Goal: Task Accomplishment & Management: Manage account settings

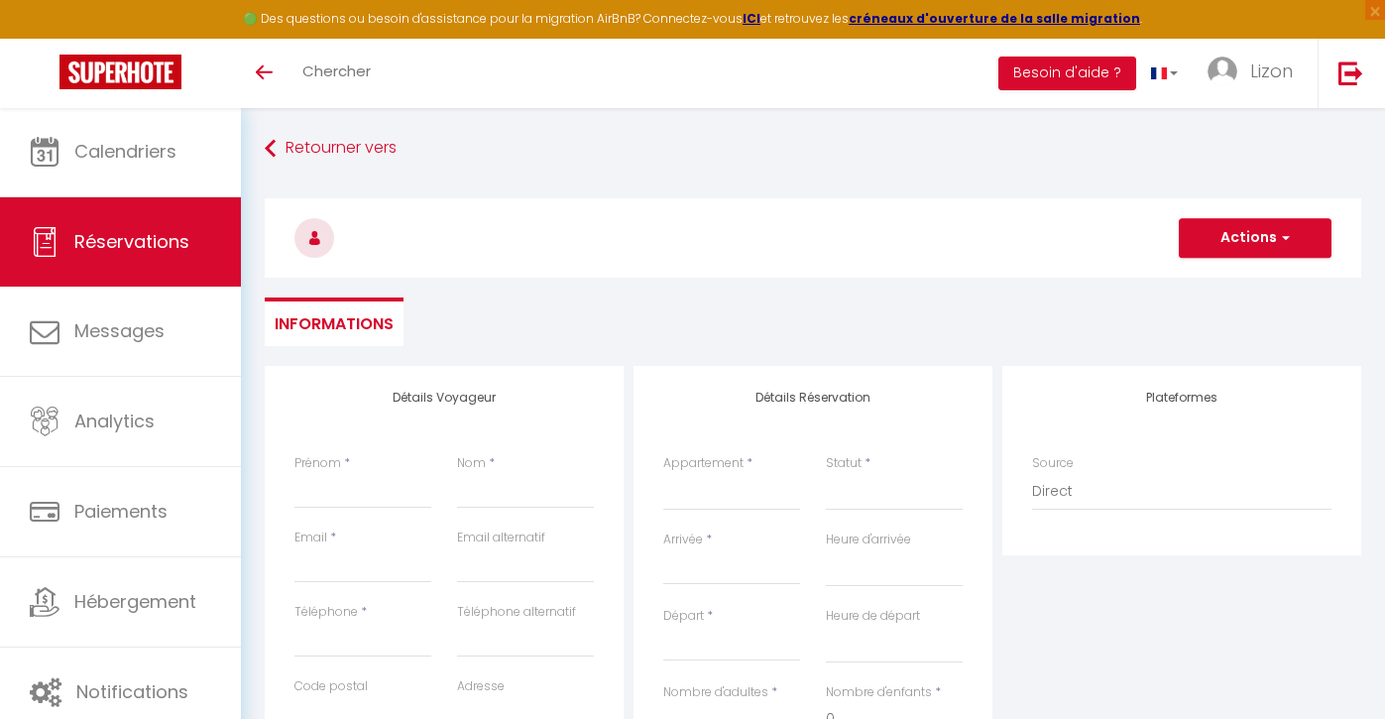
select select
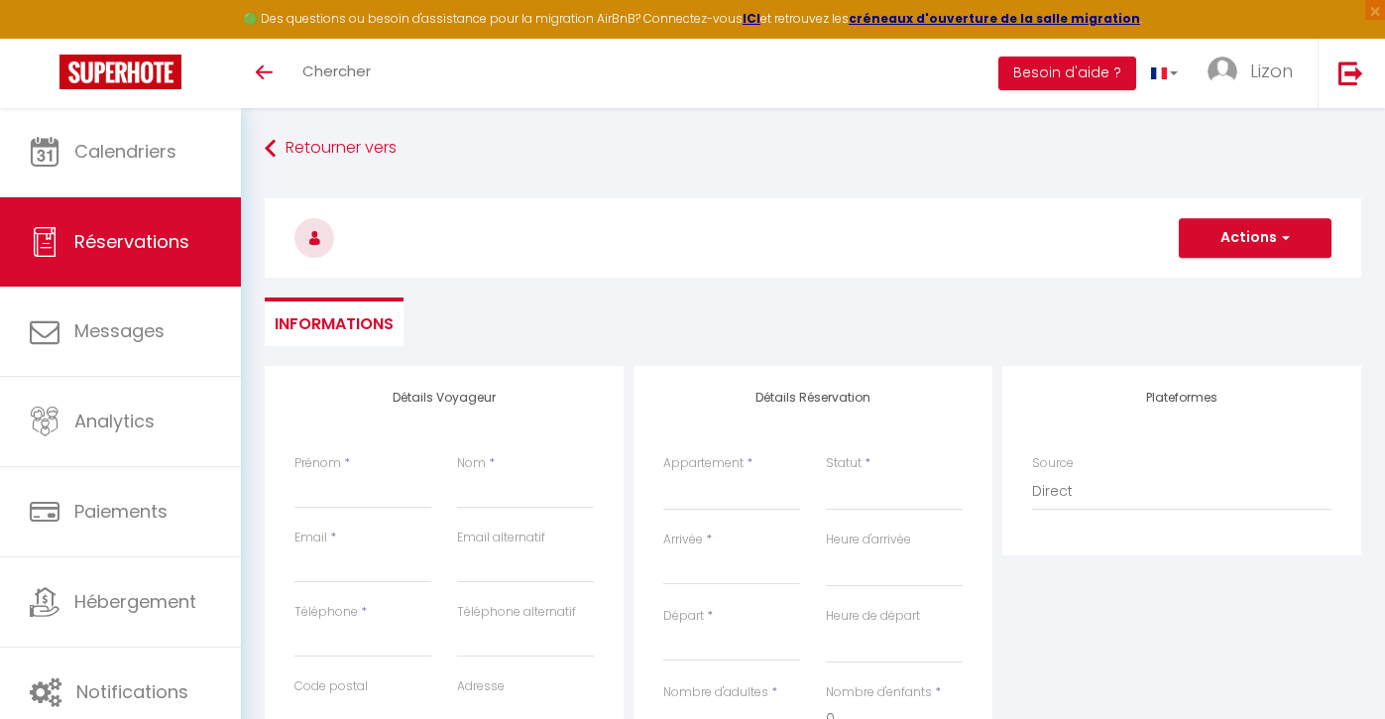
select select
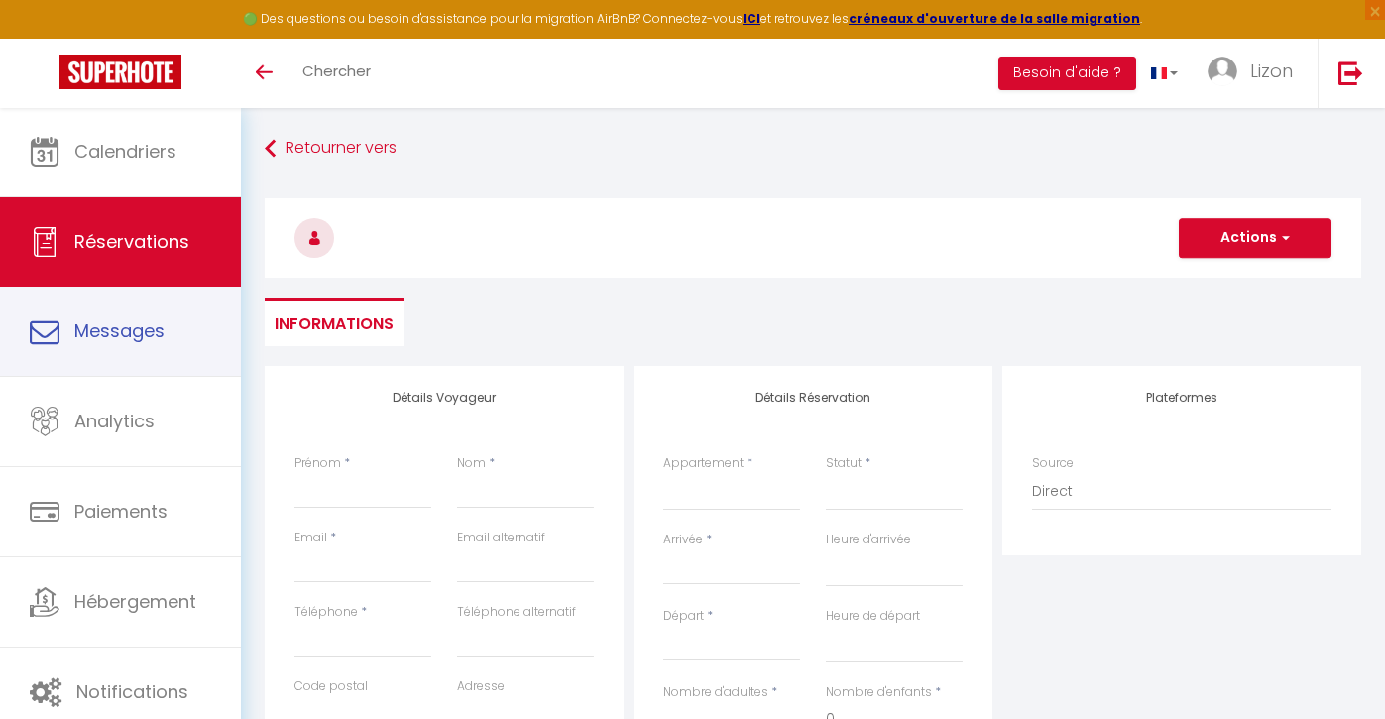
click at [186, 258] on link "Réservations" at bounding box center [120, 241] width 241 height 89
select select "not_cancelled"
select select
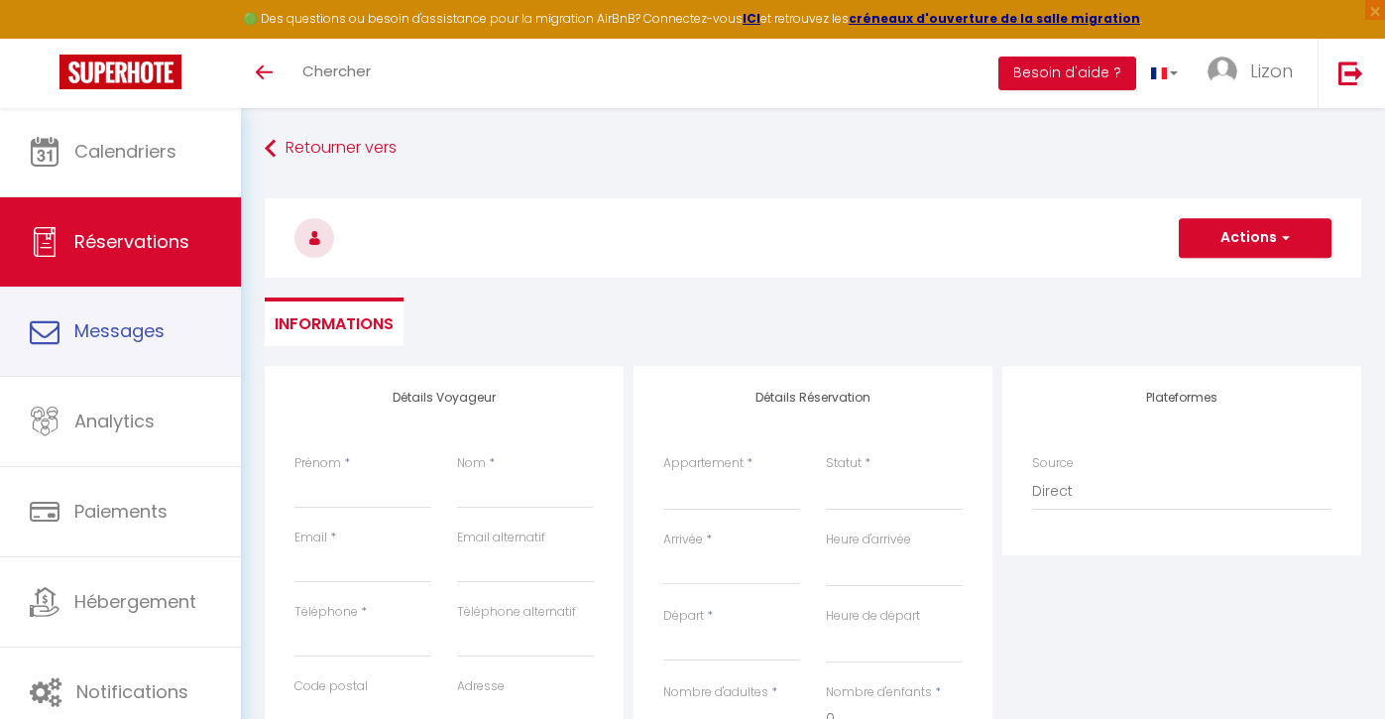
select select
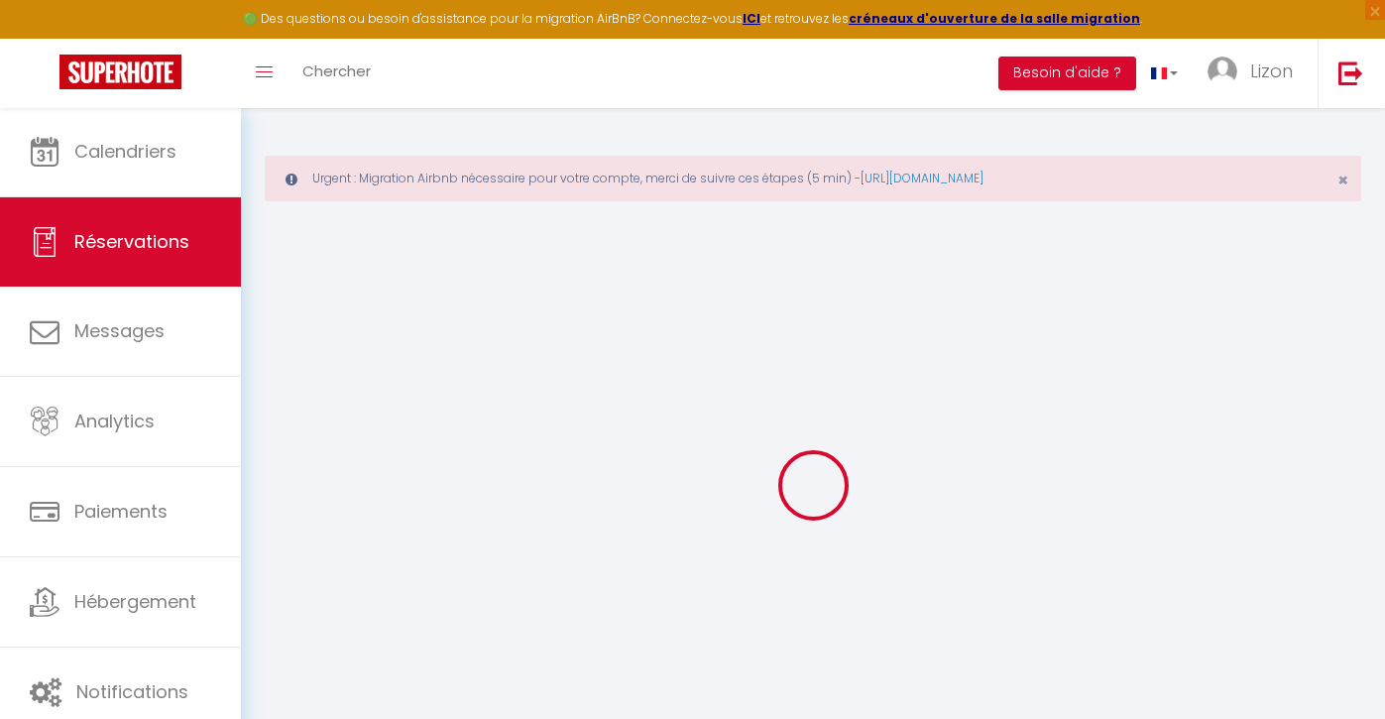
select select
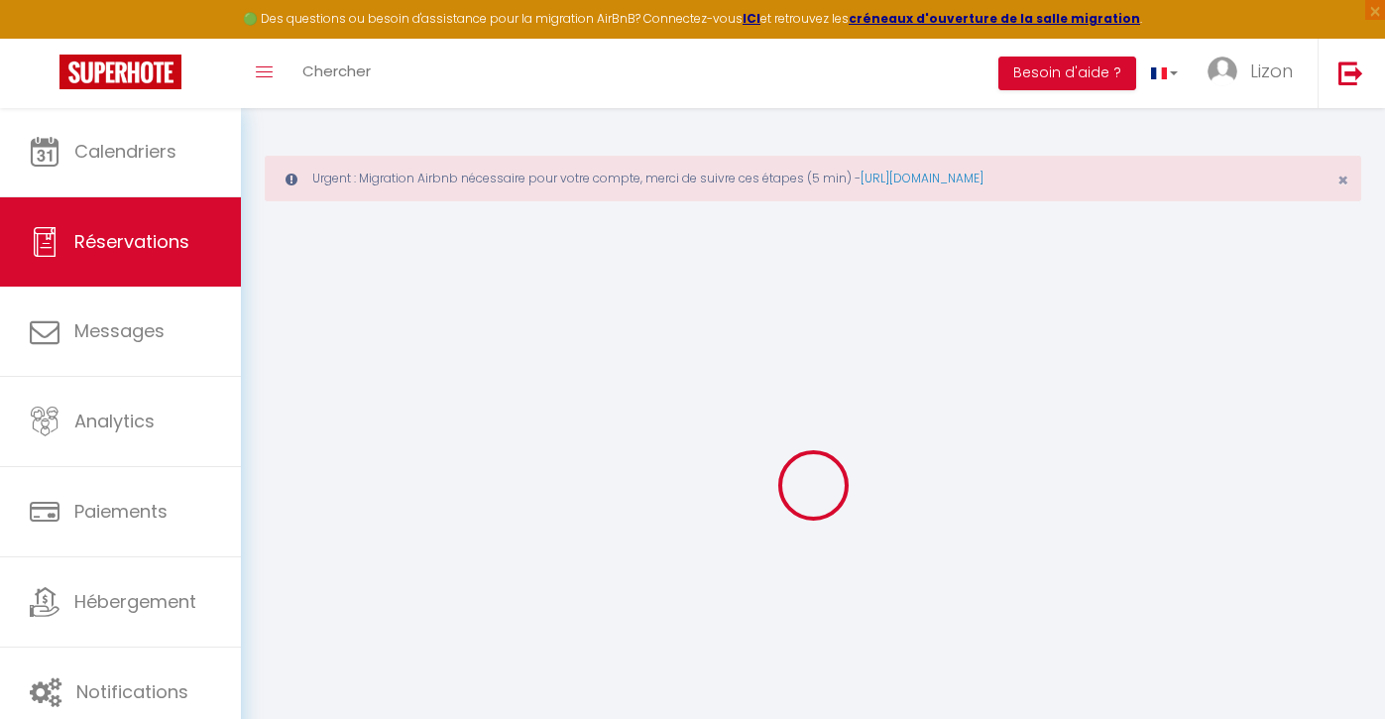
select select
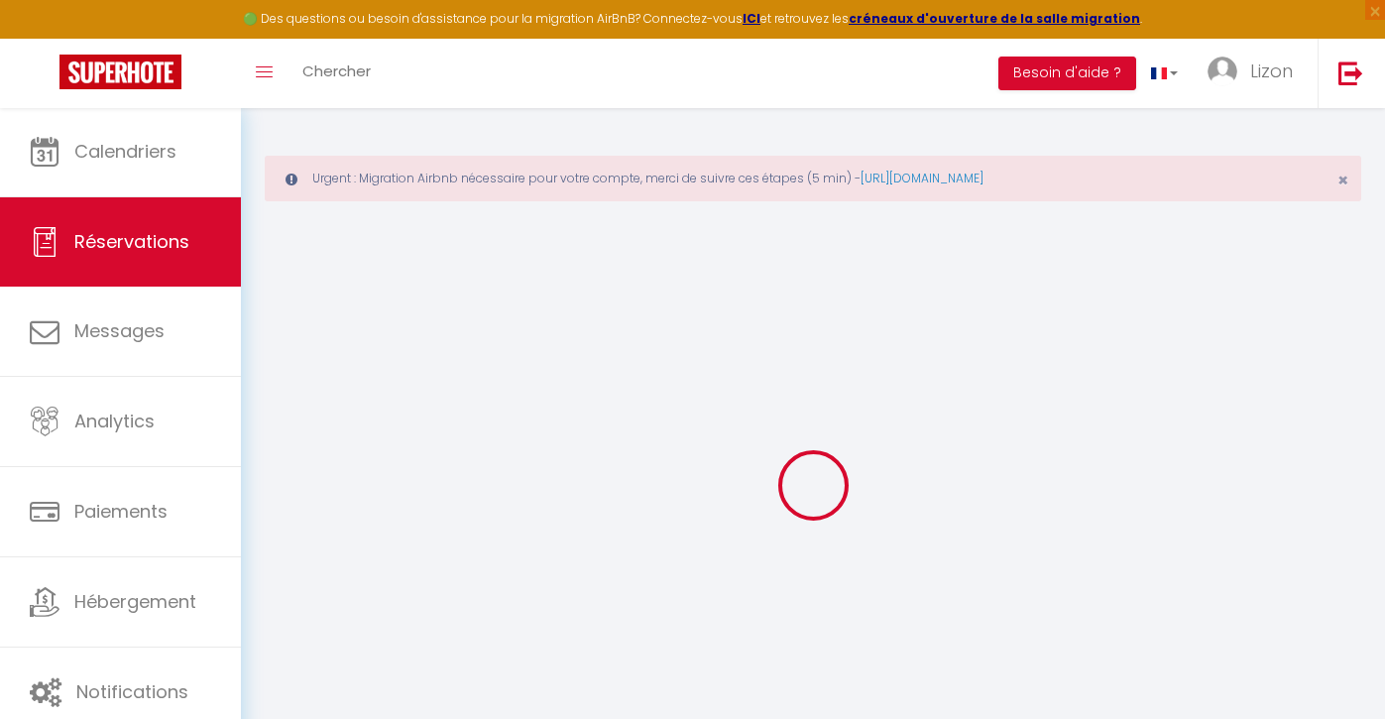
select select
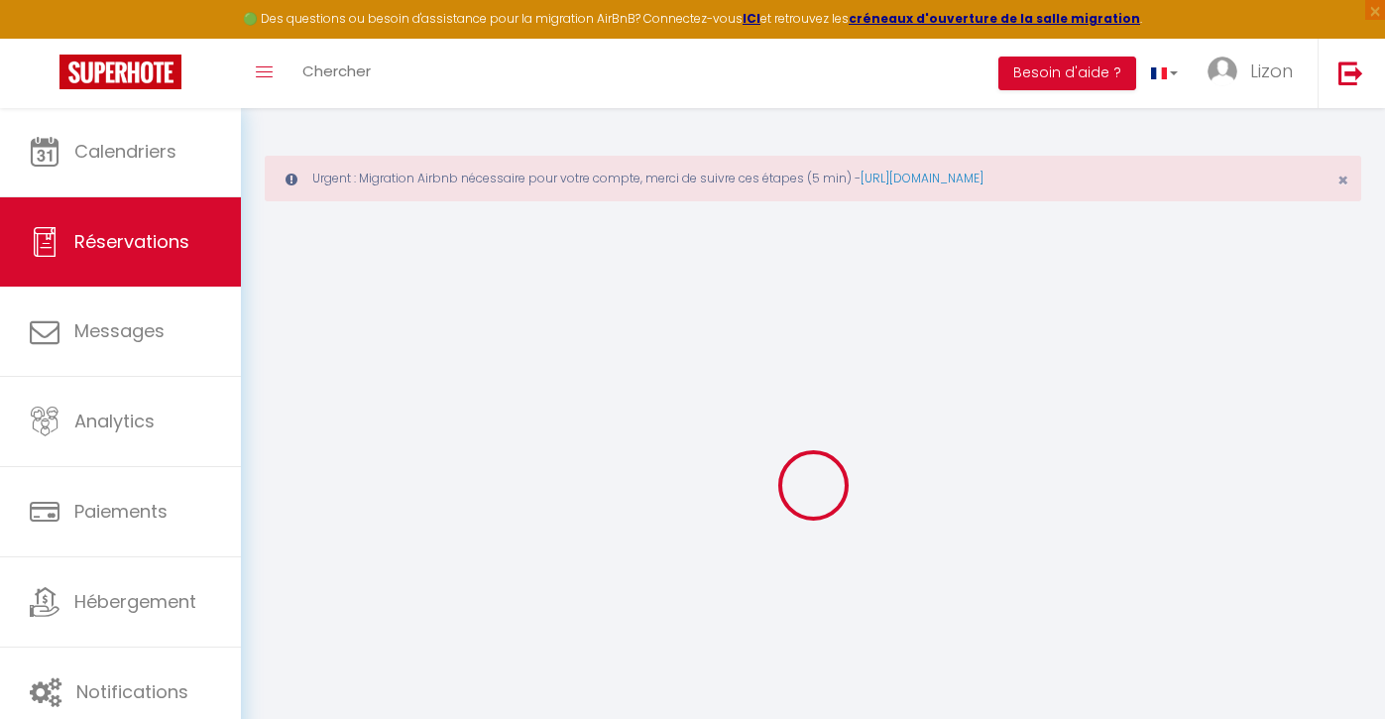
select select
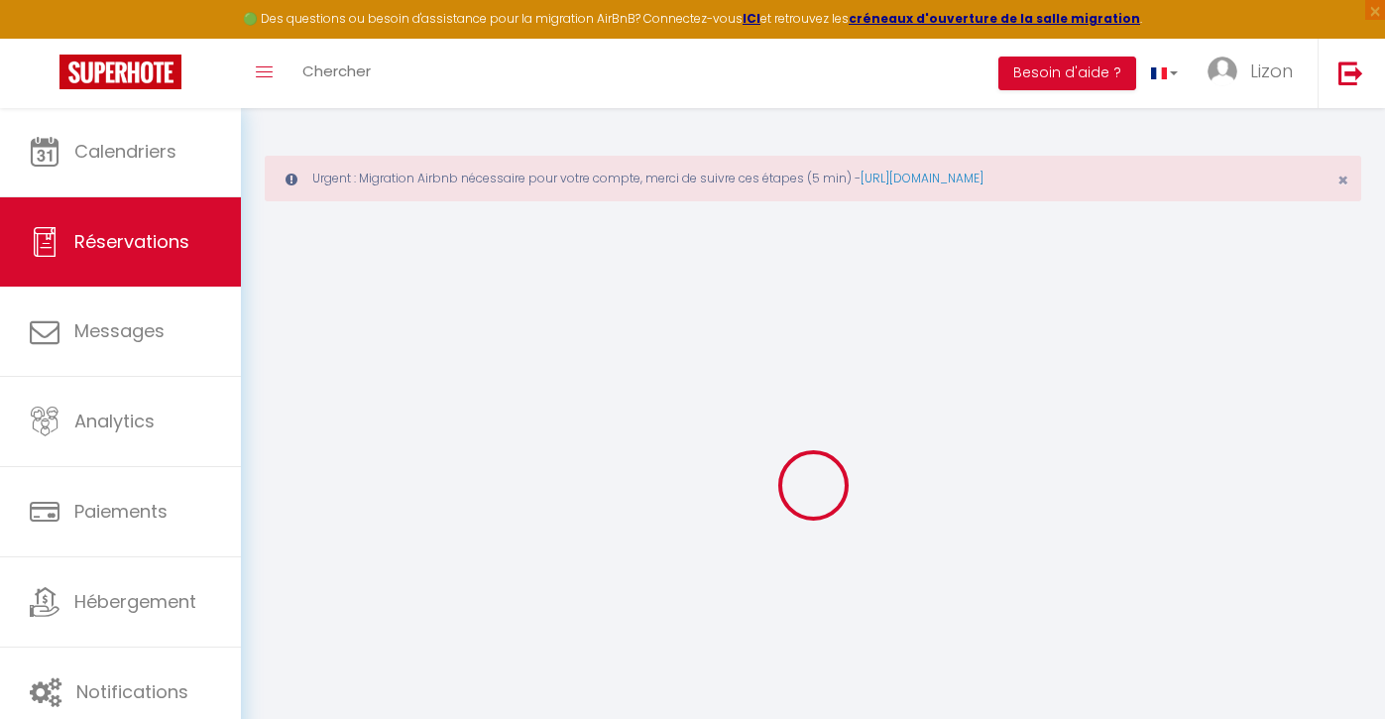
select select
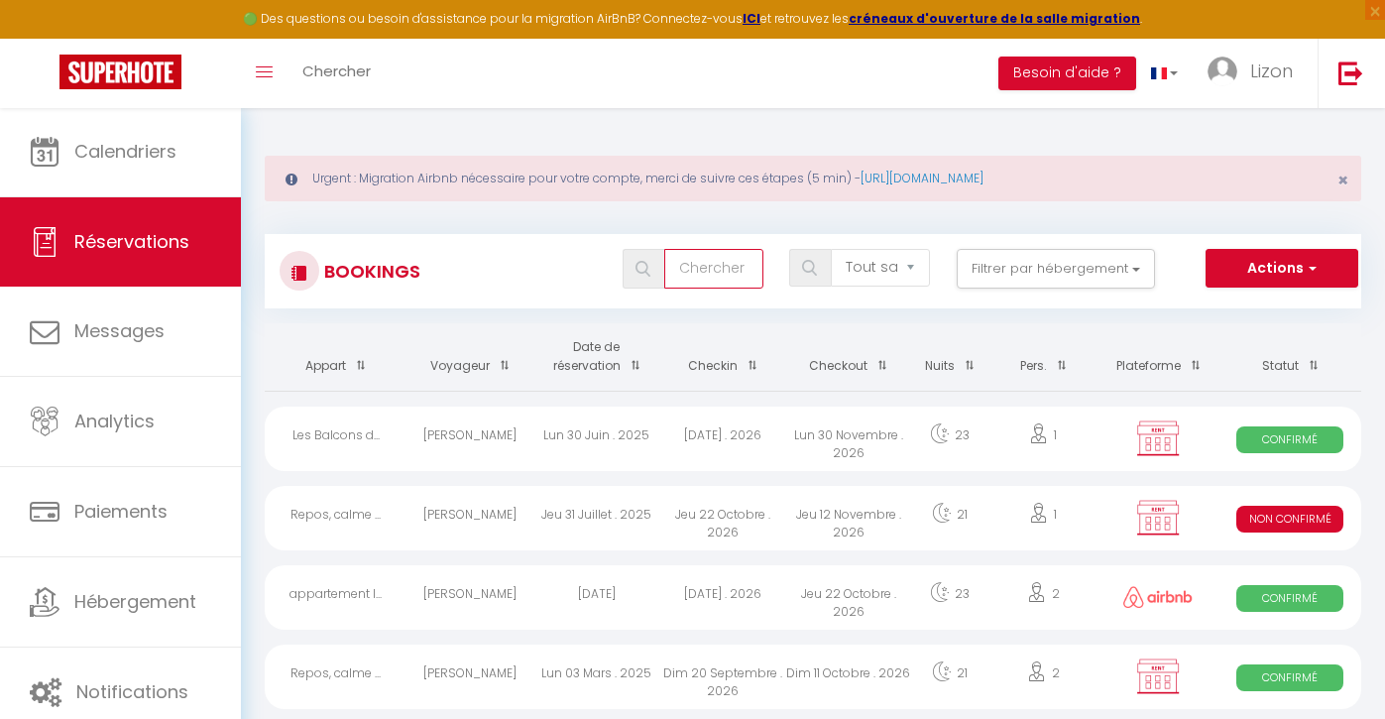
click at [711, 263] on input "text" at bounding box center [713, 269] width 99 height 40
type input "c"
select select
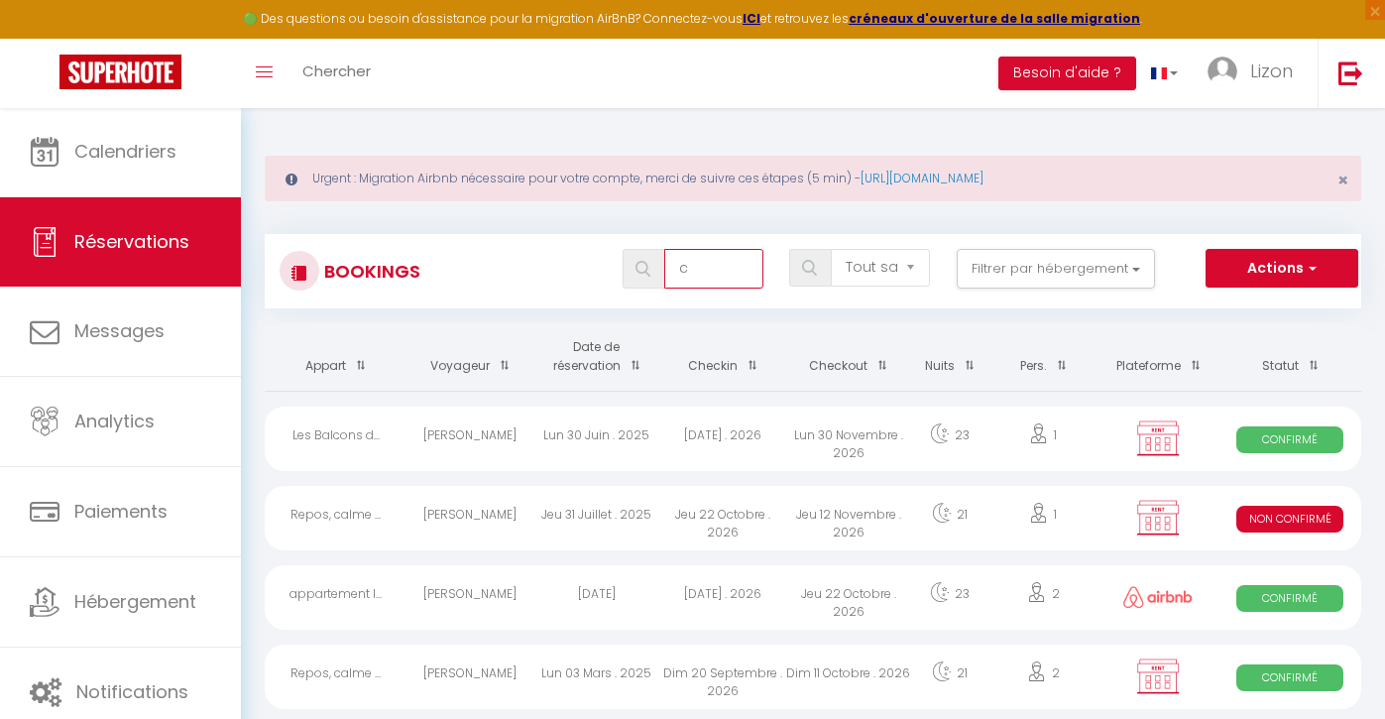
select select
type input "ch"
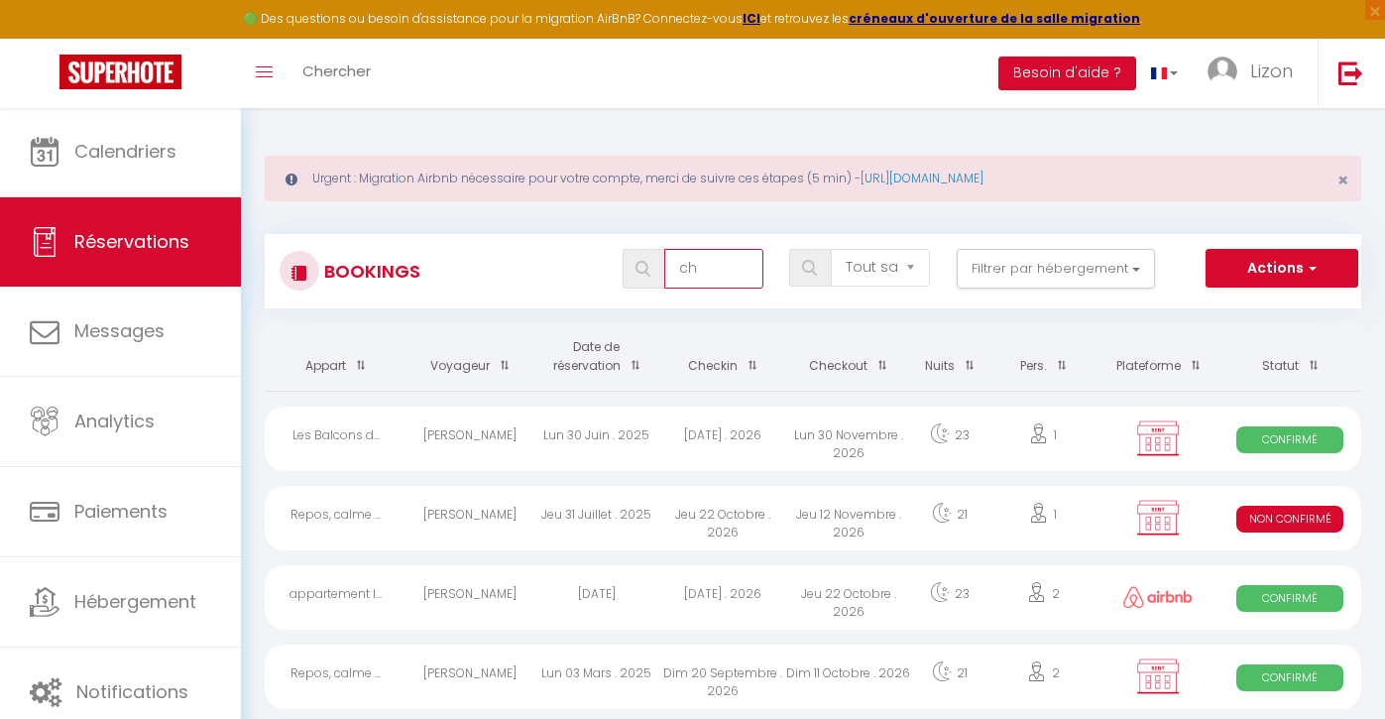
select select
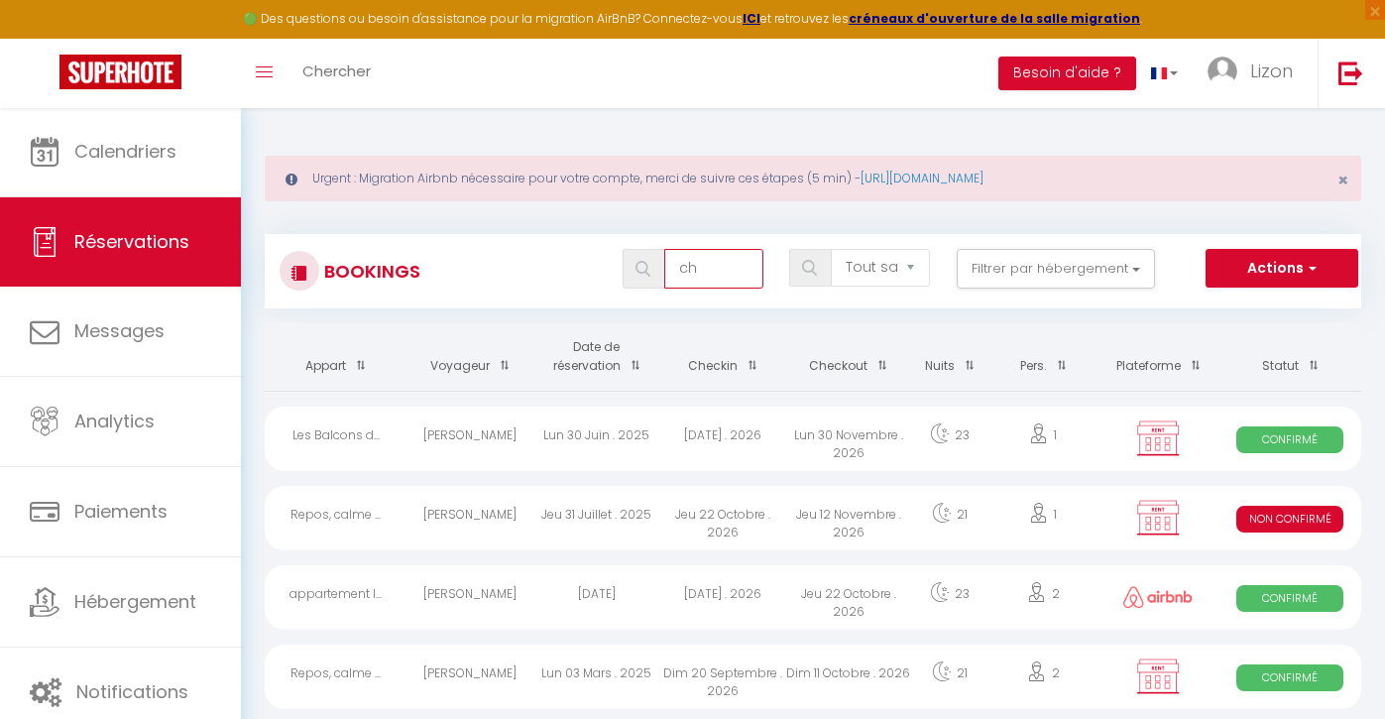
select select
type input "cha"
select select
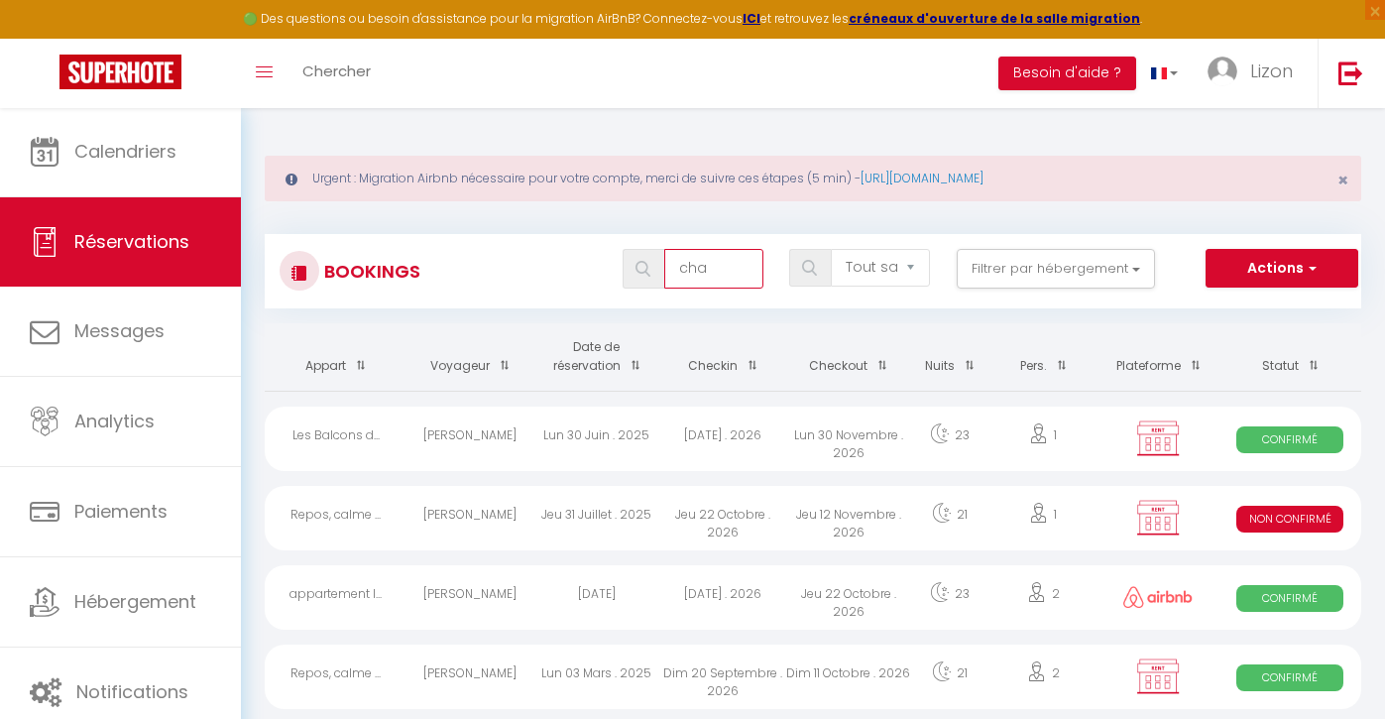
select select
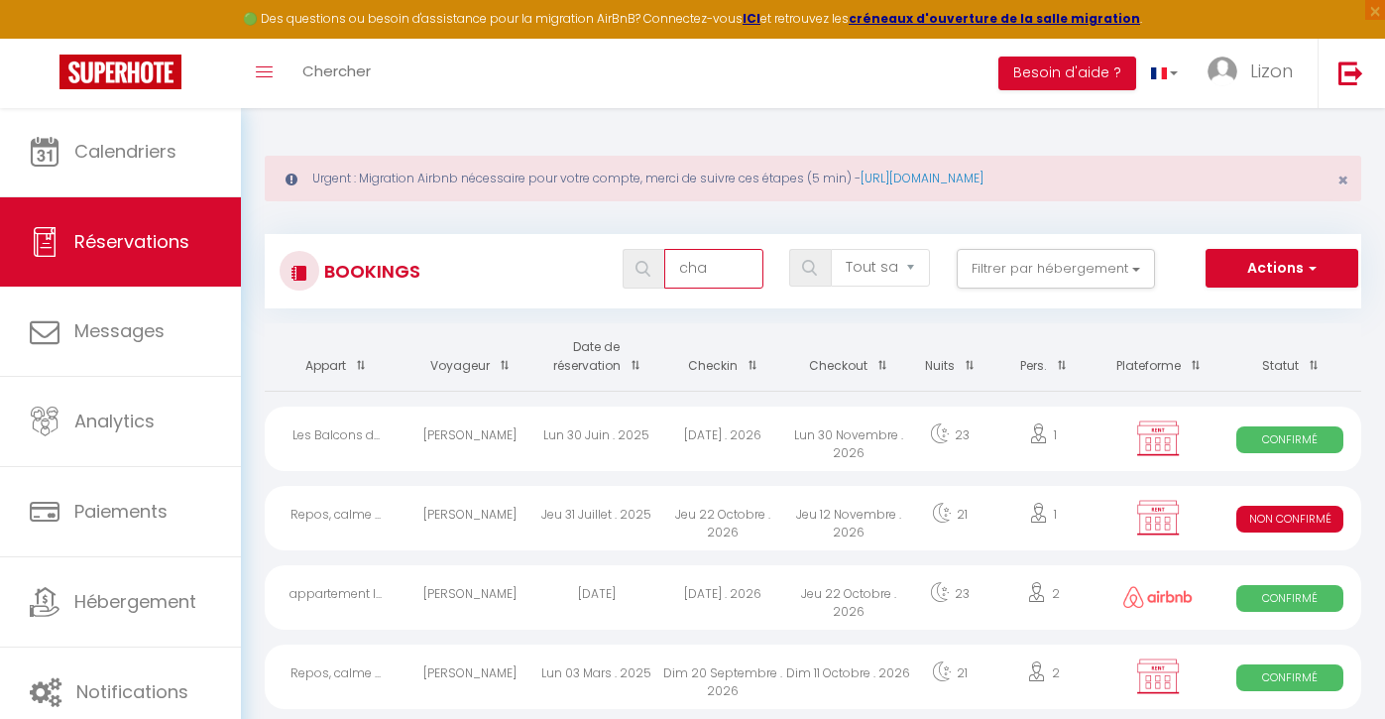
type input "chal"
select select
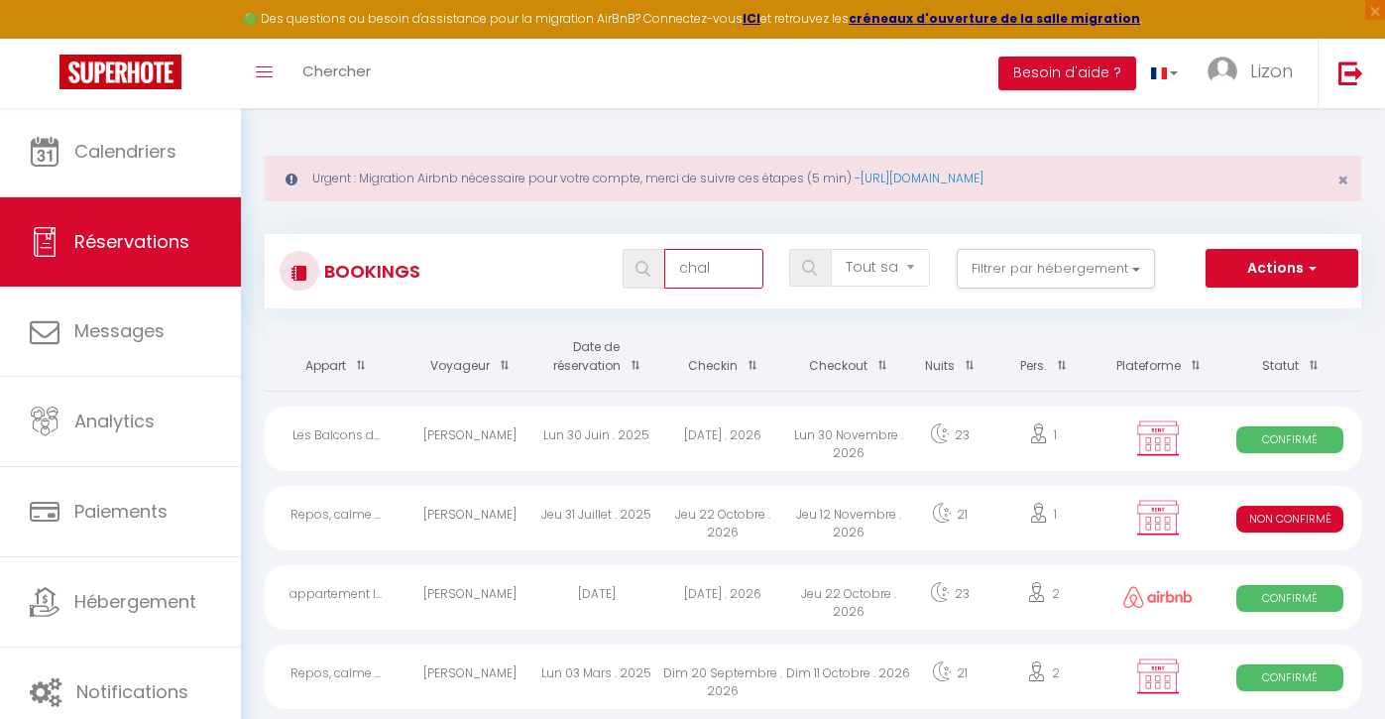
select select
type input "chall"
select select
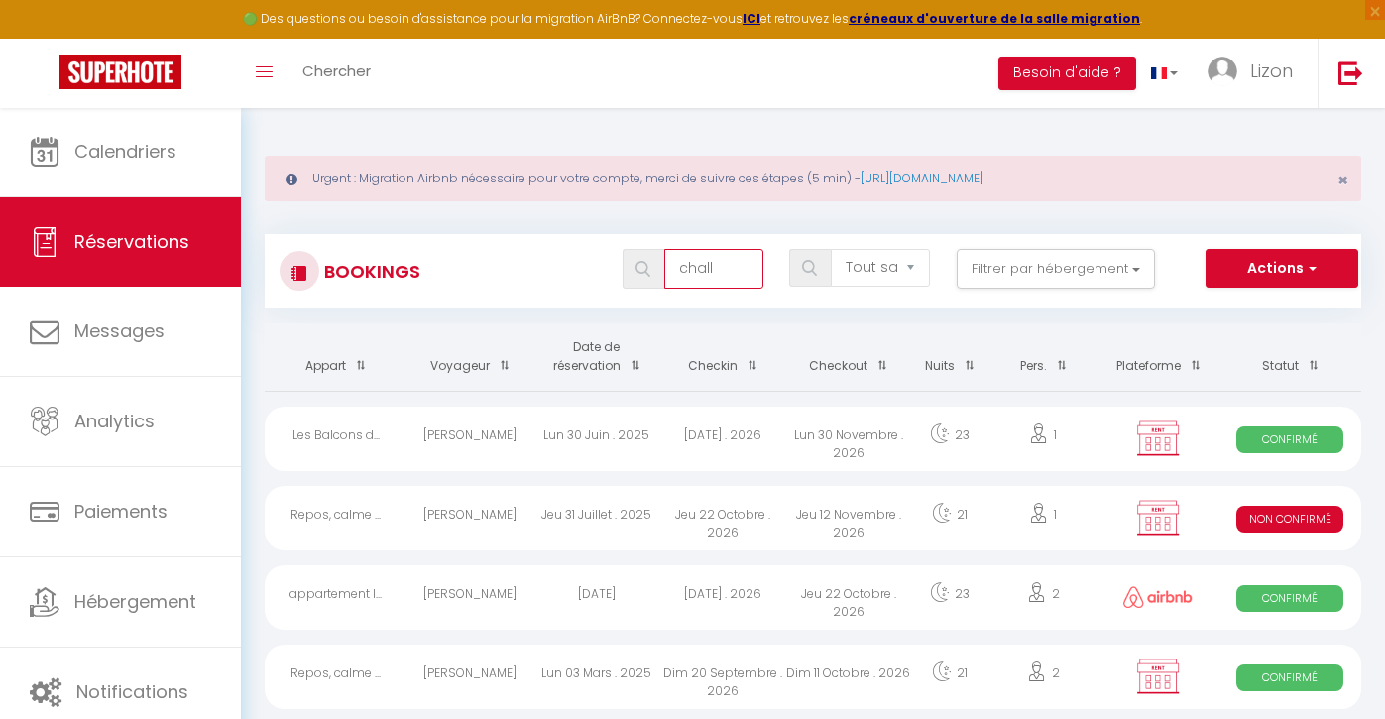
select select
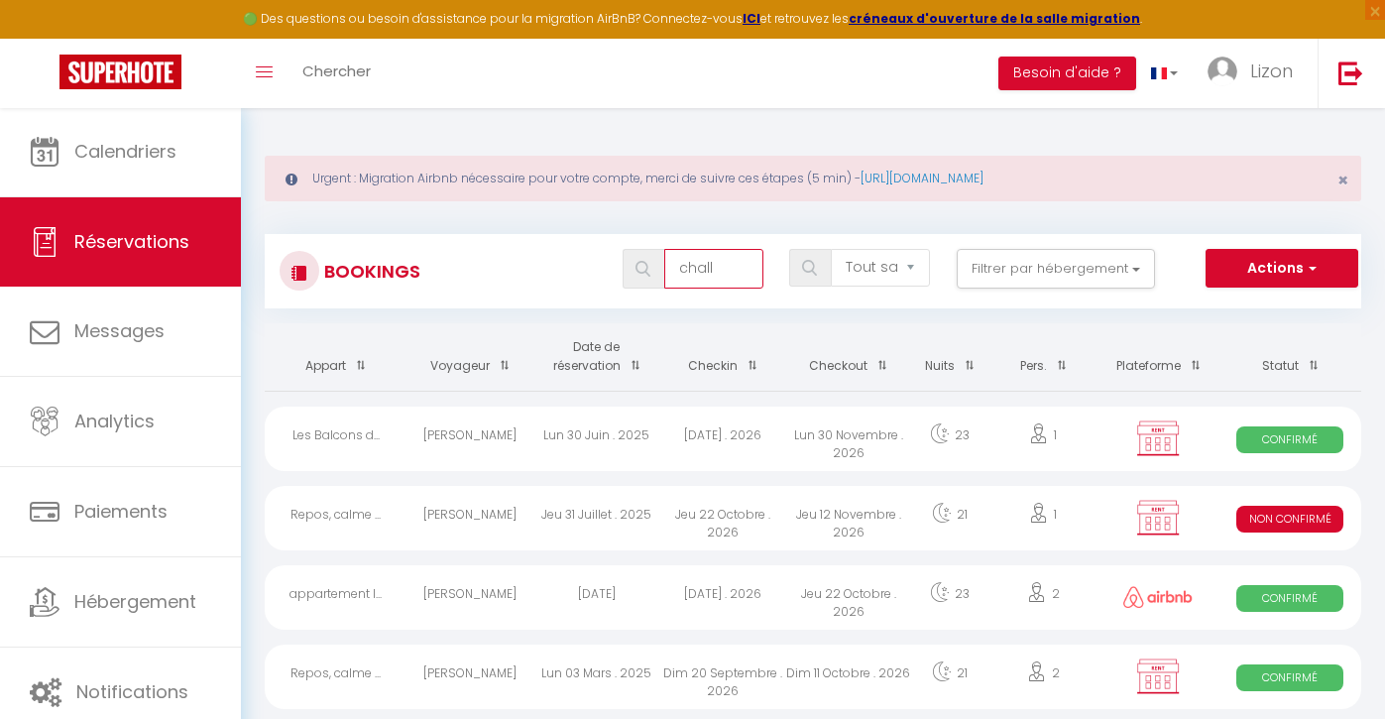
select select
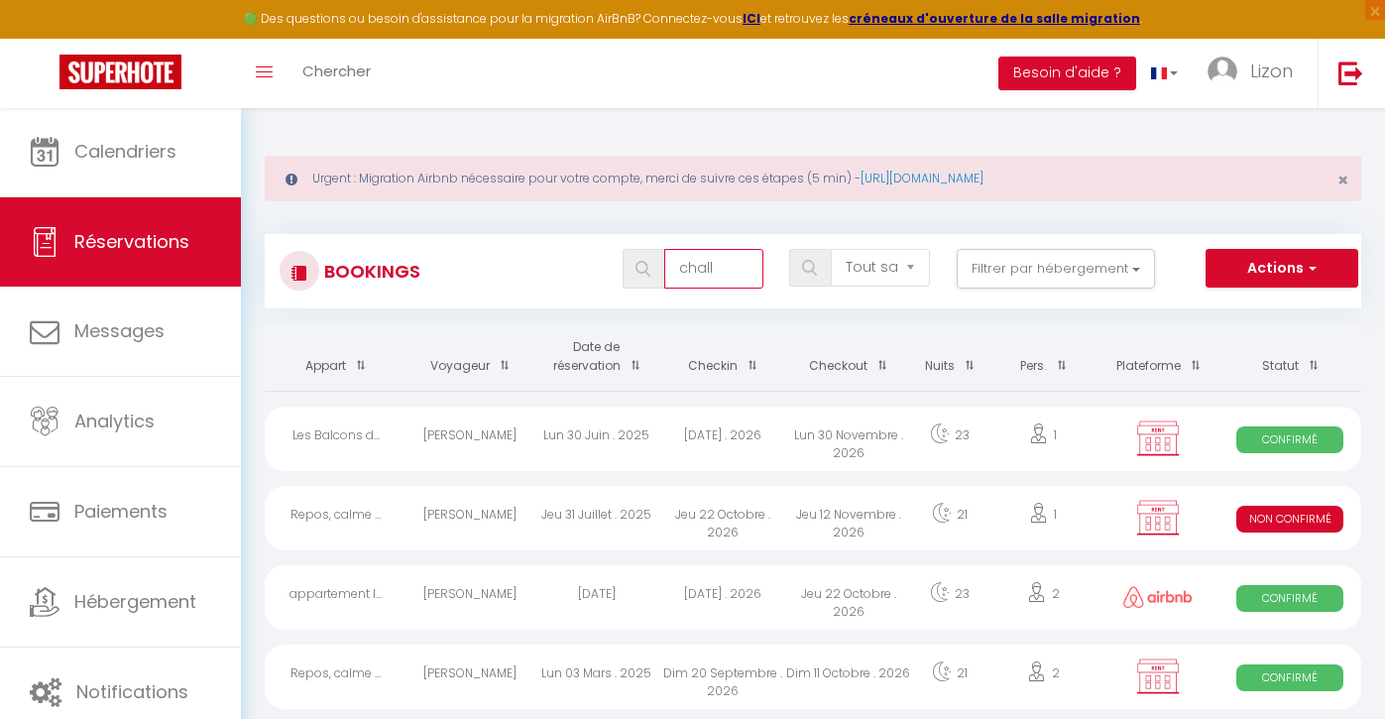
select select
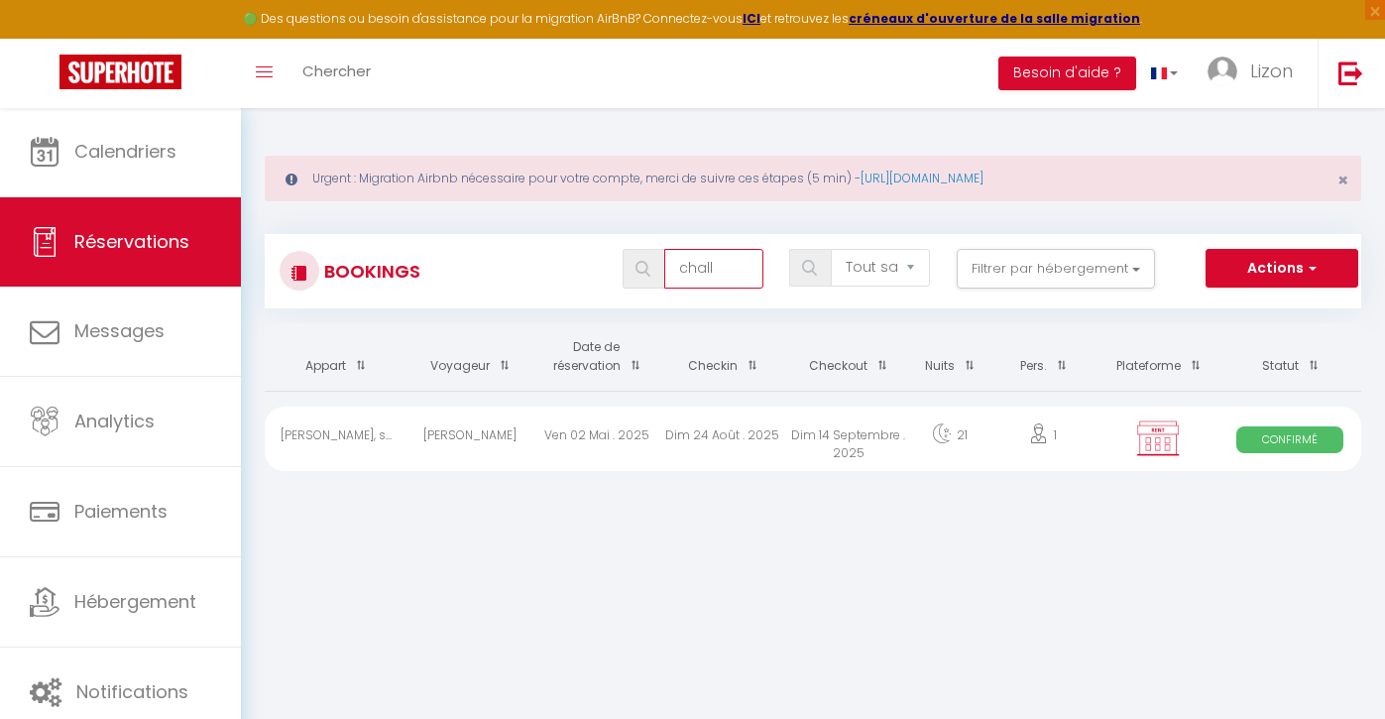
type input "chall"
click at [617, 440] on div "Ven 02 Mai . 2025" at bounding box center [596, 439] width 126 height 64
select select "OK"
select select "KO"
select select "0"
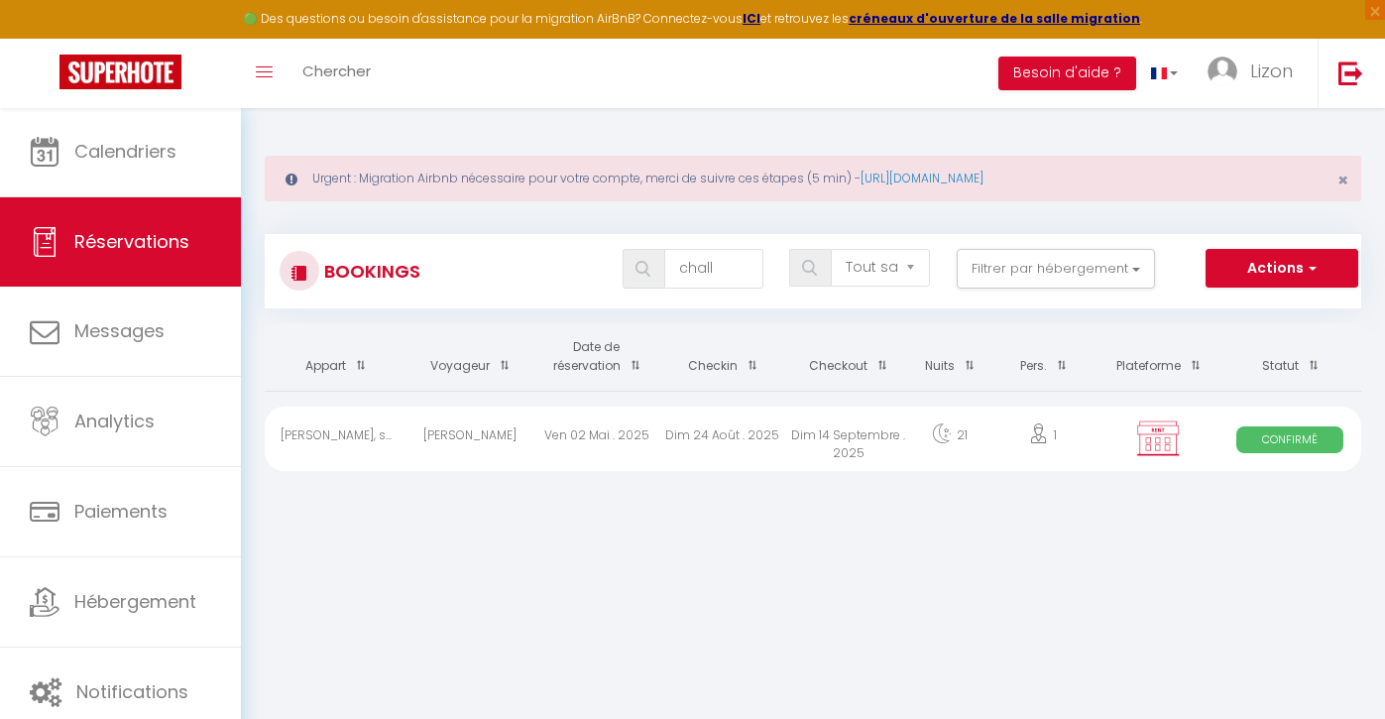
select select "0"
select select "1"
select select
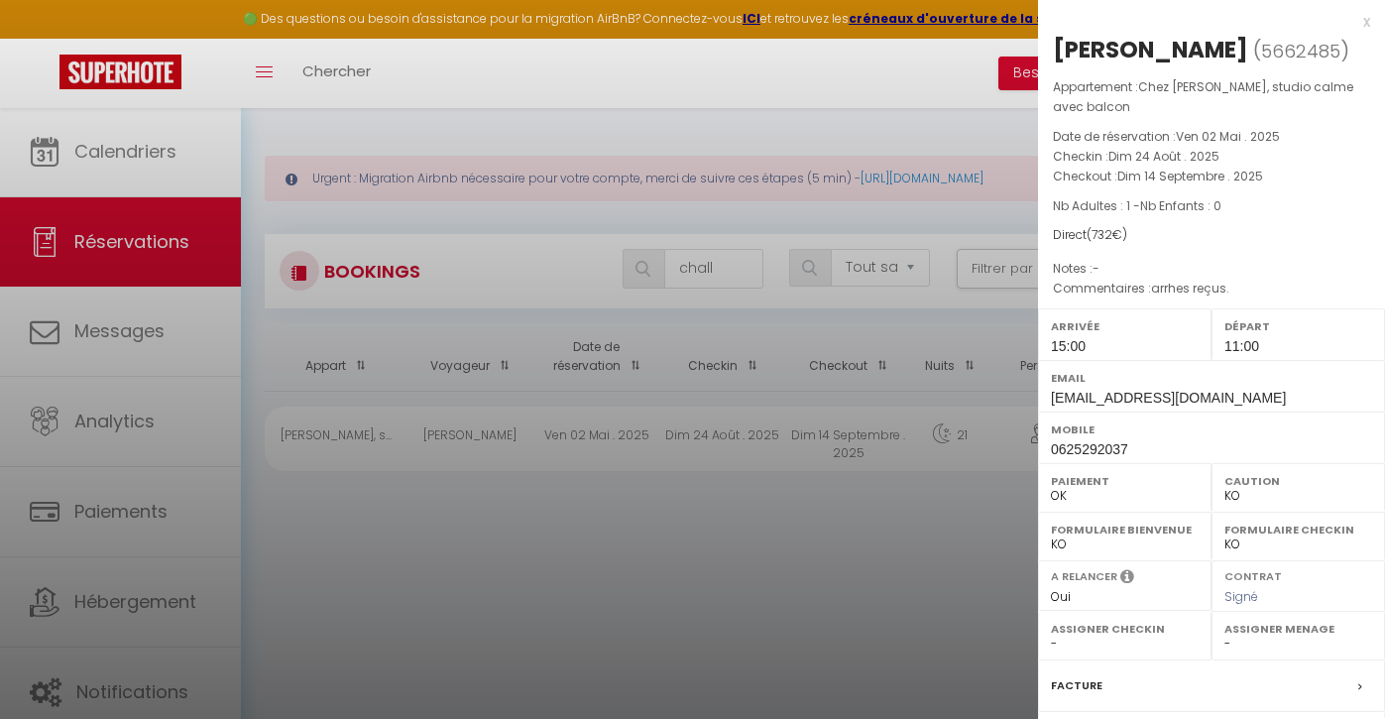
click at [127, 251] on div at bounding box center [692, 359] width 1385 height 719
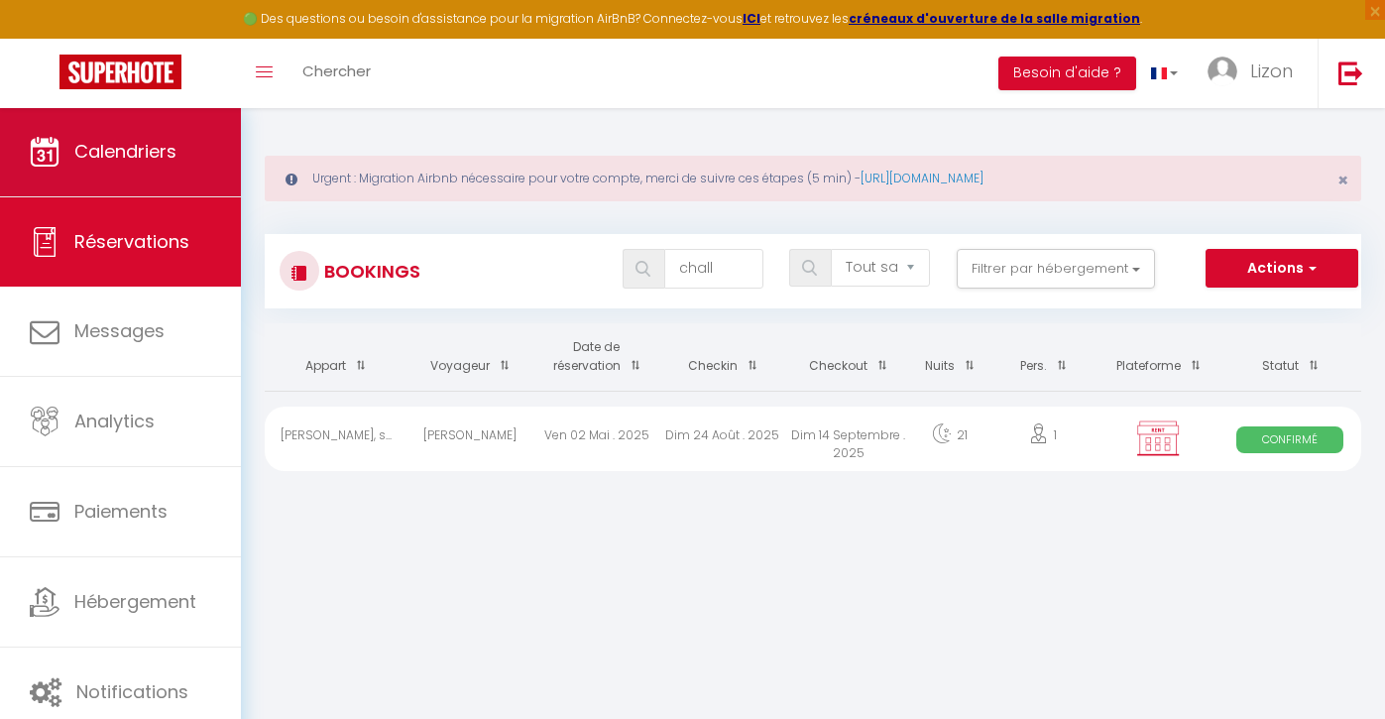
click at [206, 149] on link "Calendriers" at bounding box center [120, 151] width 241 height 89
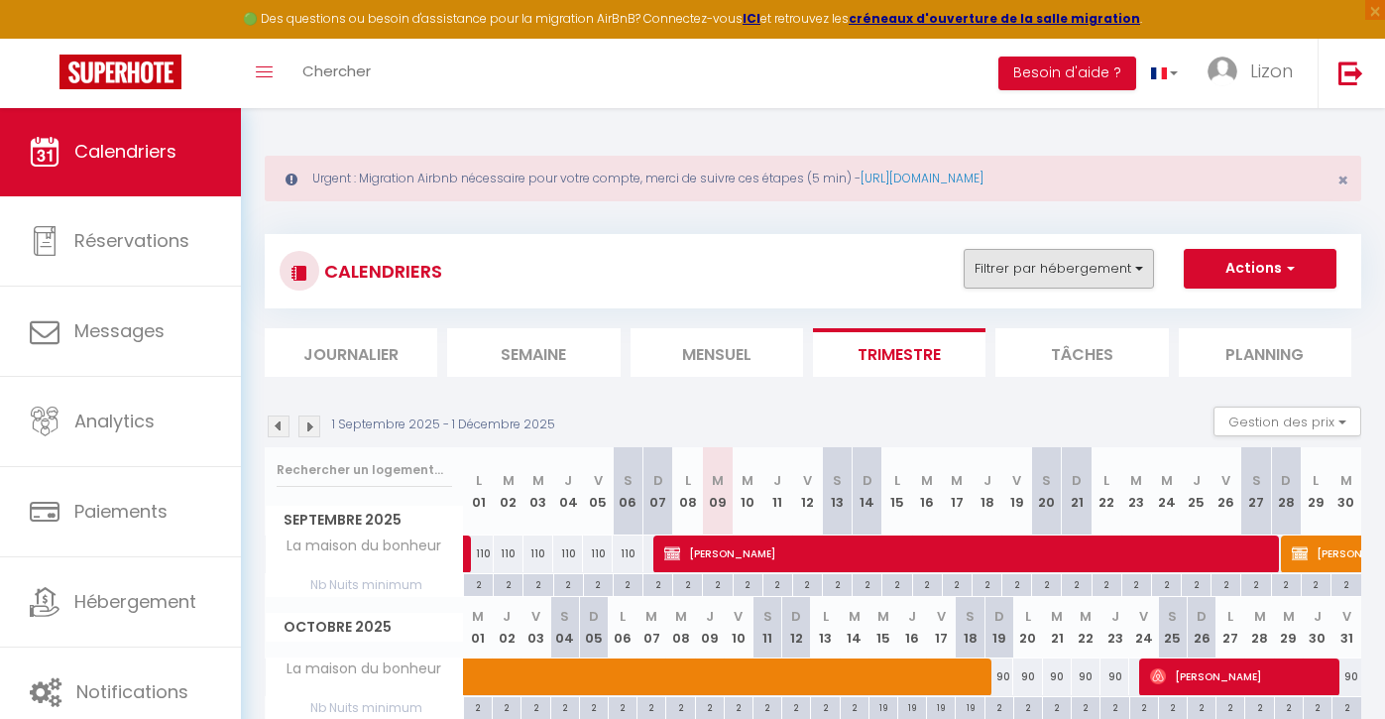
click at [1038, 256] on button "Filtrer par hébergement" at bounding box center [1059, 269] width 190 height 40
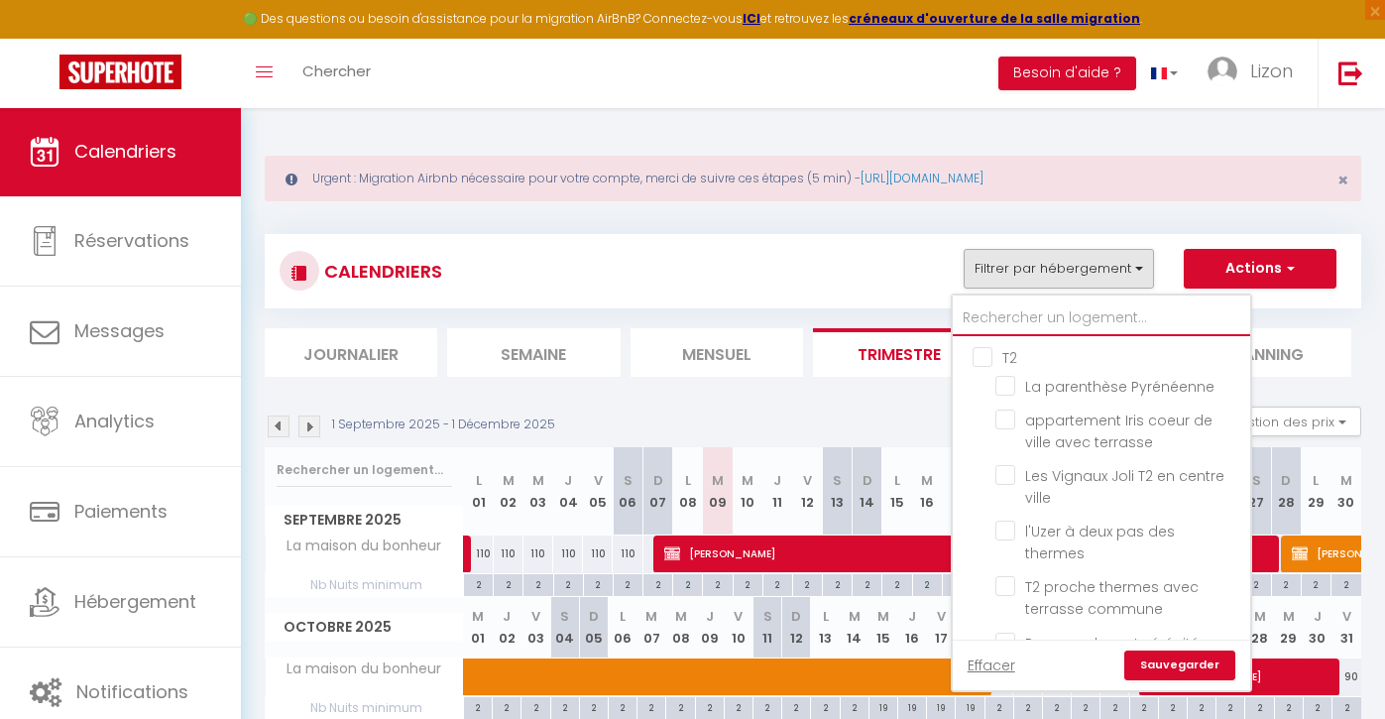
click at [1024, 316] on input "text" at bounding box center [1101, 318] width 297 height 36
type input "7"
checkbox input "false"
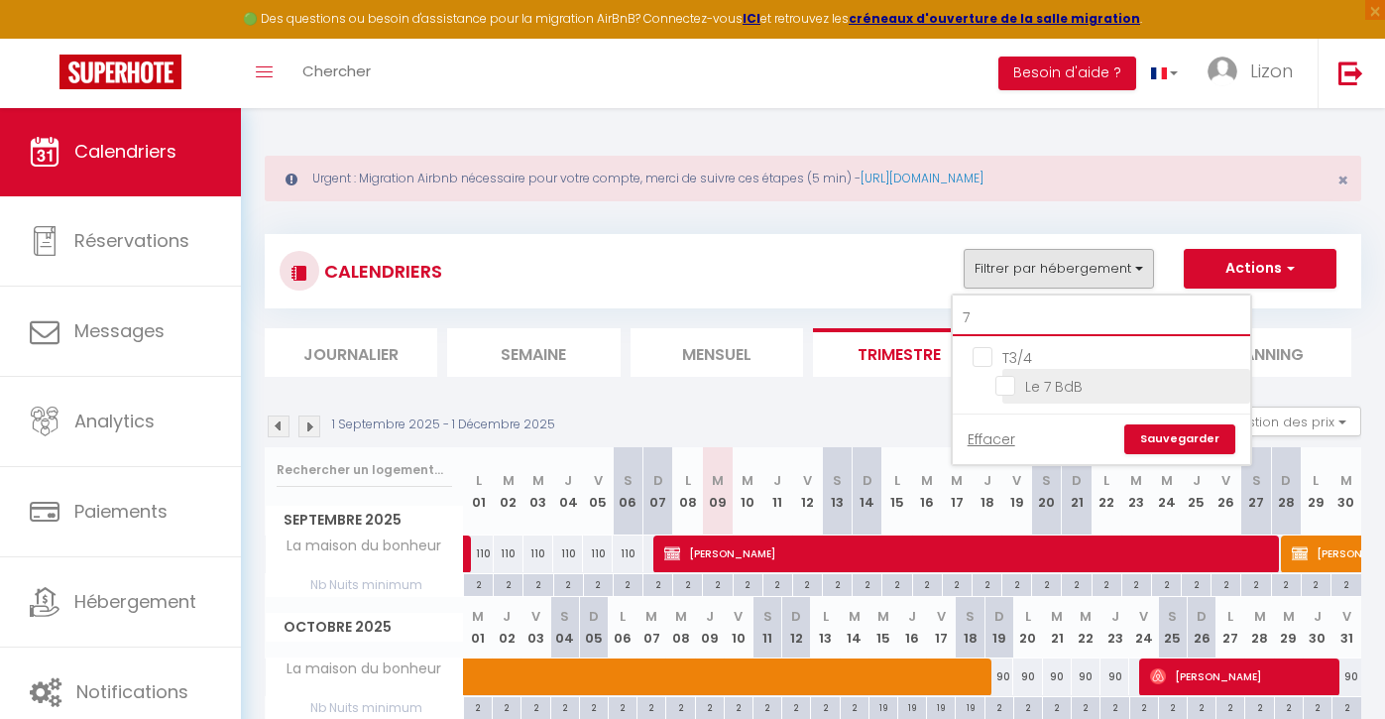
type input "7"
click at [1013, 375] on input "Le 7 BdB" at bounding box center [1119, 385] width 248 height 20
checkbox input "true"
click at [1168, 437] on link "Sauvegarder" at bounding box center [1179, 439] width 111 height 30
select select
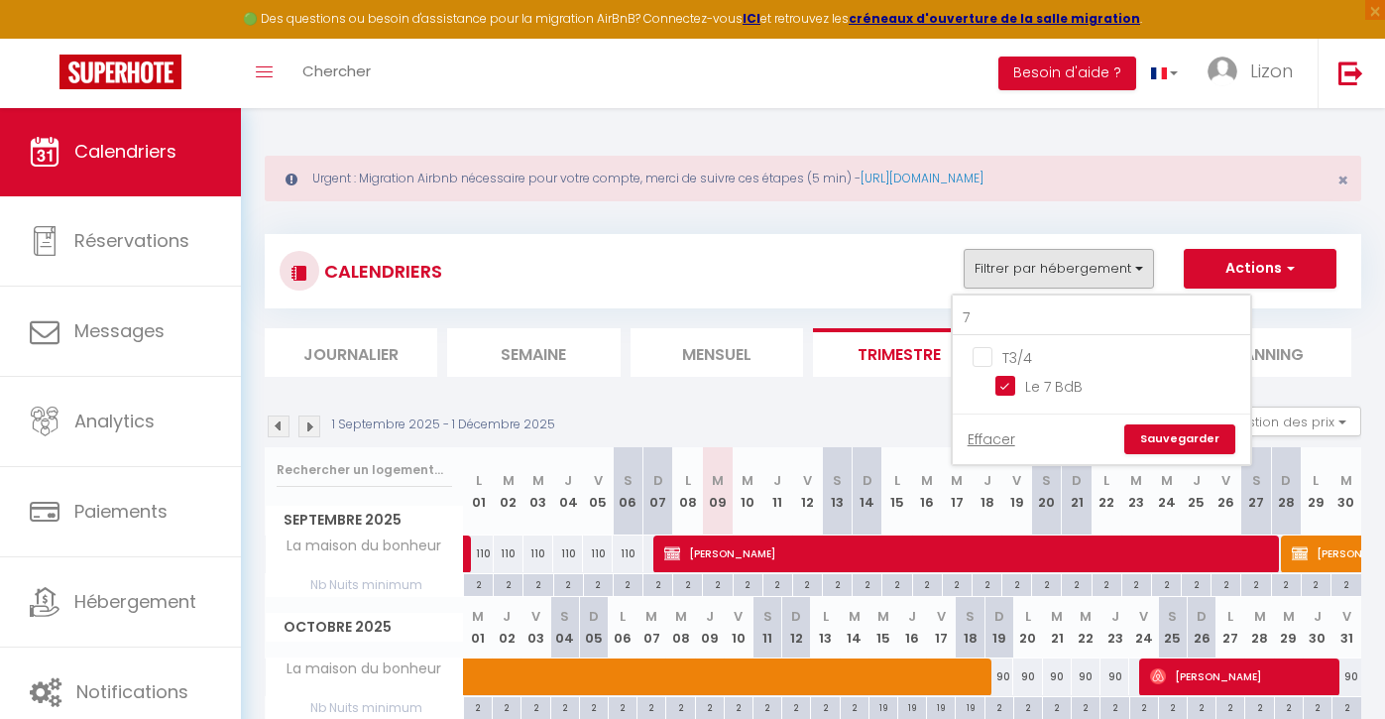
select select
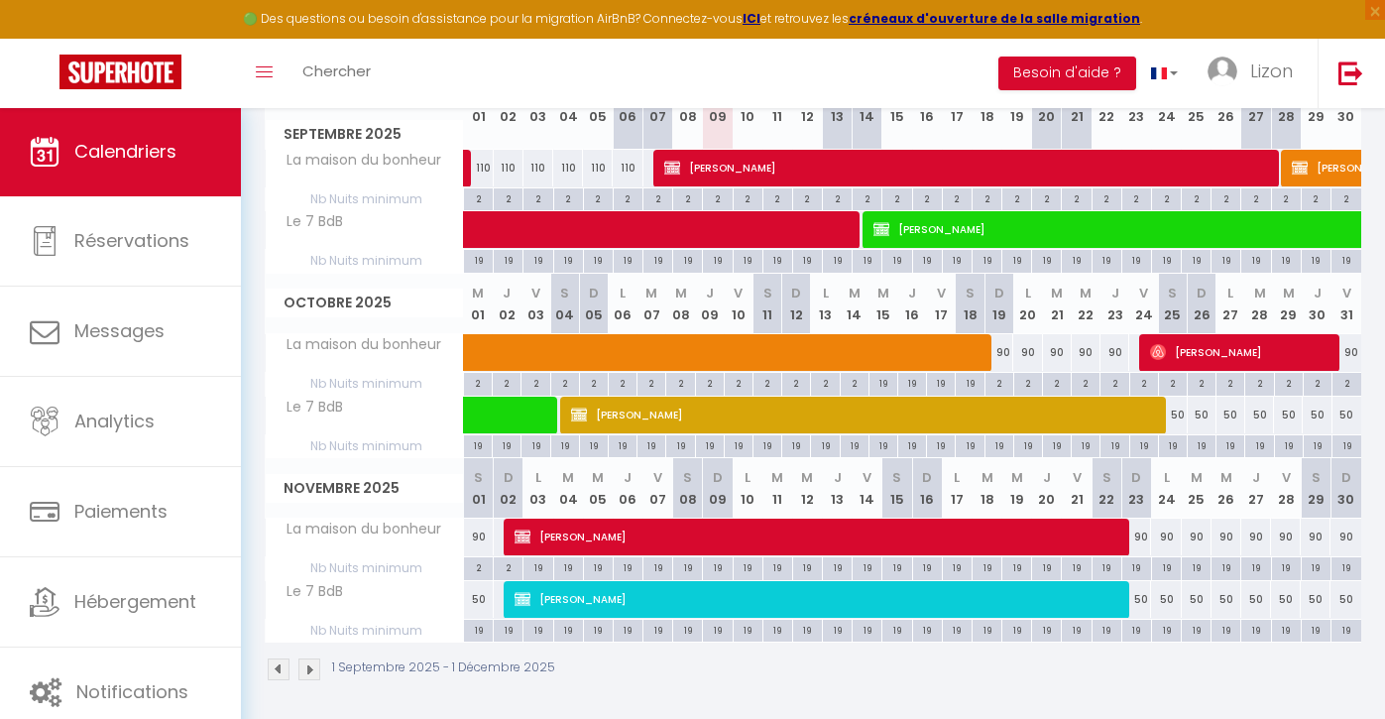
scroll to position [387, 0]
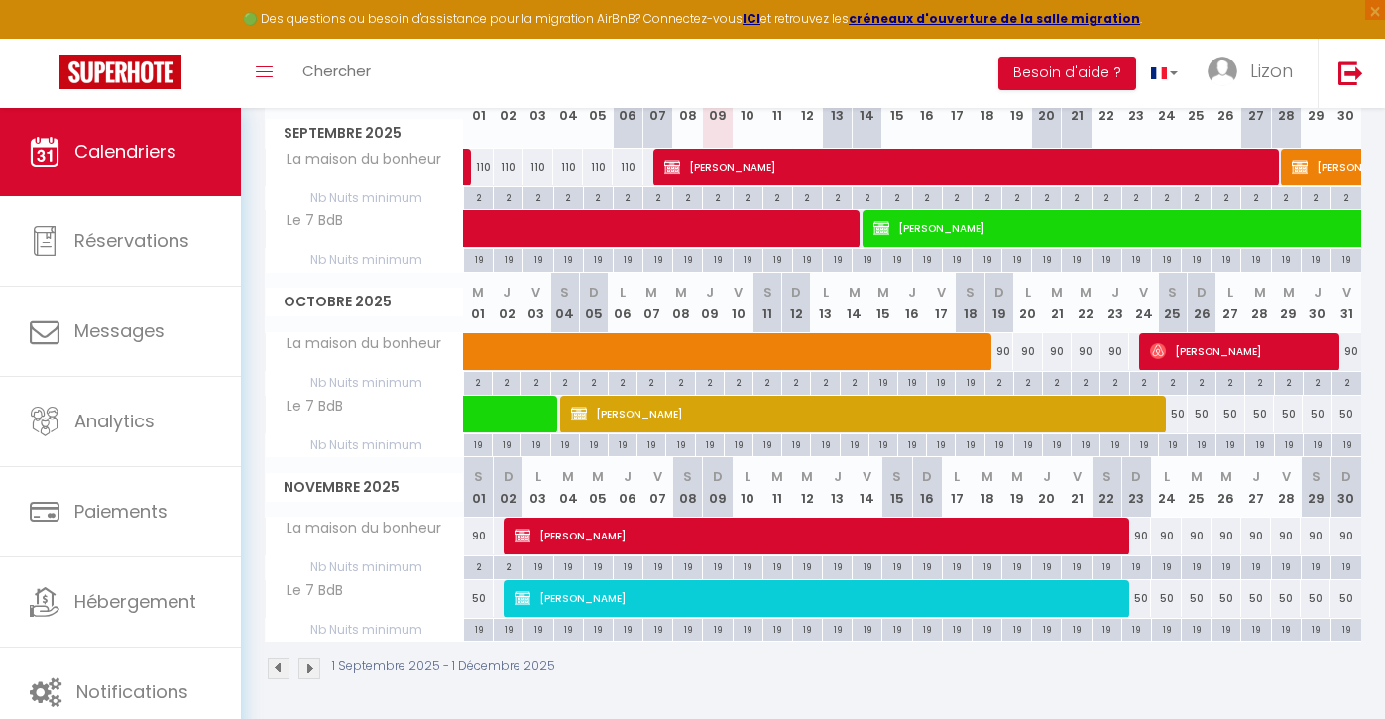
click at [899, 227] on span "[PERSON_NAME]" at bounding box center [1329, 228] width 912 height 38
select select "OK"
select select "KO"
select select "0"
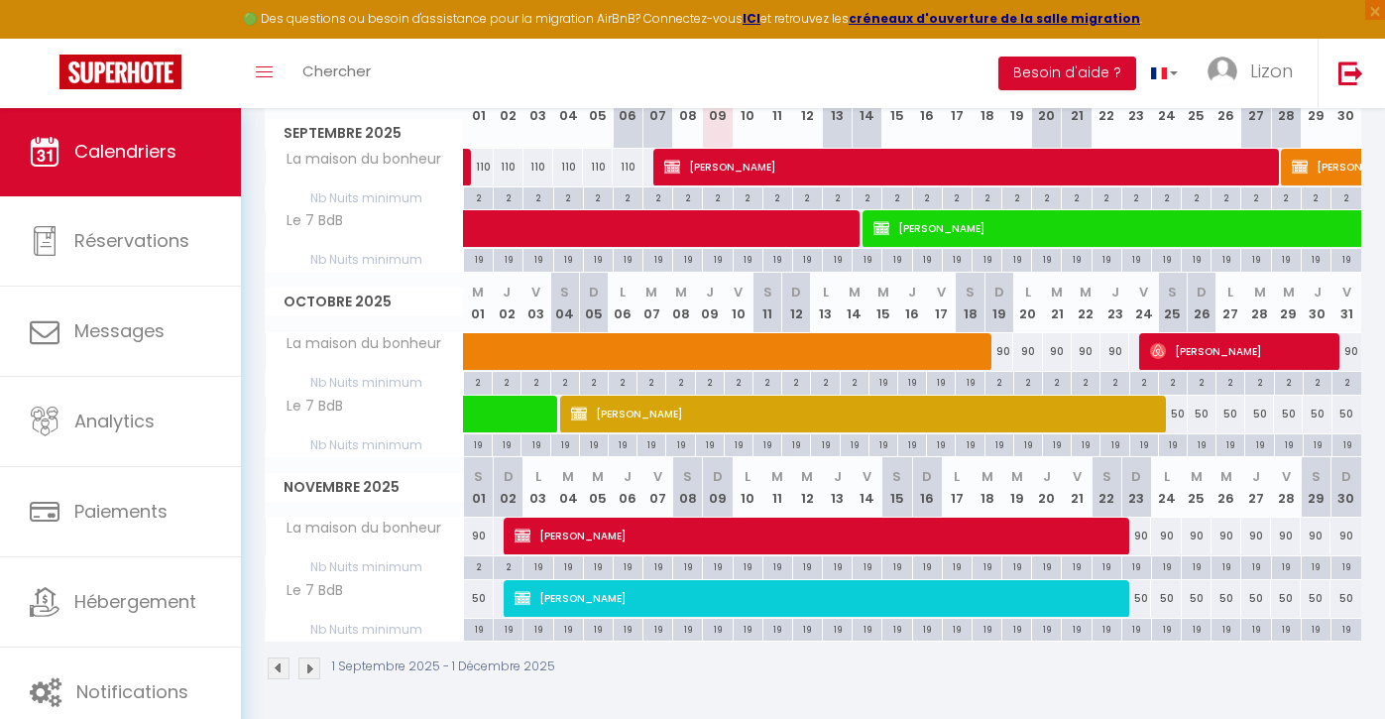
select select "1"
select select
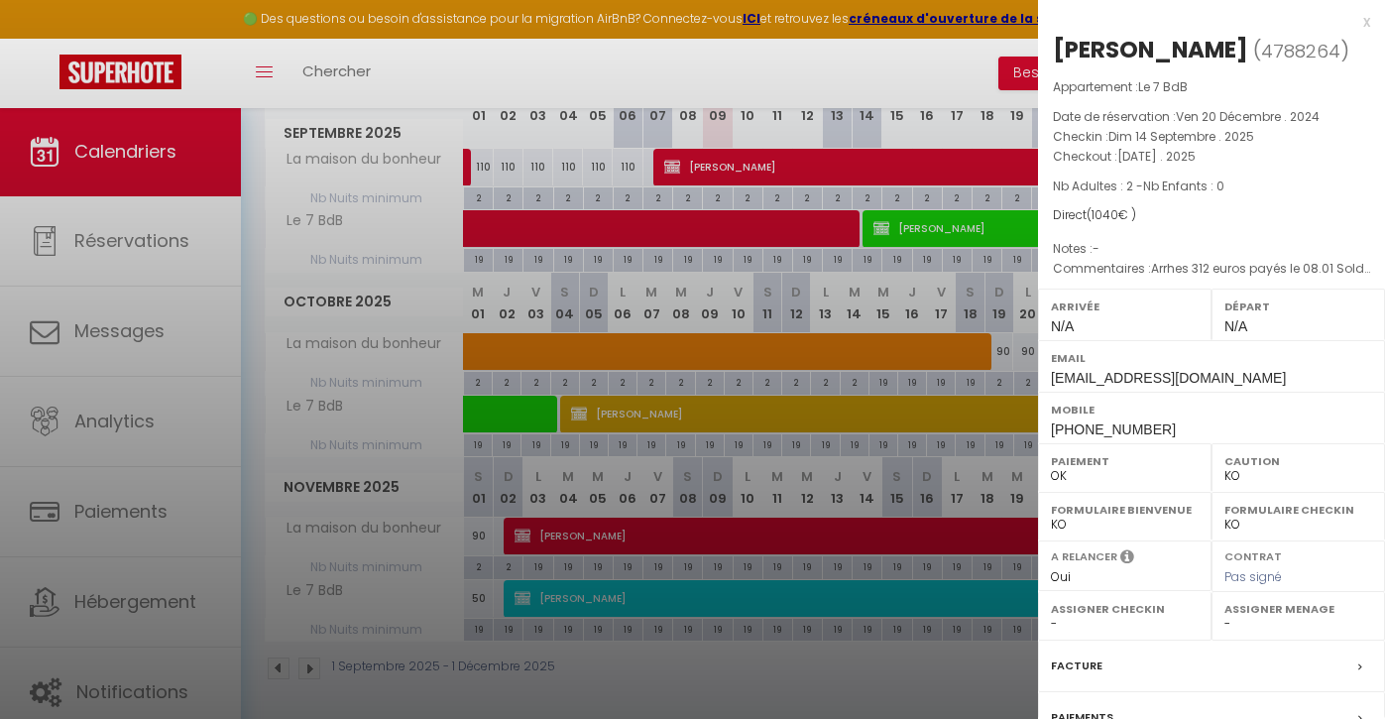
click at [778, 283] on div at bounding box center [692, 359] width 1385 height 719
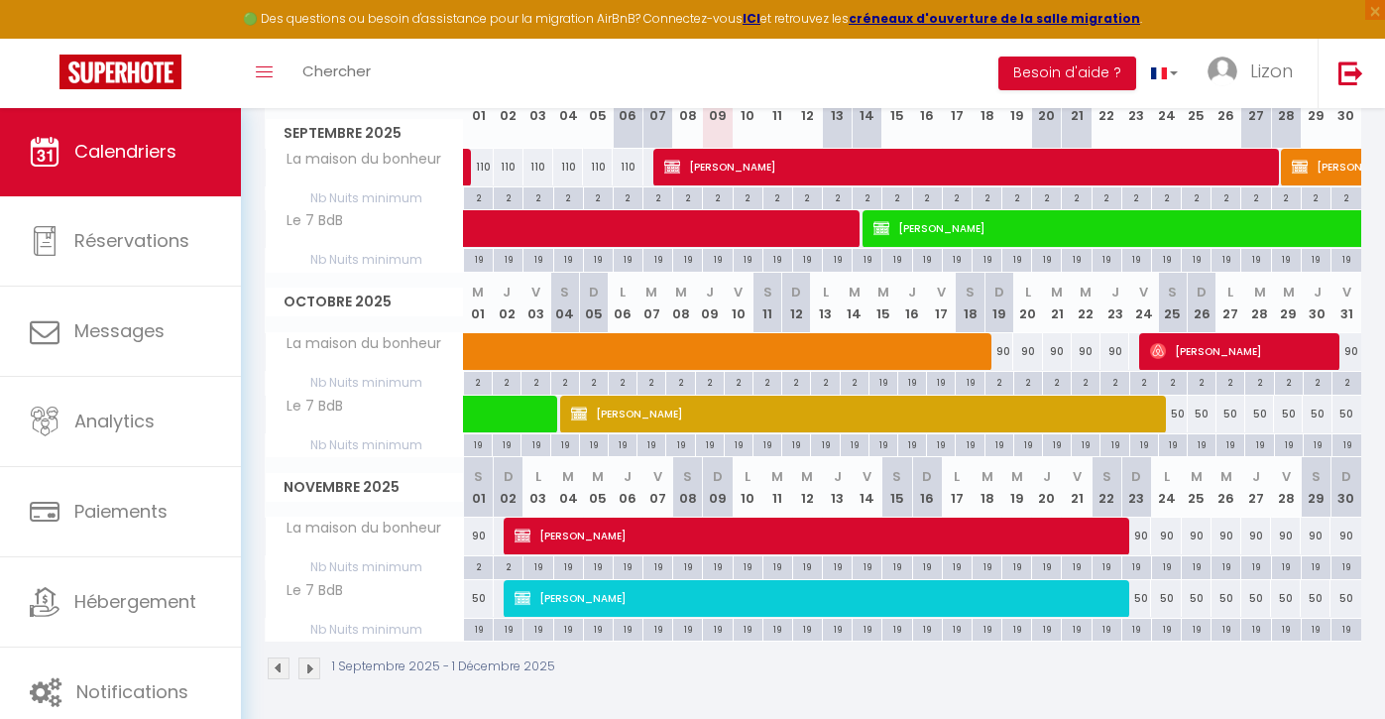
scroll to position [52, 0]
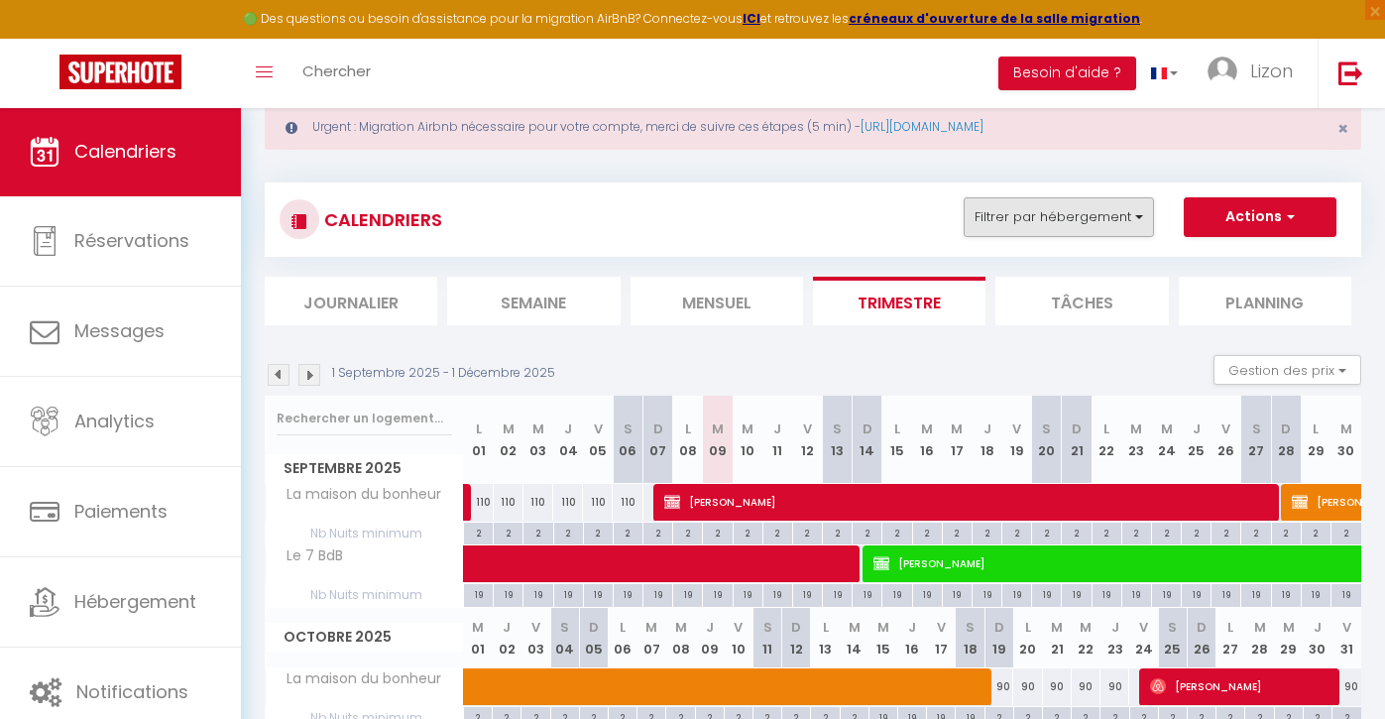
click at [1041, 233] on button "Filtrer par hébergement" at bounding box center [1059, 217] width 190 height 40
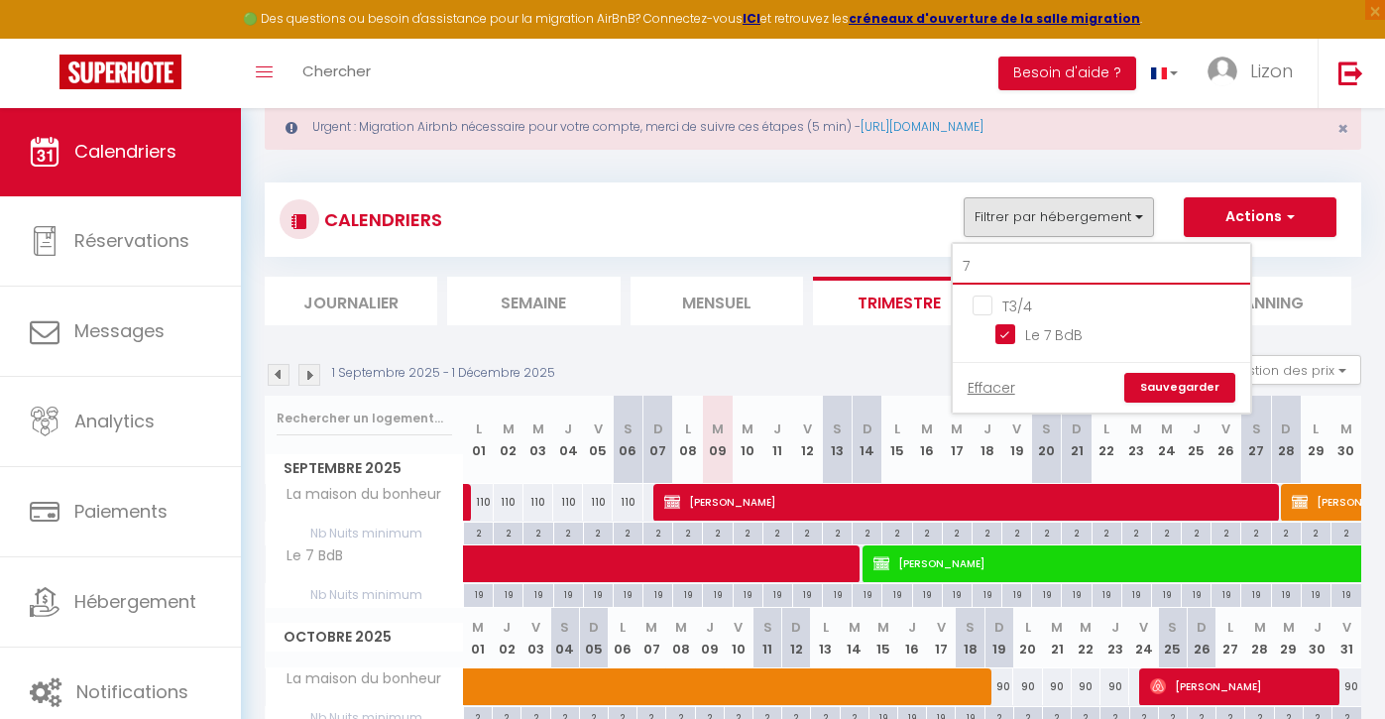
click at [996, 250] on input "7" at bounding box center [1101, 267] width 297 height 36
type input "b"
checkbox input "false"
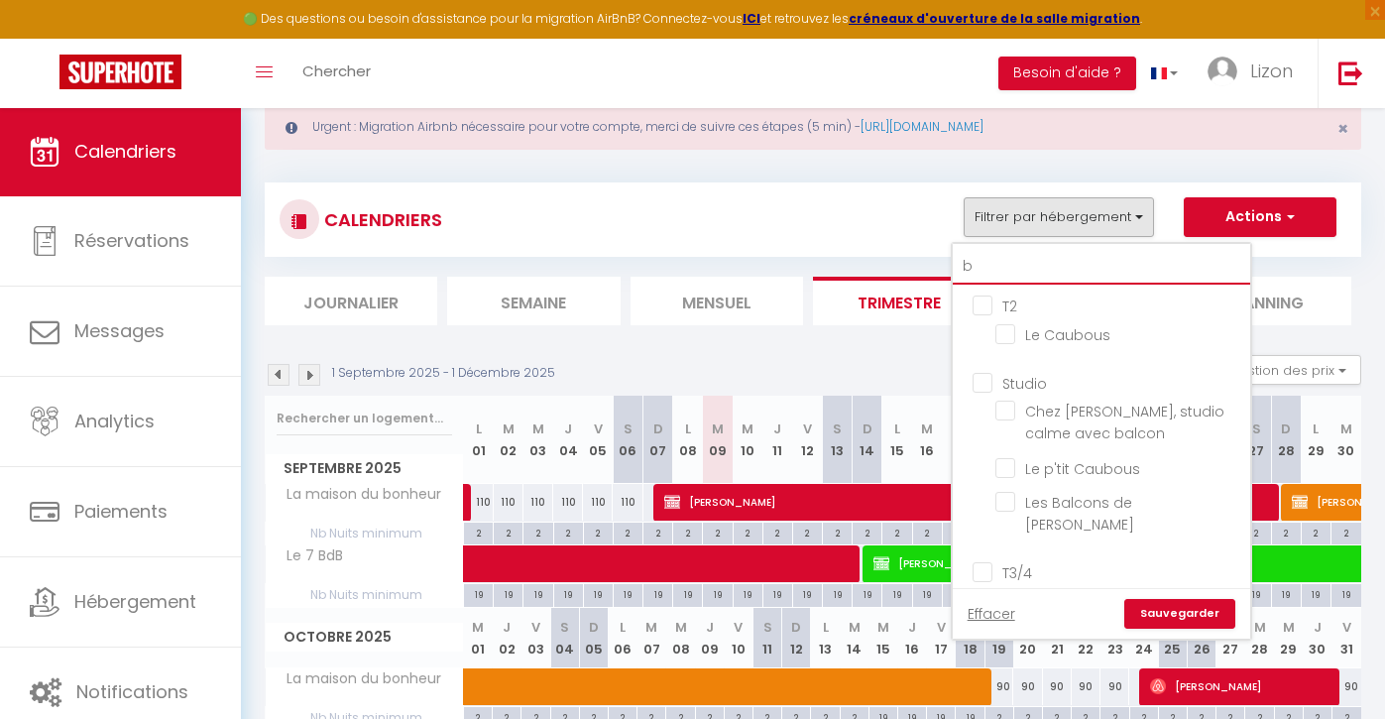
type input "bo"
checkbox input "true"
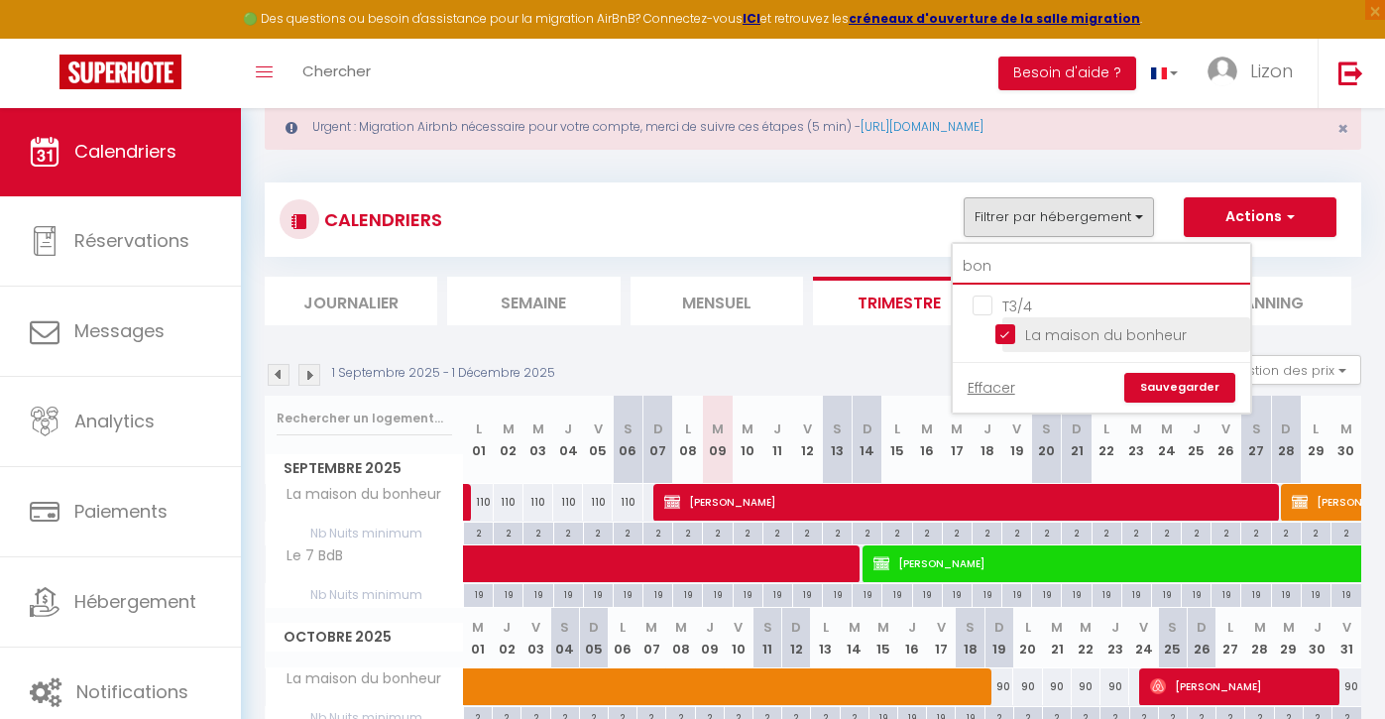
type input "bon"
click at [1006, 329] on input "La maison du bonheur" at bounding box center [1119, 333] width 248 height 20
checkbox input "false"
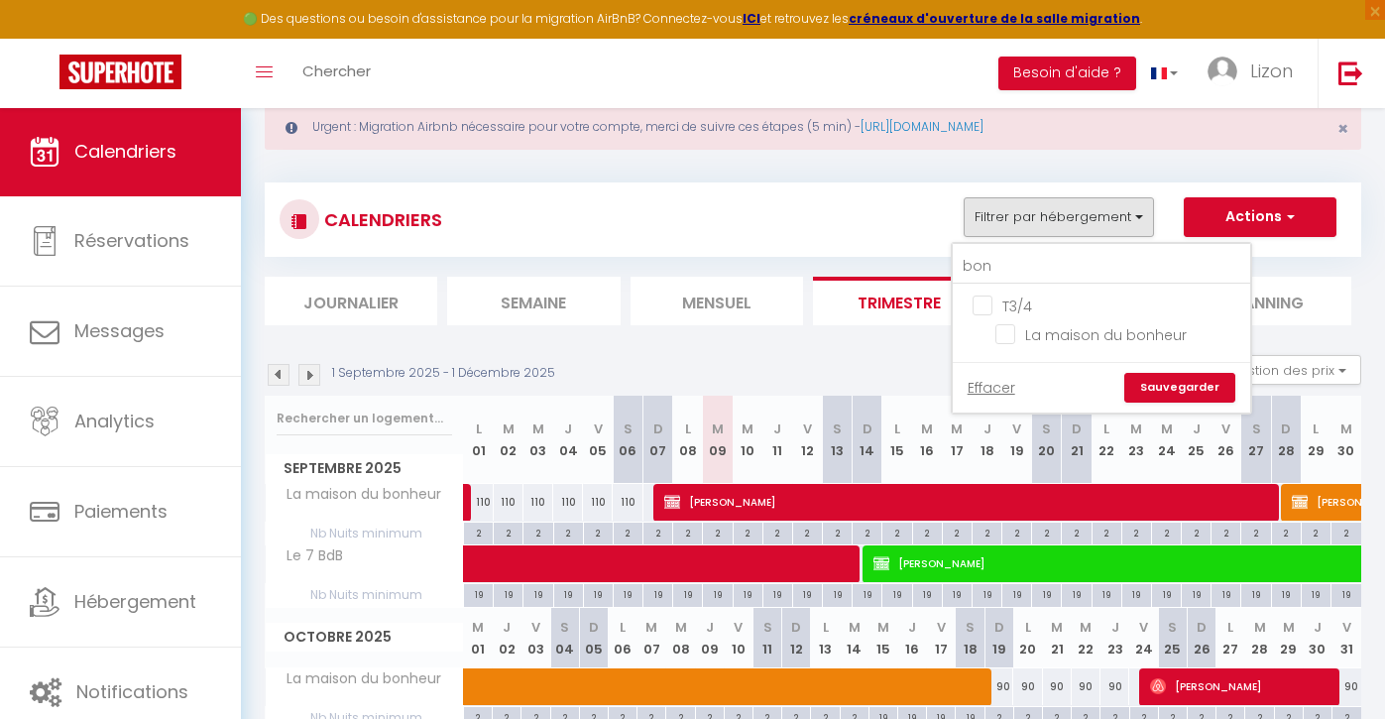
click at [1185, 382] on link "Sauvegarder" at bounding box center [1179, 388] width 111 height 30
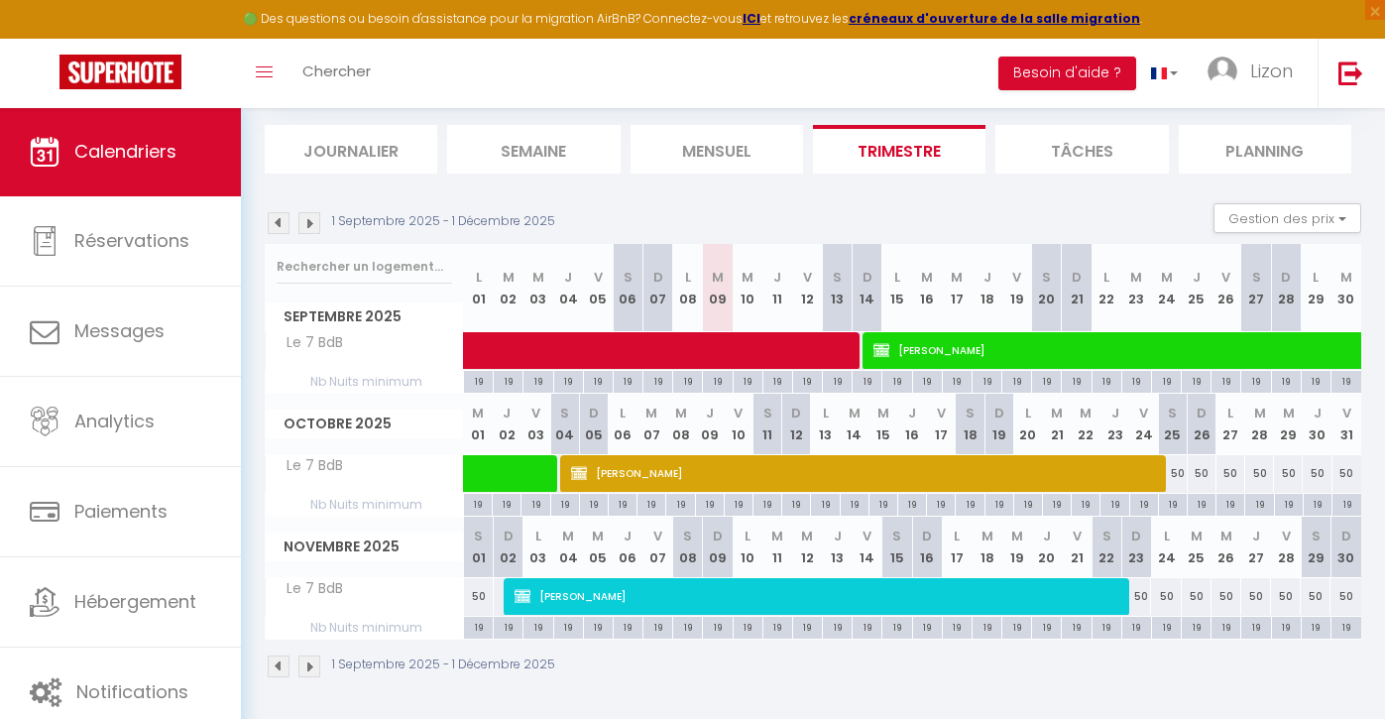
scroll to position [202, 0]
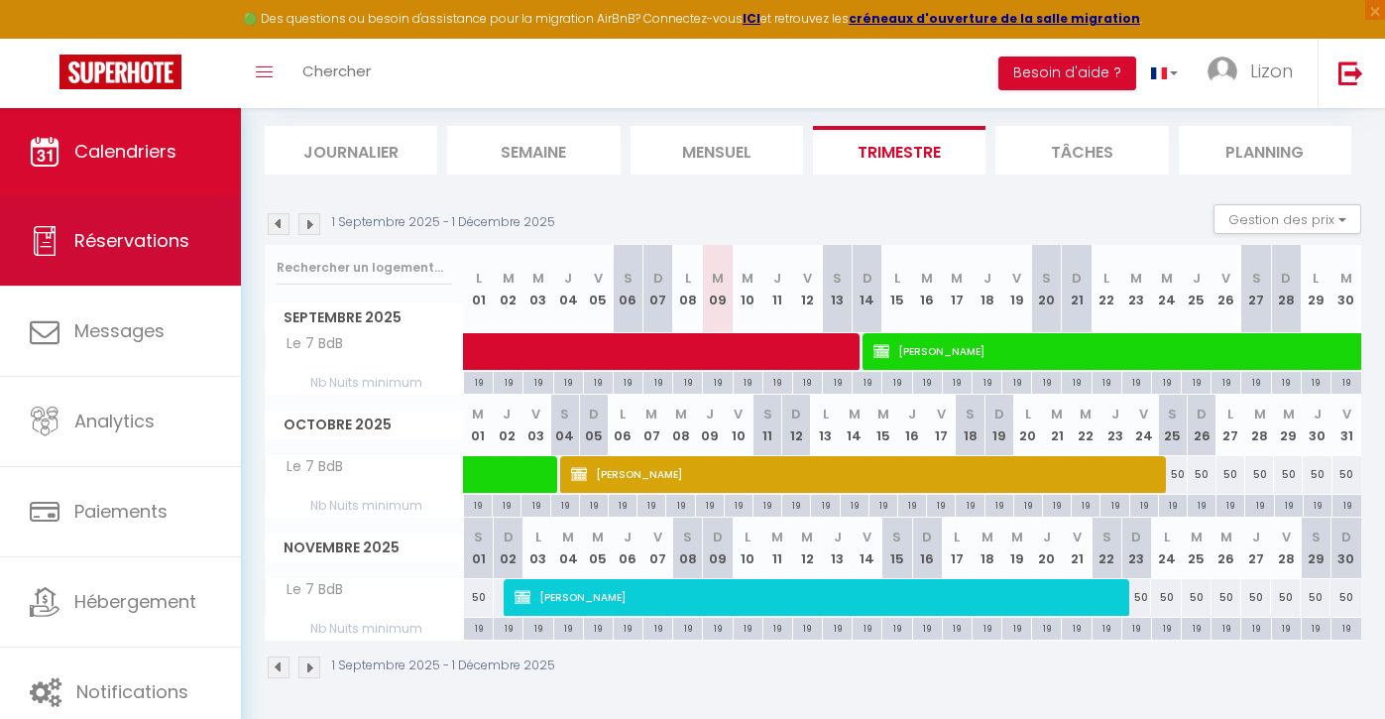
click at [127, 227] on link "Réservations" at bounding box center [120, 240] width 241 height 89
select select "not_cancelled"
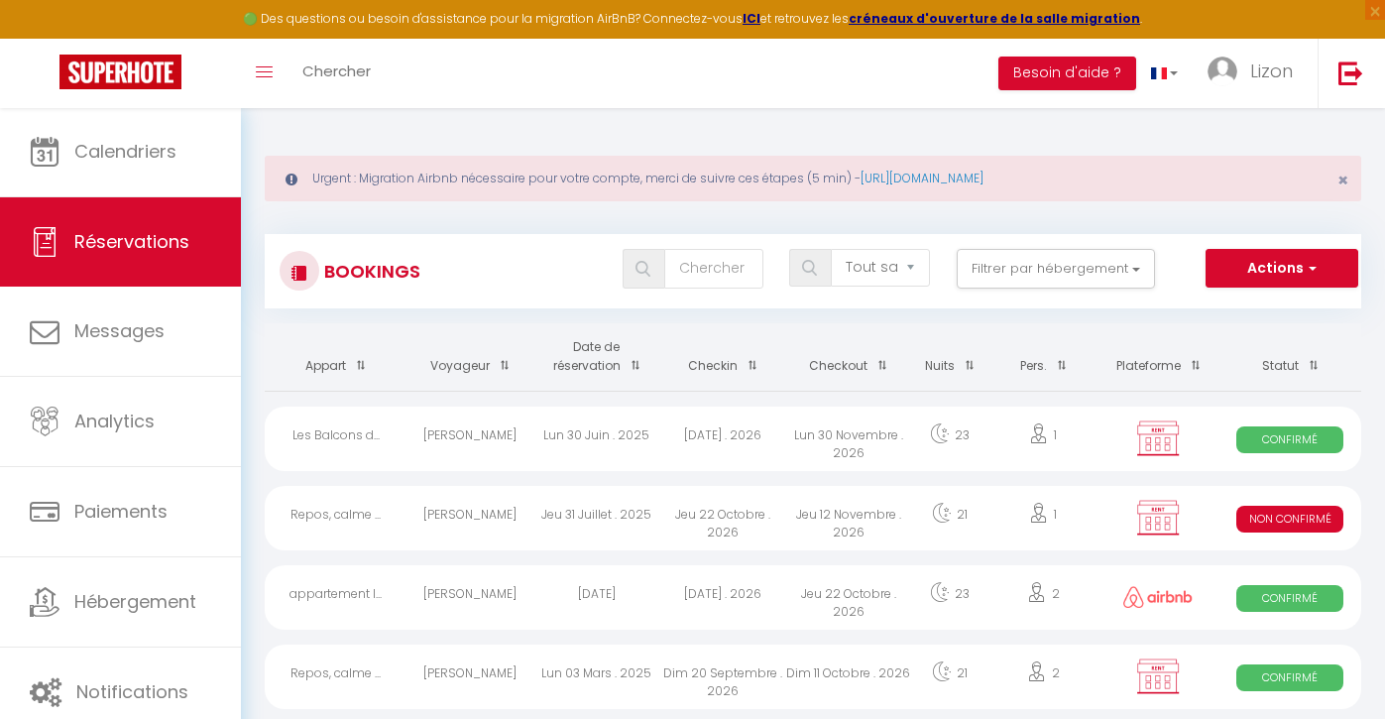
scroll to position [-1, 0]
click at [712, 271] on input "text" at bounding box center [713, 269] width 99 height 40
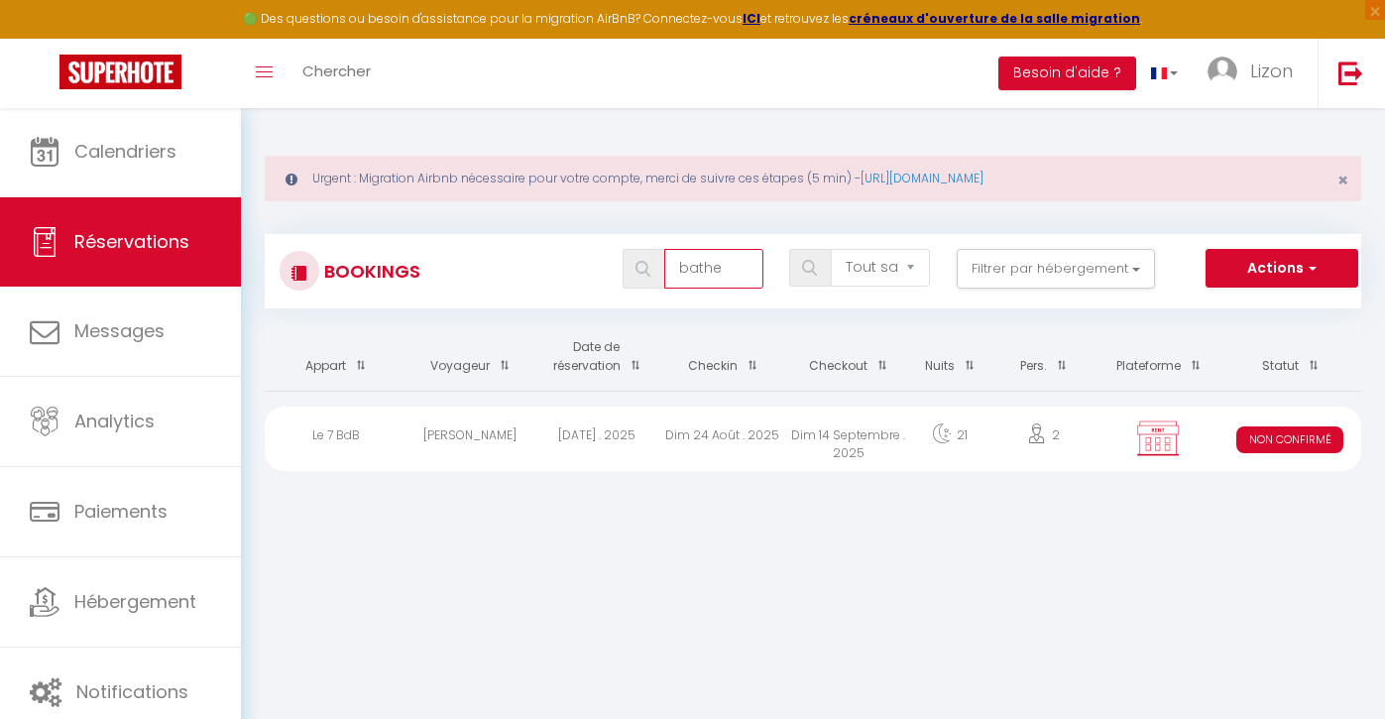
type input "bathe"
click at [657, 446] on div "[DATE] . 2025" at bounding box center [596, 439] width 126 height 64
select select "KO"
select select "0"
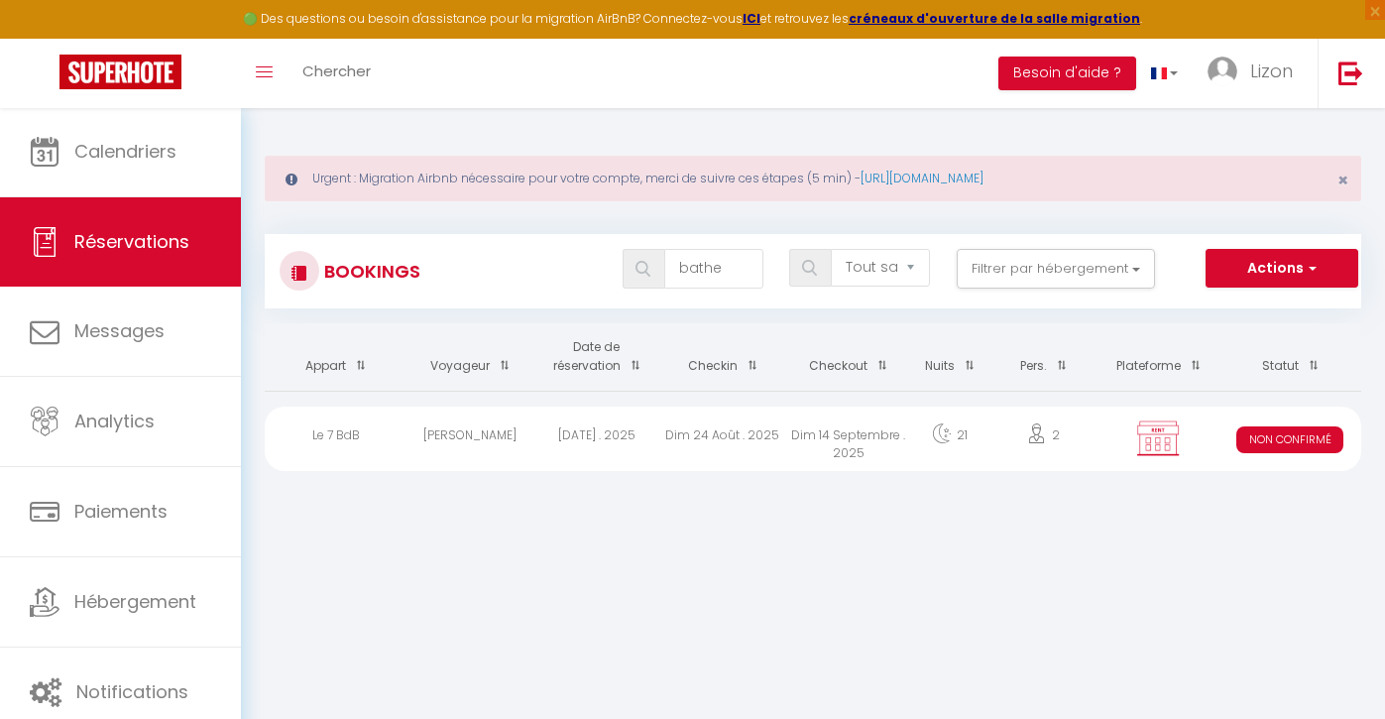
select select "0"
select select "1"
select select
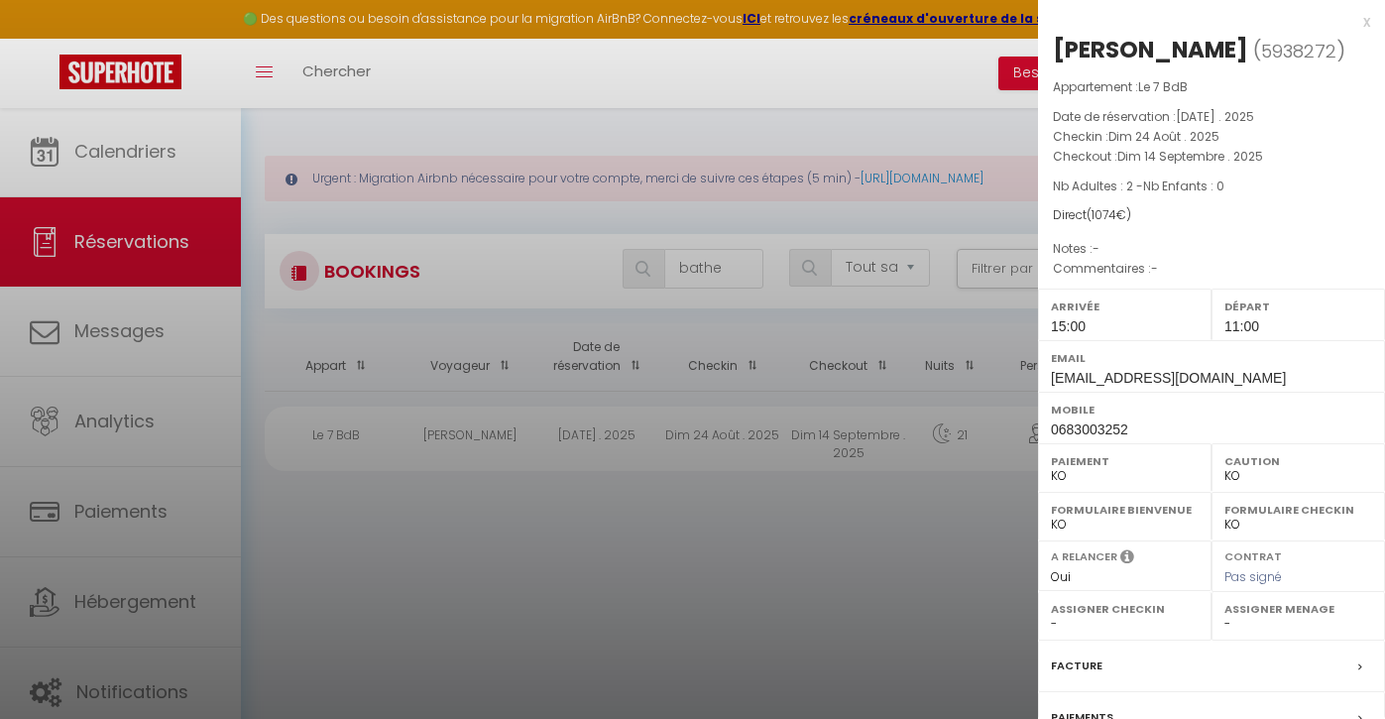
click at [195, 148] on div at bounding box center [692, 359] width 1385 height 719
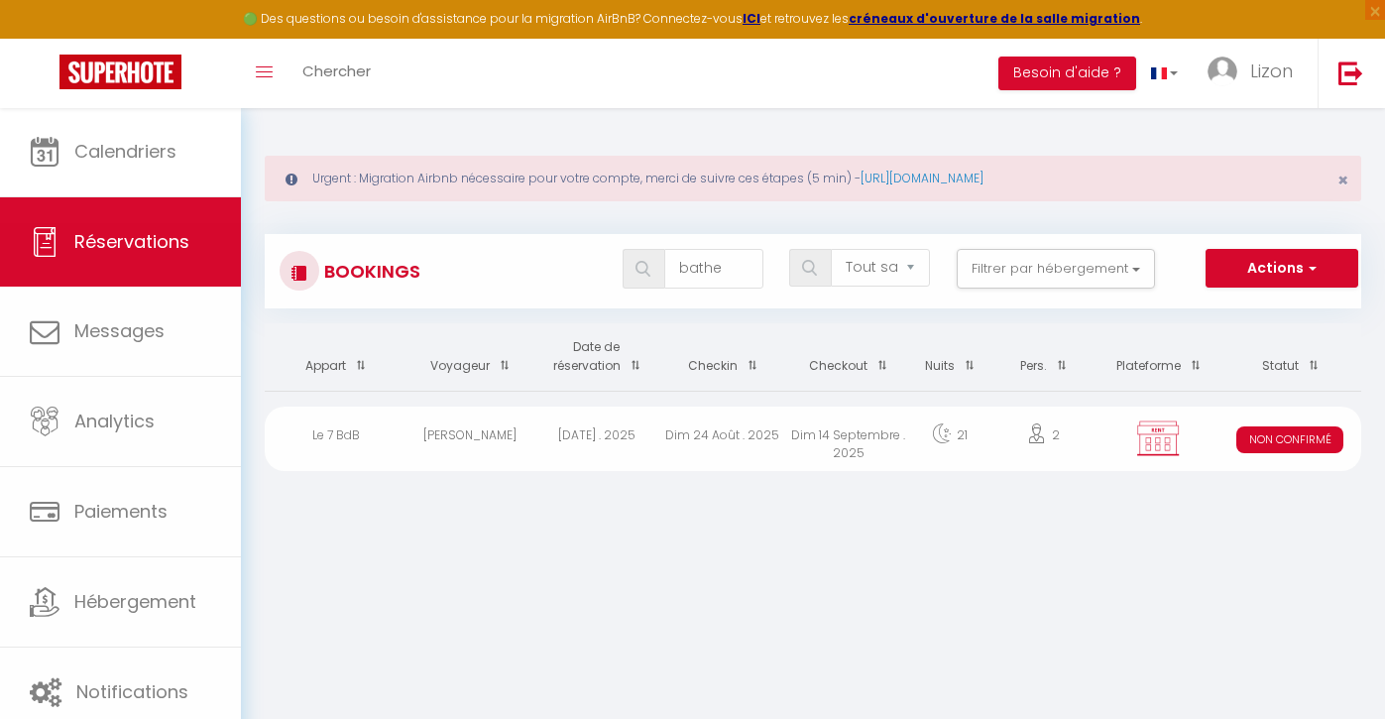
click at [194, 148] on body "🟢 Des questions ou besoin d'assistance pour la migration AirBnB? Connectez-vous…" at bounding box center [692, 466] width 1385 height 719
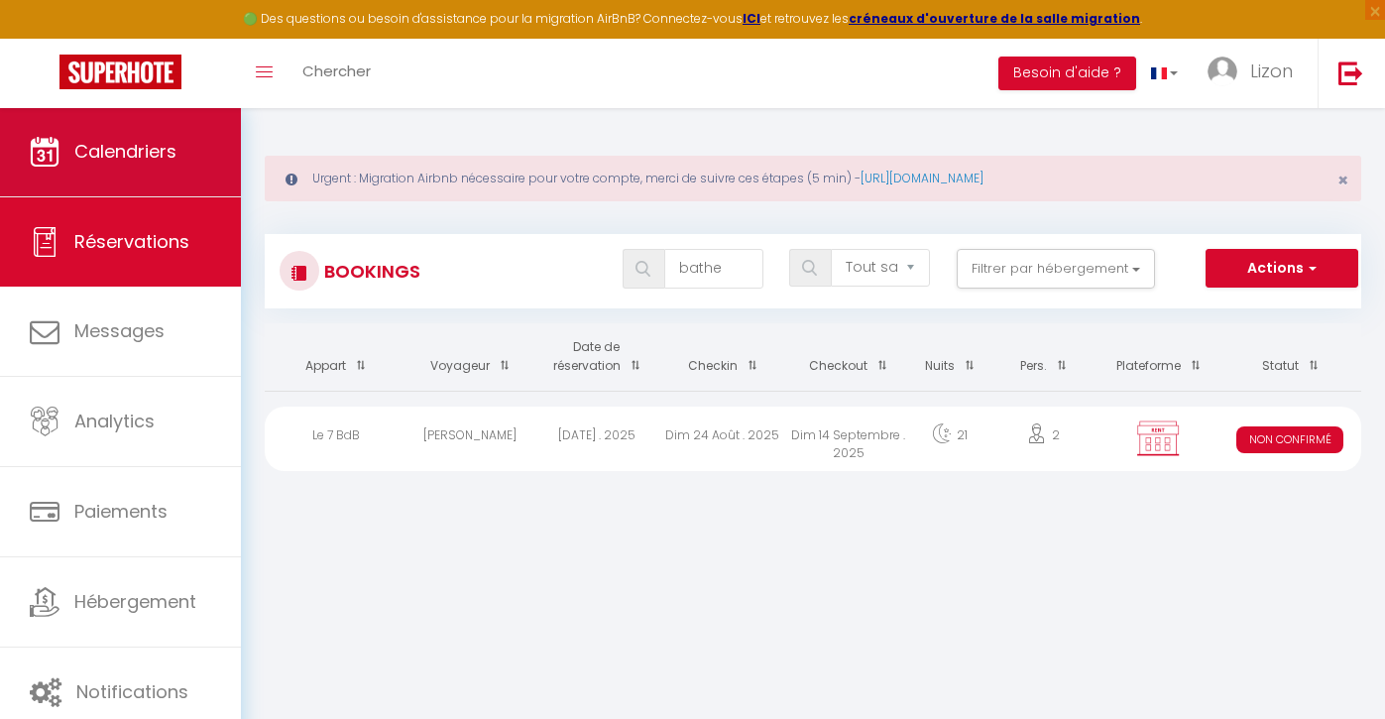
click at [193, 172] on link "Calendriers" at bounding box center [120, 151] width 241 height 89
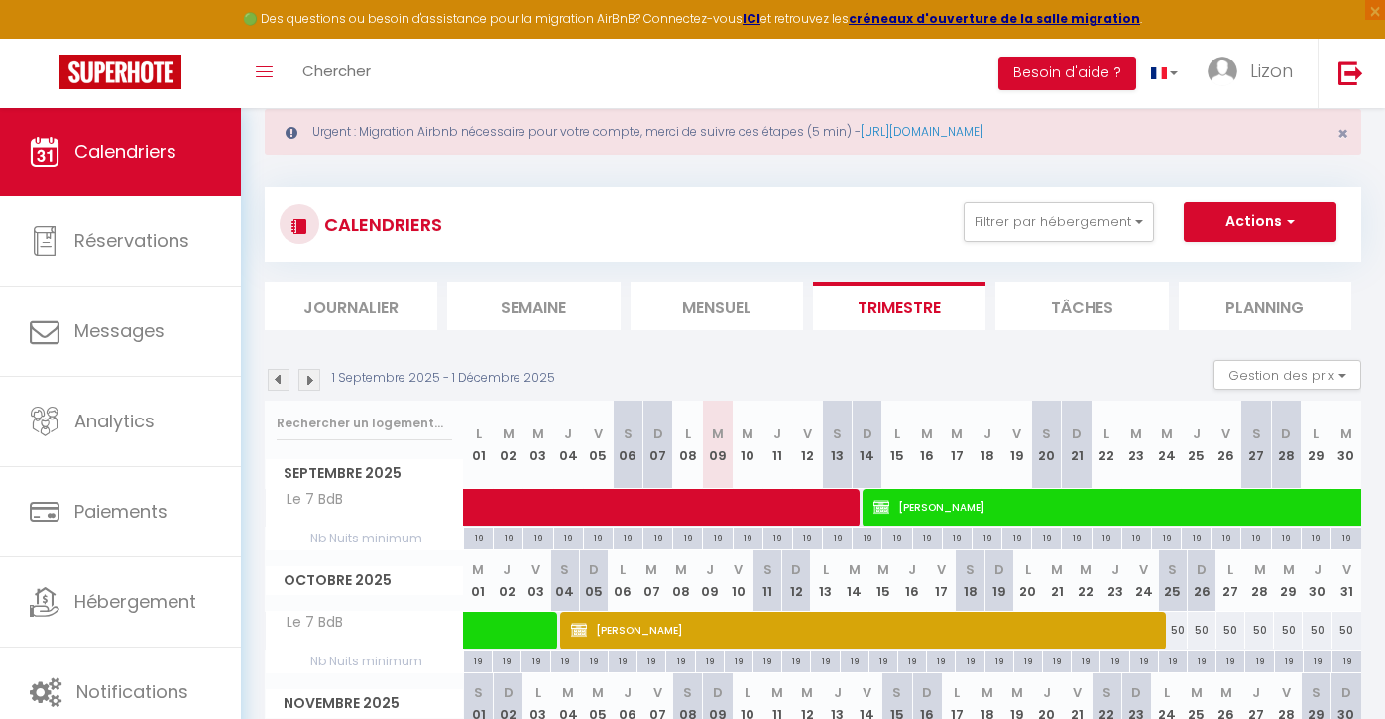
scroll to position [148, 0]
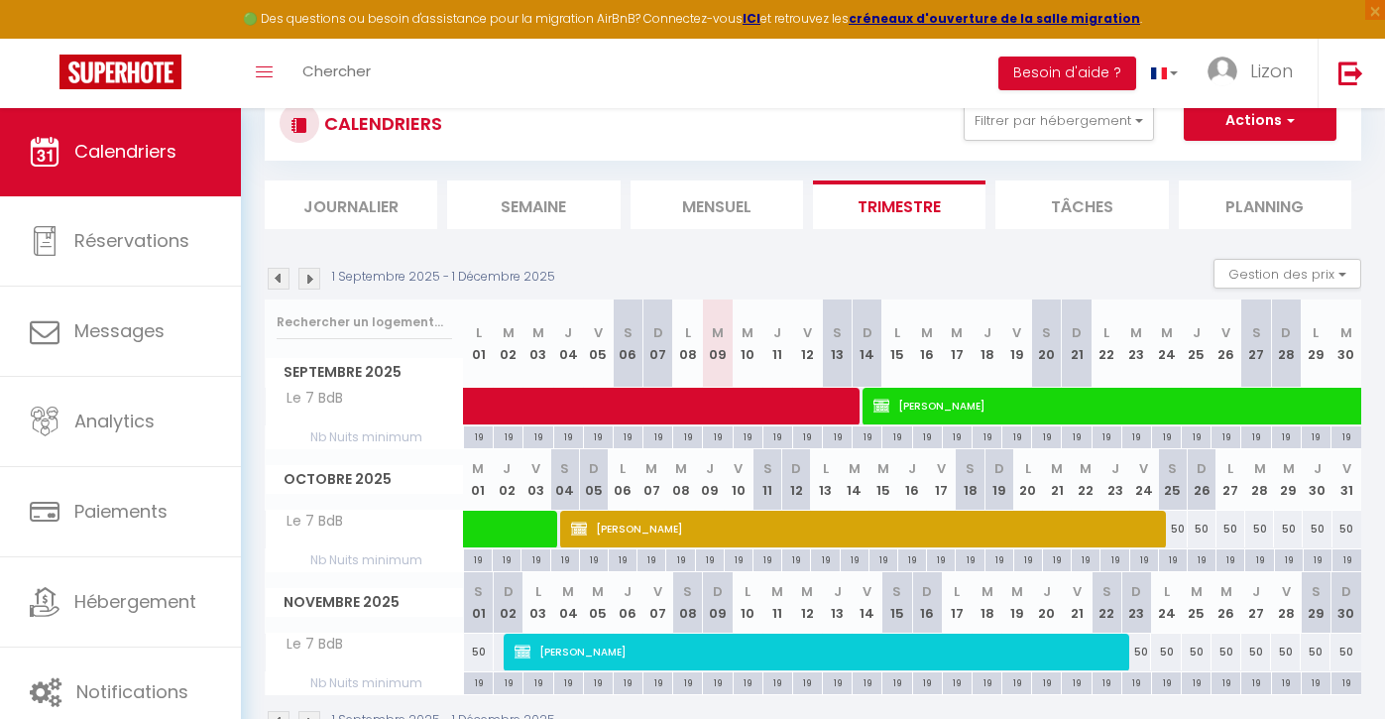
click at [763, 402] on span at bounding box center [781, 407] width 593 height 38
select select "KO"
select select "0"
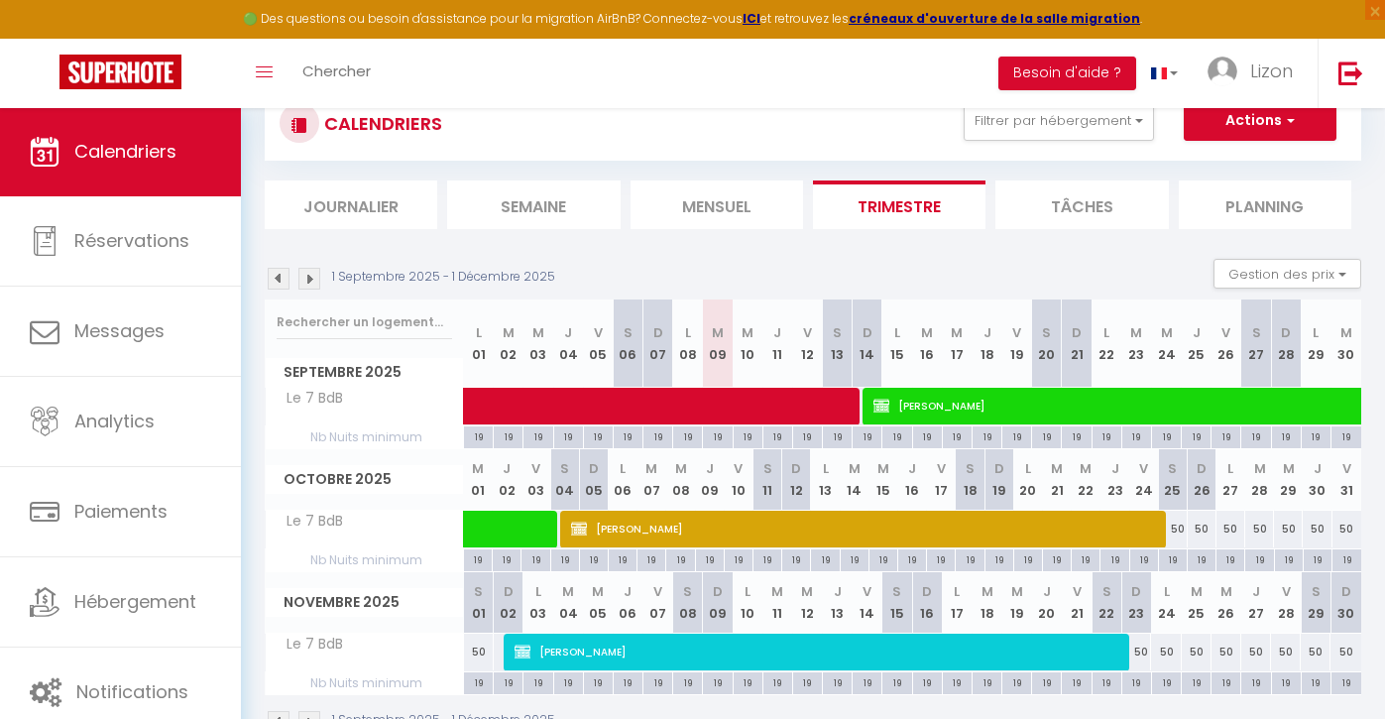
select select "1"
select select
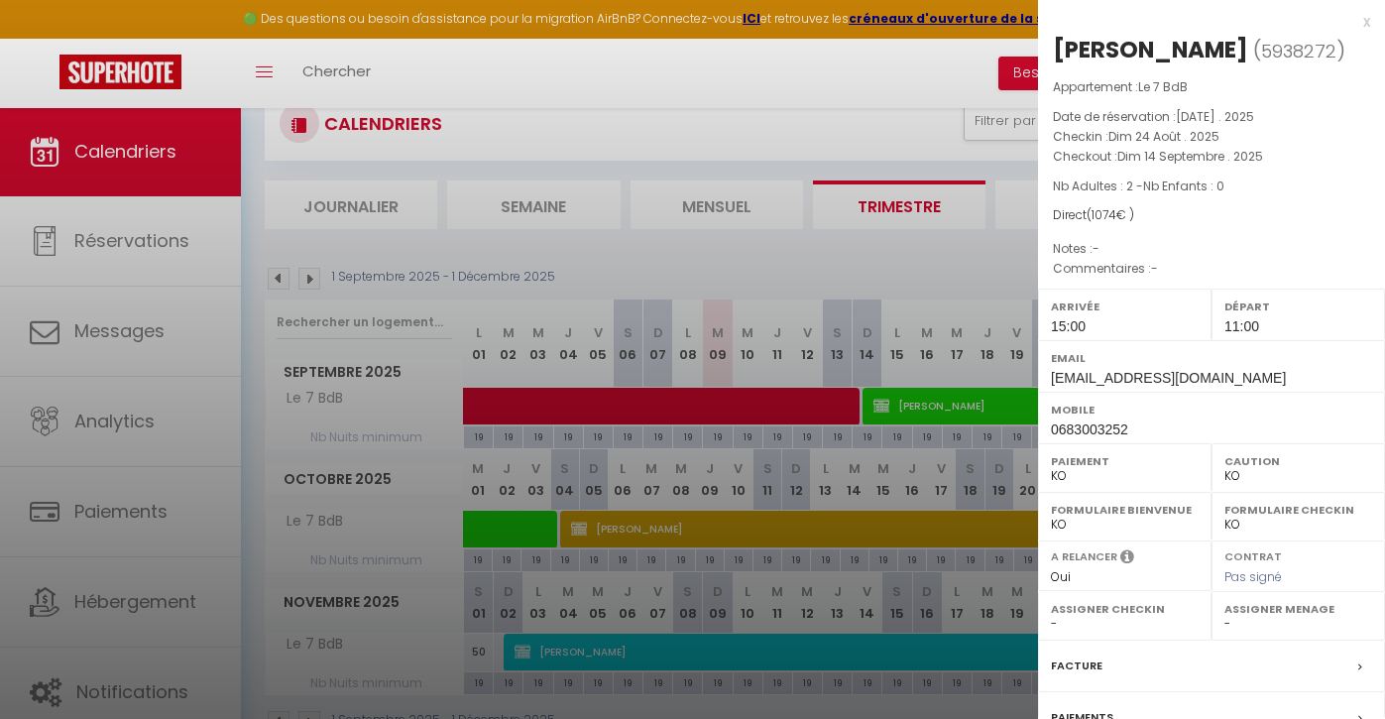
click at [885, 261] on div at bounding box center [692, 359] width 1385 height 719
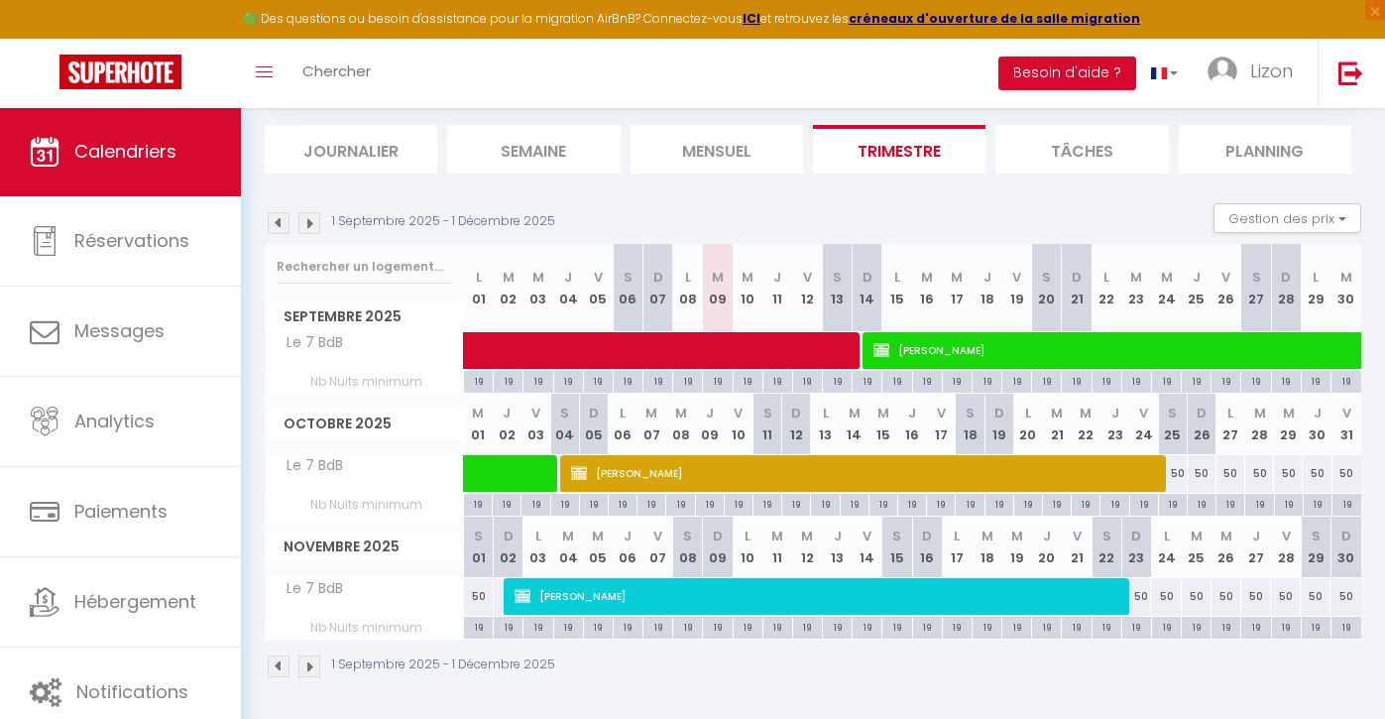
scroll to position [202, 0]
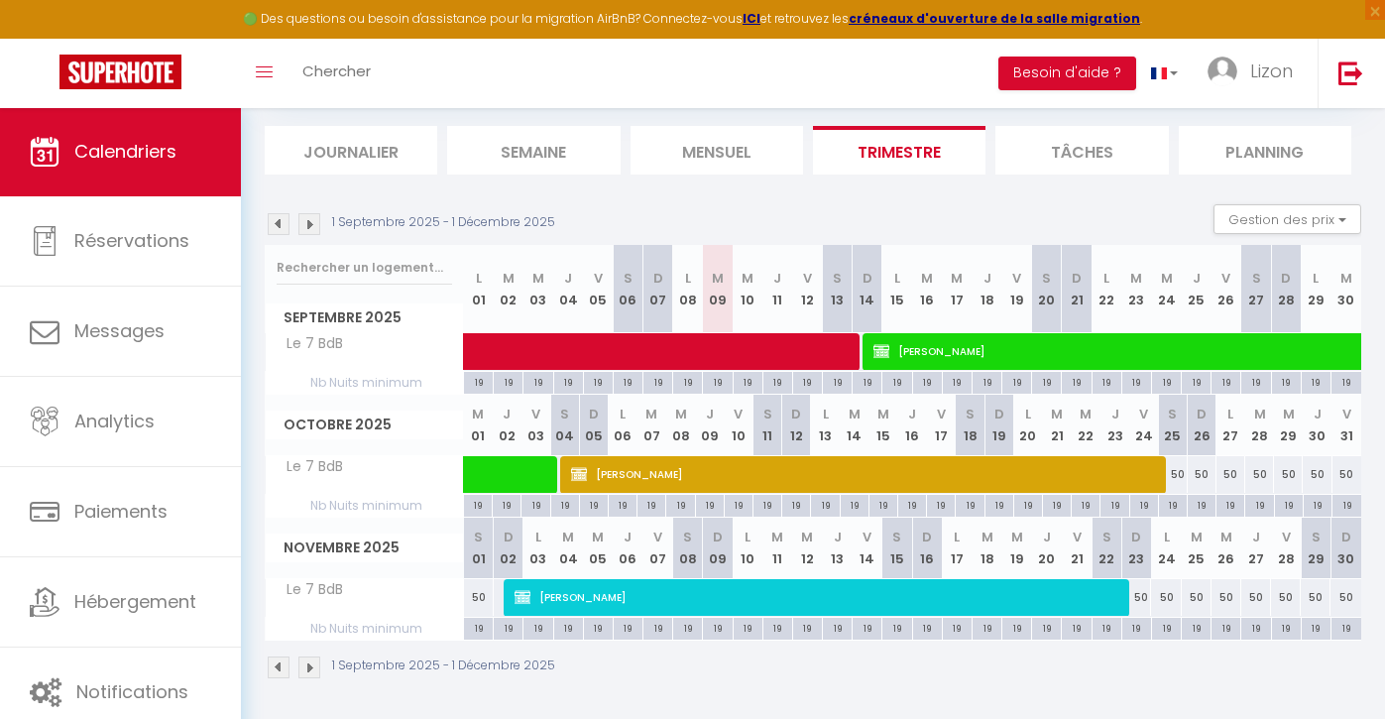
click at [824, 605] on span "[PERSON_NAME]" at bounding box center [817, 597] width 605 height 38
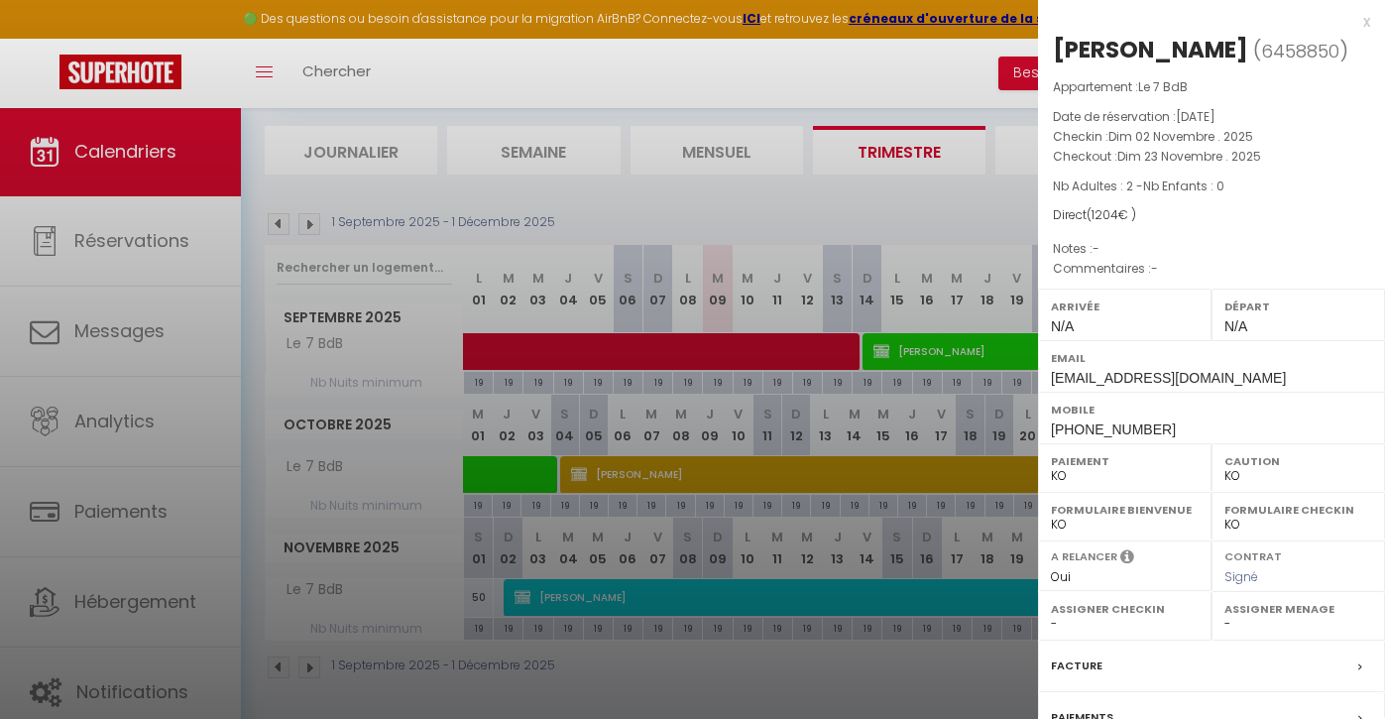
click at [475, 220] on div at bounding box center [692, 359] width 1385 height 719
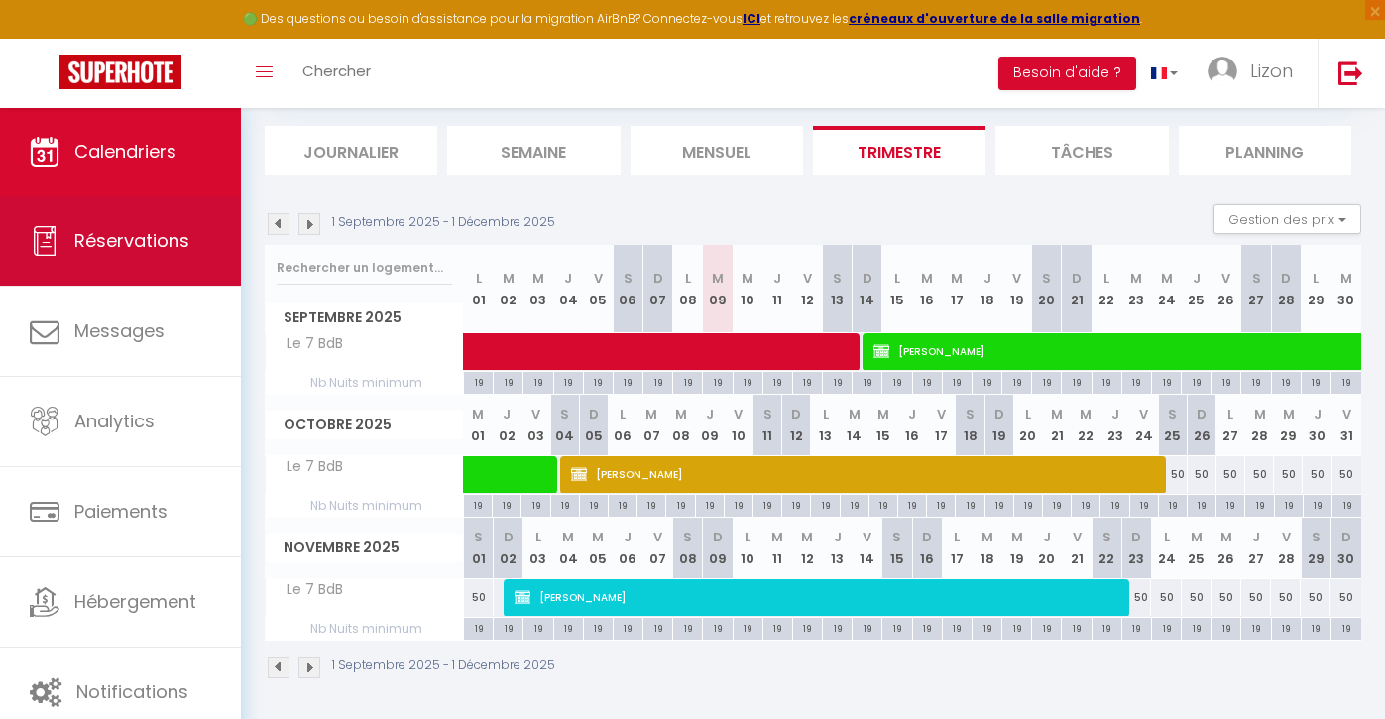
click at [175, 242] on span "Réservations" at bounding box center [131, 240] width 115 height 25
select select "not_cancelled"
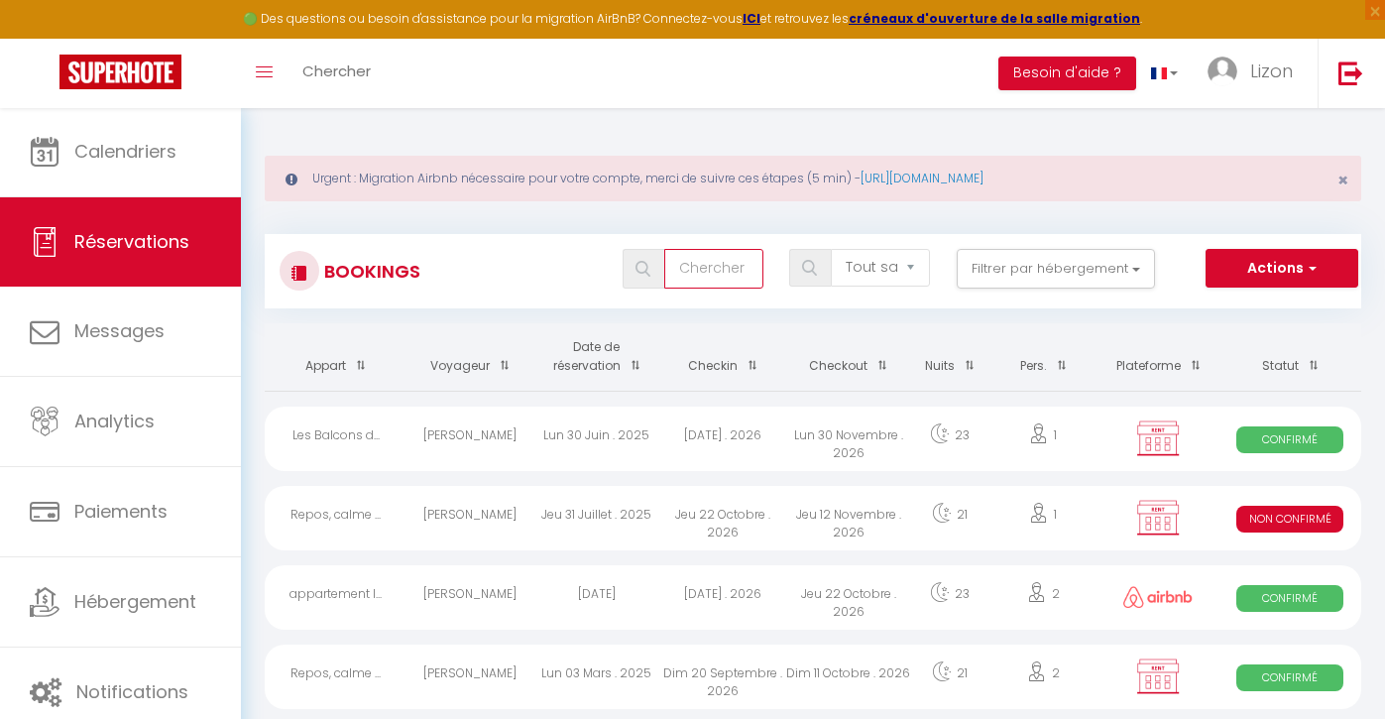
click at [695, 266] on input "text" at bounding box center [713, 269] width 99 height 40
type input "navarr"
select select
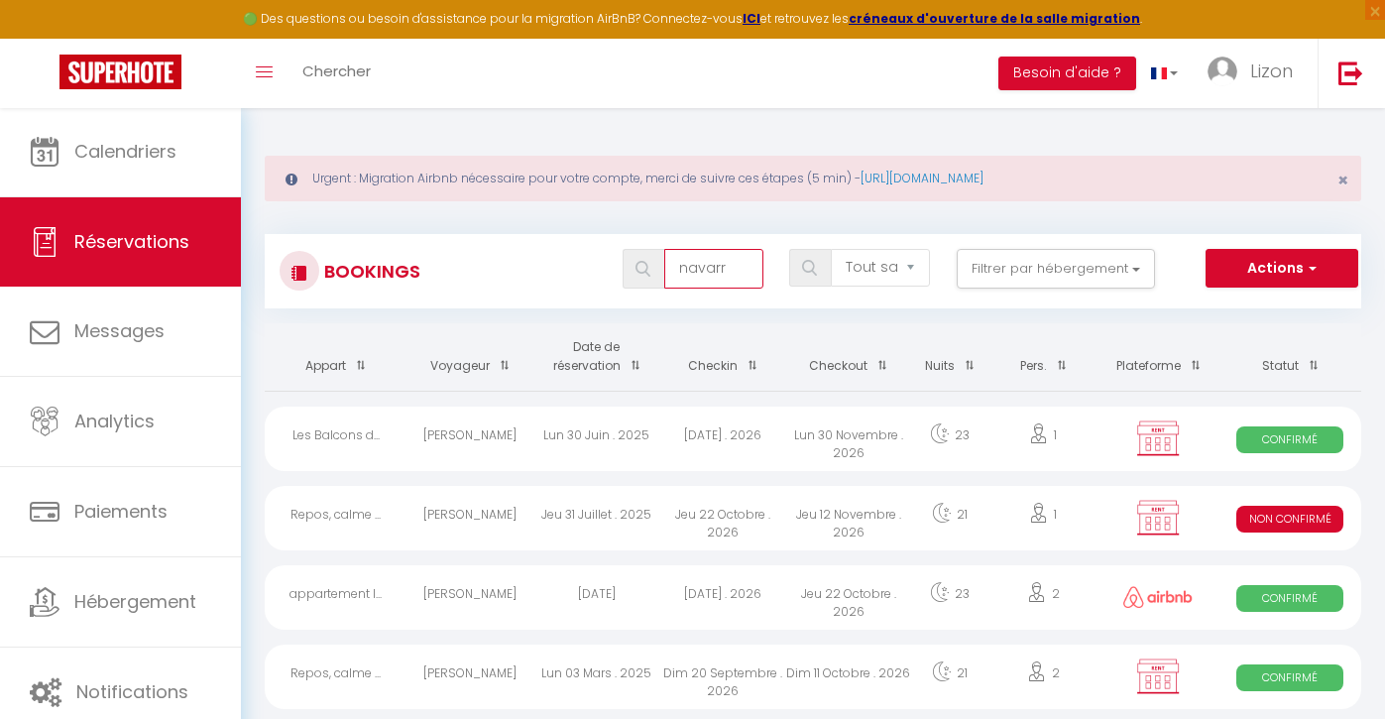
select select
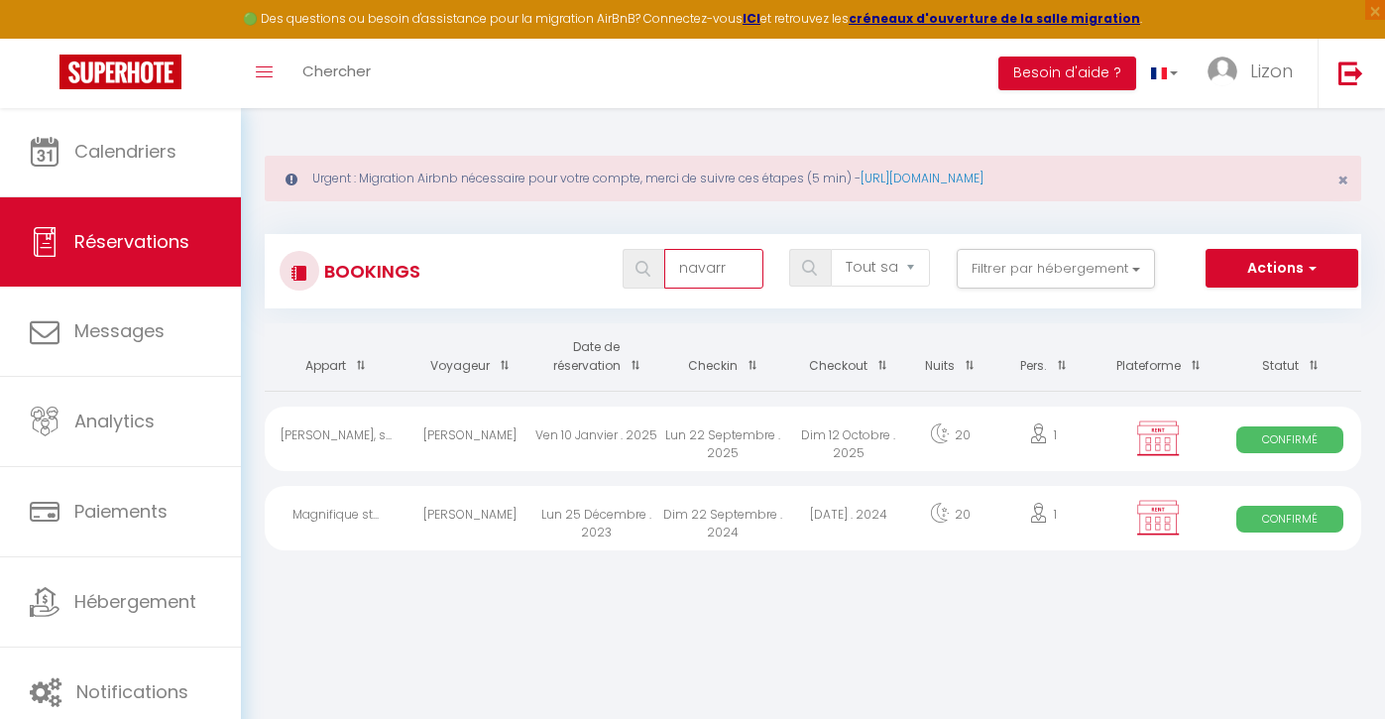
type input "navarr"
click at [597, 437] on div "Ven 10 Janvier . 2025" at bounding box center [596, 439] width 126 height 64
select select "OK"
select select "KO"
select select "0"
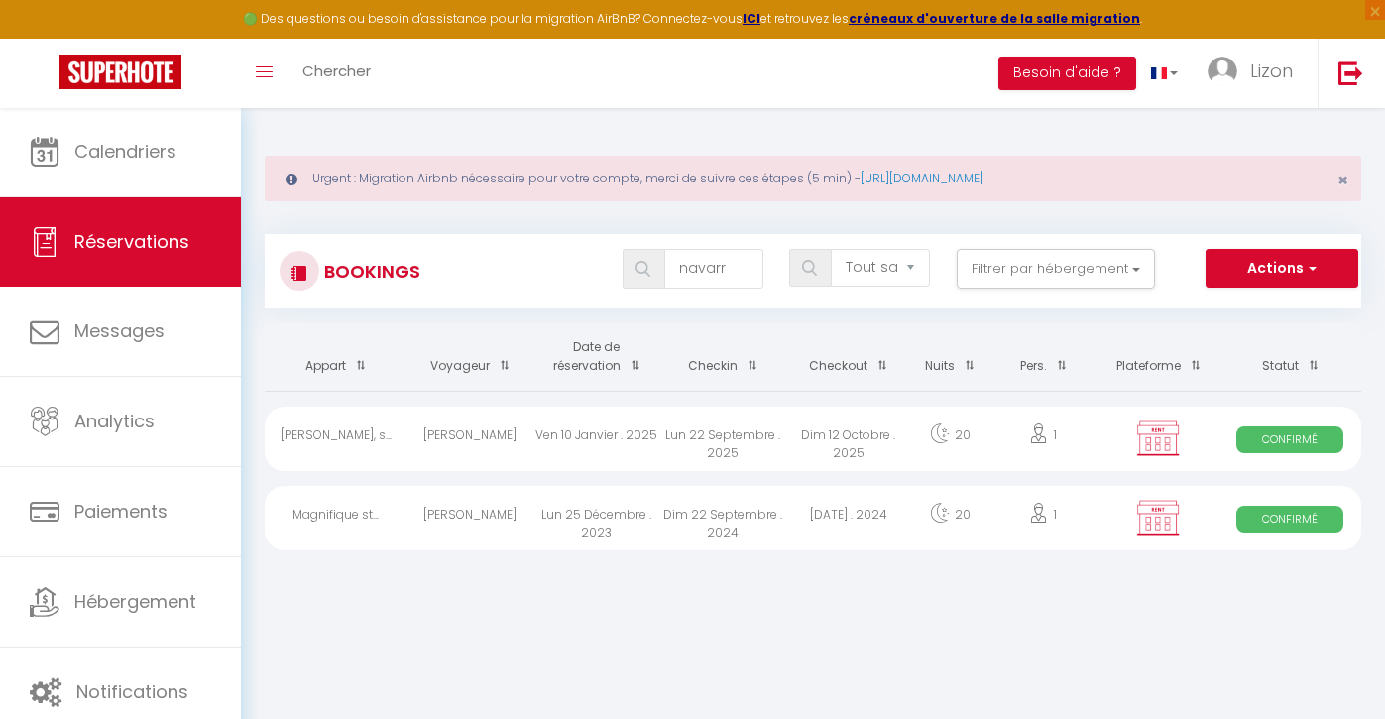
select select "0"
select select "1"
select select
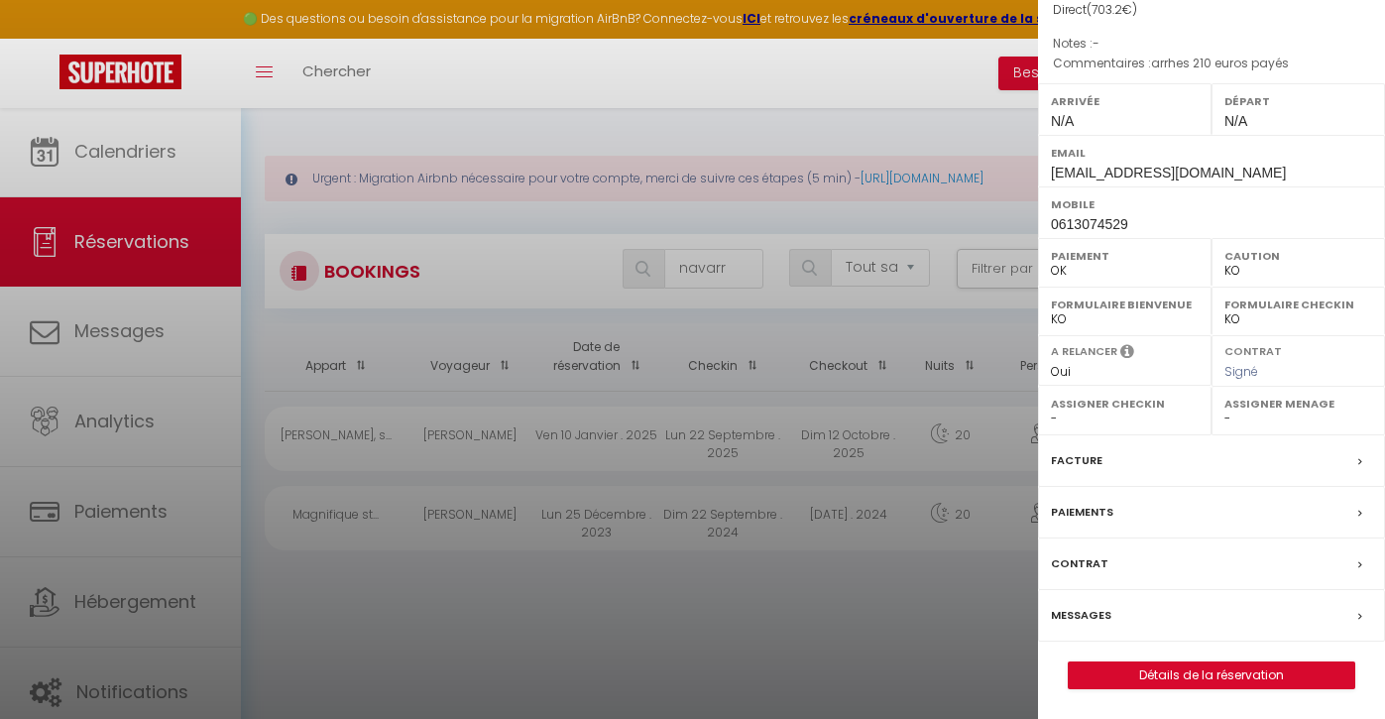
scroll to position [231, 0]
click at [1173, 670] on link "Détails de la réservation" at bounding box center [1212, 675] width 286 height 26
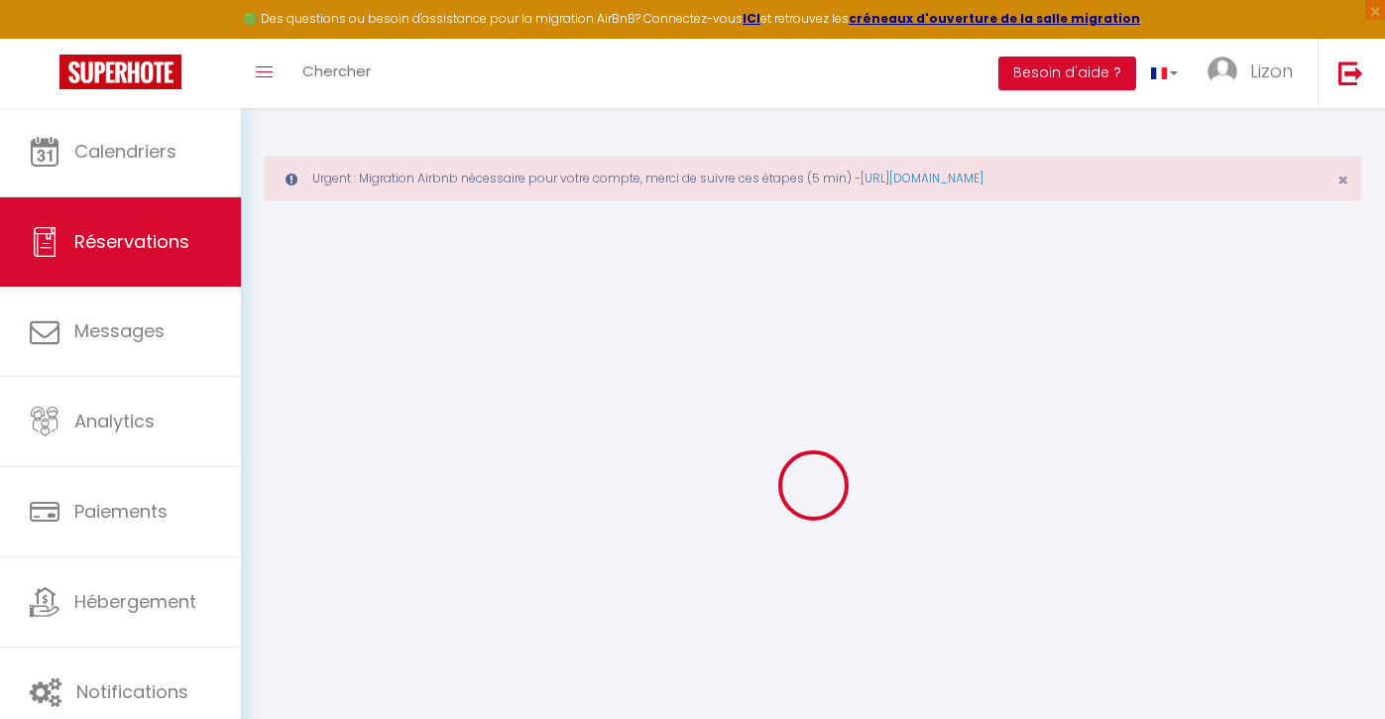
select select
checkbox input "true"
type textarea "arrhes 210 euros payés"
type input "43.2"
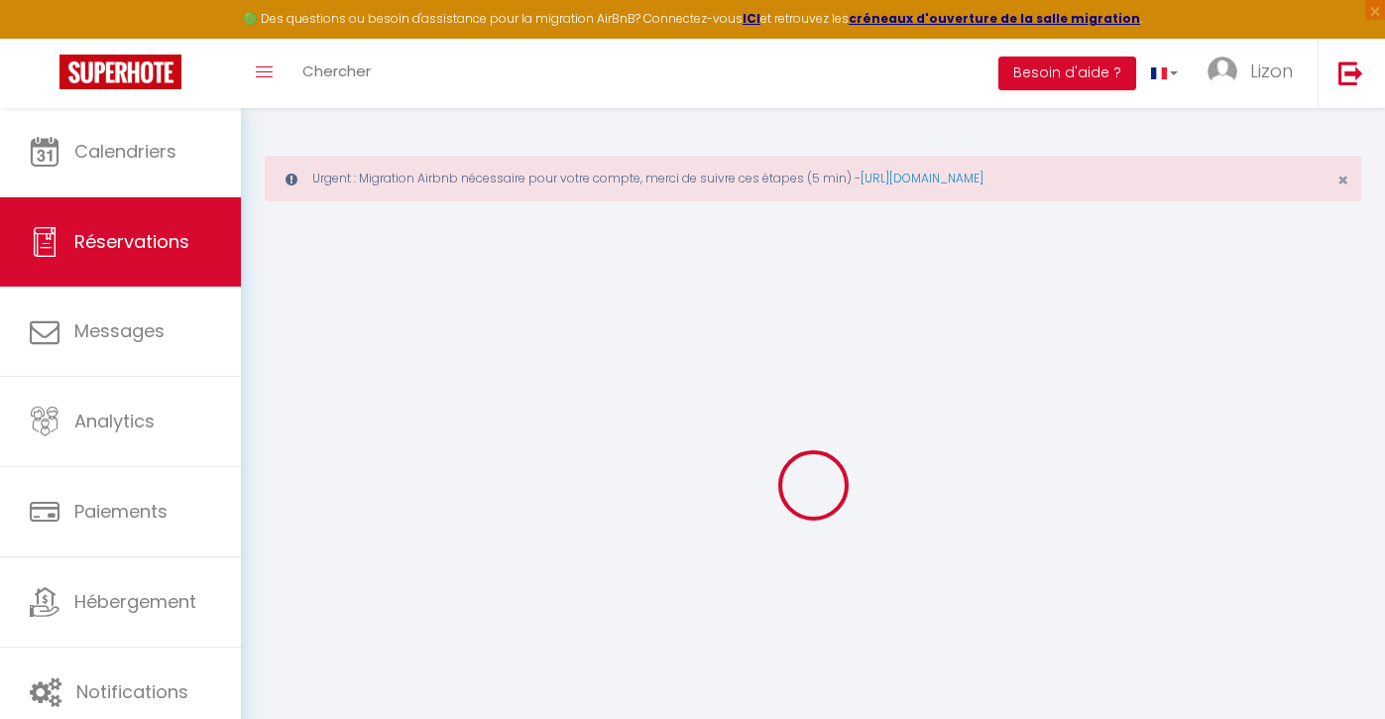
select select
checkbox input "true"
select select
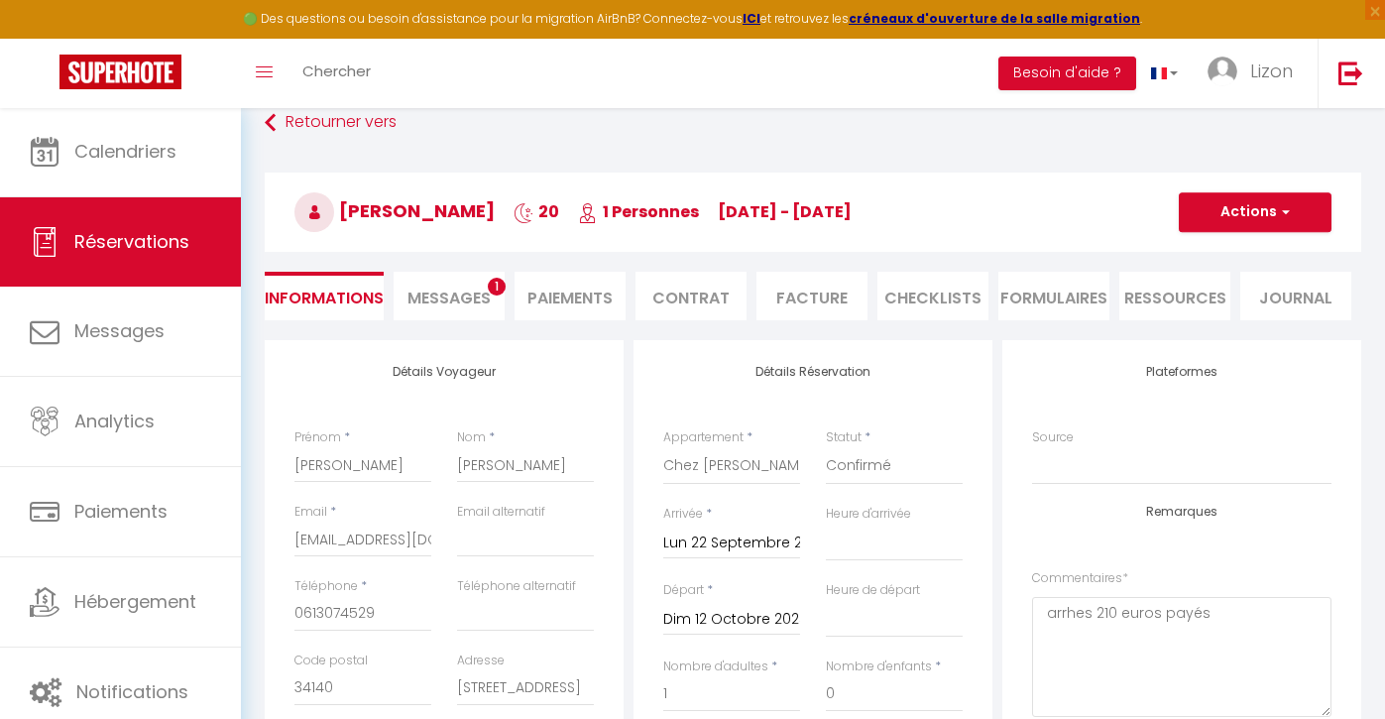
scroll to position [231, 0]
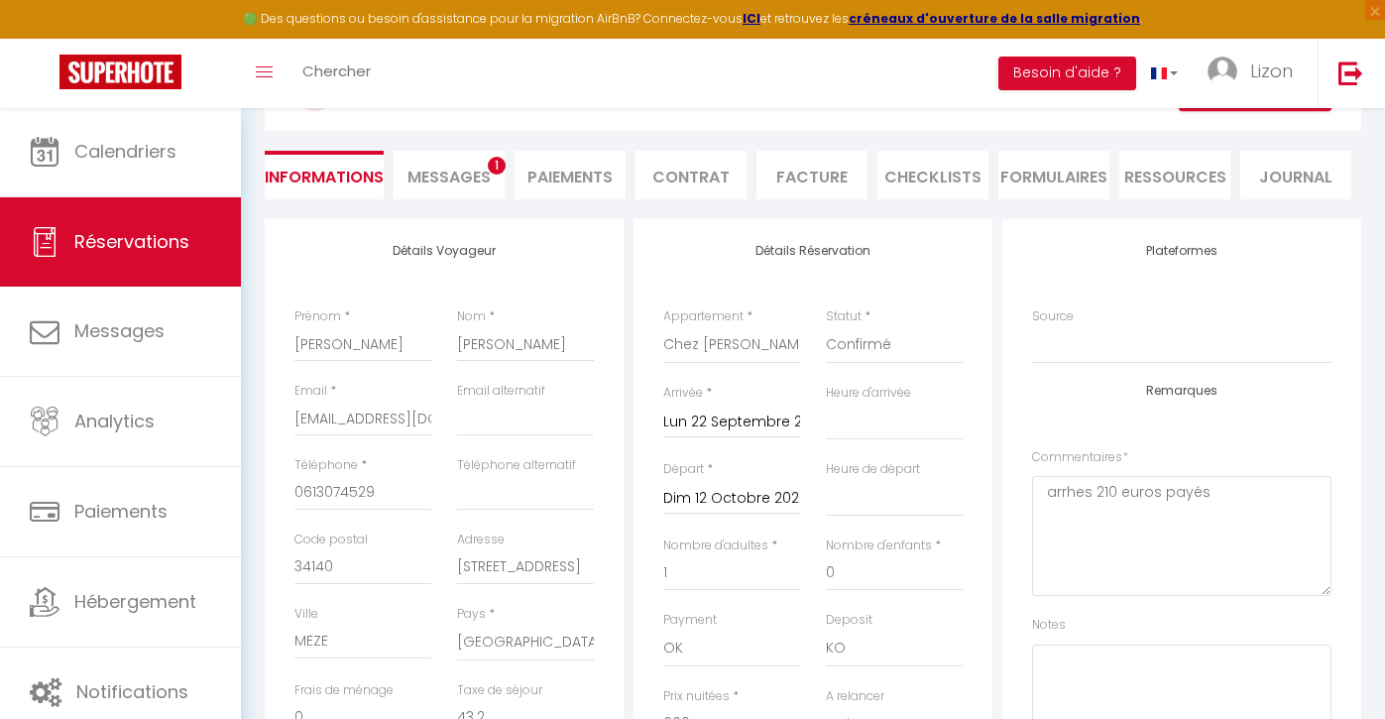
click at [464, 188] on li "Messages 1" at bounding box center [449, 175] width 111 height 49
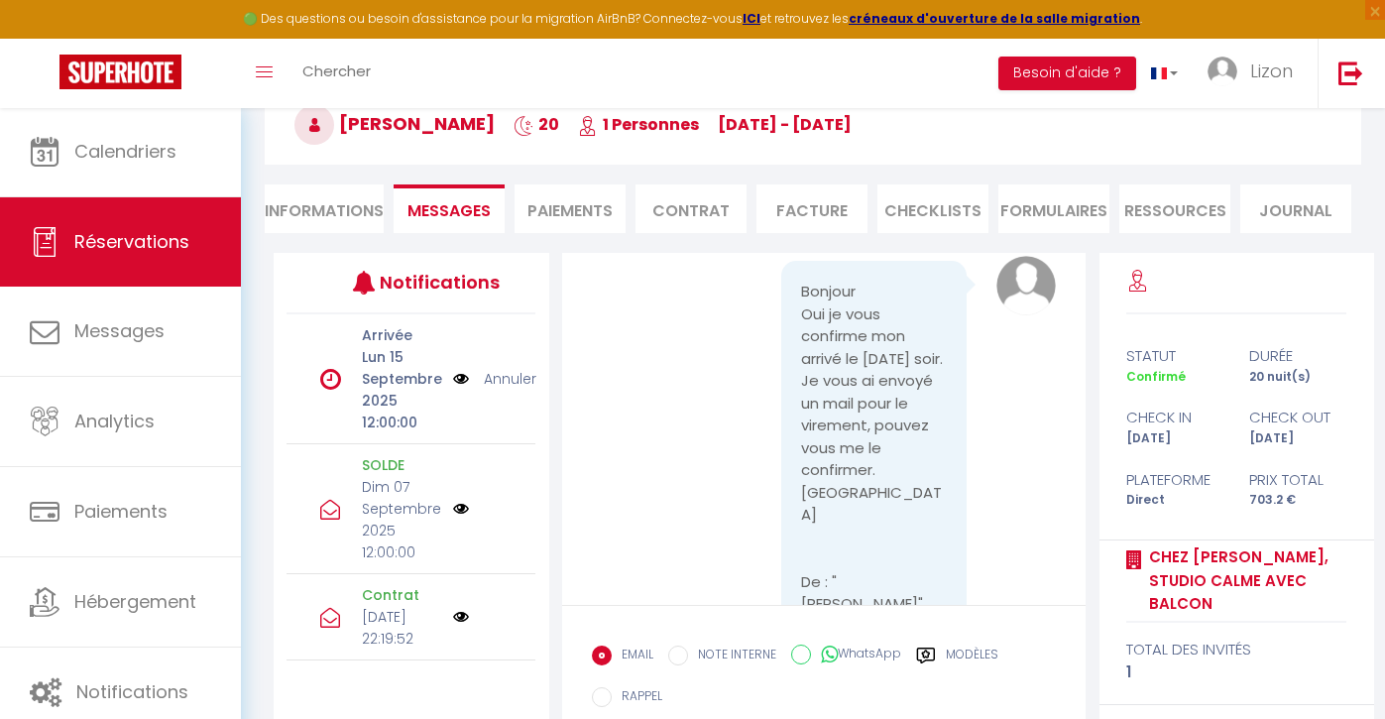
scroll to position [98, 0]
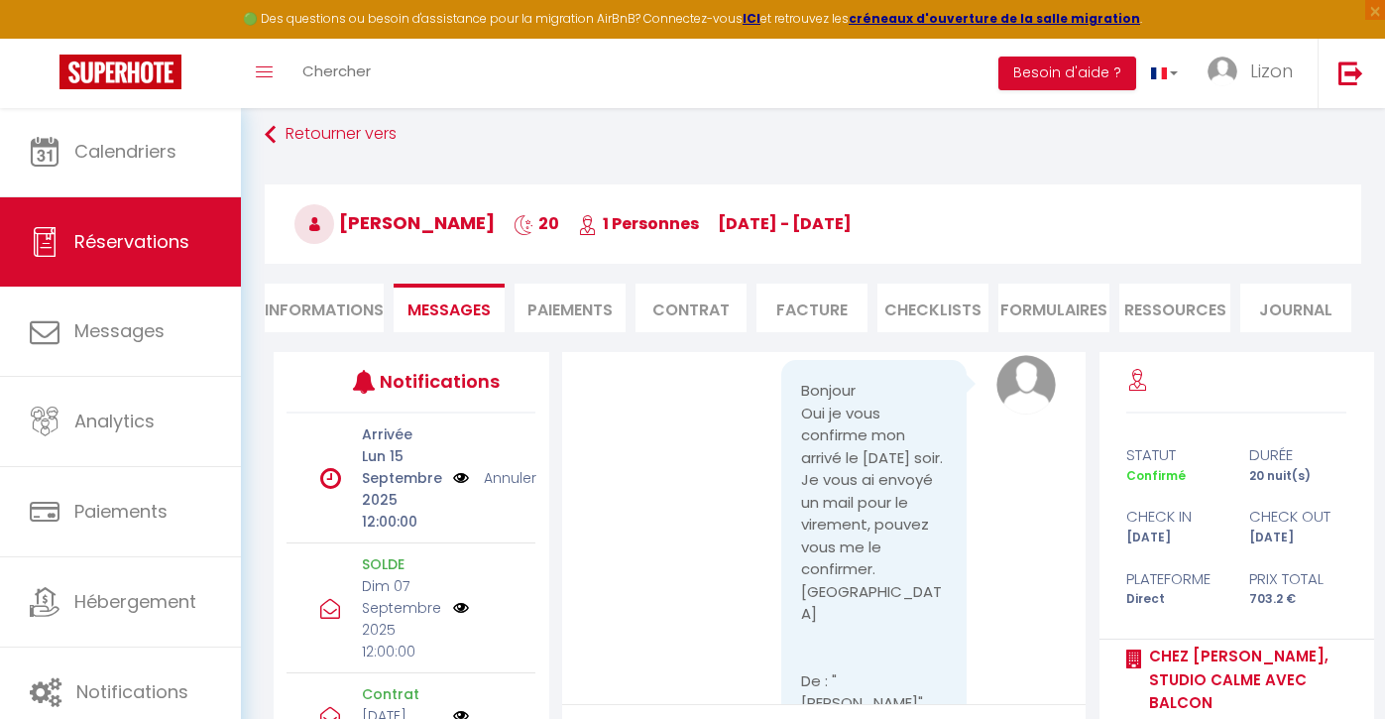
click at [343, 303] on li "Informations" at bounding box center [324, 308] width 119 height 49
select select
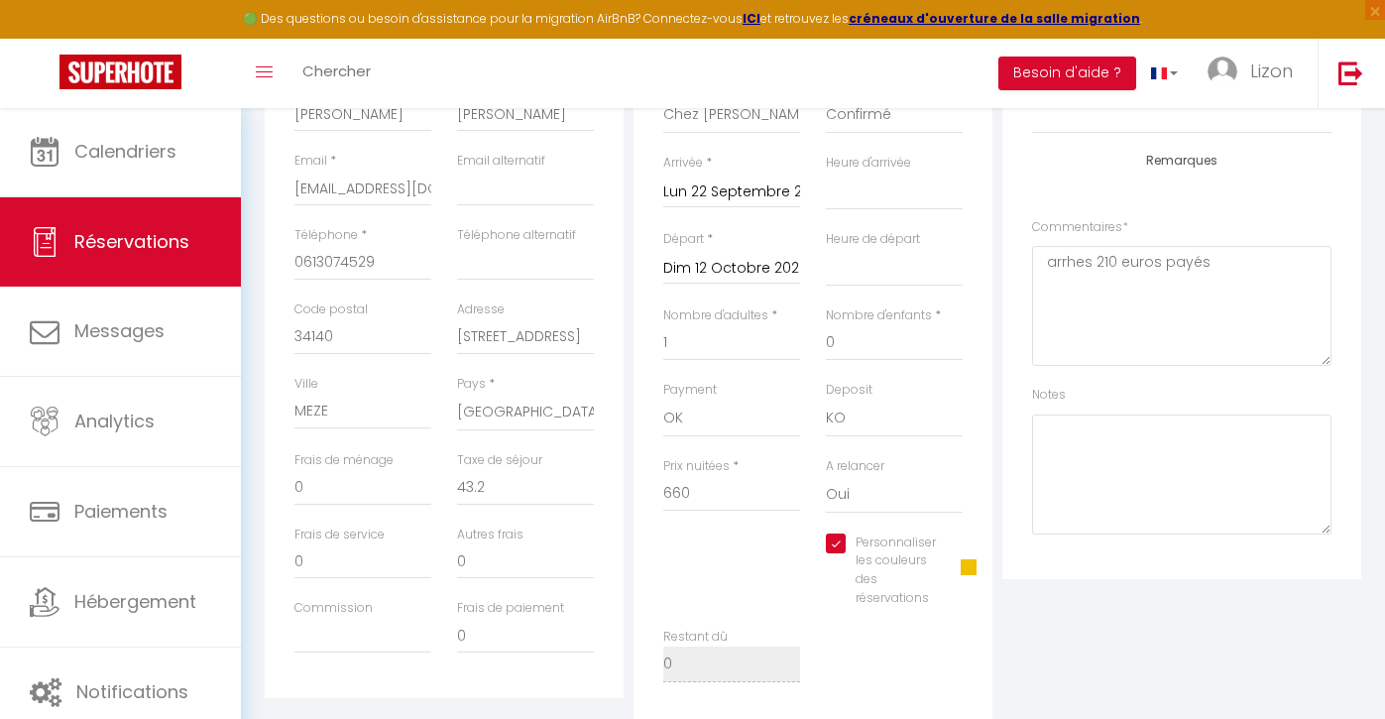
scroll to position [459, 0]
click at [717, 199] on input "Lun 22 Septembre 2025" at bounding box center [731, 194] width 137 height 26
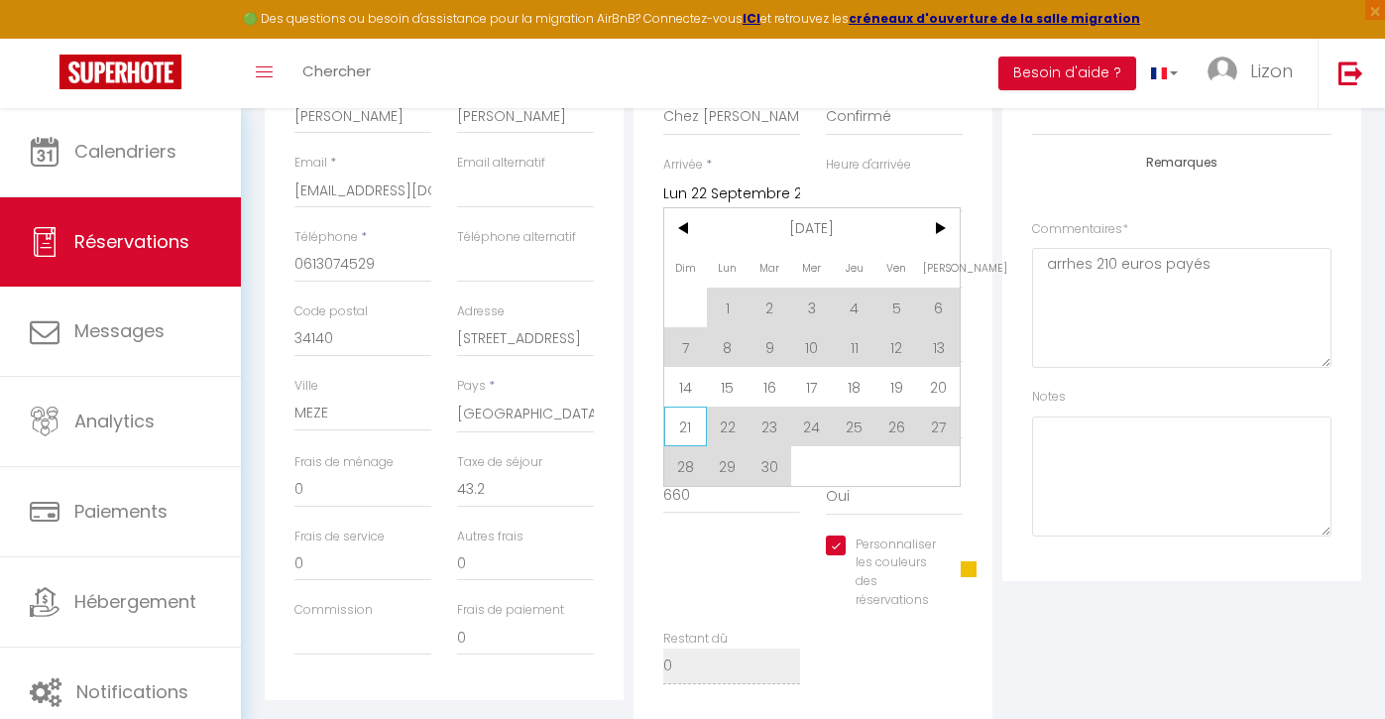
click at [695, 417] on span "21" at bounding box center [685, 427] width 43 height 40
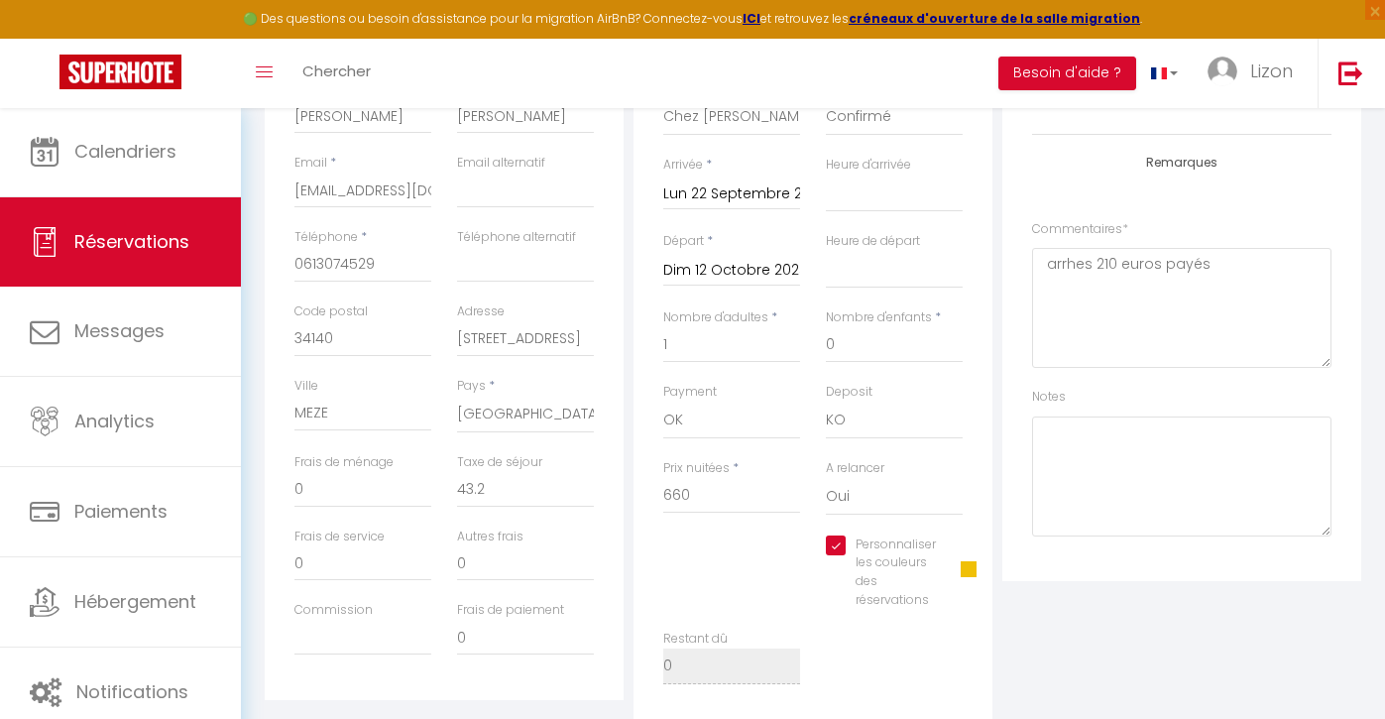
type input "45.36"
type input "Dim 21 Septembre 2025"
select select
type input "693"
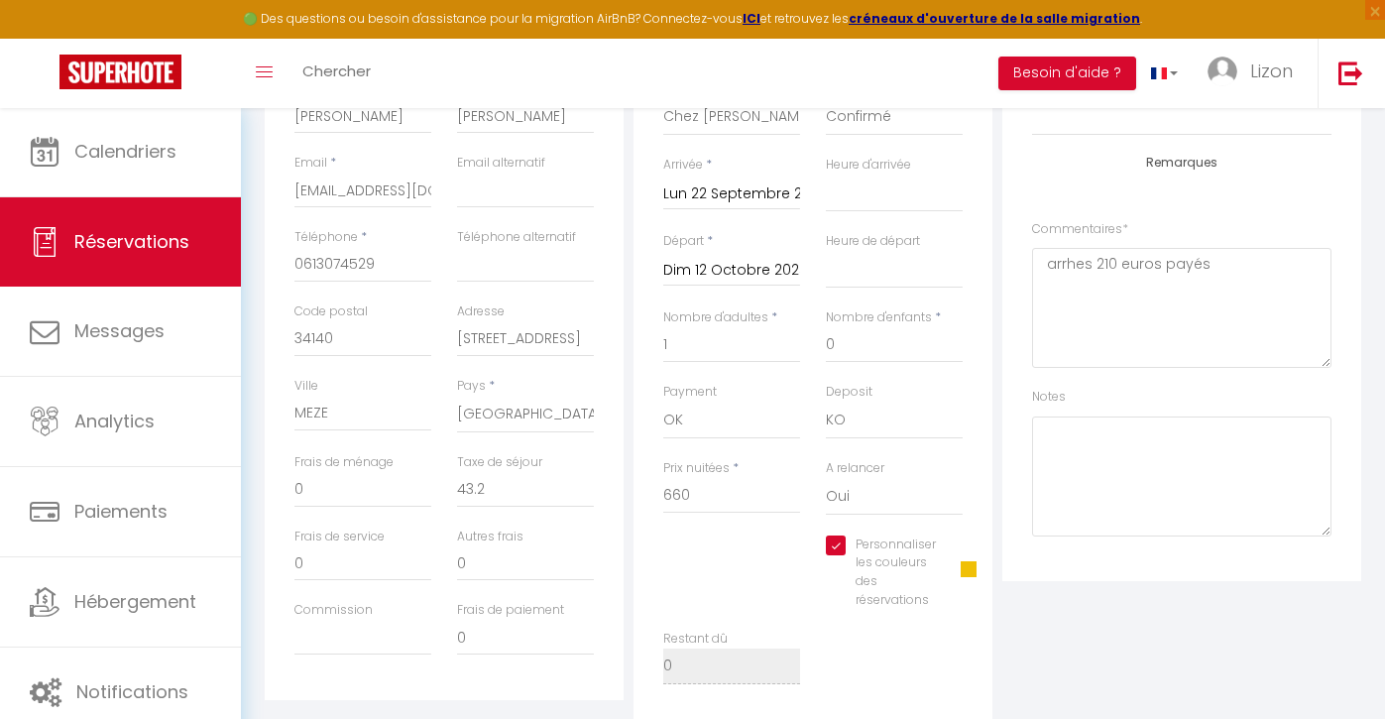
checkbox input "true"
click at [710, 485] on input "693" at bounding box center [731, 496] width 137 height 36
type input "6"
select select
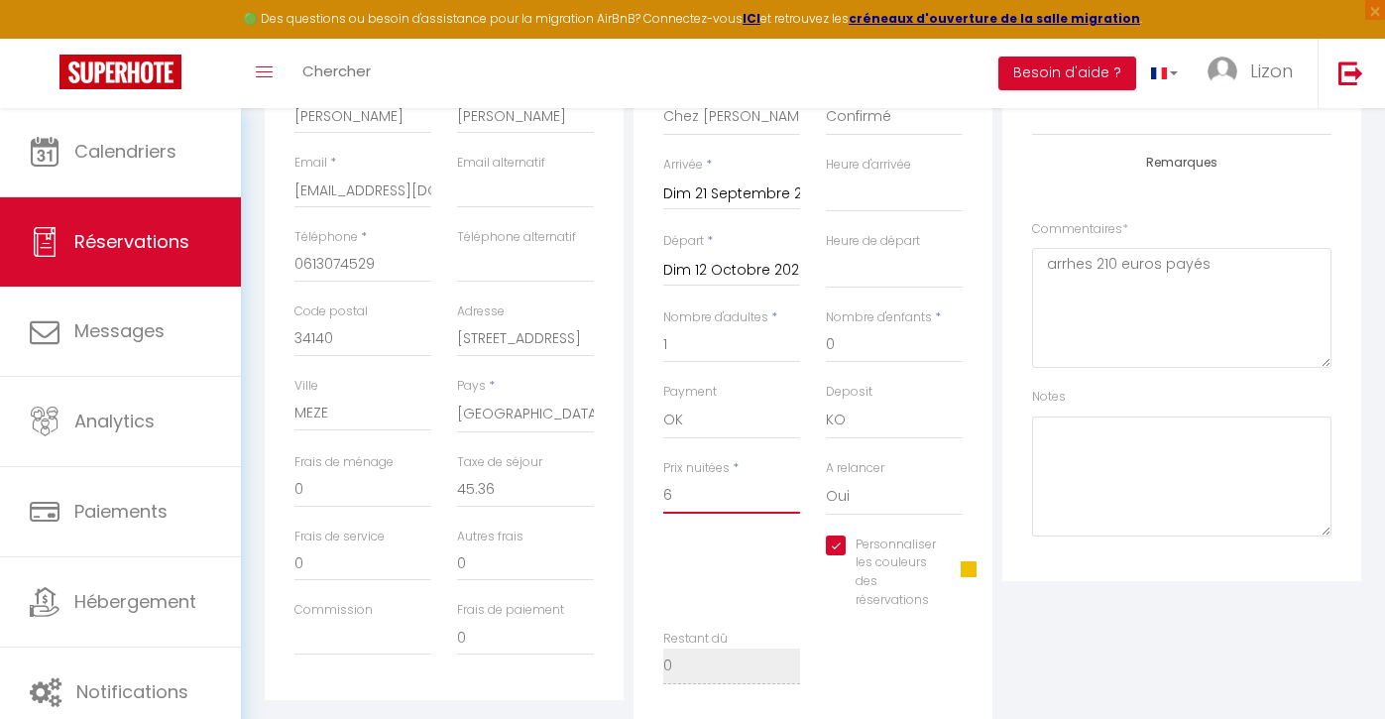
select select
checkbox input "true"
type input "66"
select select
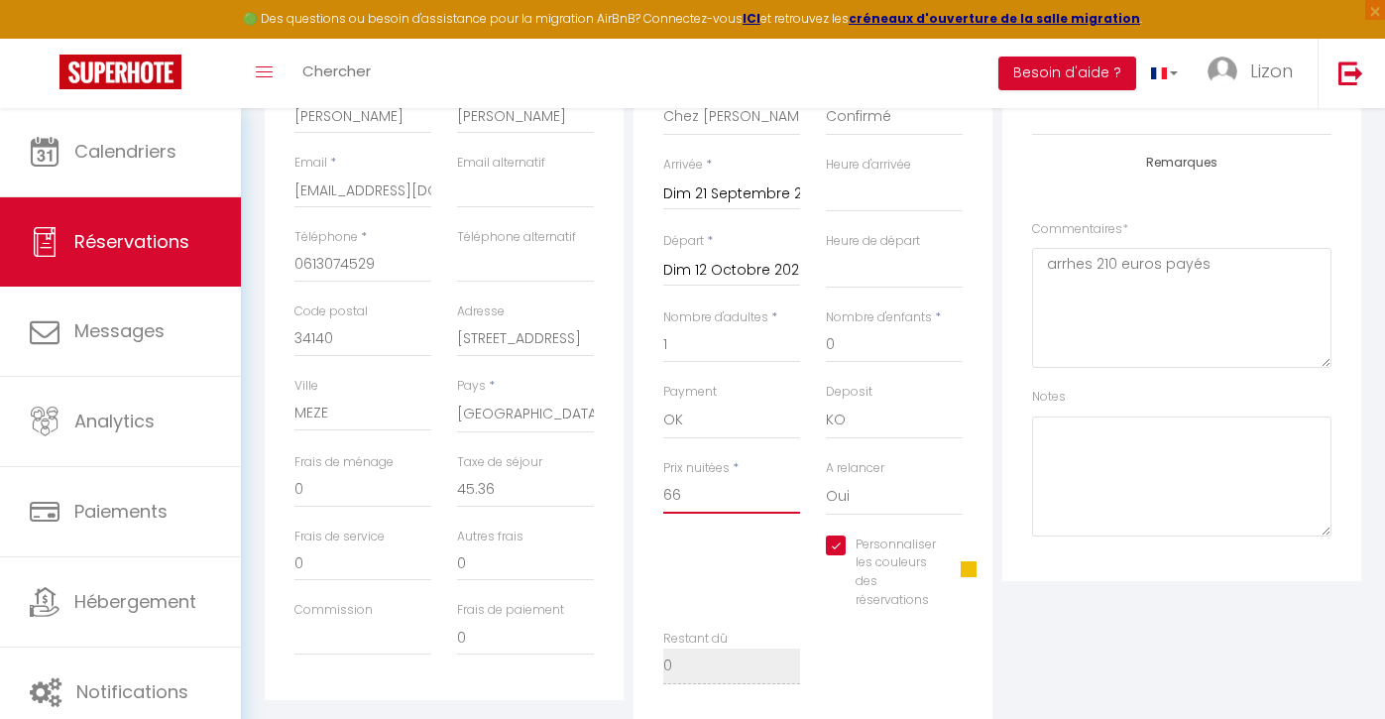
checkbox input "true"
type input "660"
select select
checkbox input "true"
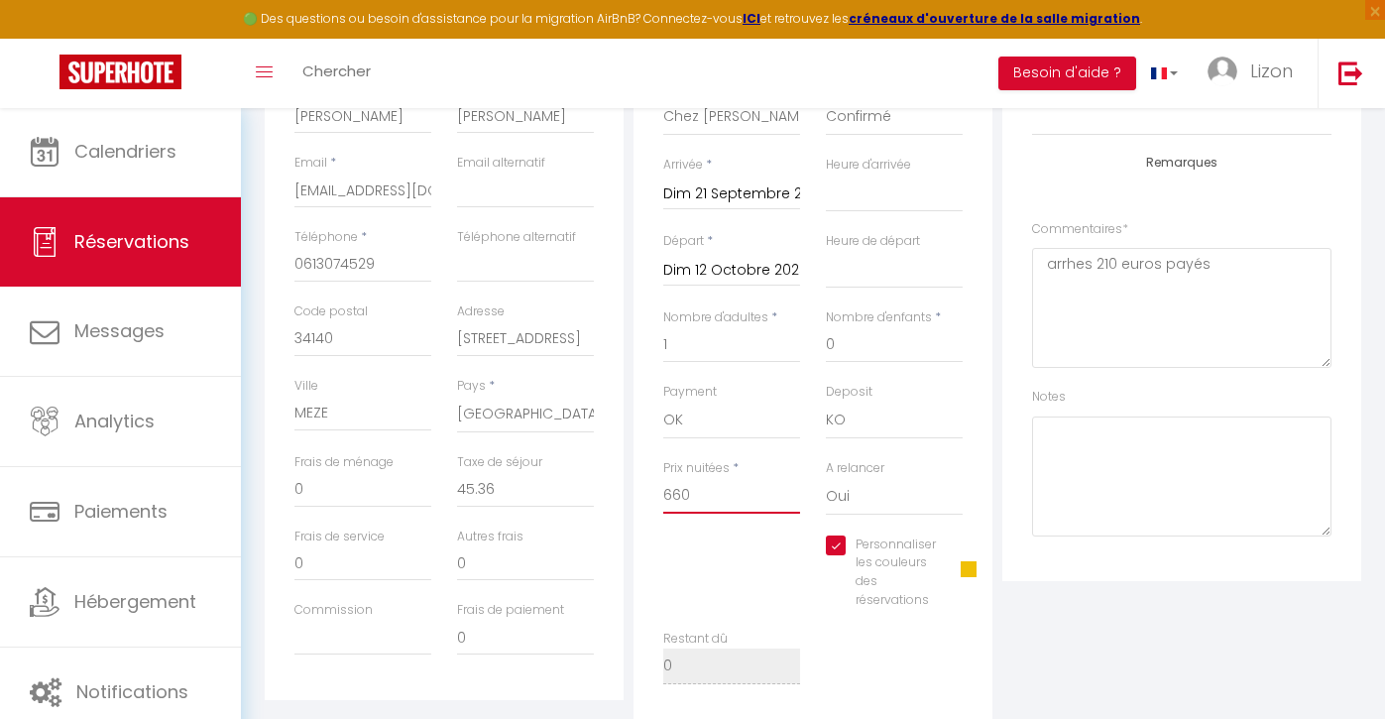
type input "660"
type input "0"
select select
checkbox input "true"
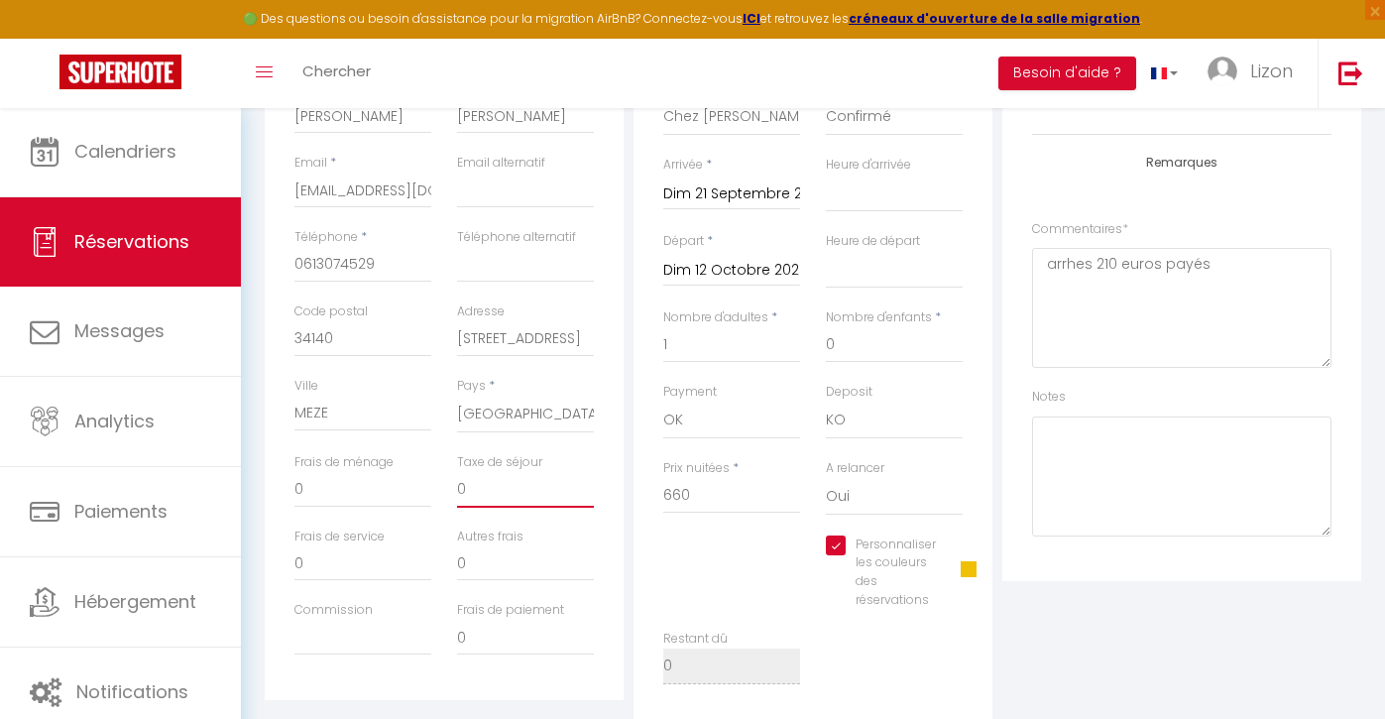
click at [488, 480] on input "0" at bounding box center [525, 490] width 137 height 36
type input "4"
select select
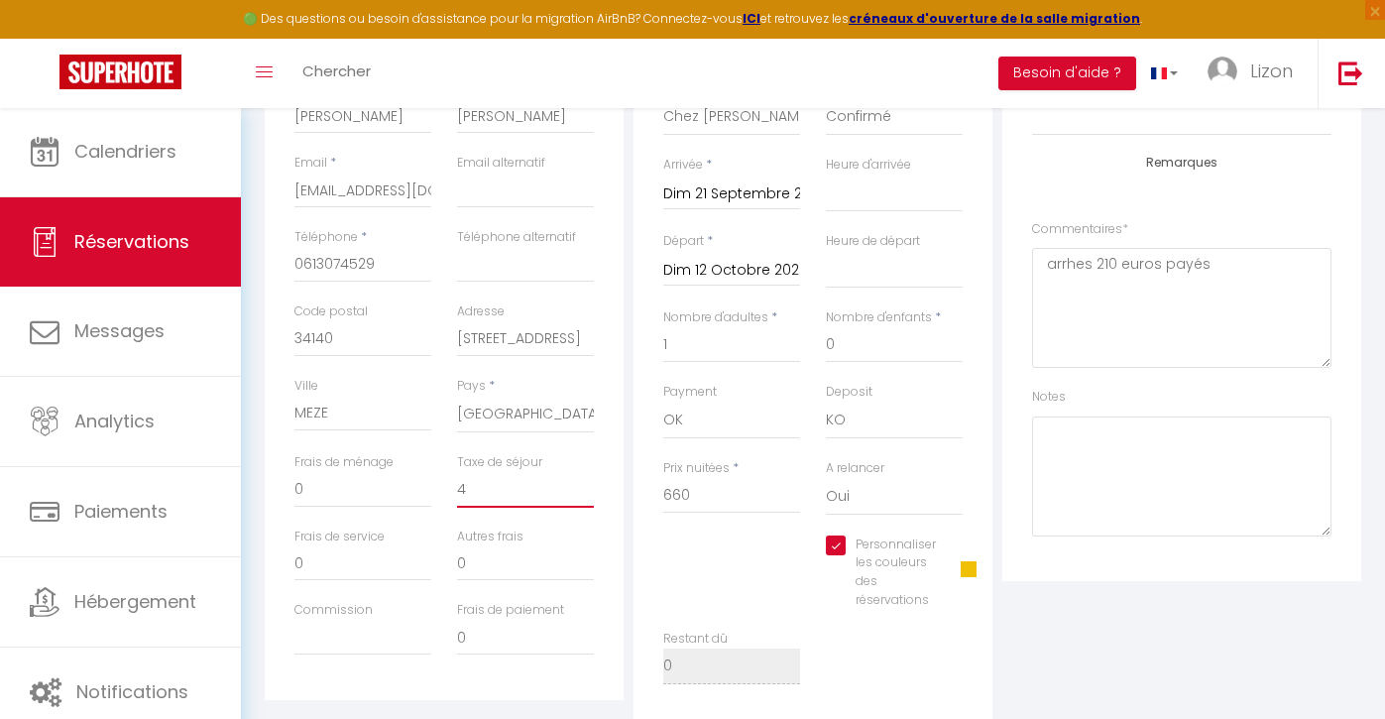
checkbox input "true"
type input "43"
select select
checkbox input "true"
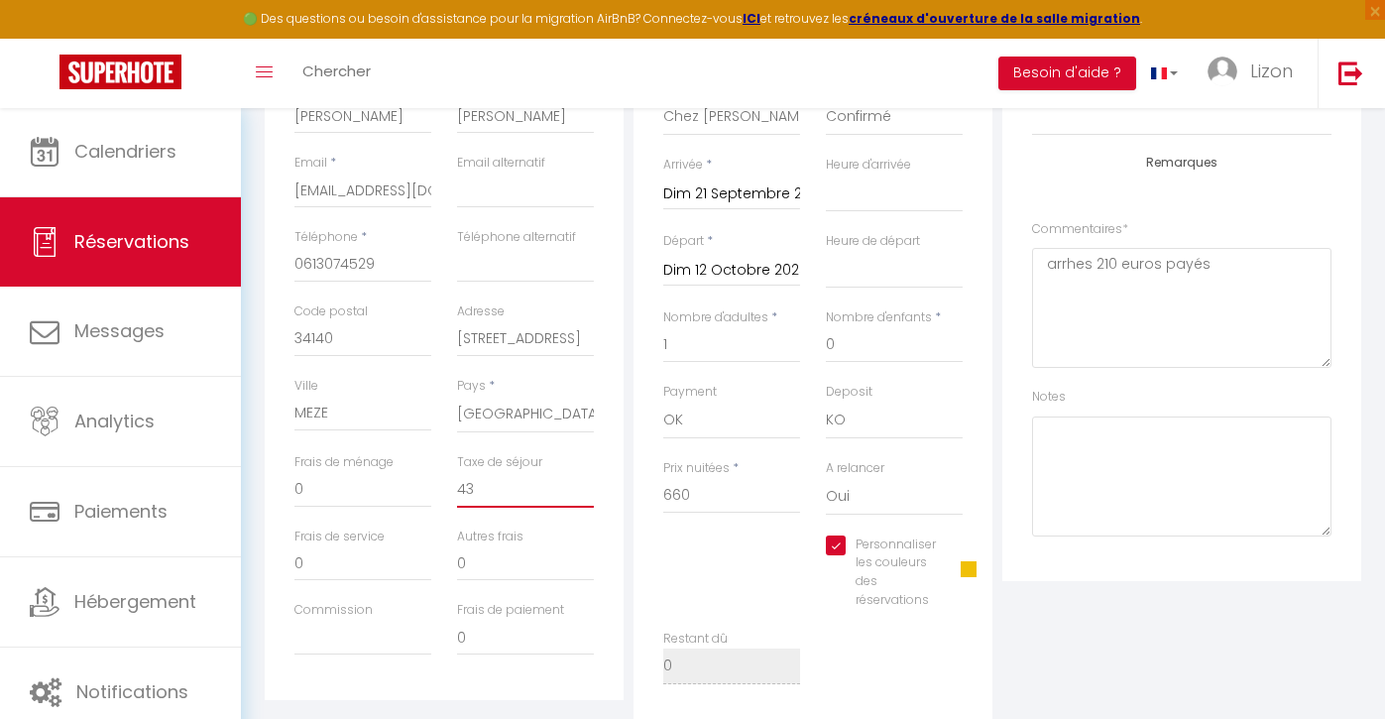
type input "43"
click at [1255, 274] on textarea "arrhes 210 euros payés" at bounding box center [1181, 308] width 299 height 120
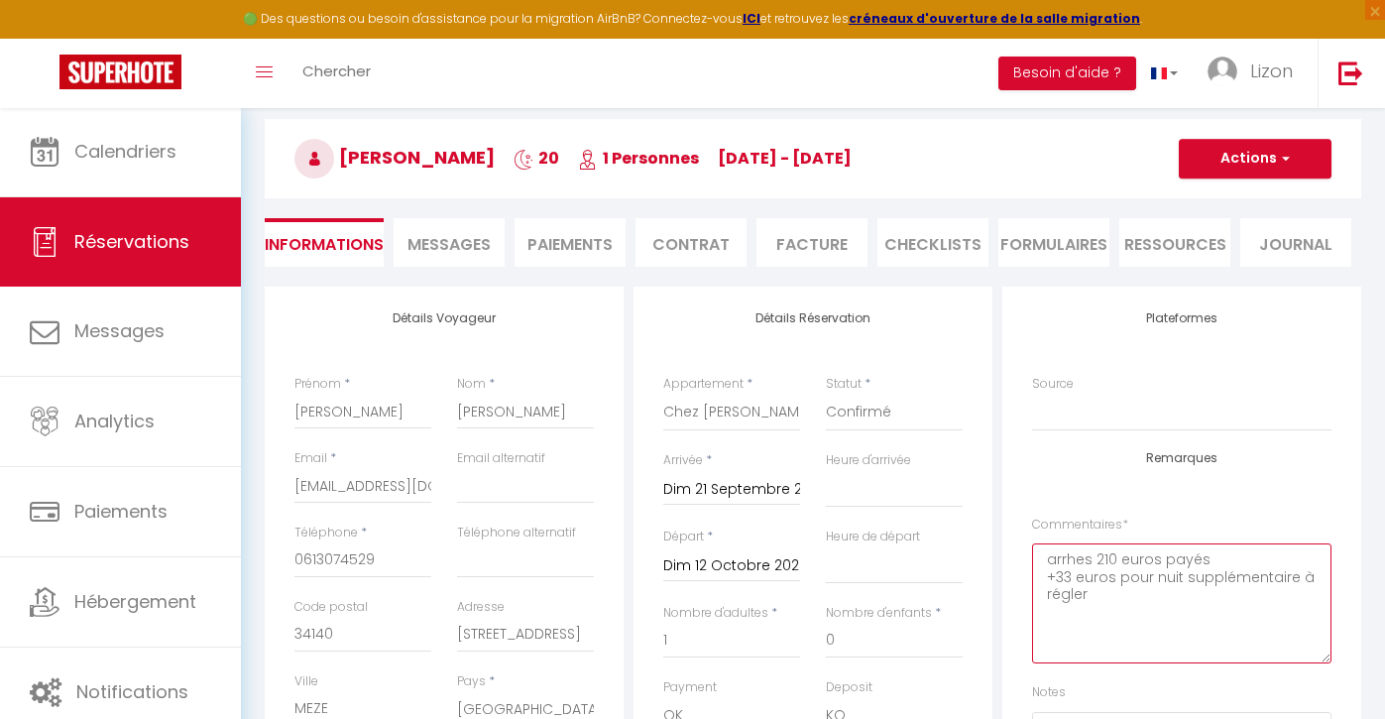
scroll to position [107, 0]
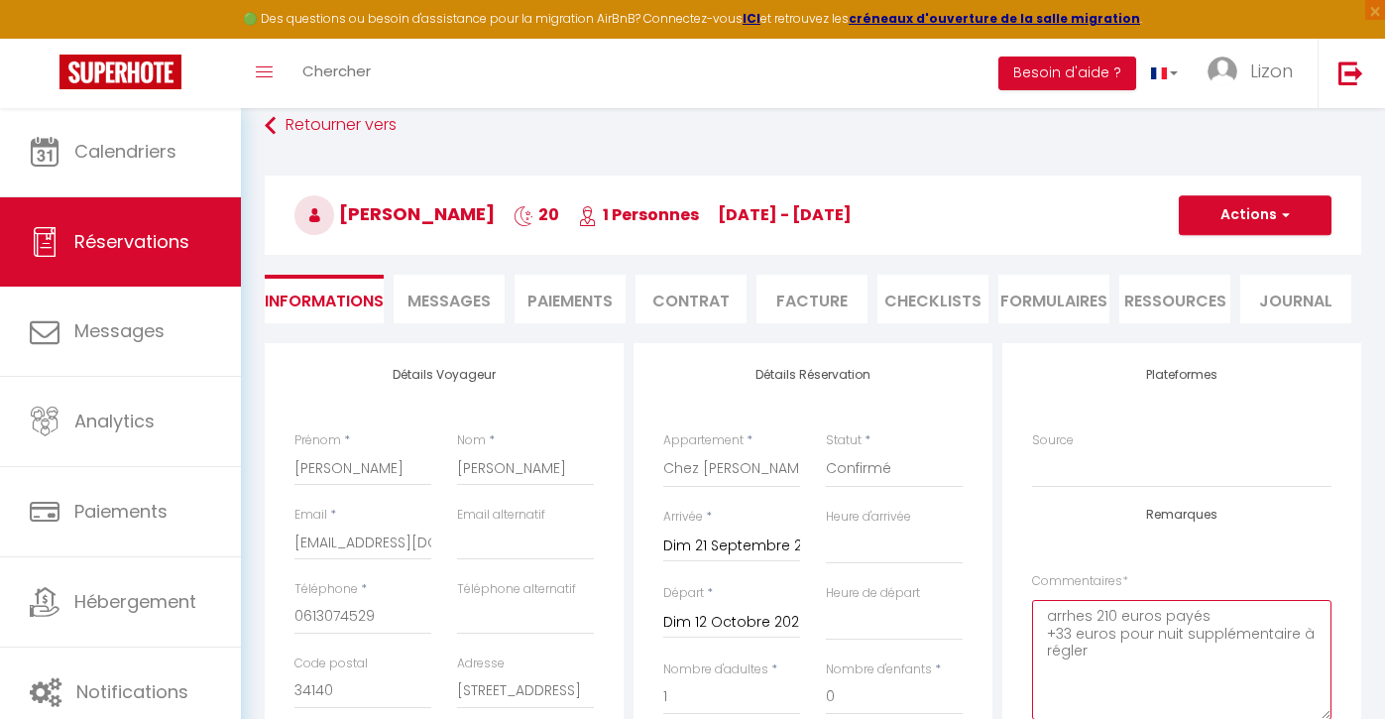
type textarea "arrhes 210 euros payés +33 euros pour nuit supplémentaire à régler"
click at [1220, 207] on button "Actions" at bounding box center [1255, 215] width 153 height 40
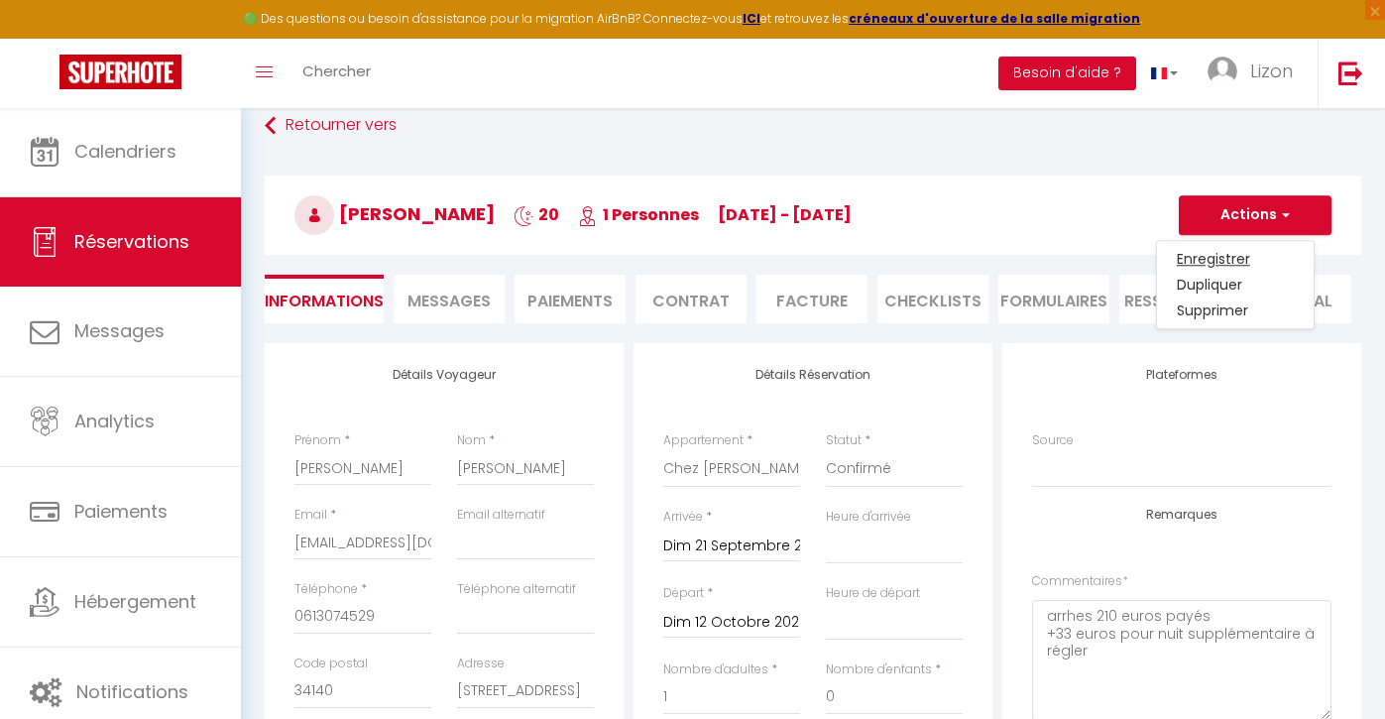
click at [1212, 256] on link "Enregistrer" at bounding box center [1235, 259] width 157 height 26
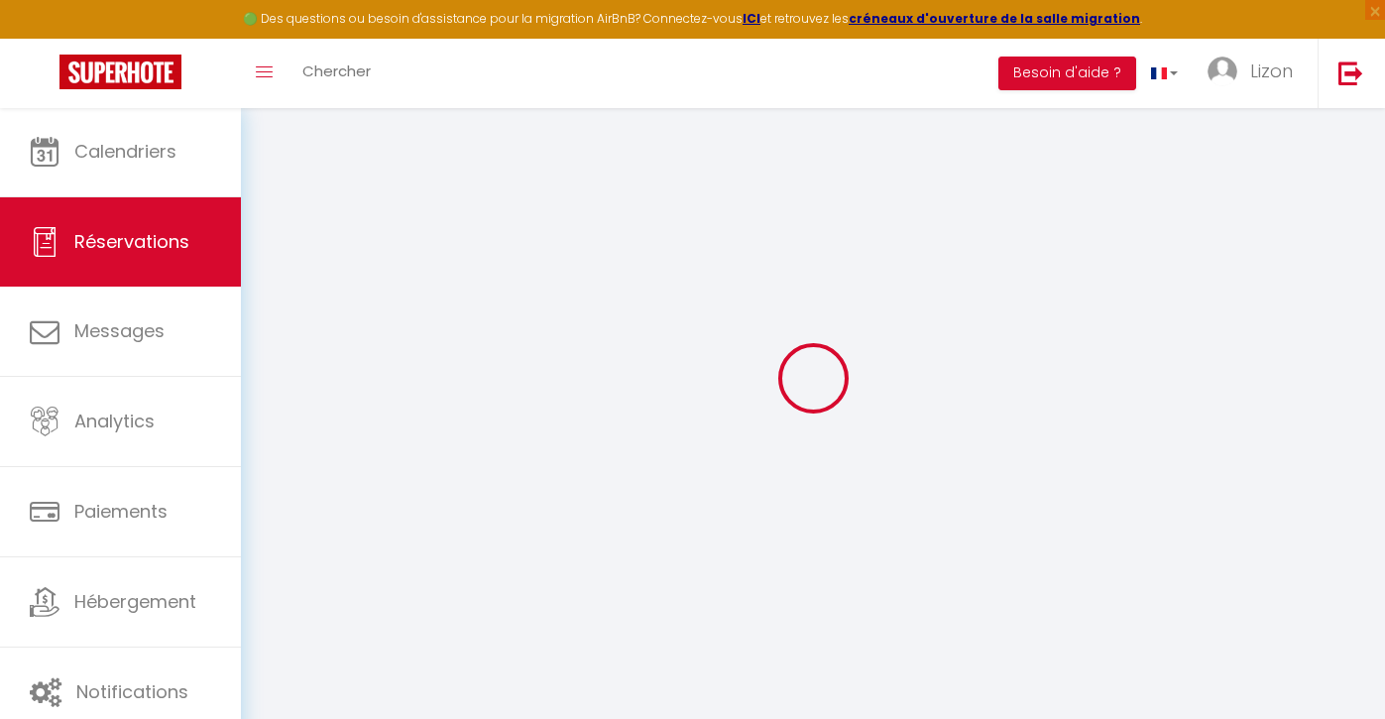
select select "not_cancelled"
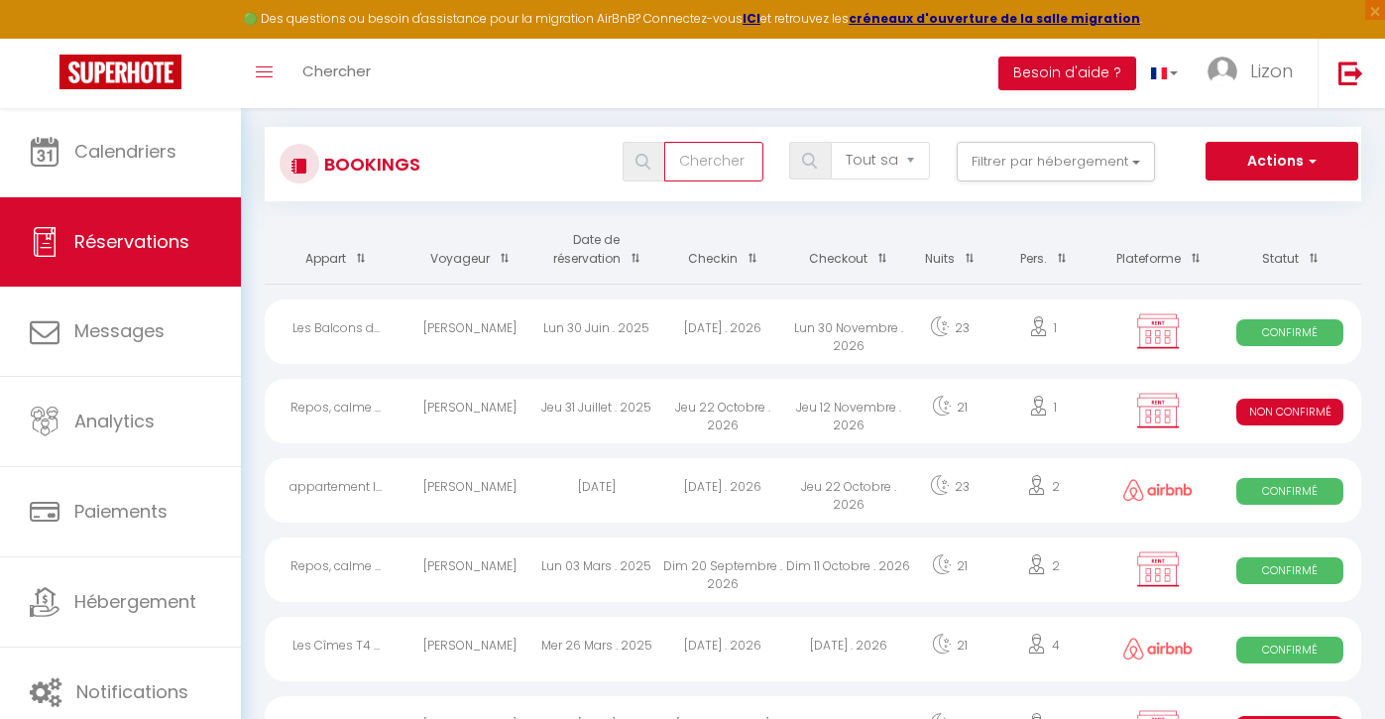
click at [734, 173] on input "text" at bounding box center [713, 162] width 99 height 40
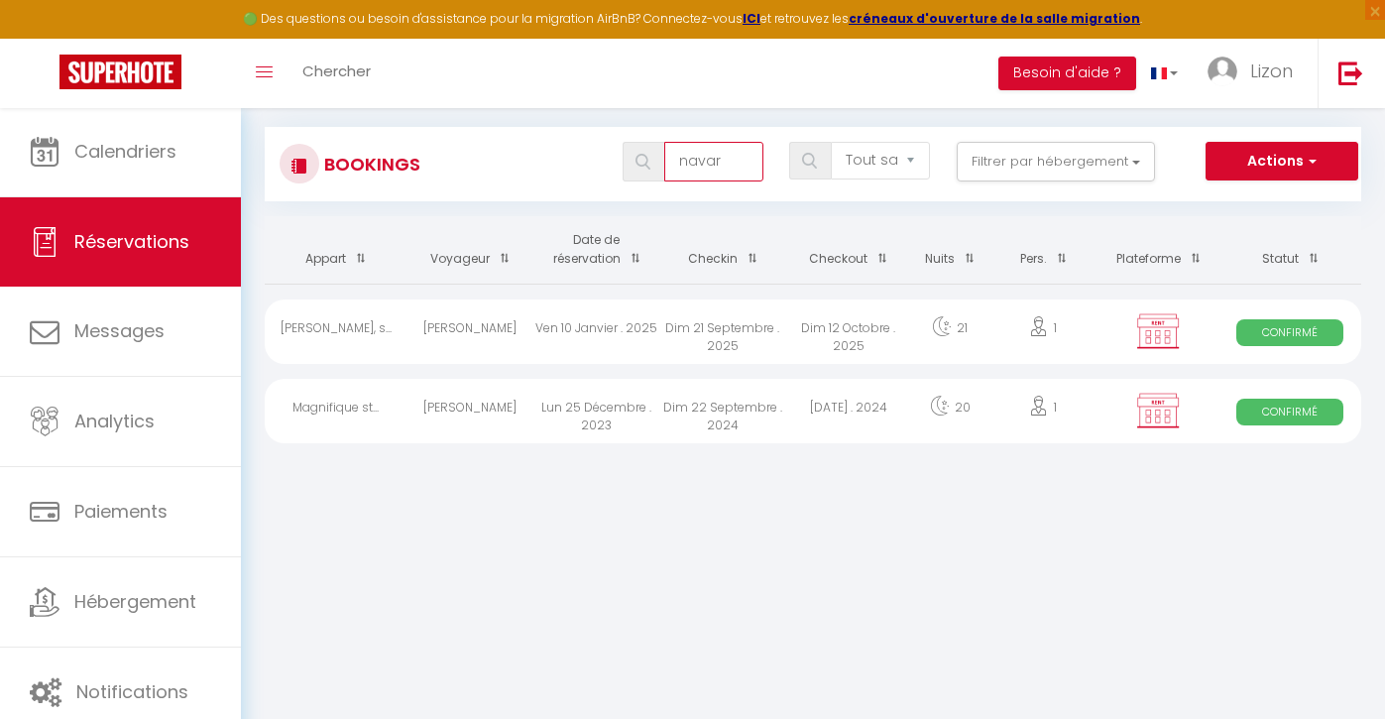
type input "navar"
click at [602, 323] on div "Ven 10 Janvier . 2025" at bounding box center [596, 331] width 126 height 64
select select "OK"
select select "KO"
select select "0"
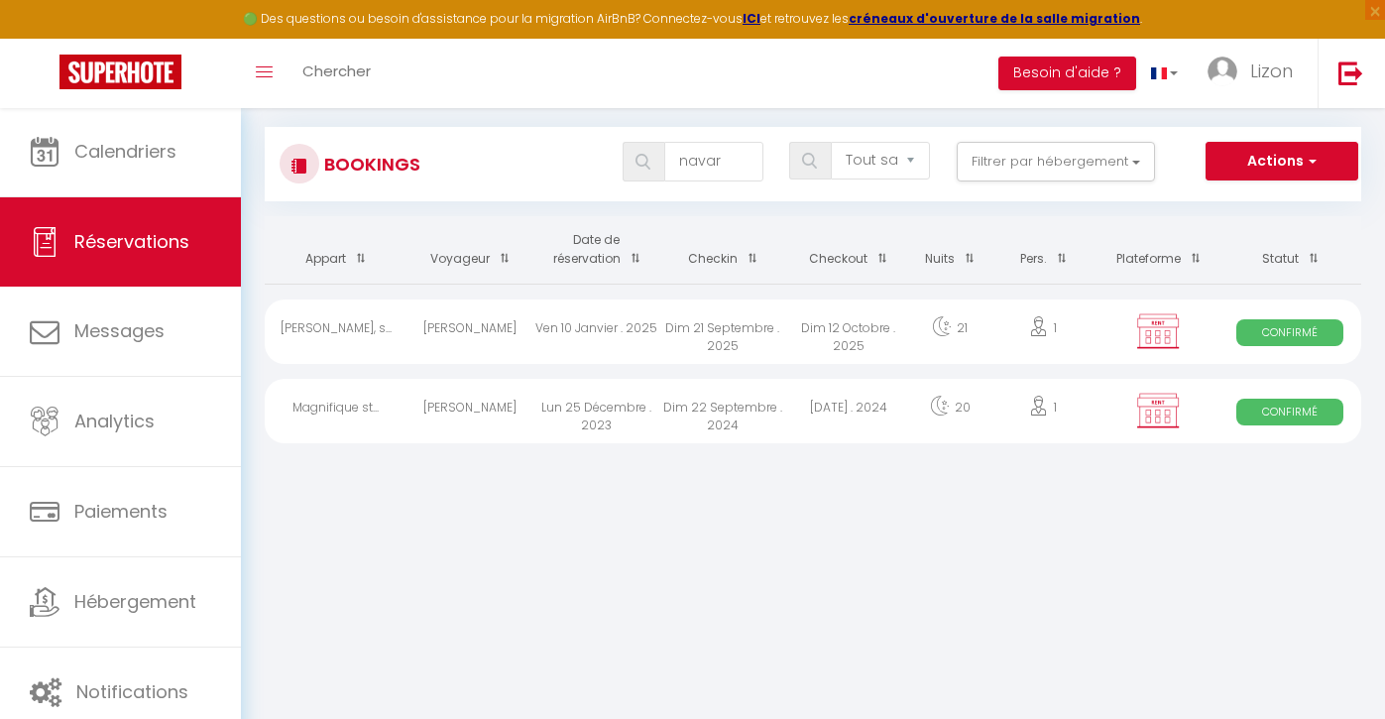
select select "0"
select select "1"
select select
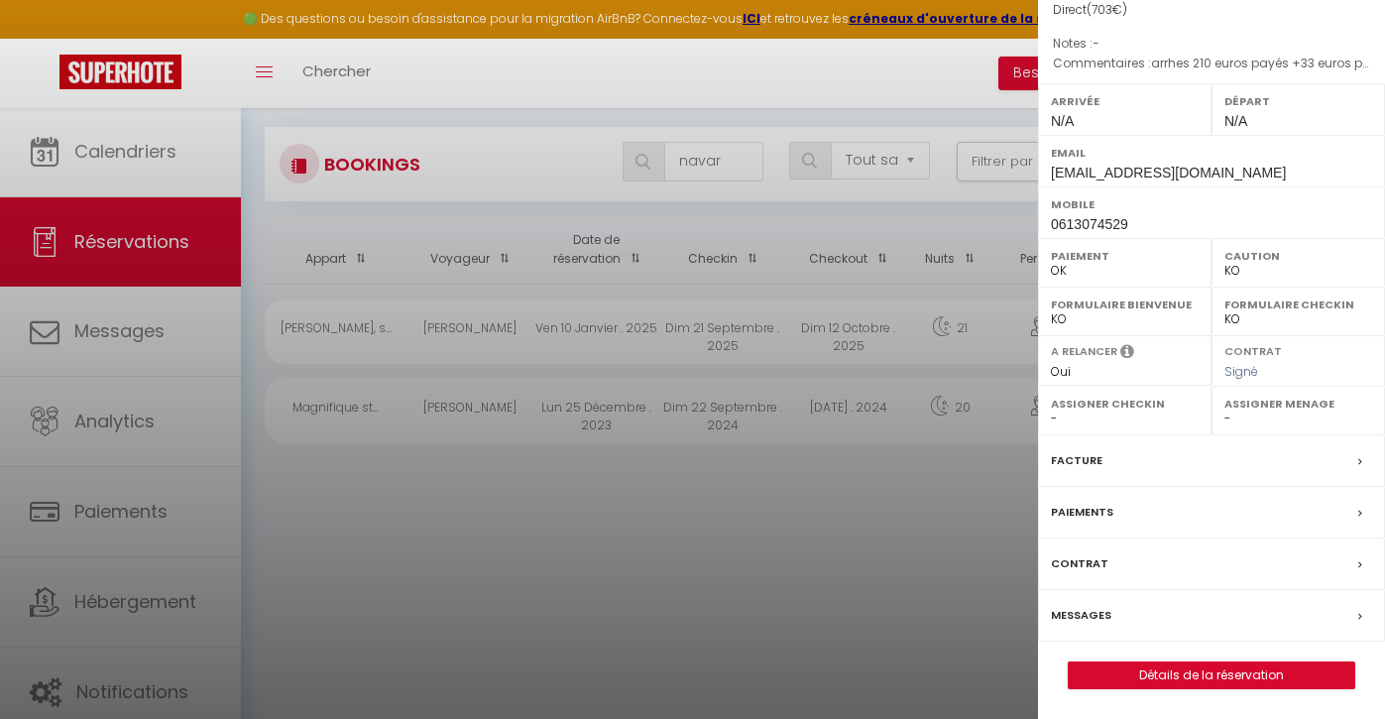
scroll to position [231, 0]
click at [1093, 562] on label "Contrat" at bounding box center [1080, 563] width 58 height 21
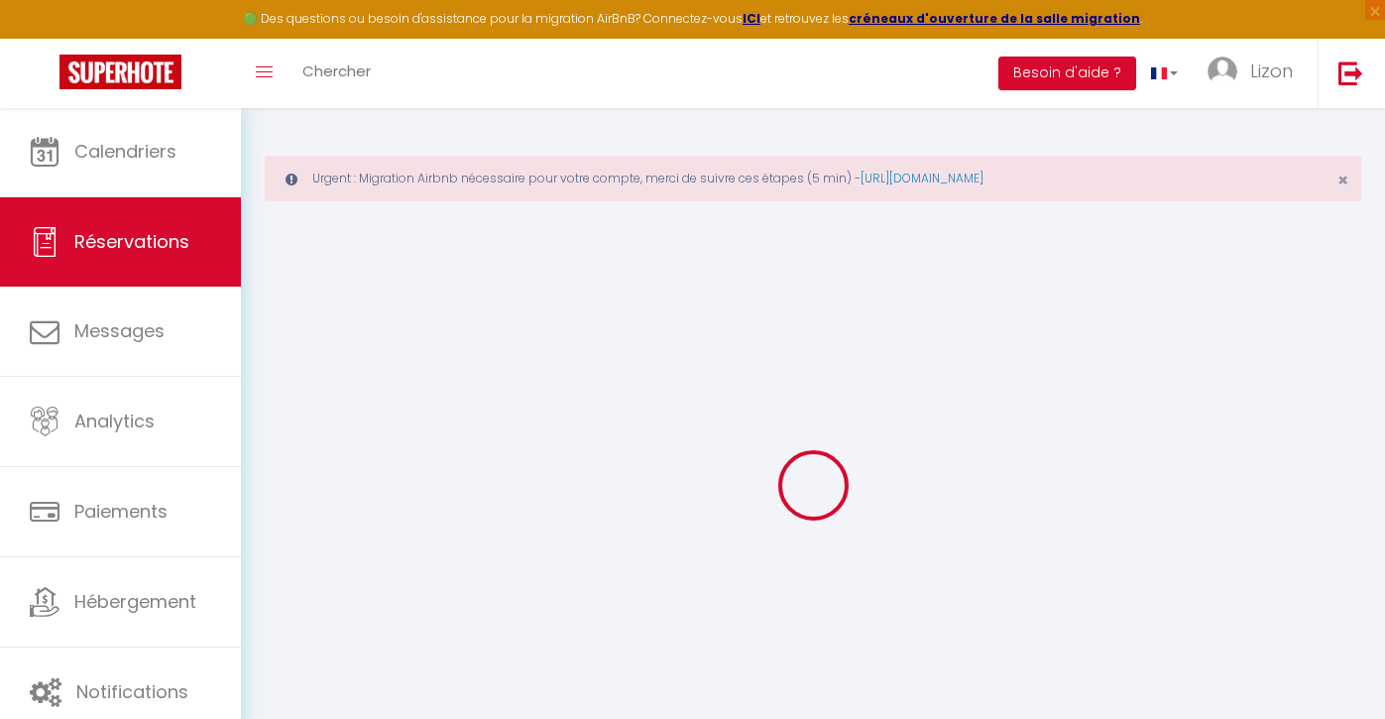
select select
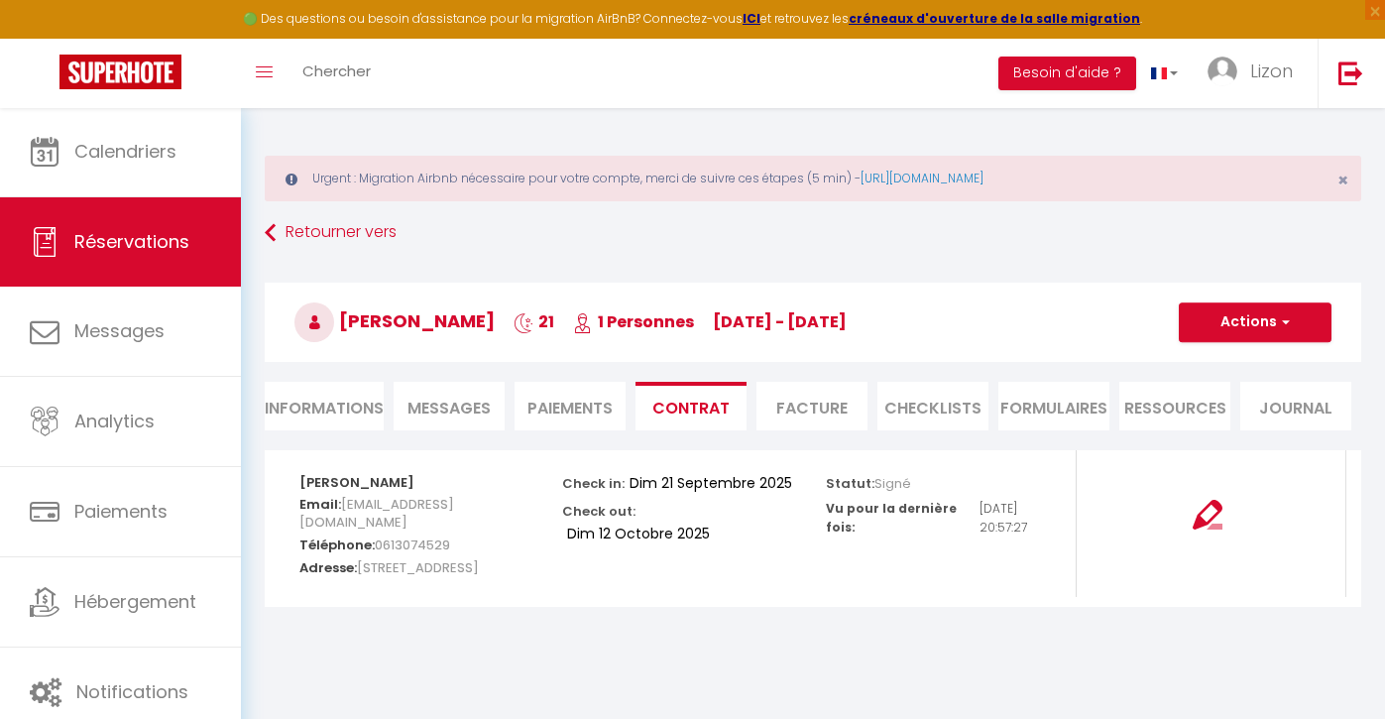
scroll to position [105, 0]
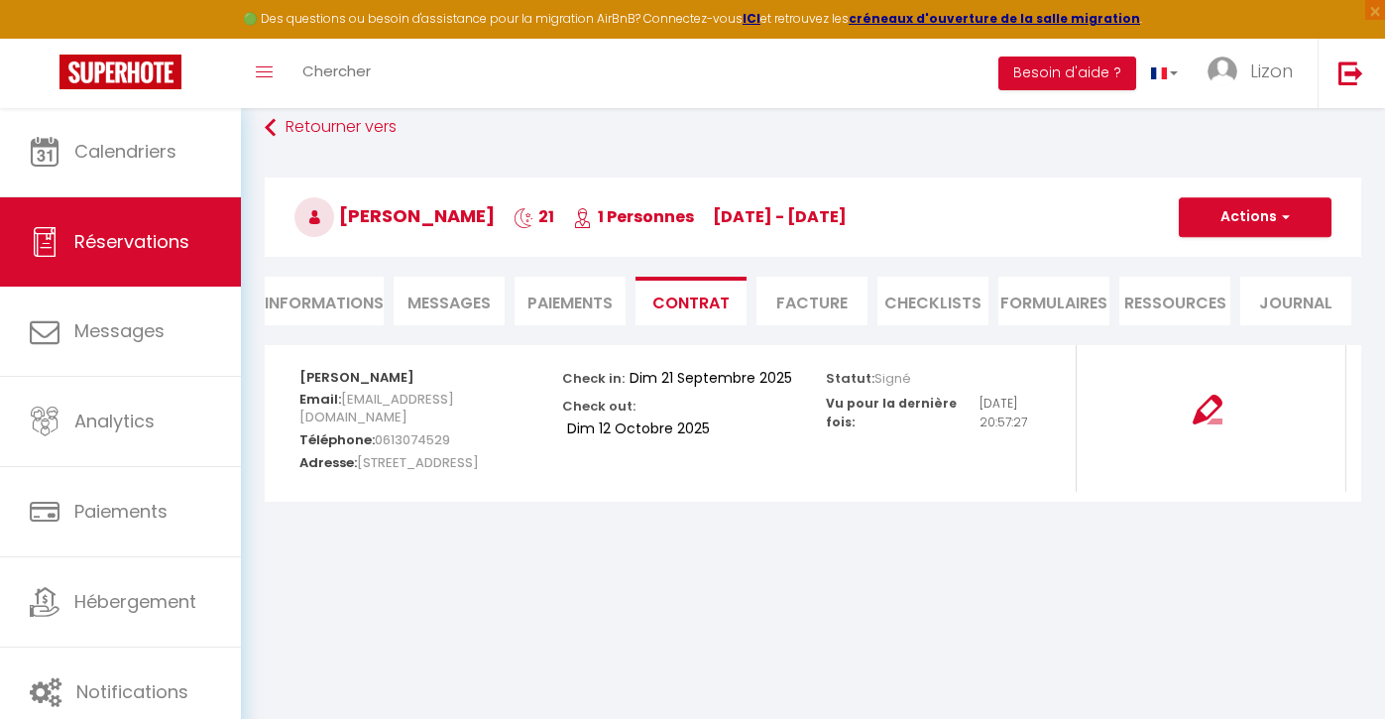
click at [359, 296] on li "Informations" at bounding box center [324, 301] width 119 height 49
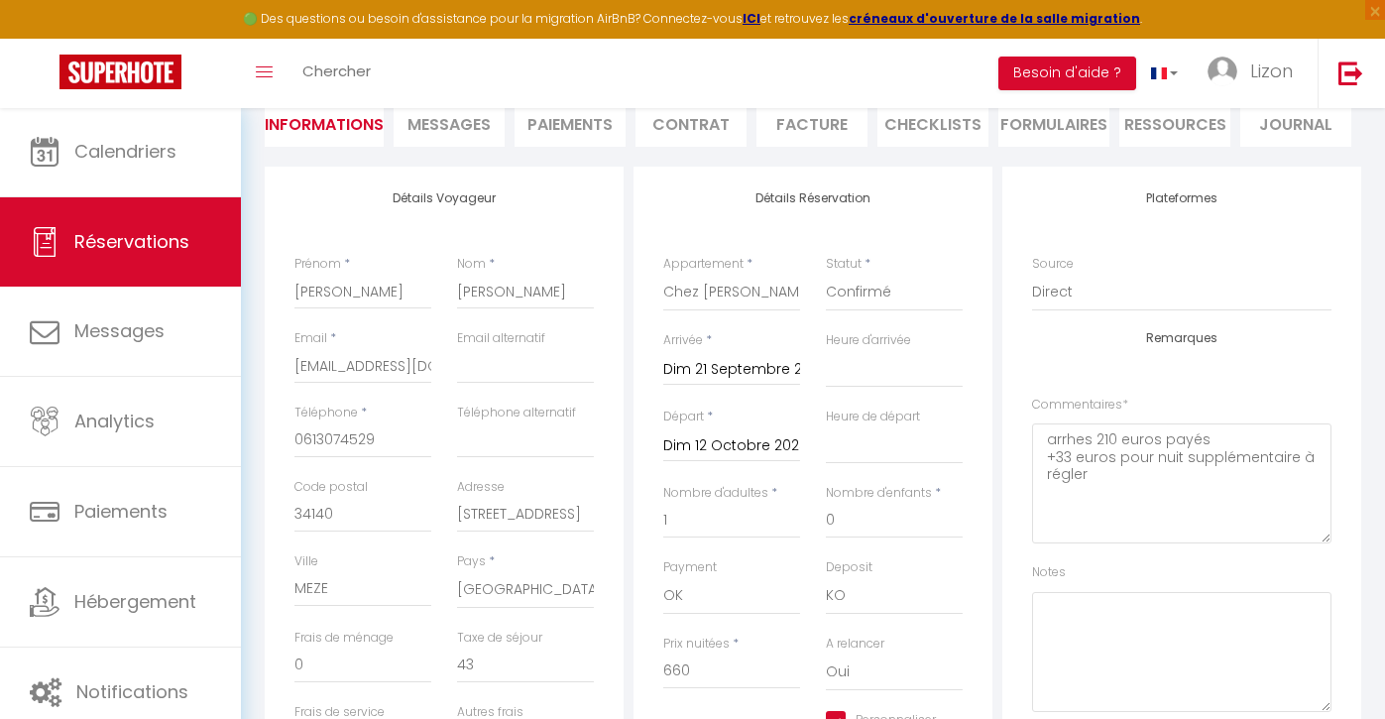
scroll to position [466, 0]
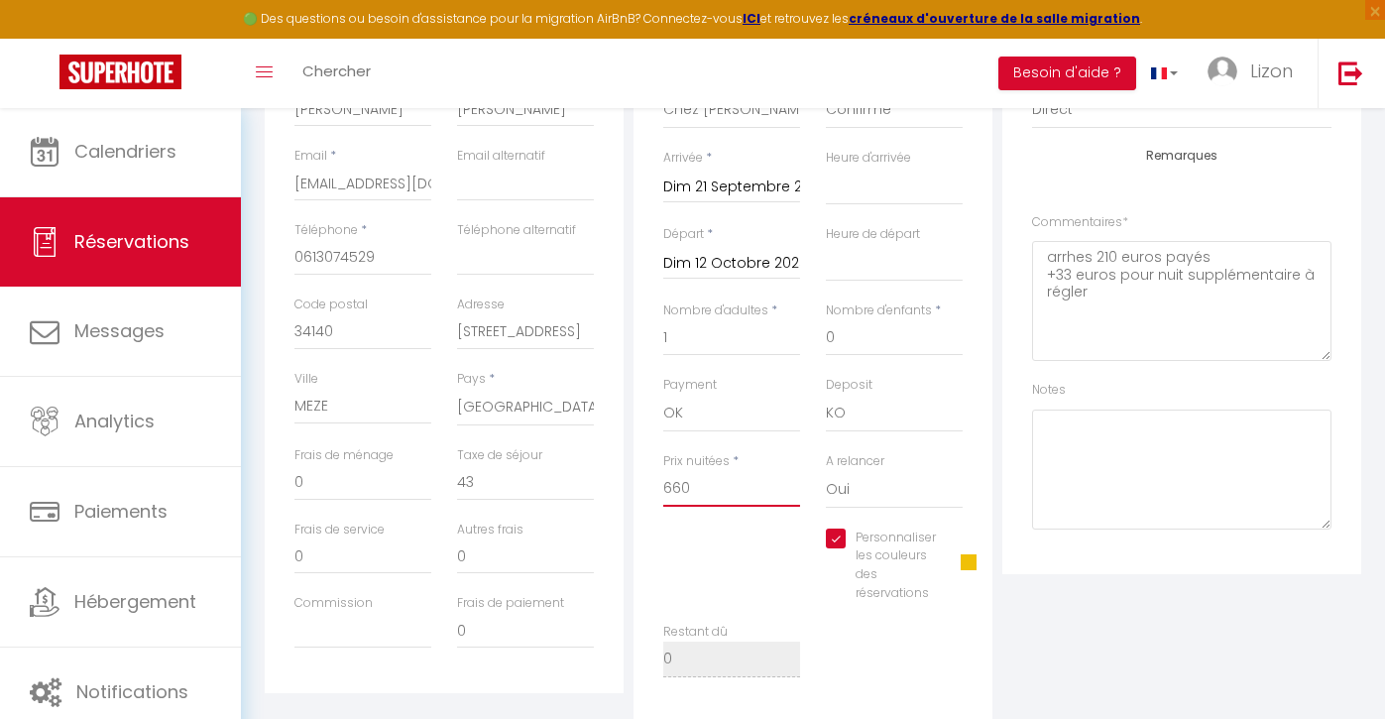
click at [682, 482] on input "660" at bounding box center [731, 489] width 137 height 36
click at [575, 468] on input "0" at bounding box center [525, 483] width 137 height 36
click at [812, 546] on div "Personnaliser les couleurs des réservations #F0C007" at bounding box center [812, 575] width 325 height 94
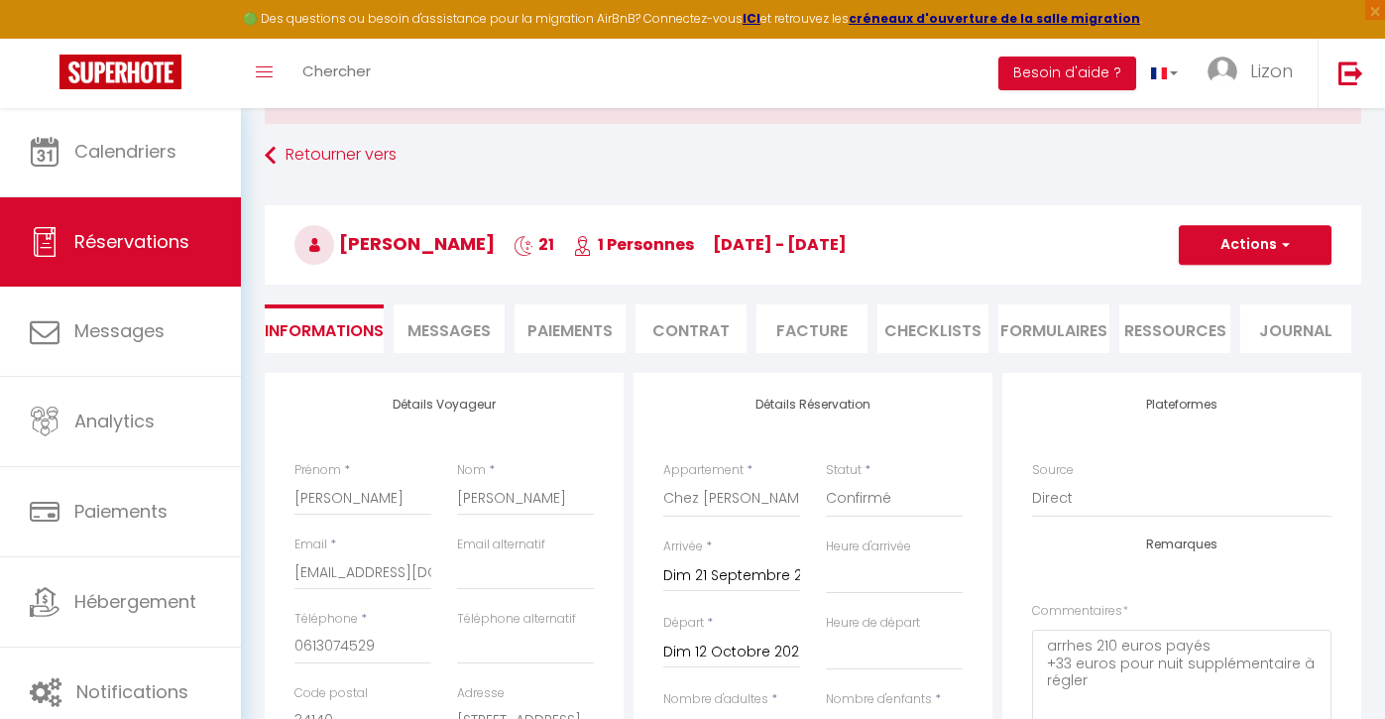
scroll to position [0, 0]
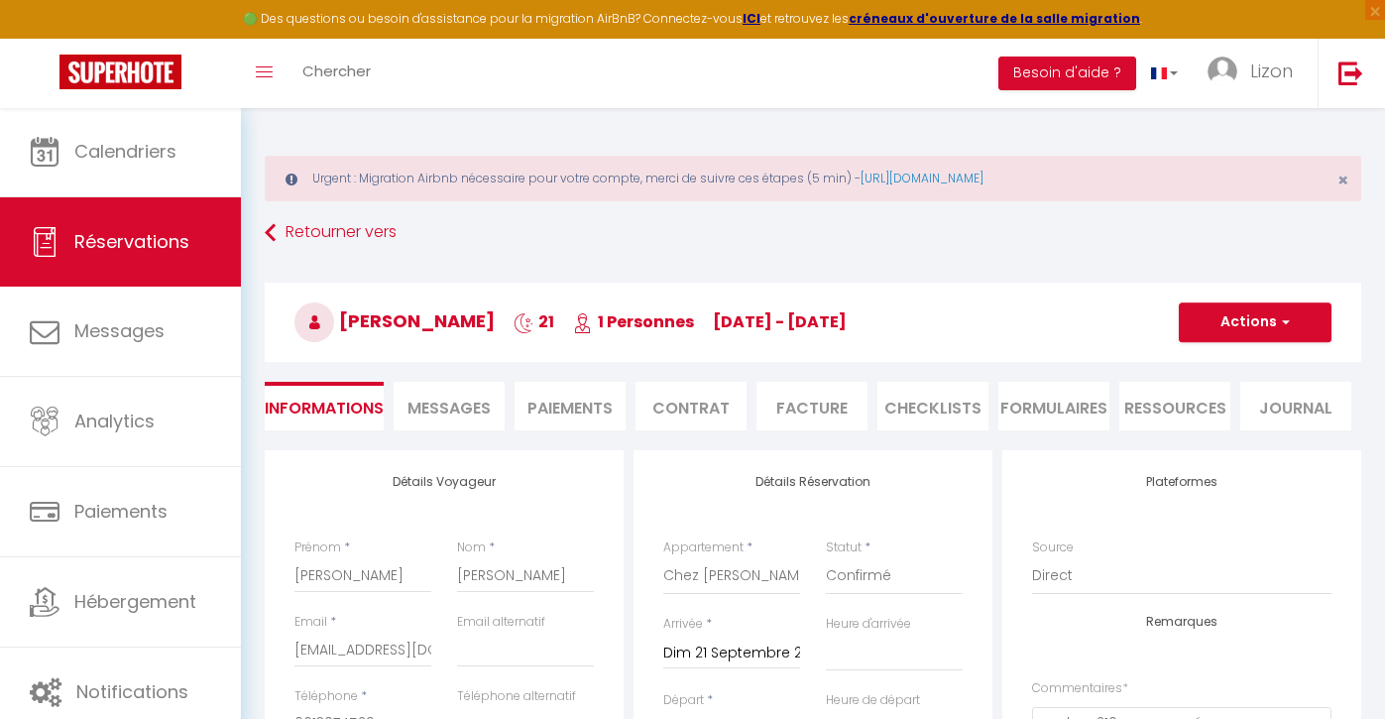
click at [1230, 323] on button "Actions" at bounding box center [1255, 322] width 153 height 40
click at [1216, 365] on link "Enregistrer" at bounding box center [1235, 366] width 157 height 26
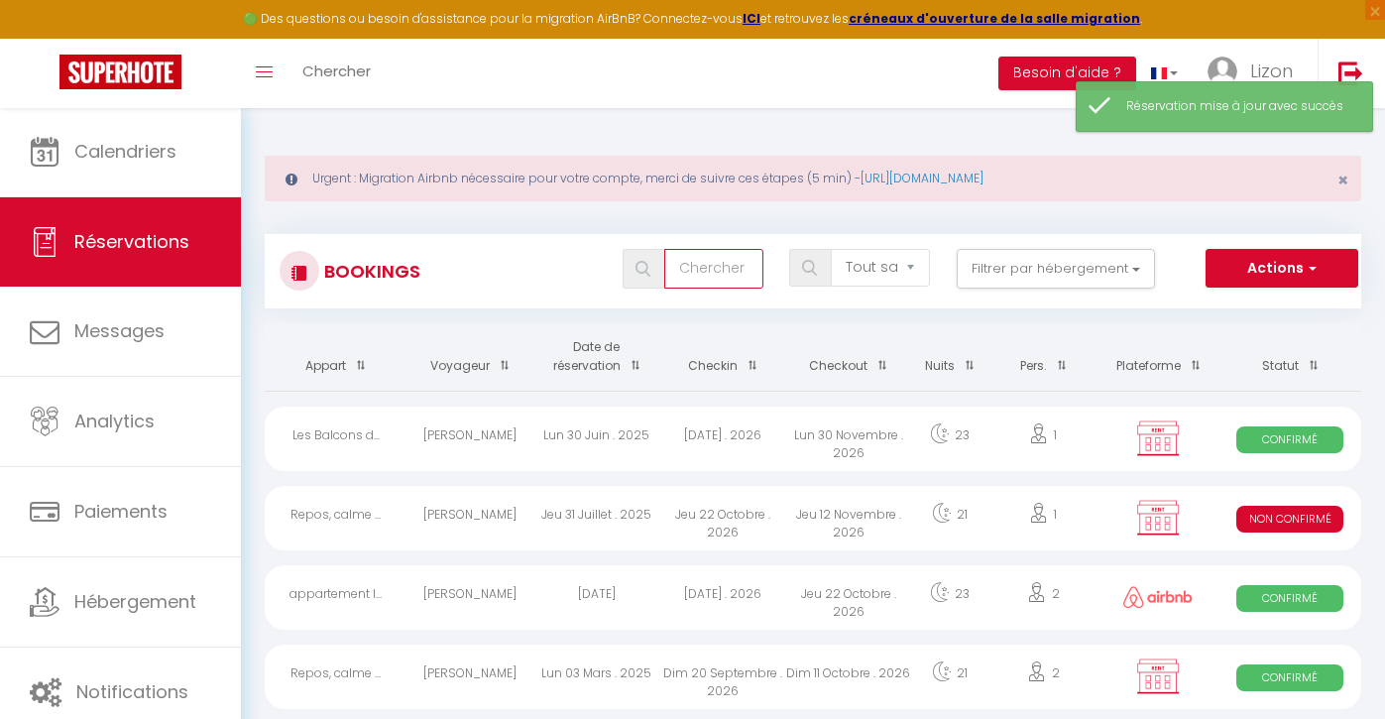
click at [704, 267] on input "text" at bounding box center [713, 269] width 99 height 40
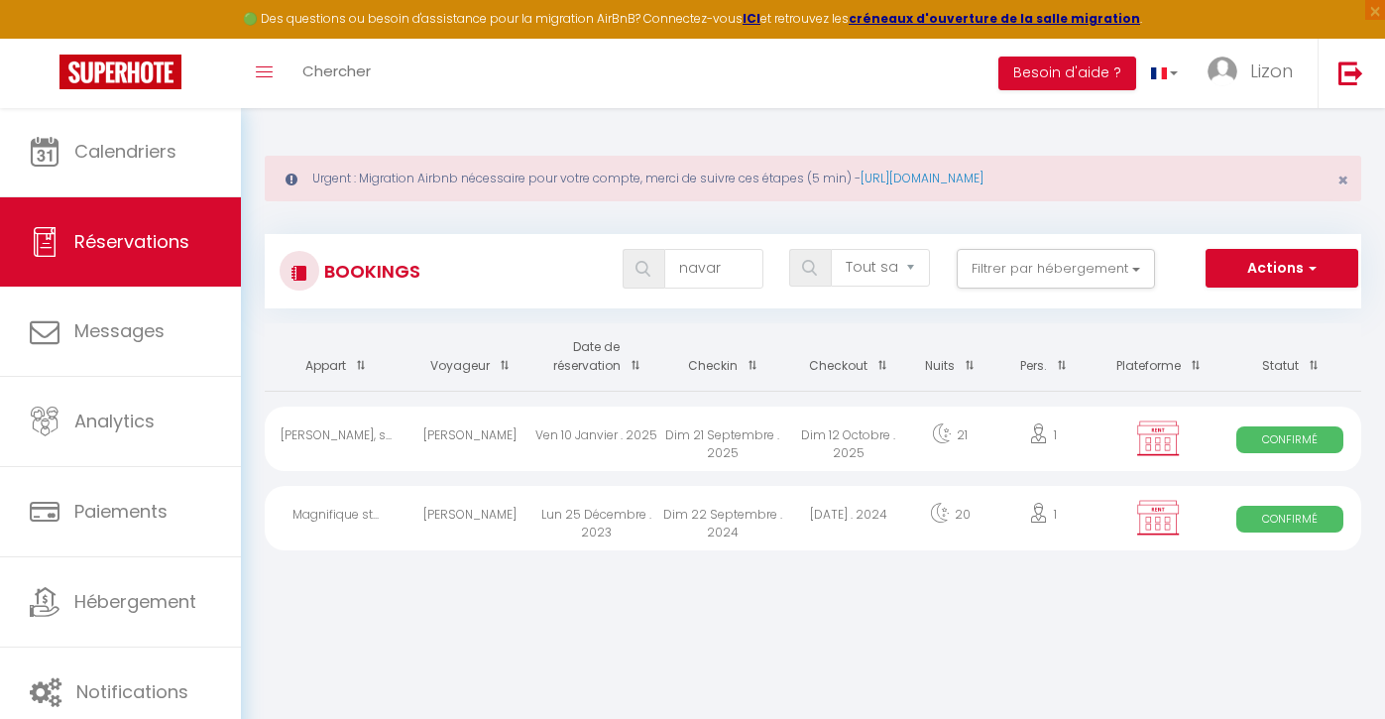
click at [591, 428] on div "Ven 10 Janvier . 2025" at bounding box center [596, 439] width 126 height 64
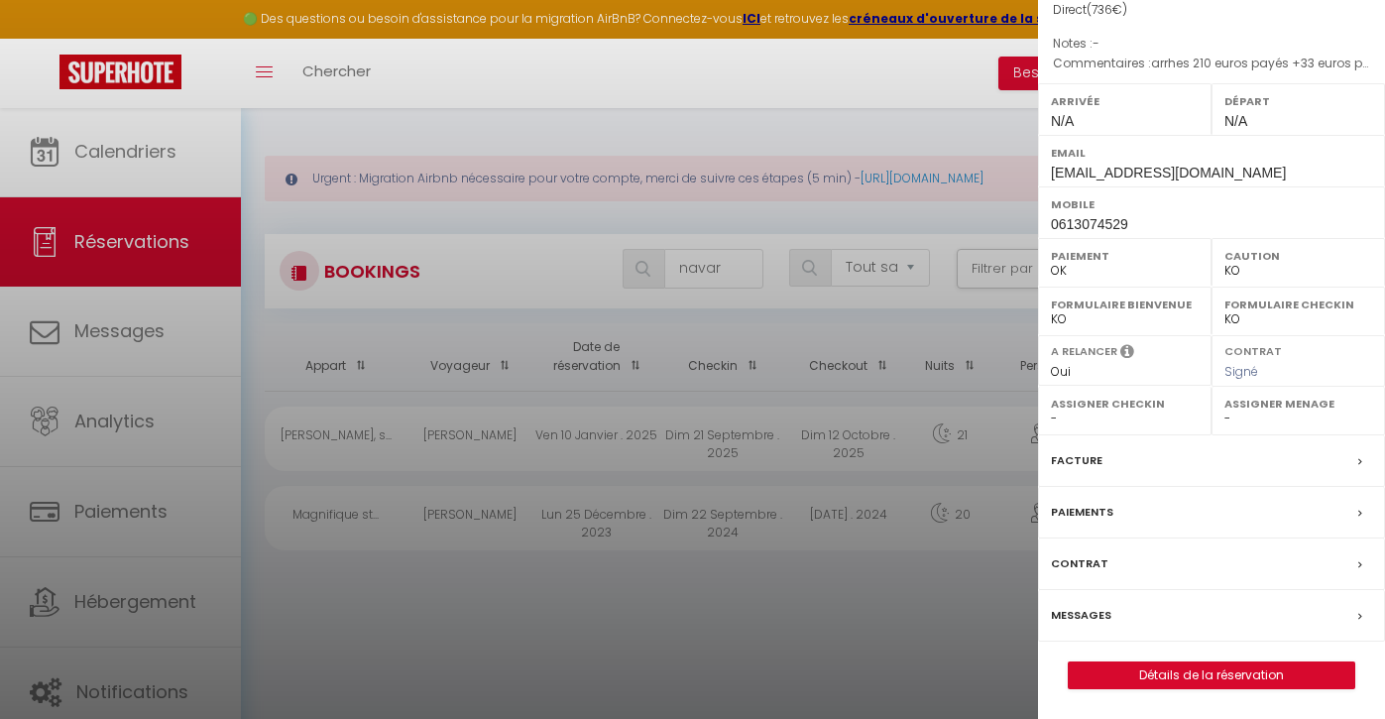
scroll to position [231, 0]
click at [1075, 567] on label "Contrat" at bounding box center [1080, 563] width 58 height 21
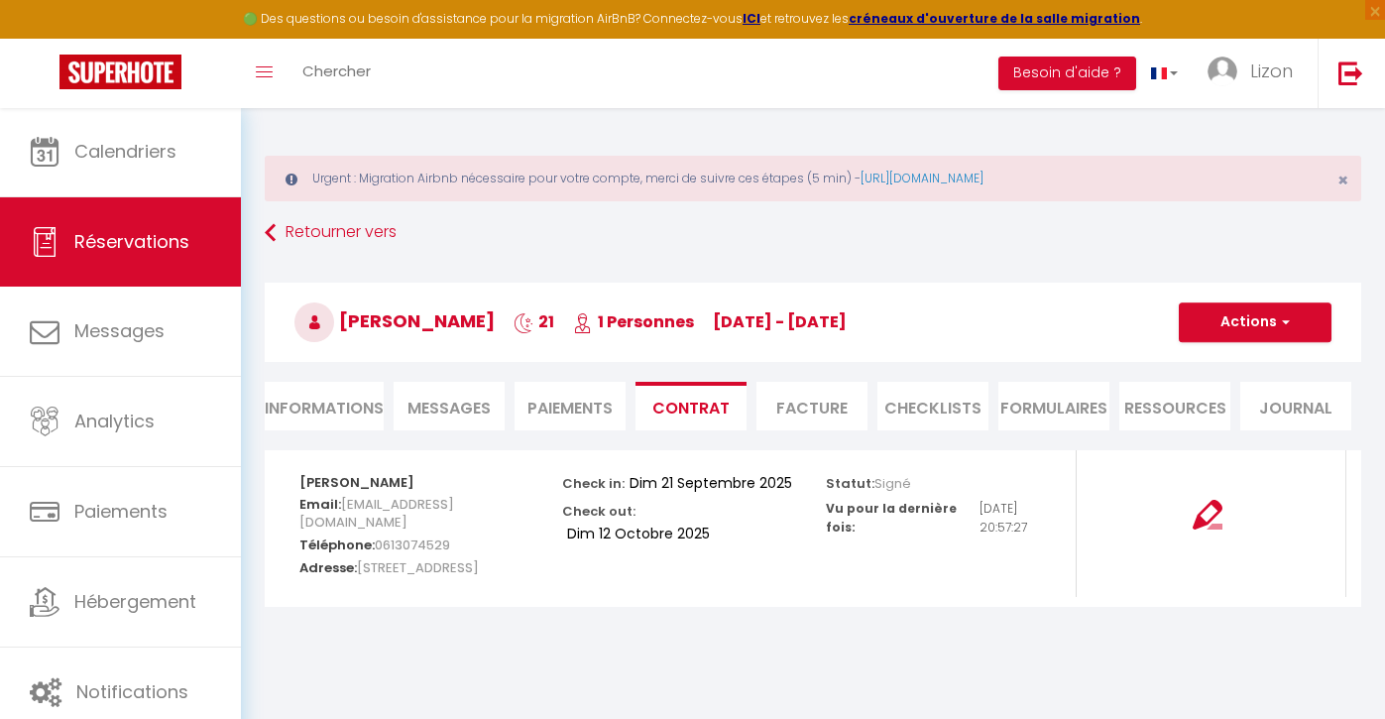
click at [1212, 325] on button "Actions" at bounding box center [1255, 322] width 153 height 40
click at [1213, 389] on link "Envoyer le contrat" at bounding box center [1240, 392] width 167 height 26
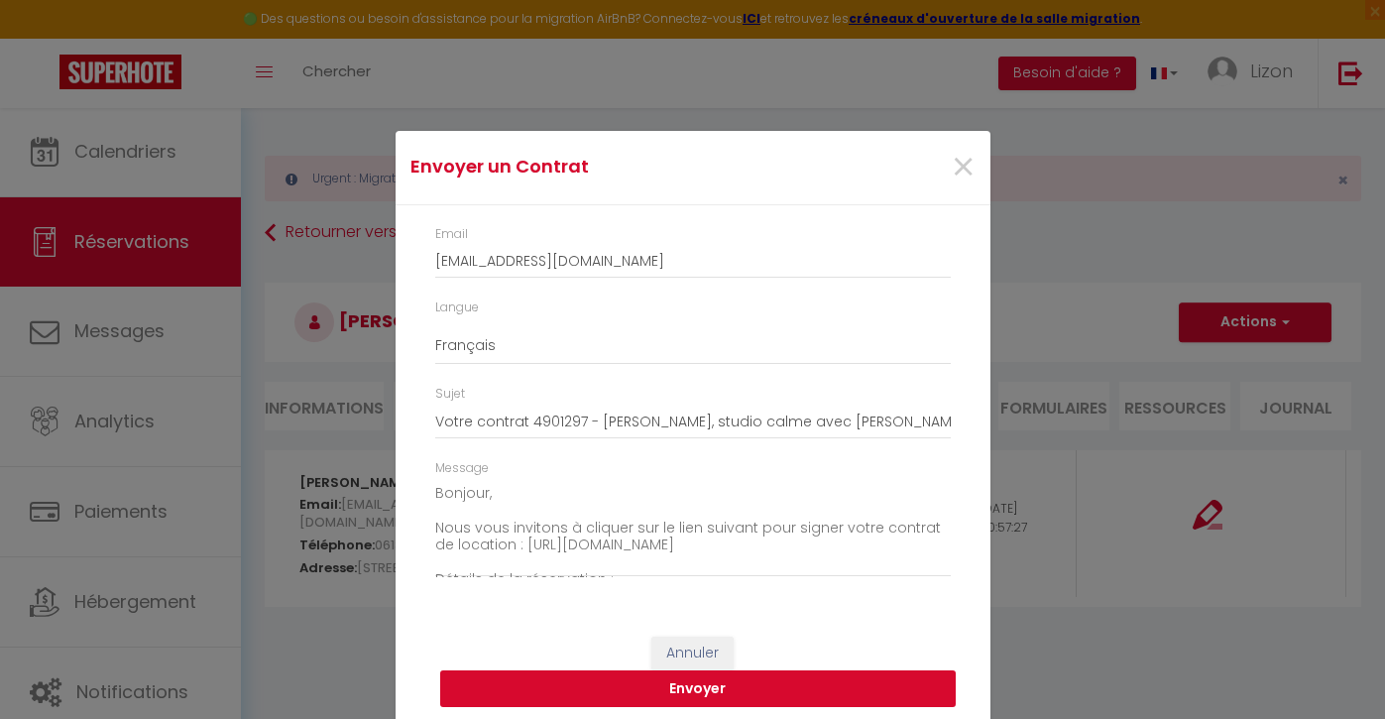
click at [715, 677] on button "Envoyer" at bounding box center [698, 689] width 516 height 38
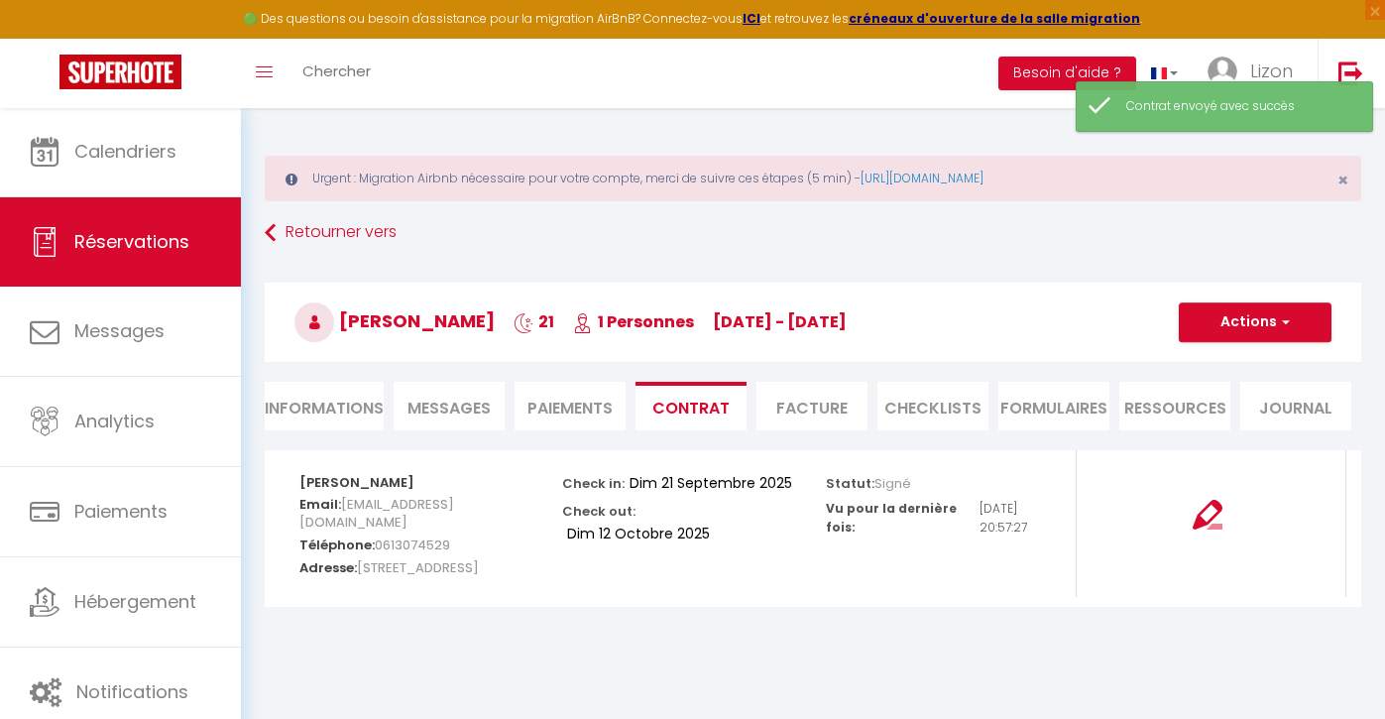
click at [192, 254] on link "Réservations" at bounding box center [120, 241] width 241 height 89
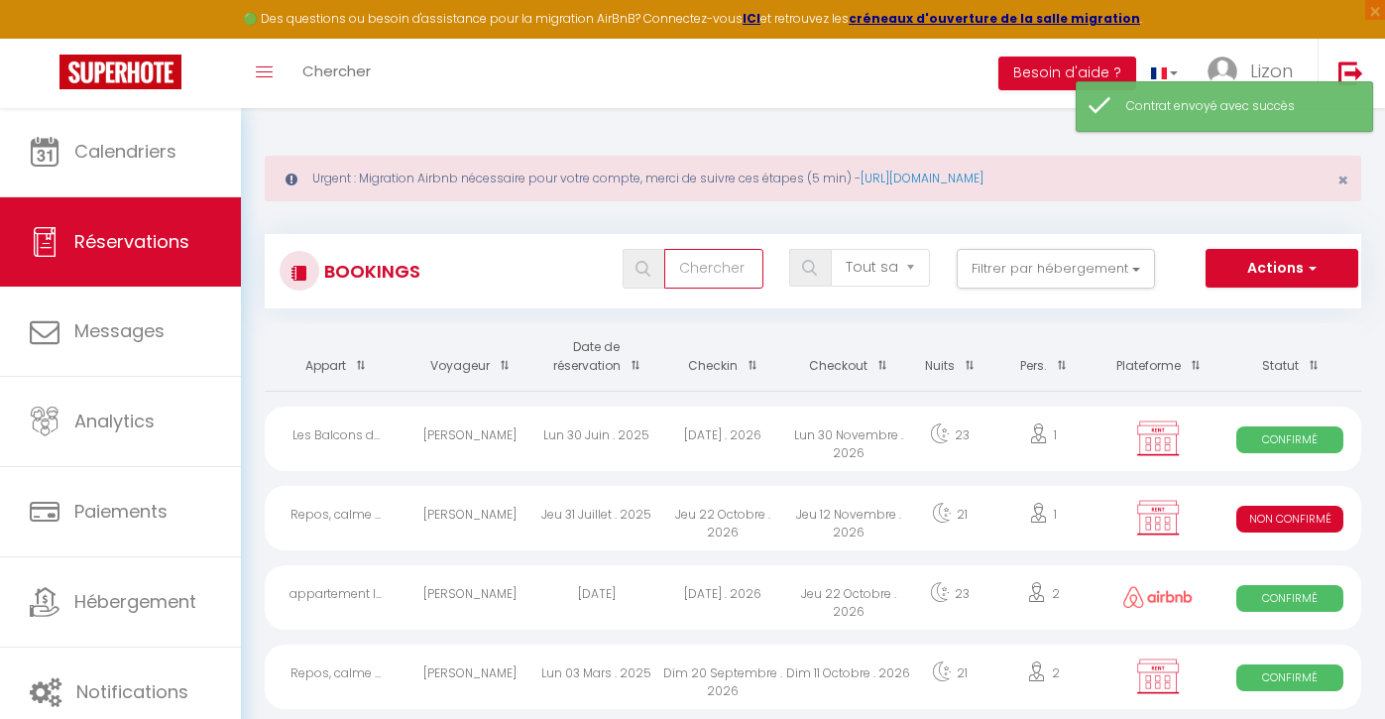
click at [693, 269] on input "text" at bounding box center [713, 269] width 99 height 40
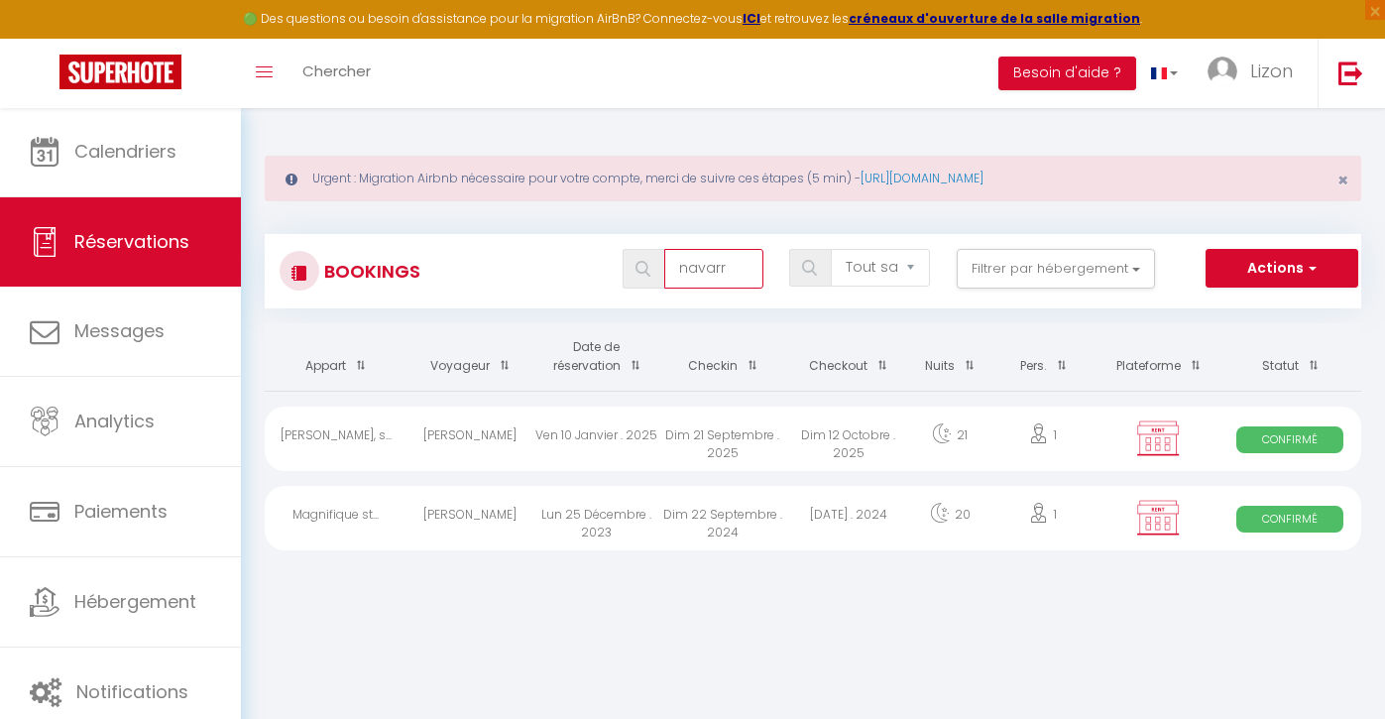
click at [707, 266] on input "navarr" at bounding box center [713, 269] width 99 height 40
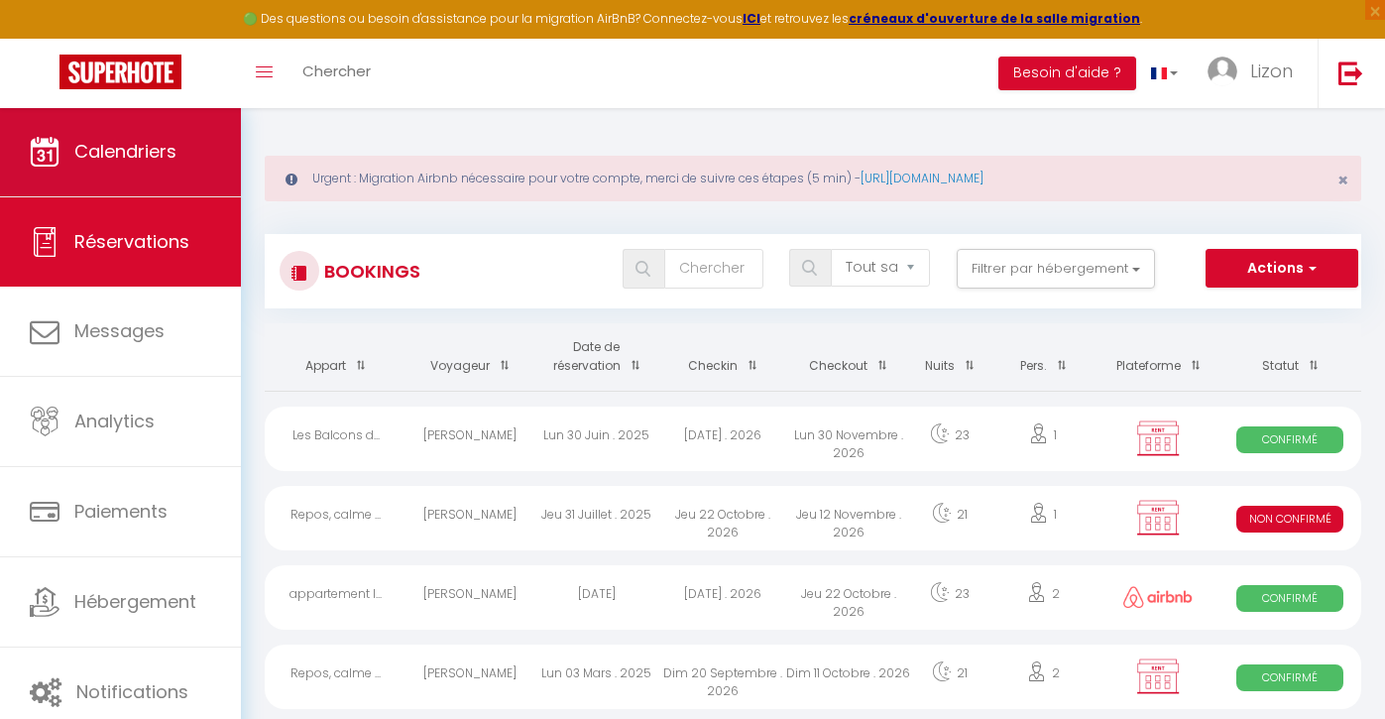
click at [172, 156] on span "Calendriers" at bounding box center [125, 151] width 102 height 25
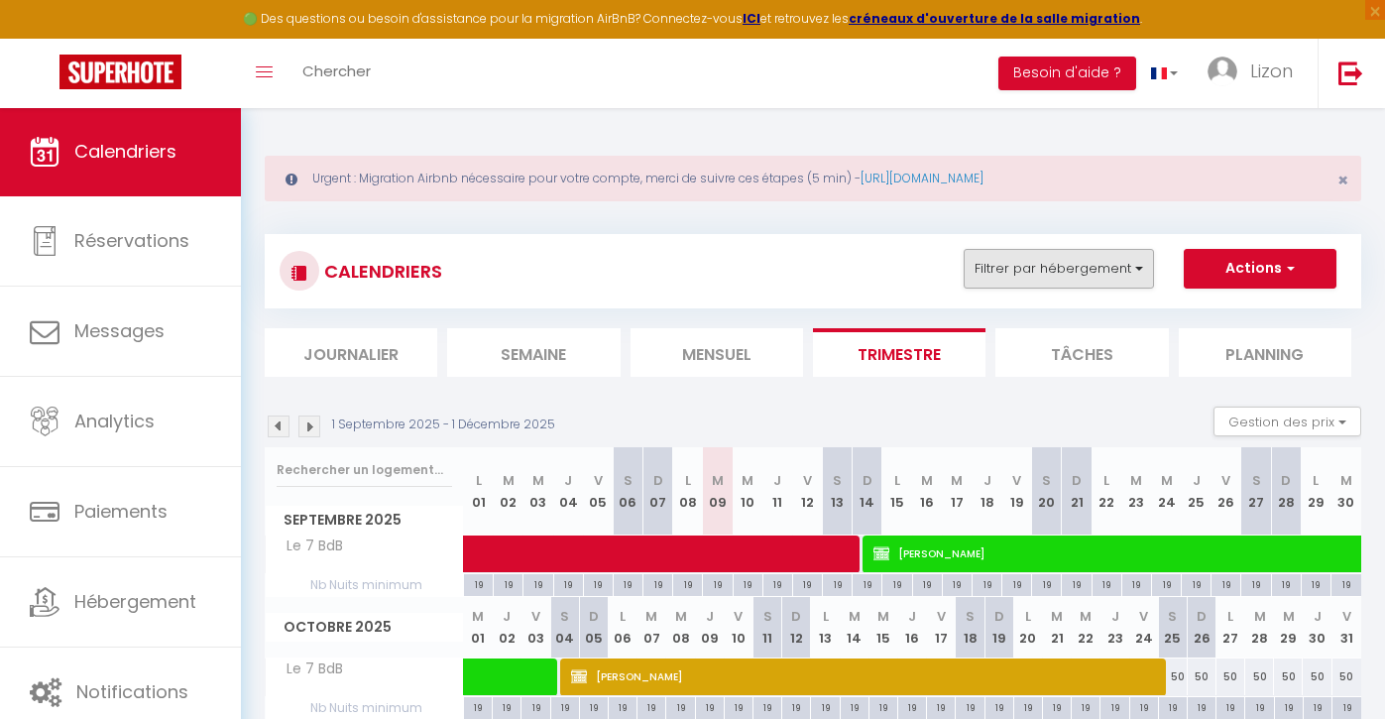
click at [1004, 273] on button "Filtrer par hébergement" at bounding box center [1059, 269] width 190 height 40
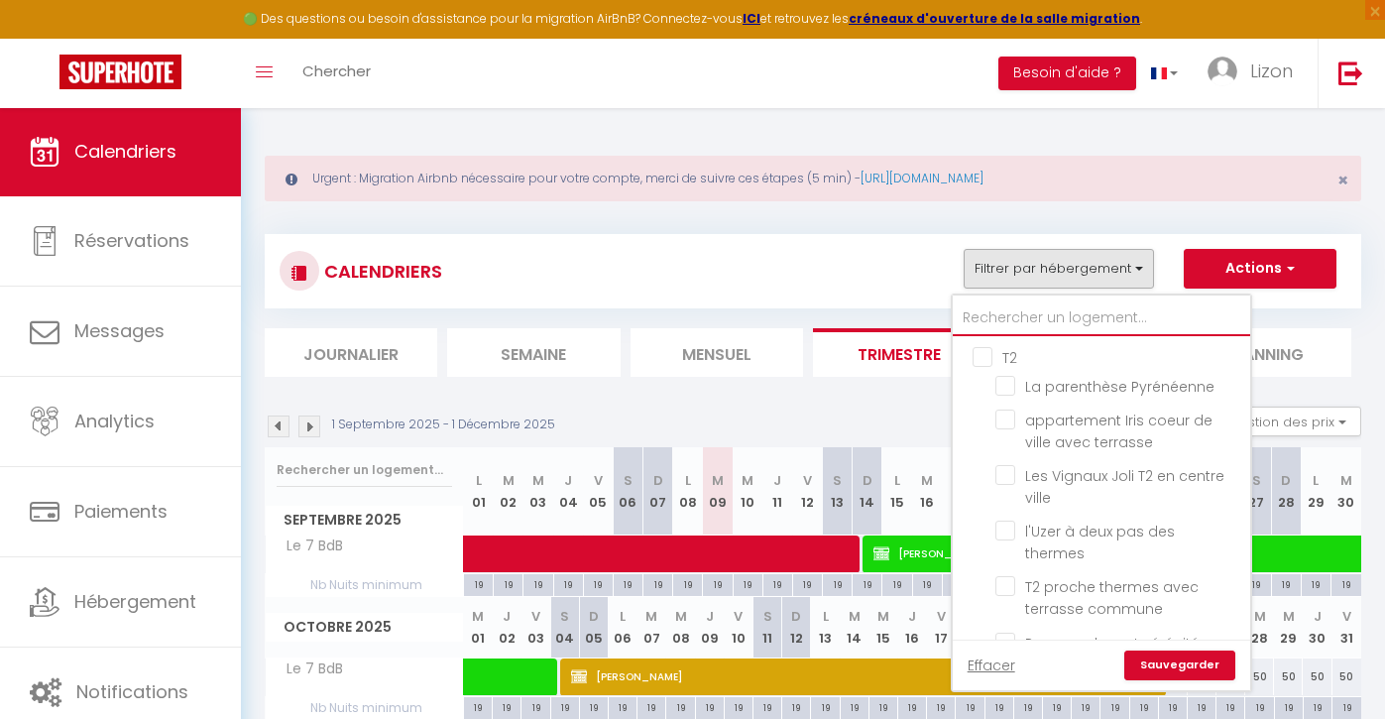
click at [1010, 314] on input "text" at bounding box center [1101, 318] width 297 height 36
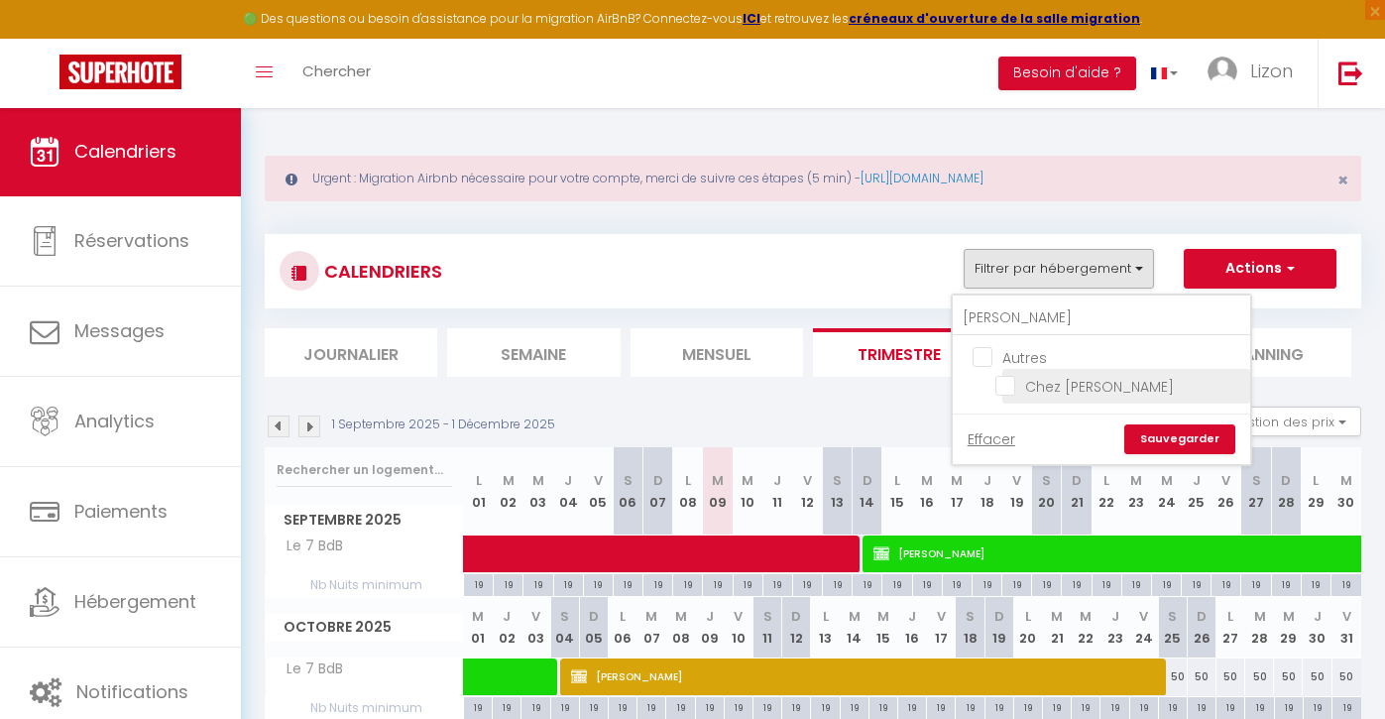
click at [1003, 383] on input "Chez [PERSON_NAME]" at bounding box center [1119, 385] width 248 height 20
click at [1204, 436] on link "Sauvegarder" at bounding box center [1179, 439] width 111 height 30
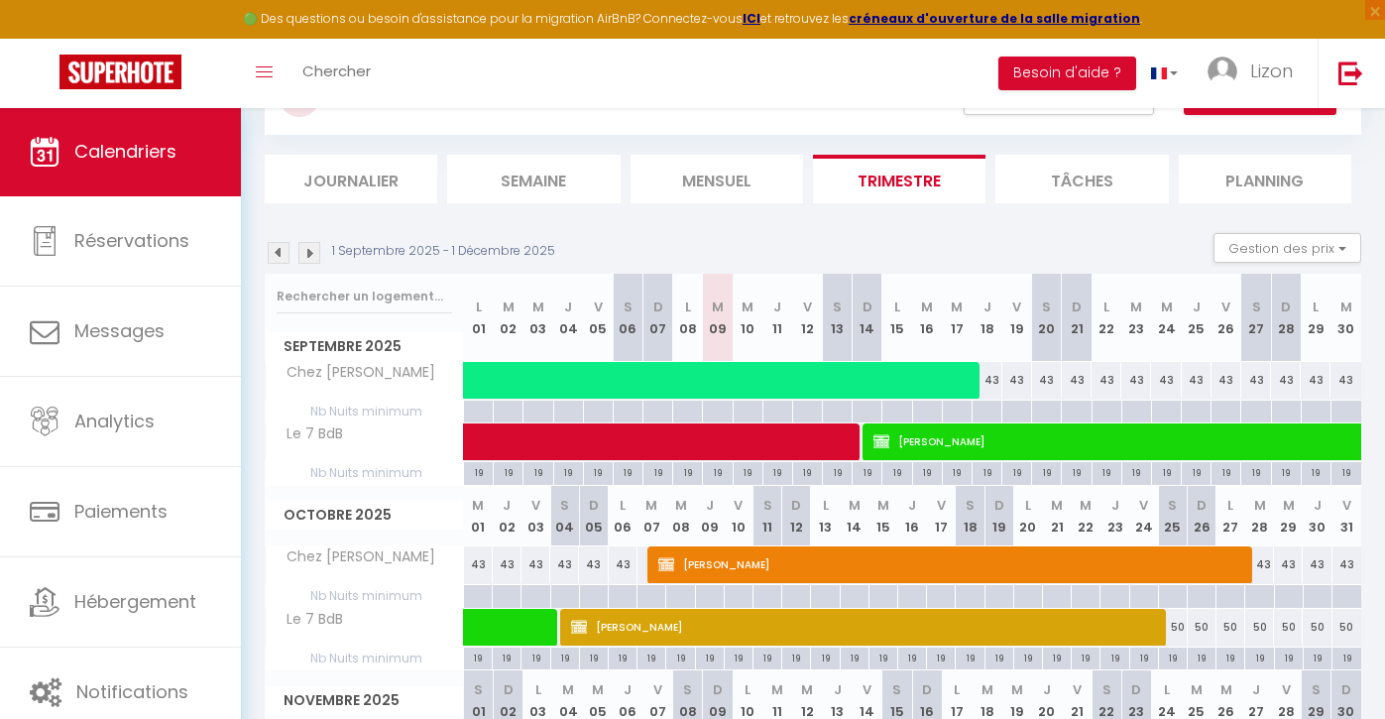
scroll to position [182, 0]
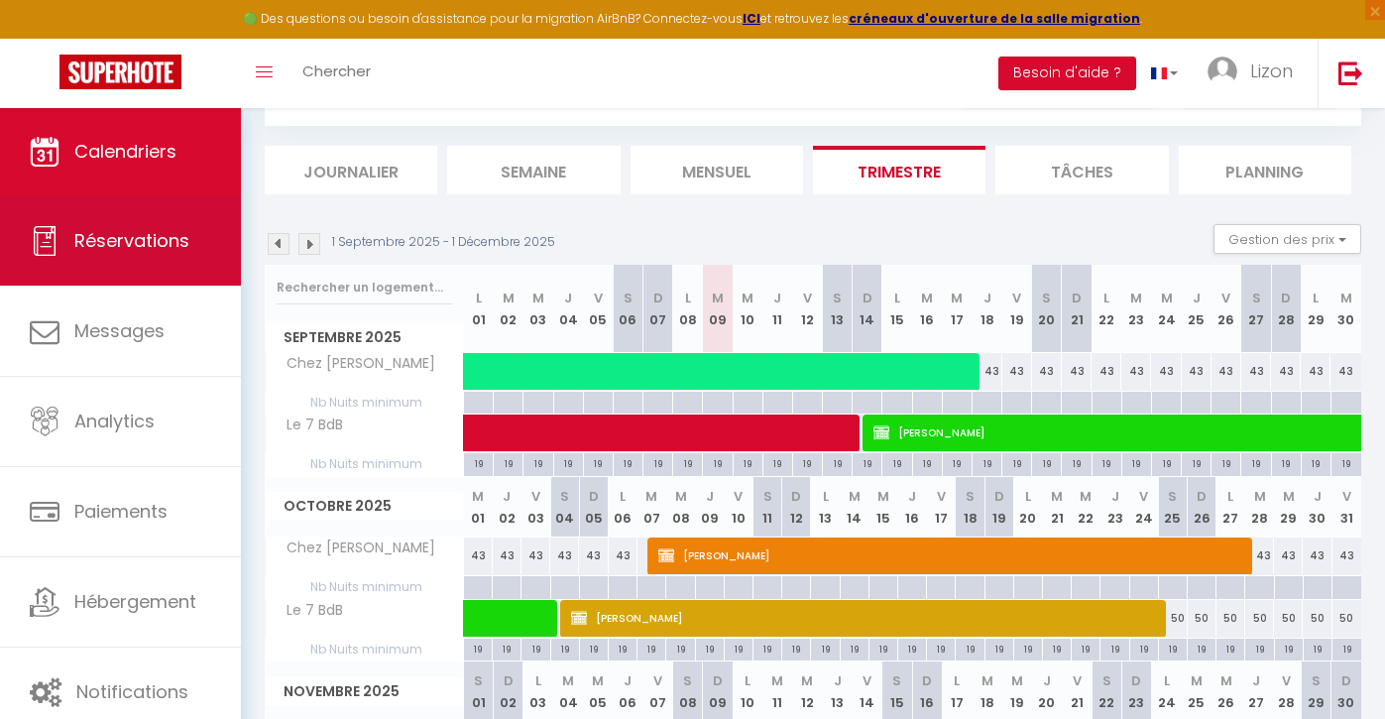
click at [179, 230] on span "Réservations" at bounding box center [131, 240] width 115 height 25
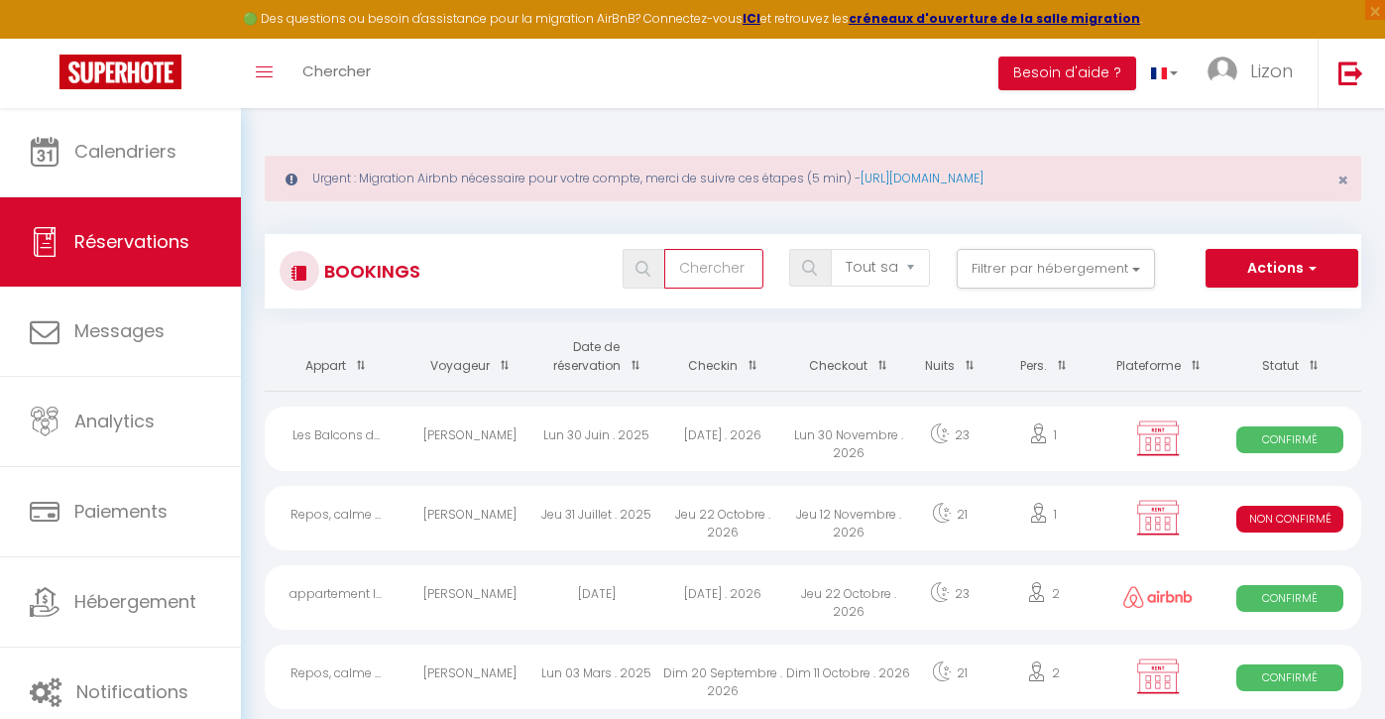
click at [682, 264] on input "text" at bounding box center [713, 269] width 99 height 40
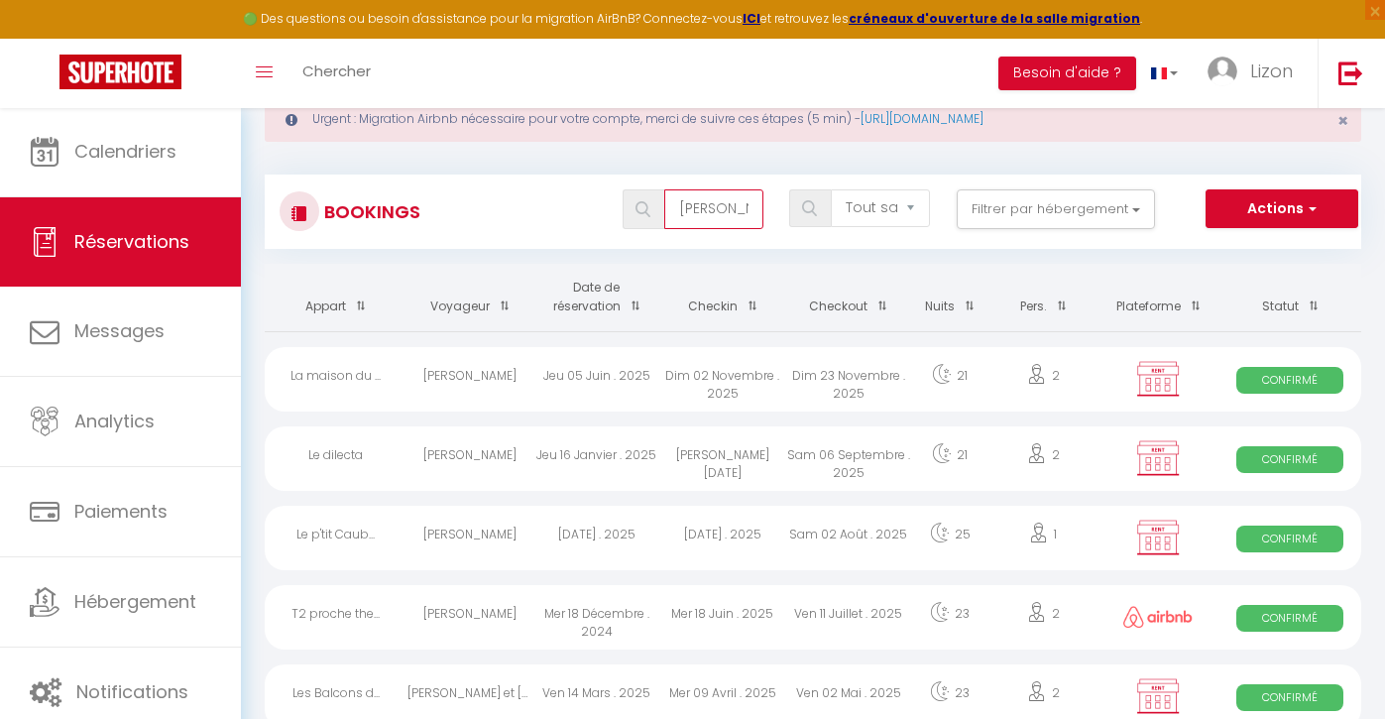
scroll to position [132, 0]
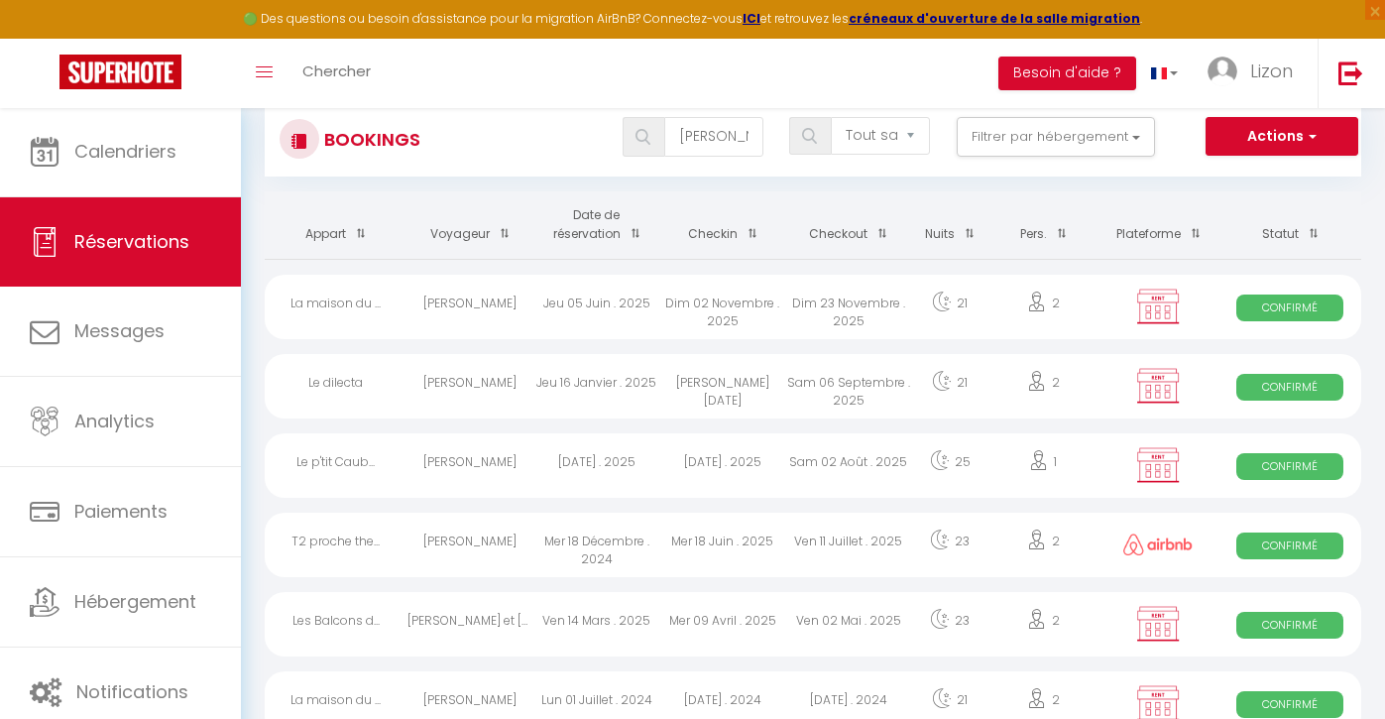
click at [581, 389] on div "Jeu 16 Janvier . 2025" at bounding box center [596, 386] width 126 height 64
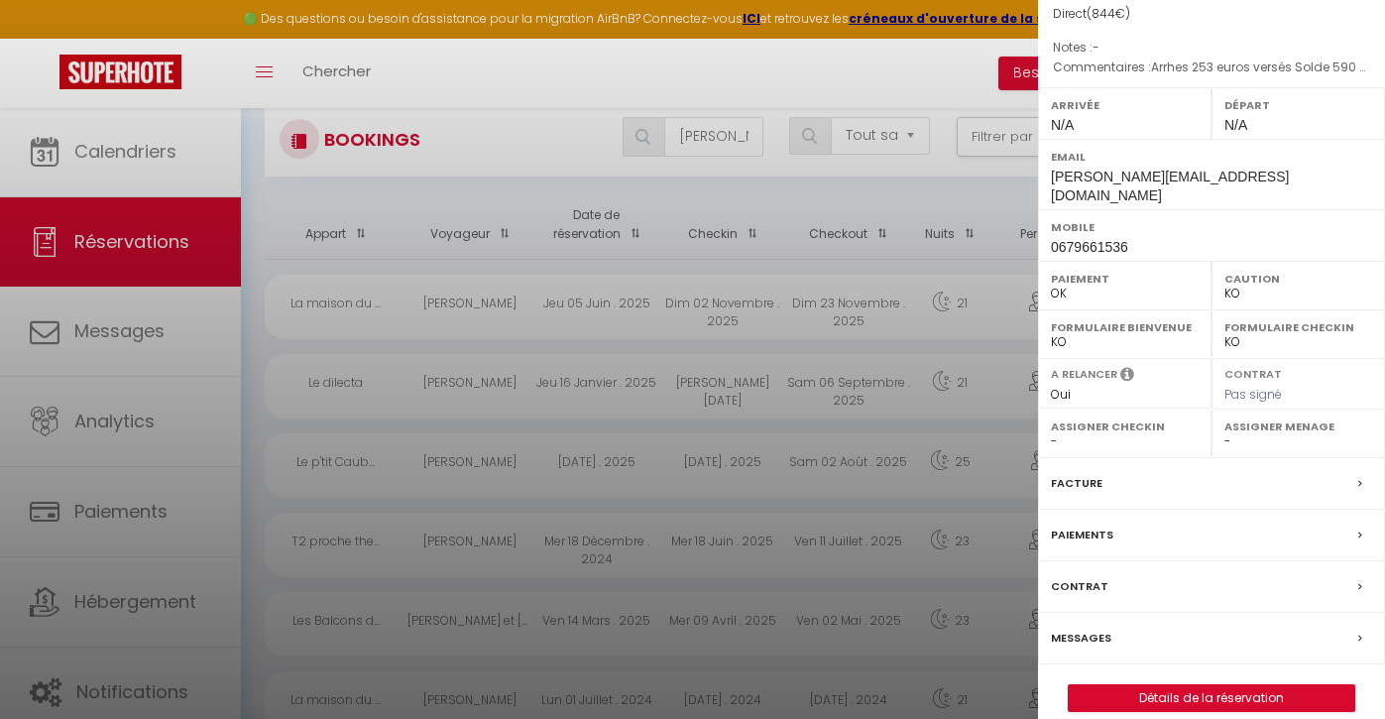
scroll to position [199, 0]
click at [1075, 475] on label "Facture" at bounding box center [1077, 485] width 52 height 21
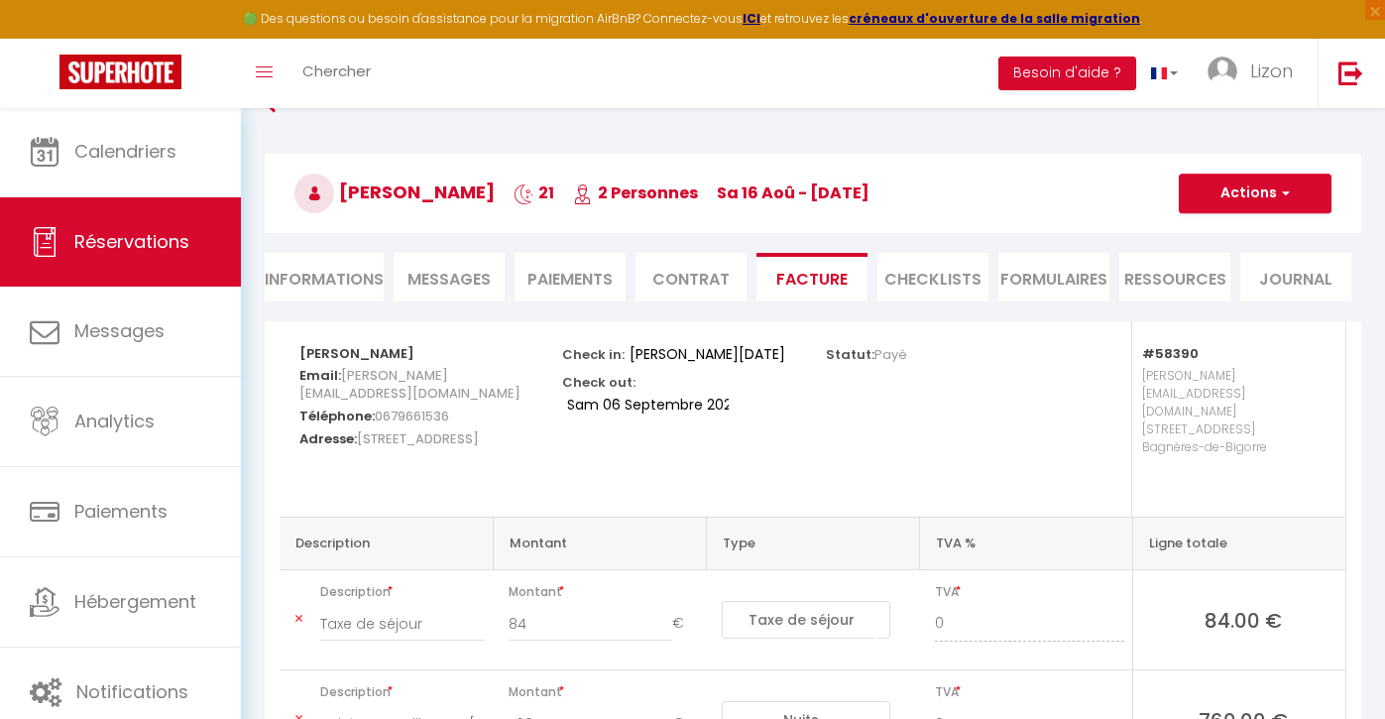
scroll to position [135, 0]
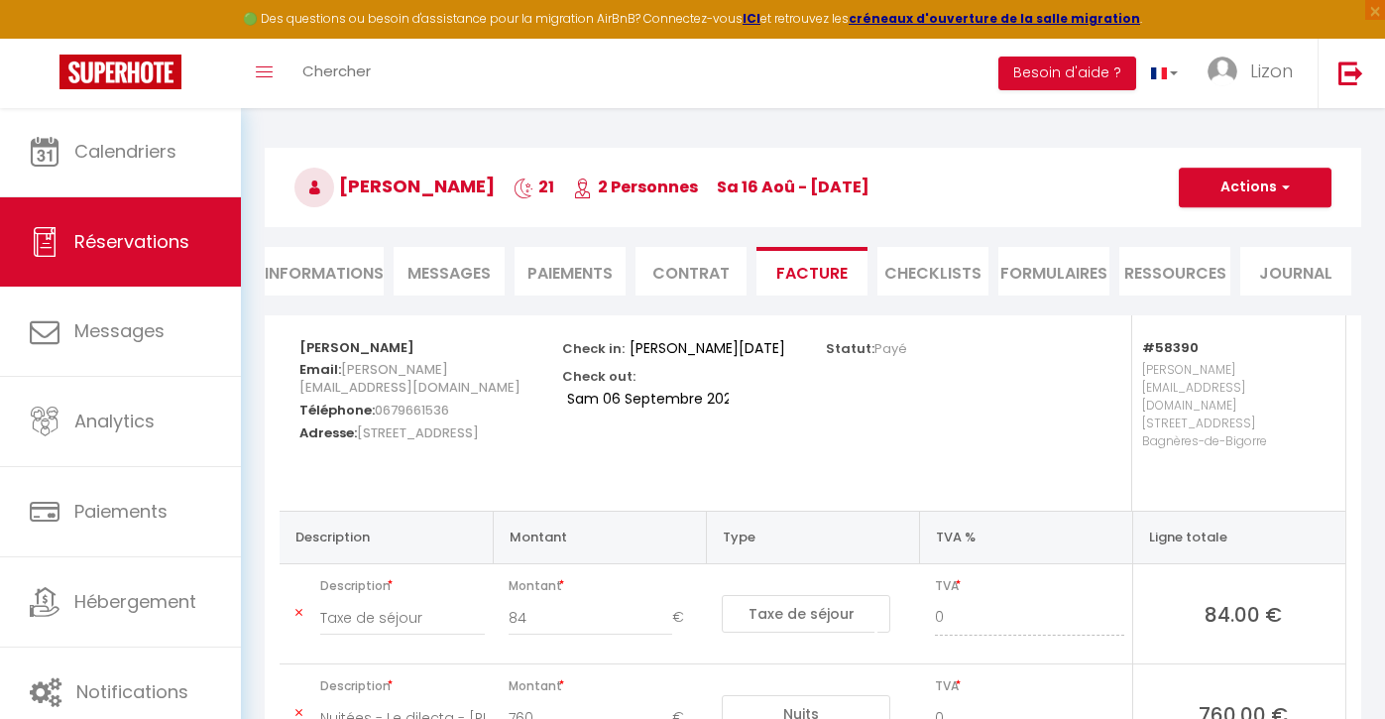
click at [1238, 202] on button "Actions" at bounding box center [1255, 188] width 153 height 40
click at [1230, 285] on link "Envoyer la facture" at bounding box center [1240, 283] width 167 height 26
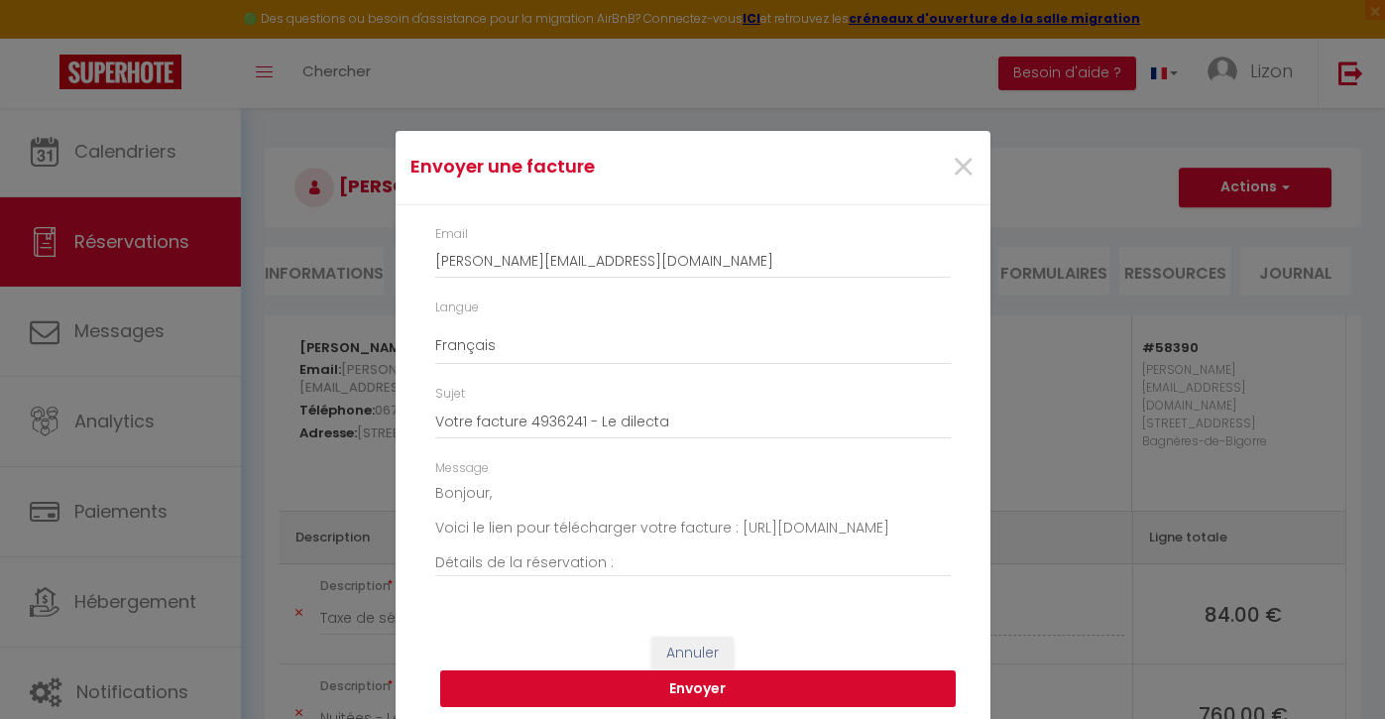
click at [827, 681] on button "Envoyer" at bounding box center [698, 689] width 516 height 38
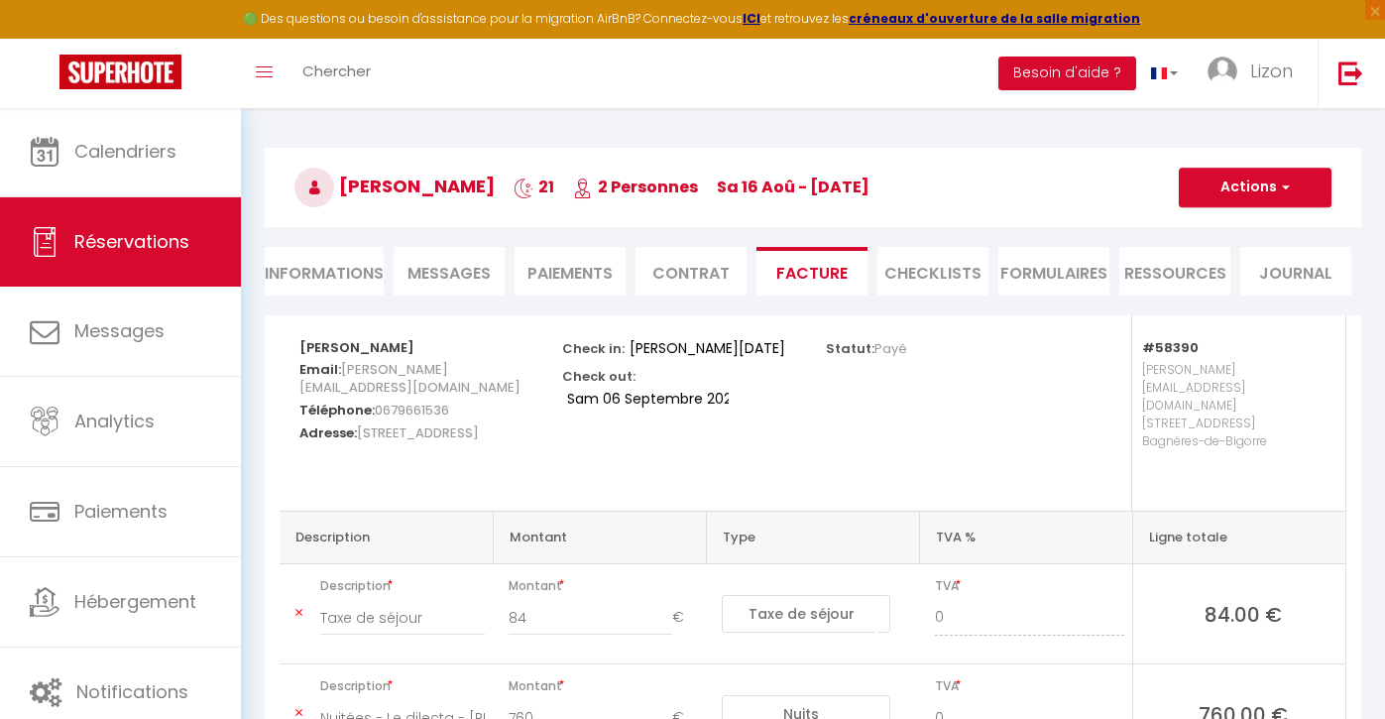
click at [224, 259] on link "Réservations" at bounding box center [120, 241] width 241 height 89
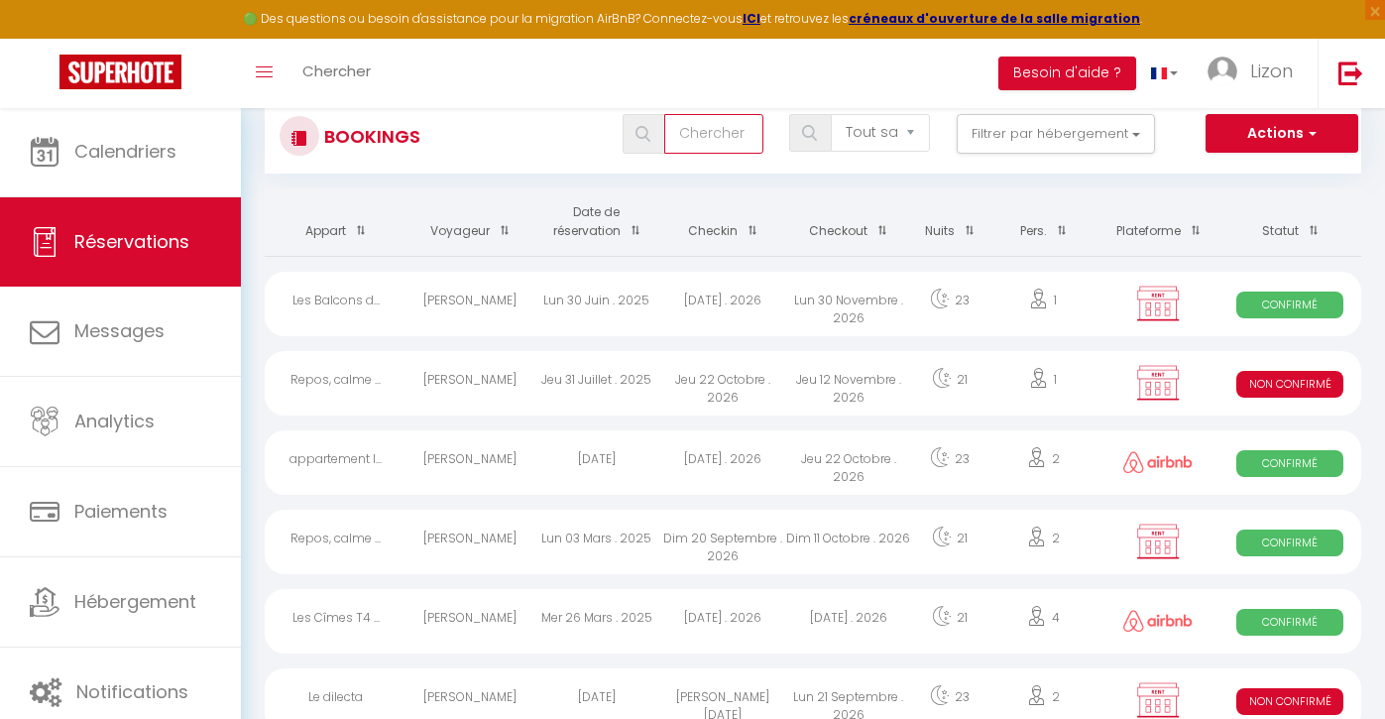
click at [691, 126] on input "text" at bounding box center [713, 134] width 99 height 40
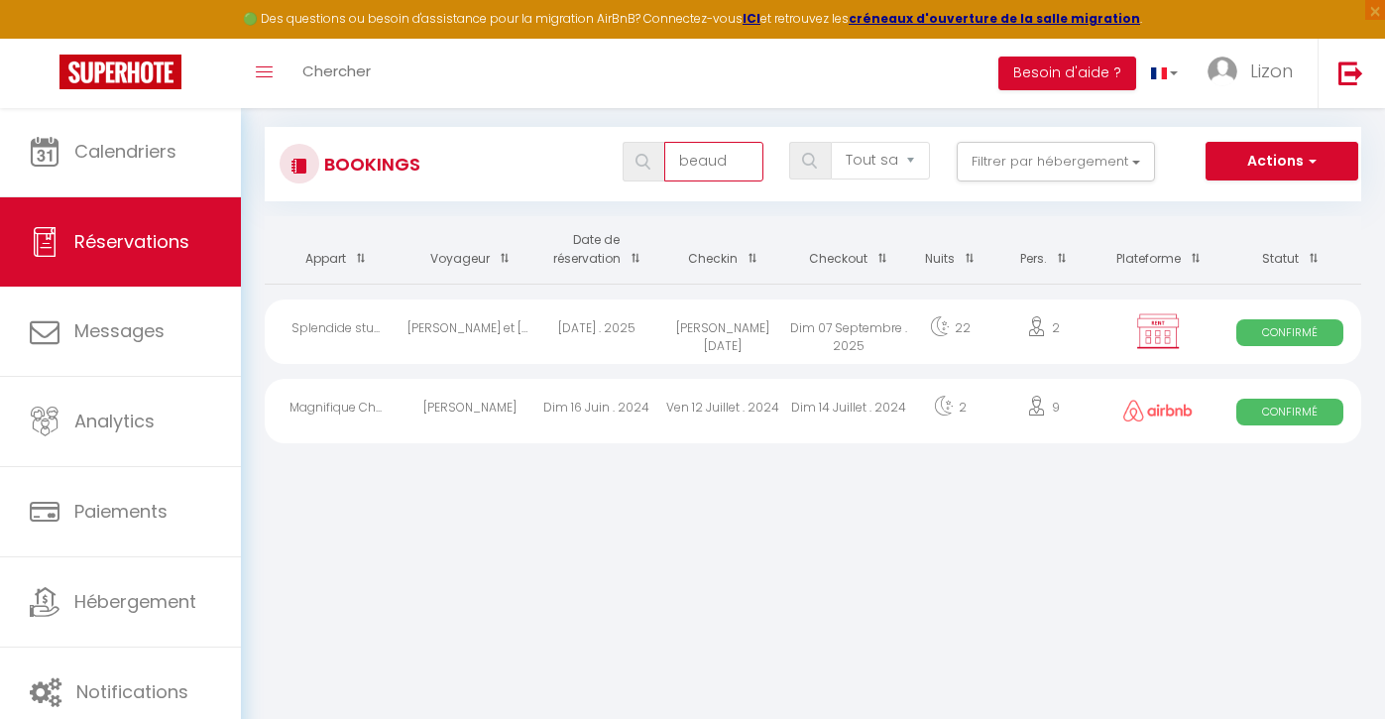
scroll to position [107, 0]
click at [554, 333] on div "[DATE] . 2025" at bounding box center [596, 331] width 126 height 64
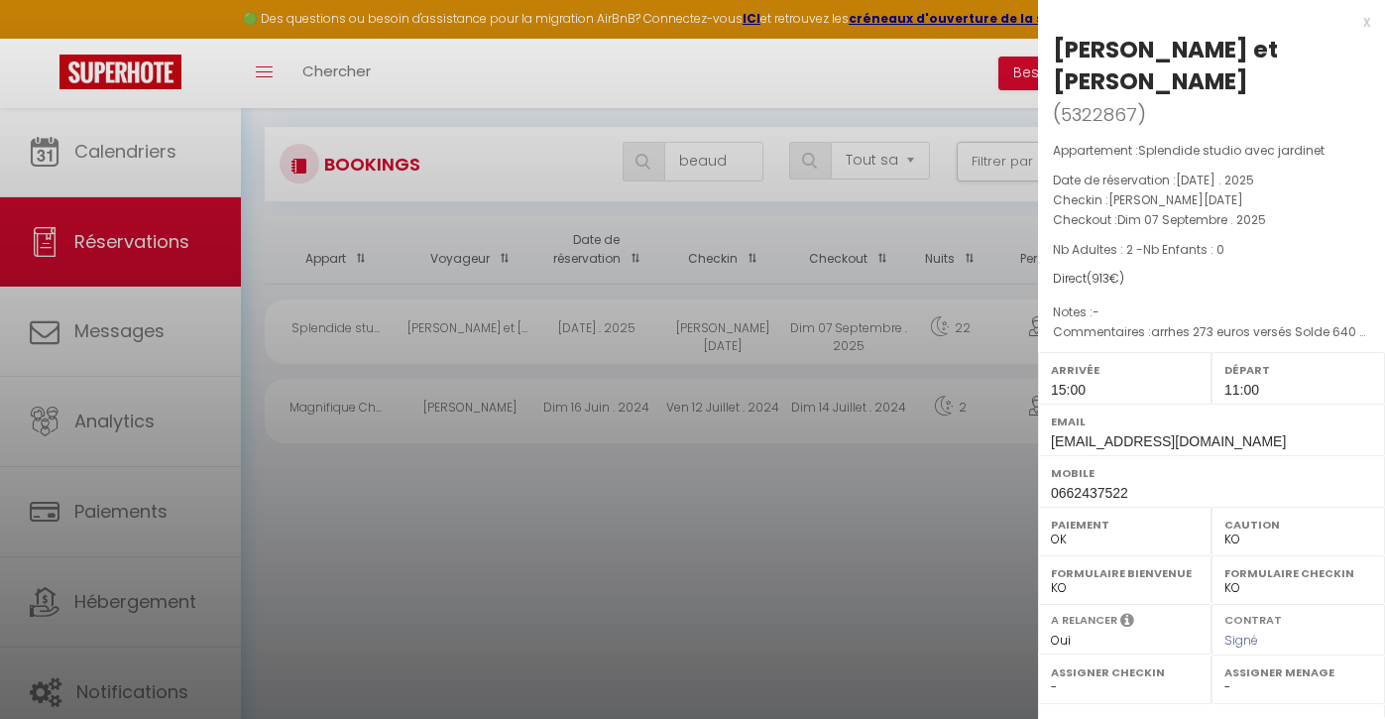
click at [699, 141] on div at bounding box center [692, 359] width 1385 height 719
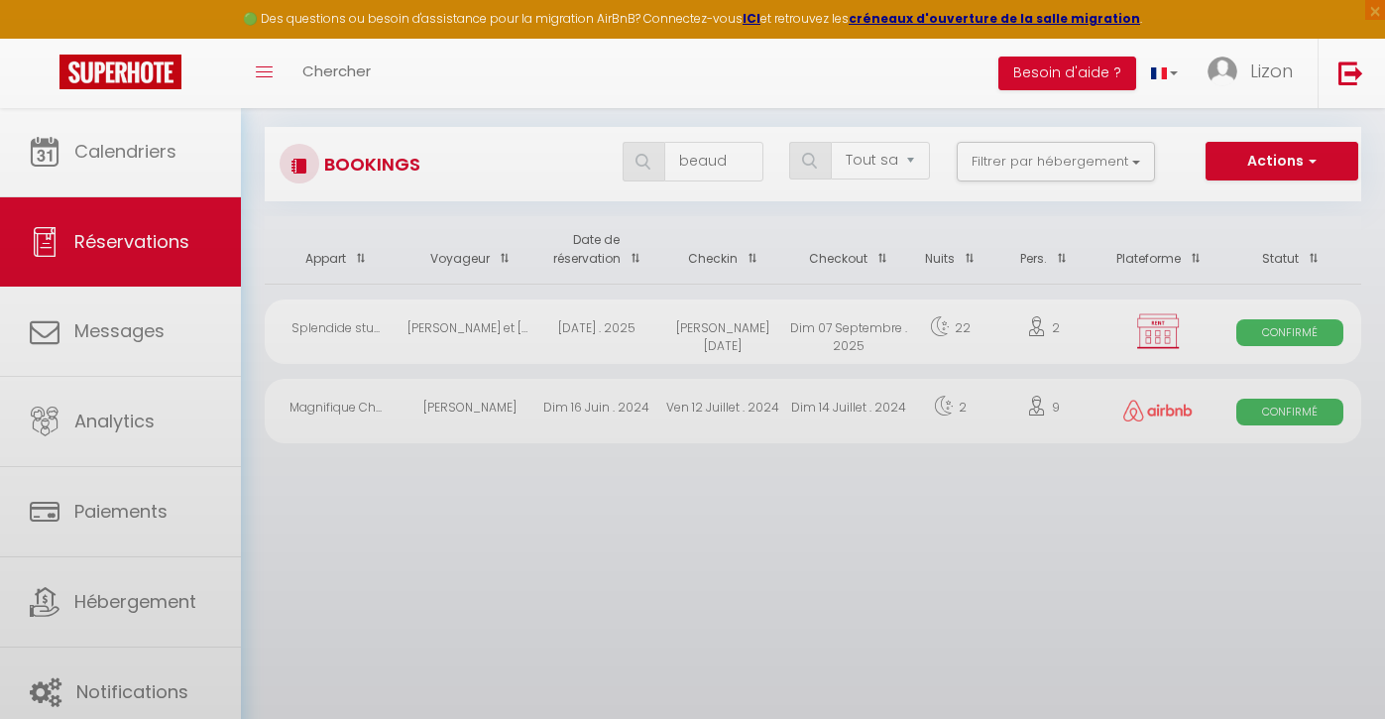
click at [707, 163] on body "🟢 Des questions ou besoin d'assistance pour la migration AirBnB? Connectez-vous…" at bounding box center [692, 359] width 1385 height 719
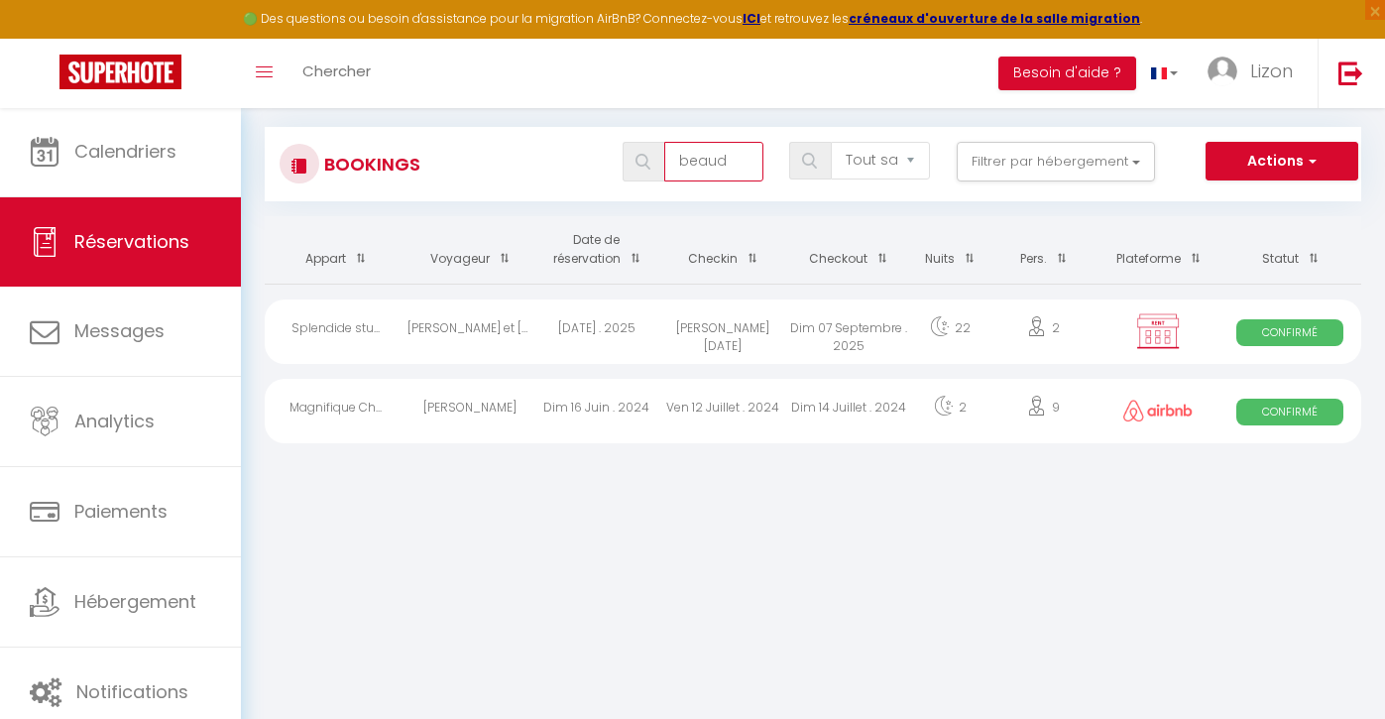
click at [707, 163] on input "beaud" at bounding box center [713, 162] width 99 height 40
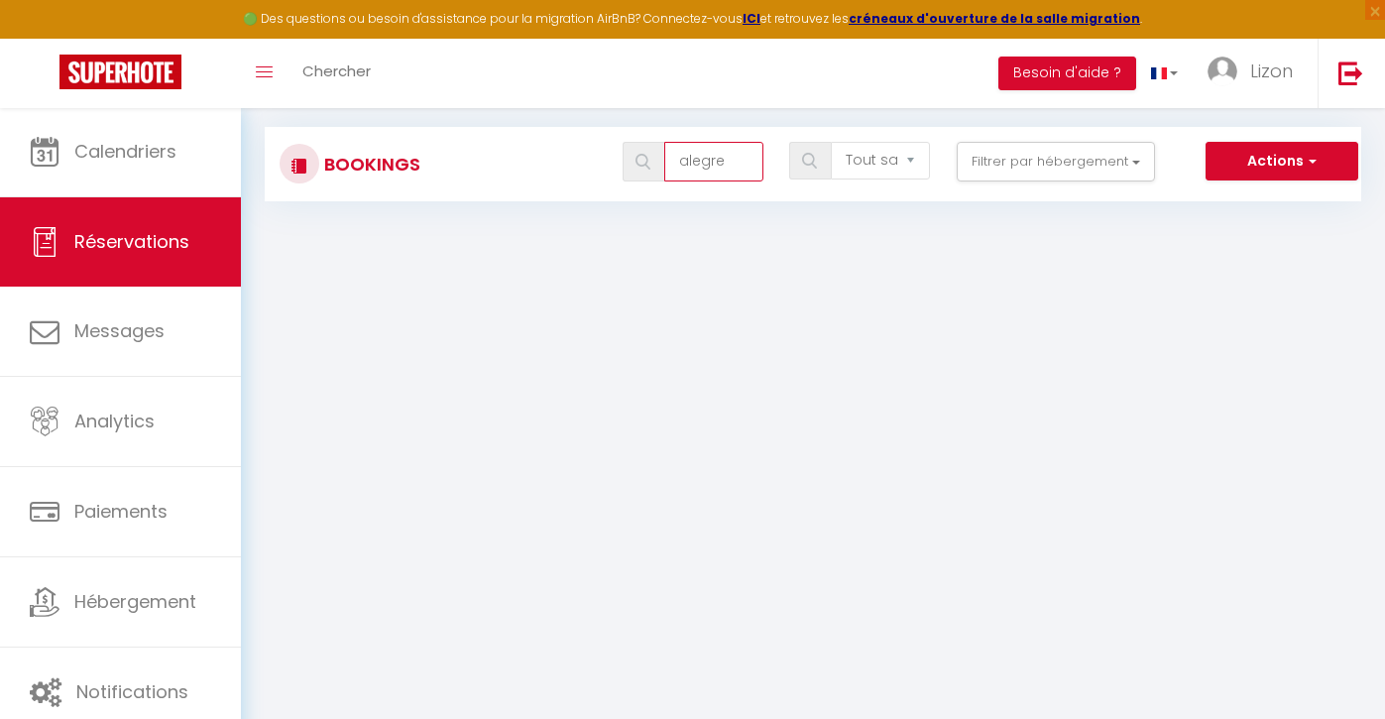
click at [698, 173] on input "alegre" at bounding box center [713, 162] width 99 height 40
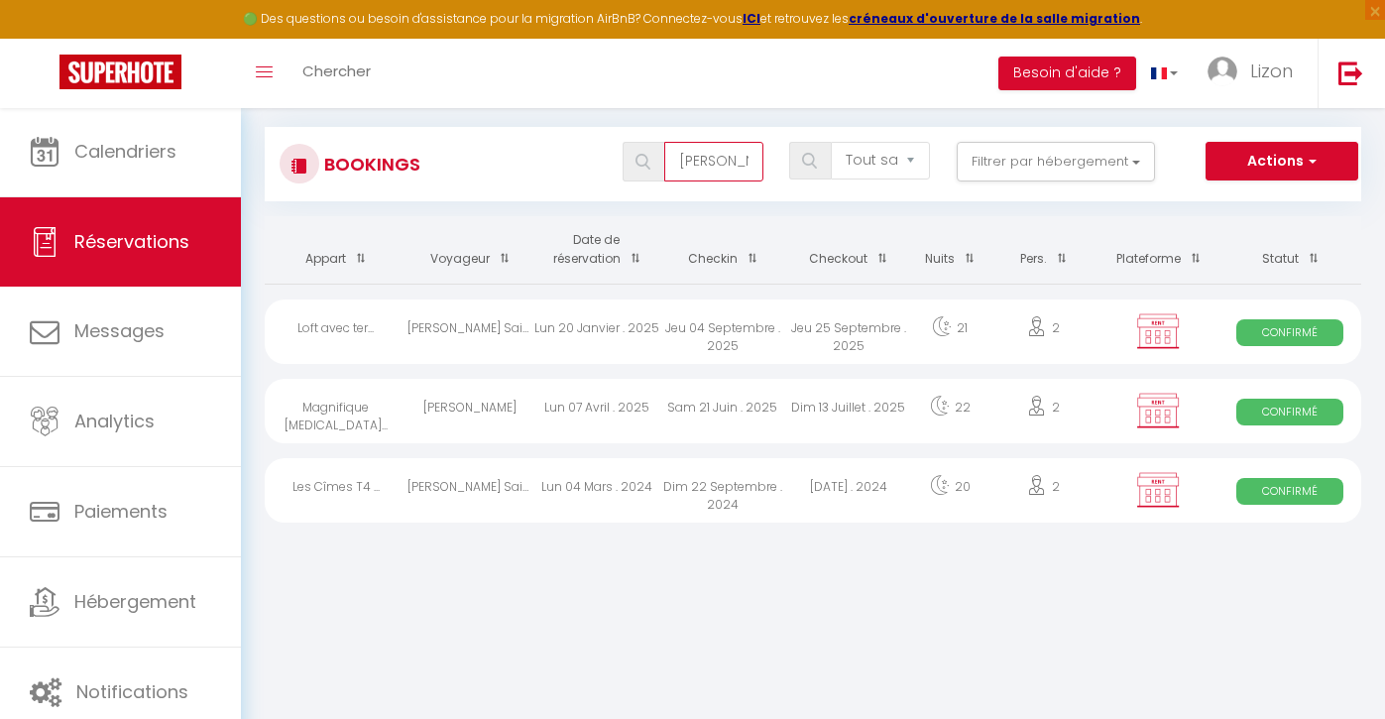
click at [719, 164] on input "[PERSON_NAME]" at bounding box center [713, 162] width 99 height 40
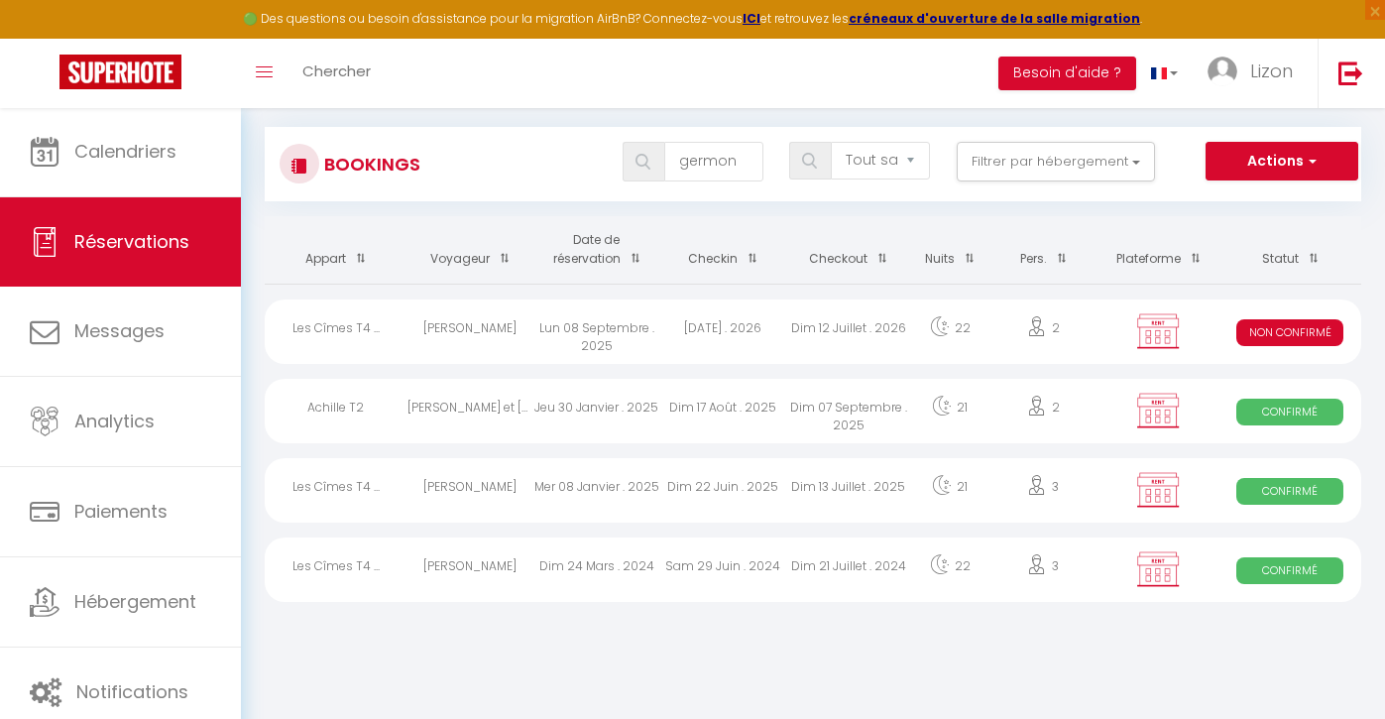
click at [685, 425] on div "Dim 17 Août . 2025" at bounding box center [722, 411] width 126 height 64
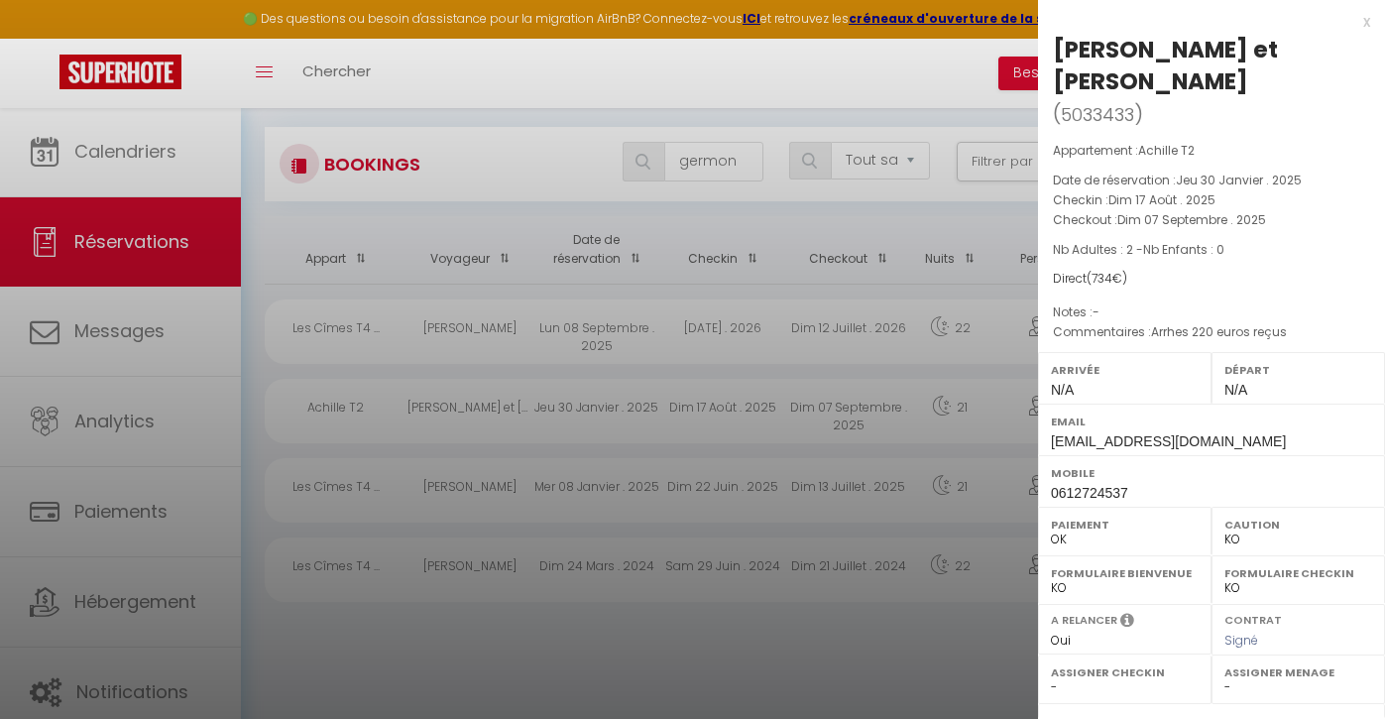
click at [734, 145] on div at bounding box center [692, 359] width 1385 height 719
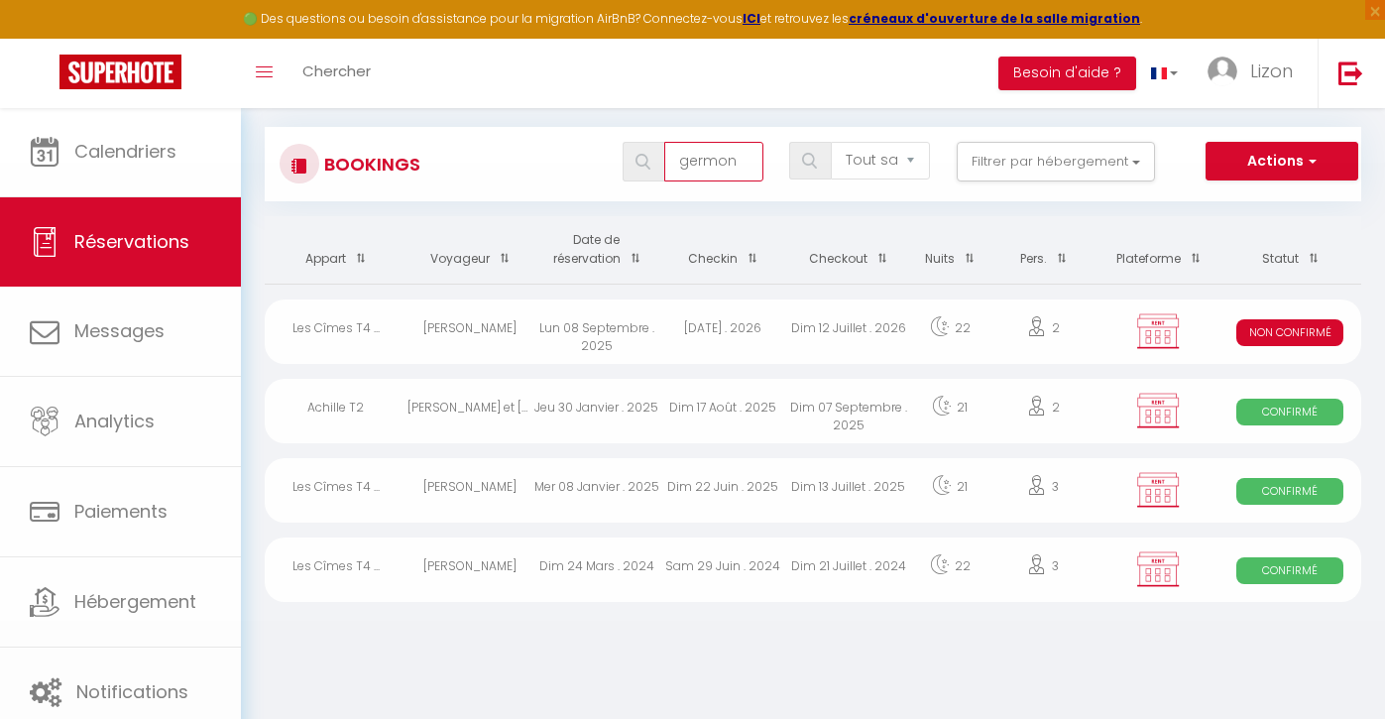
click at [734, 160] on input "germon" at bounding box center [713, 162] width 99 height 40
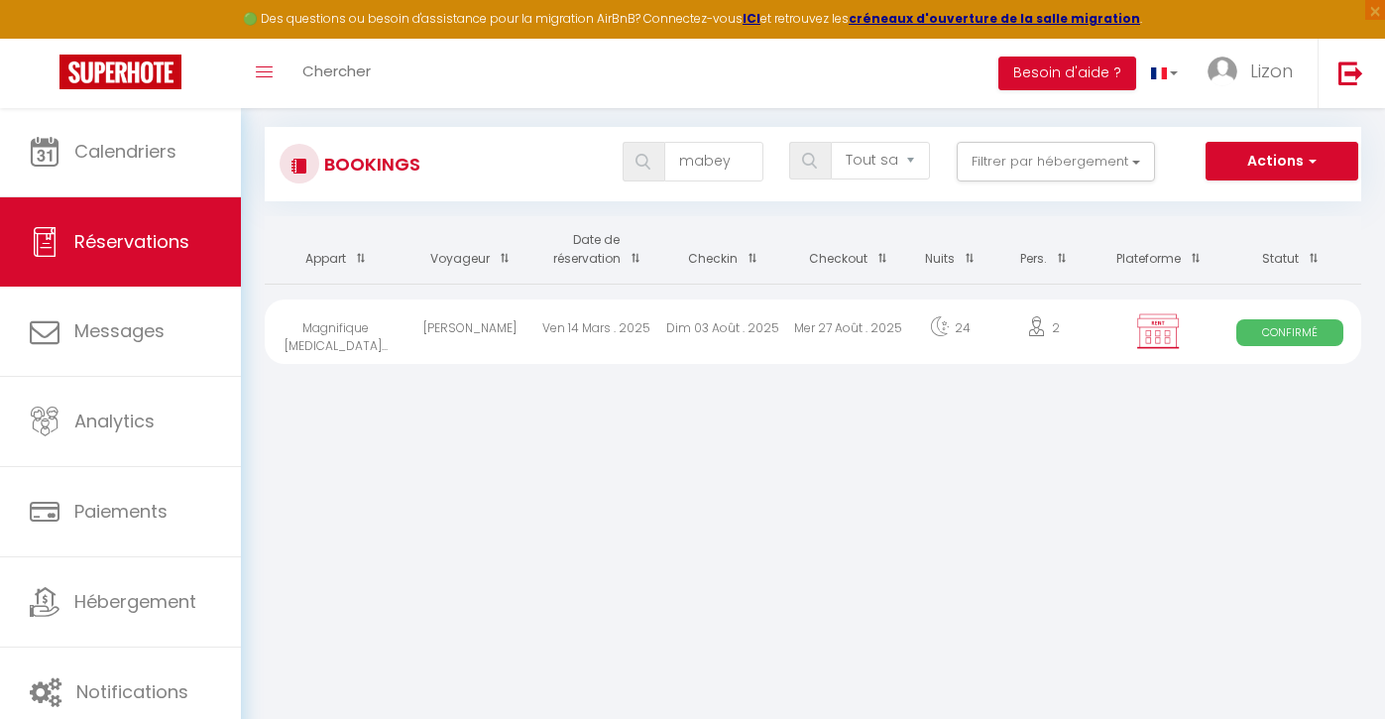
click at [577, 319] on div "Ven 14 Mars . 2025" at bounding box center [596, 331] width 126 height 64
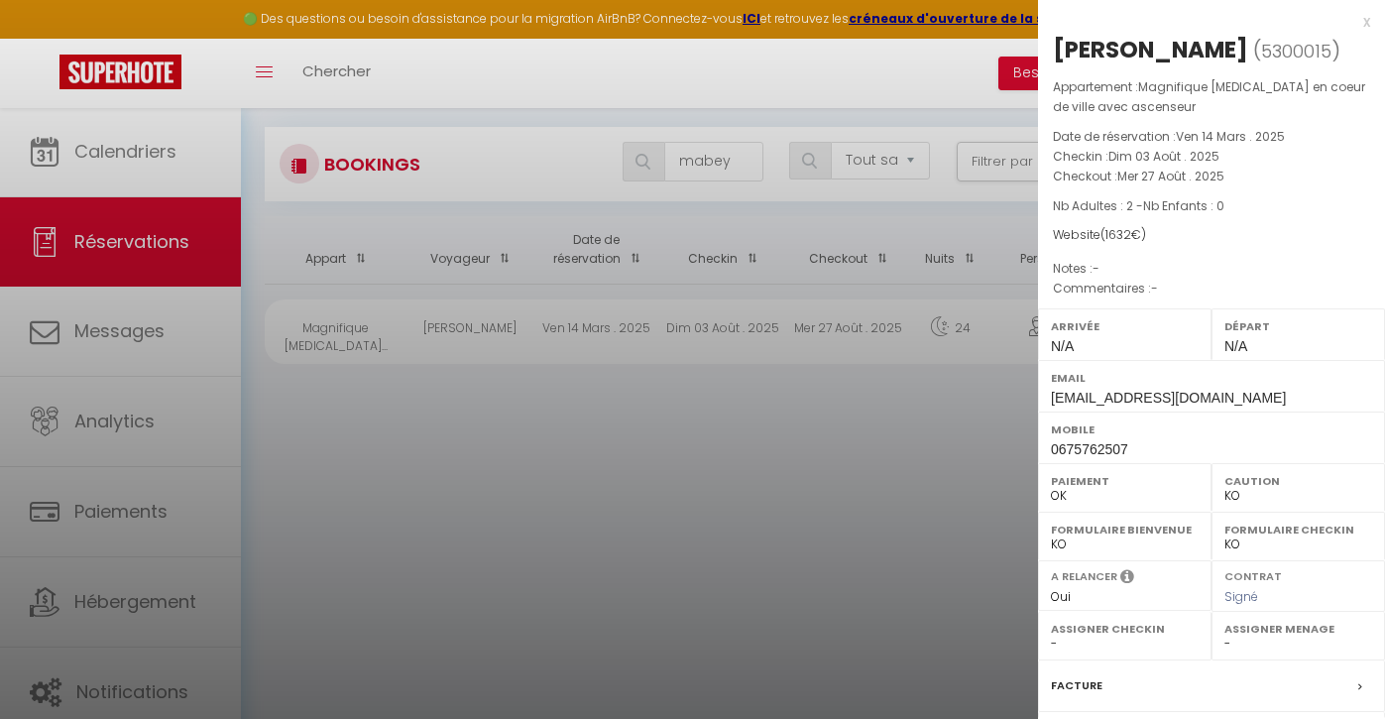
click at [697, 175] on div at bounding box center [692, 359] width 1385 height 719
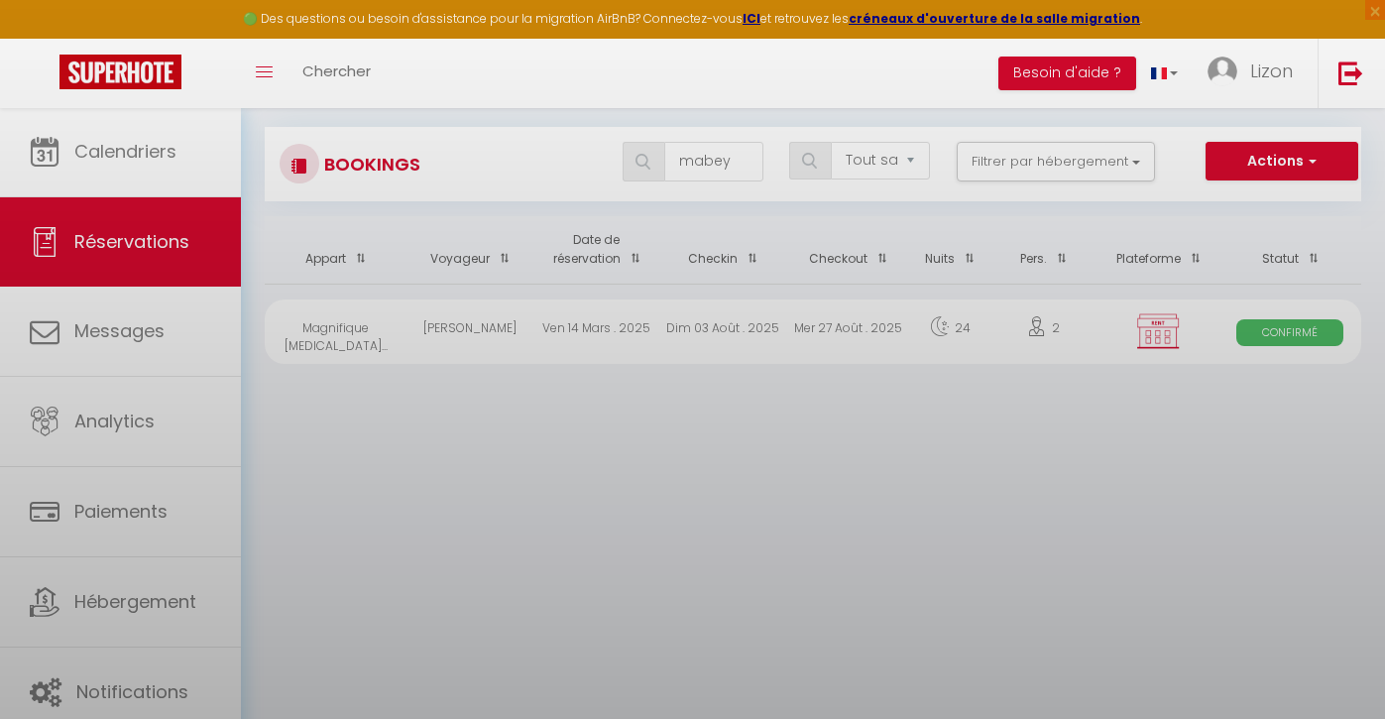
click at [713, 153] on body "🟢 Des questions ou besoin d'assistance pour la migration AirBnB? Connectez-vous…" at bounding box center [692, 359] width 1385 height 719
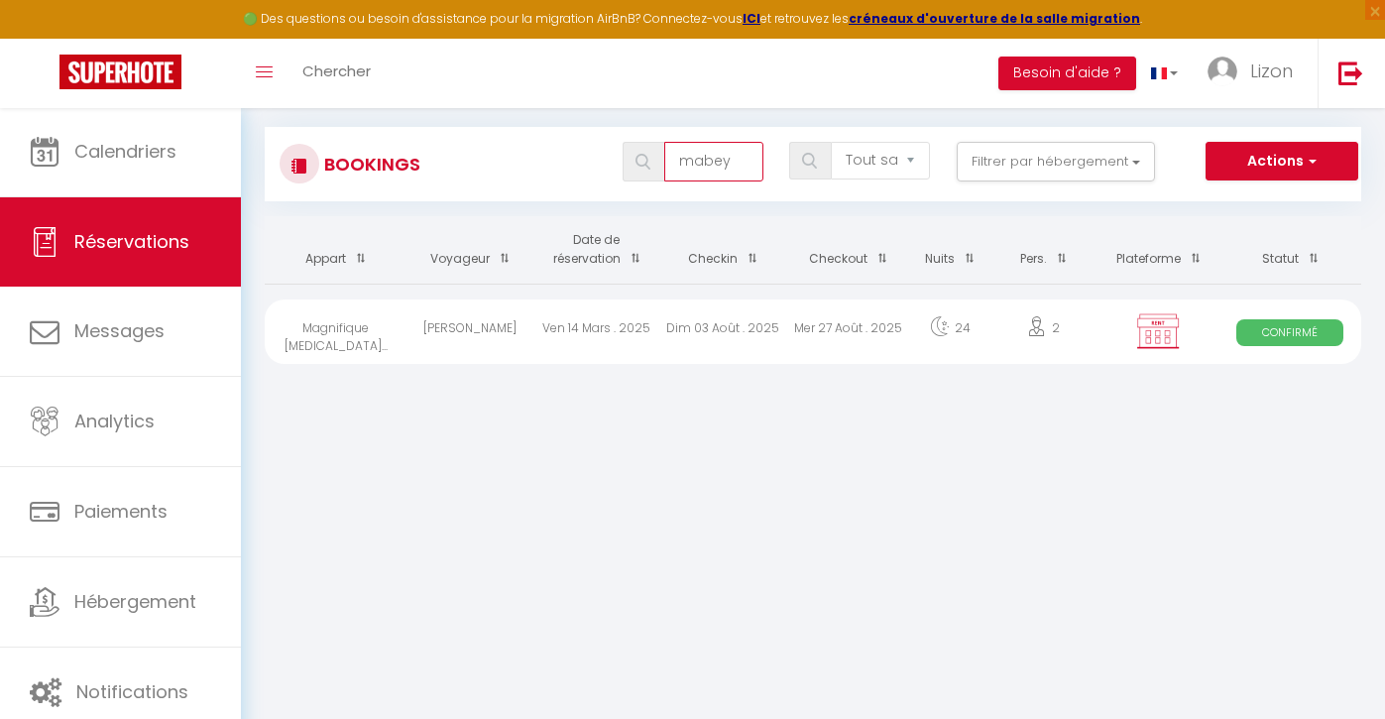
click at [713, 153] on input "mabey" at bounding box center [713, 162] width 99 height 40
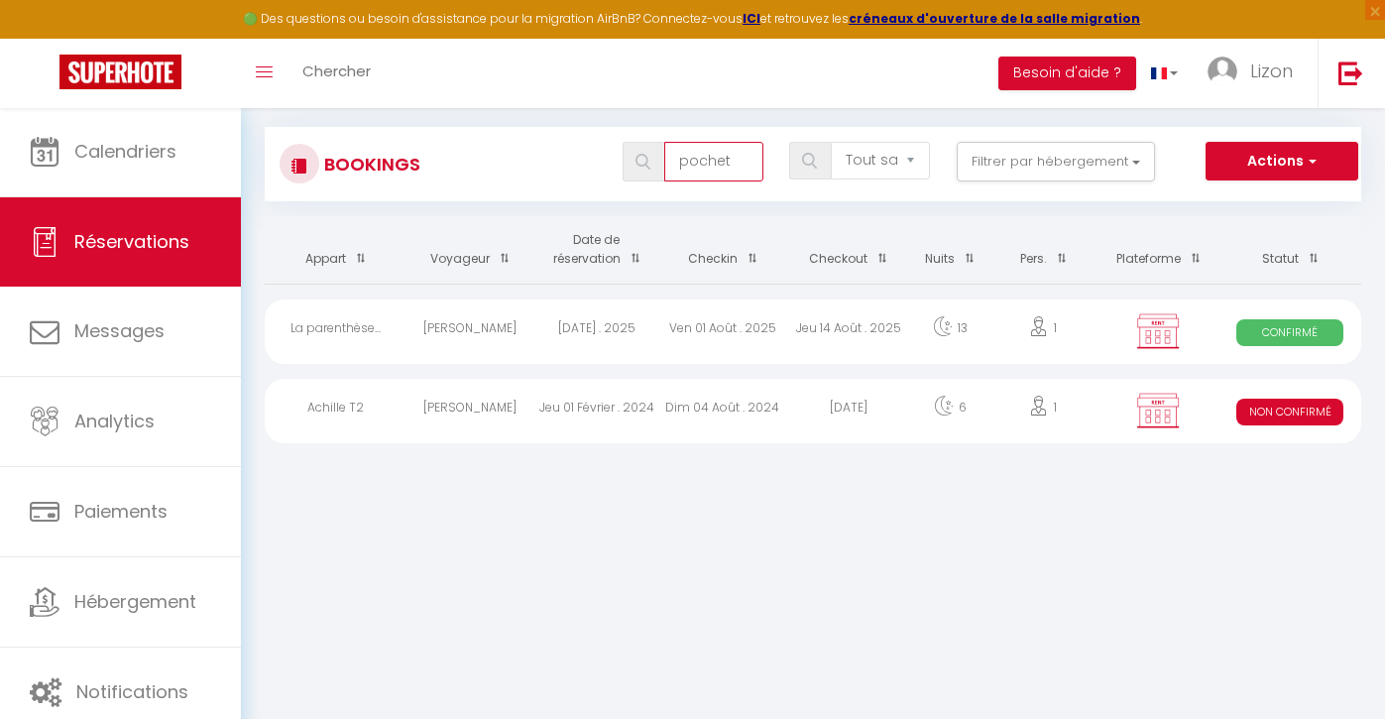
click at [718, 147] on input "pochet" at bounding box center [713, 162] width 99 height 40
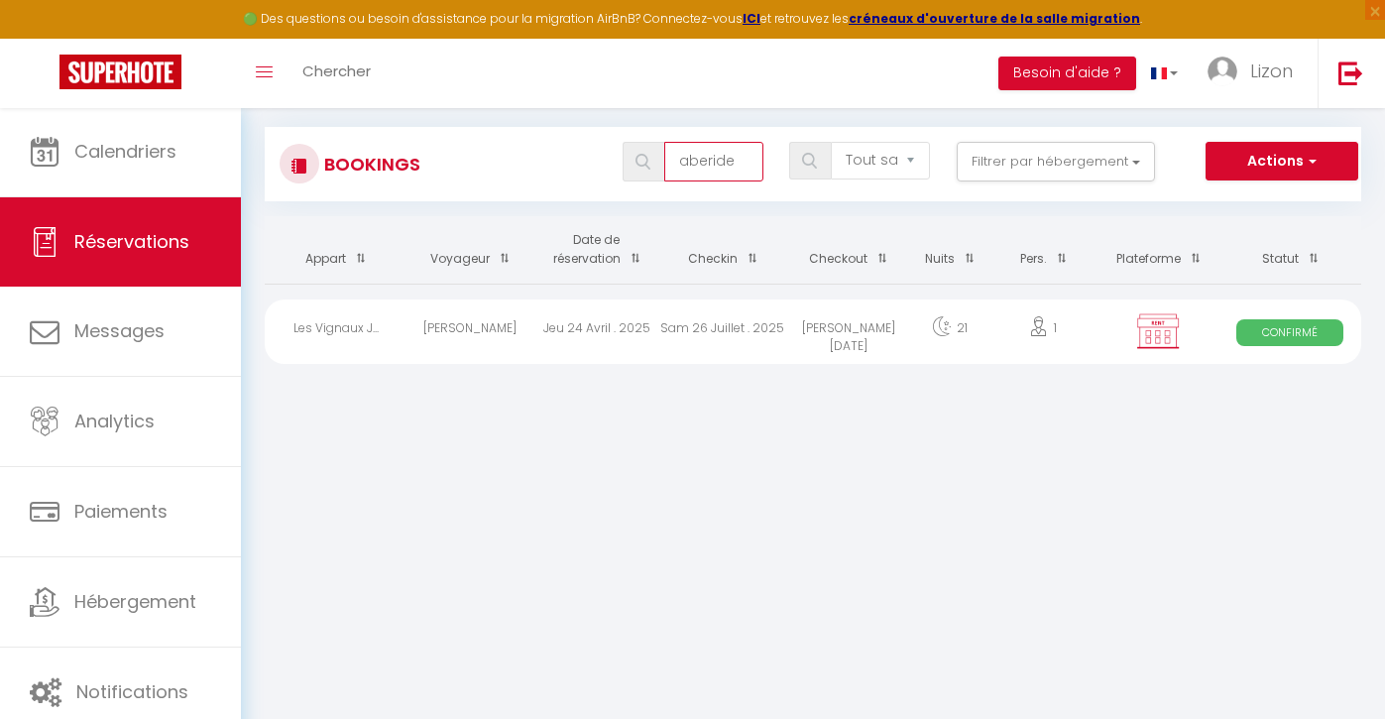
click at [720, 169] on input "aberide" at bounding box center [713, 162] width 99 height 40
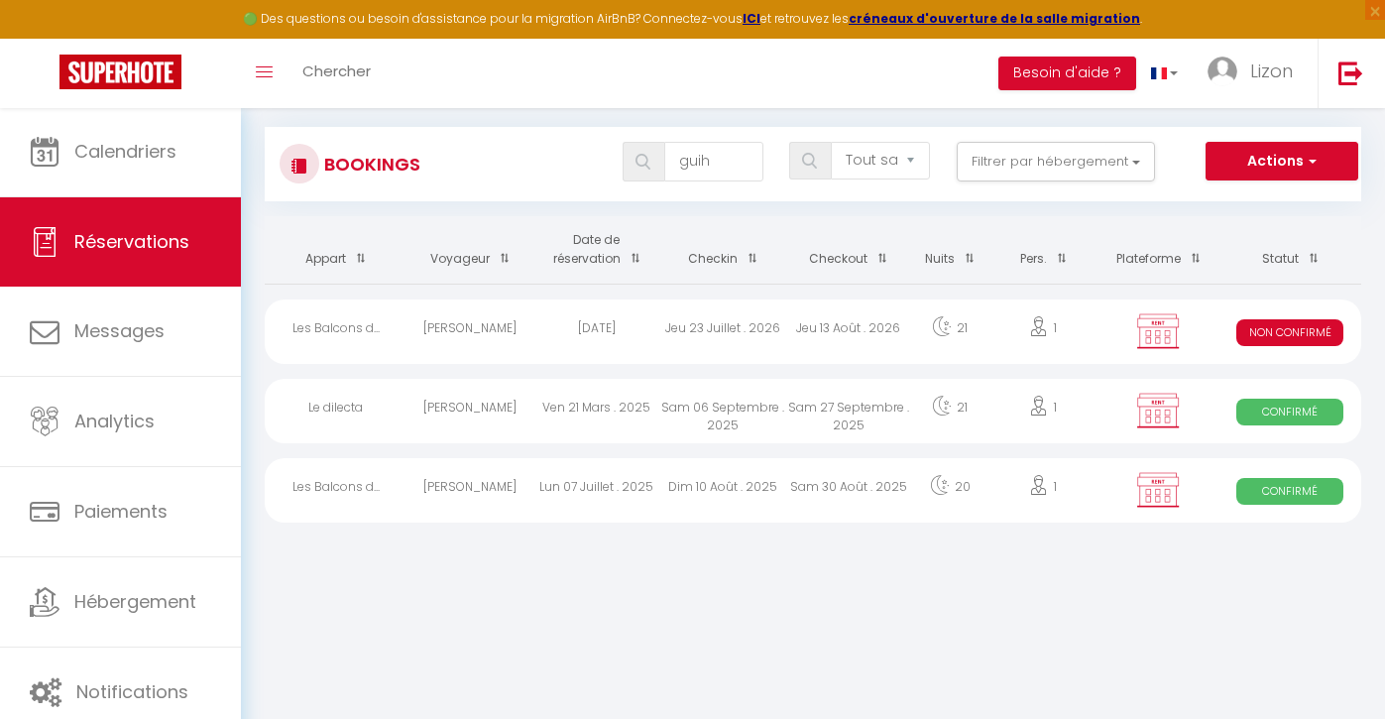
click at [735, 495] on div "Dim 10 Août . 2025" at bounding box center [722, 490] width 126 height 64
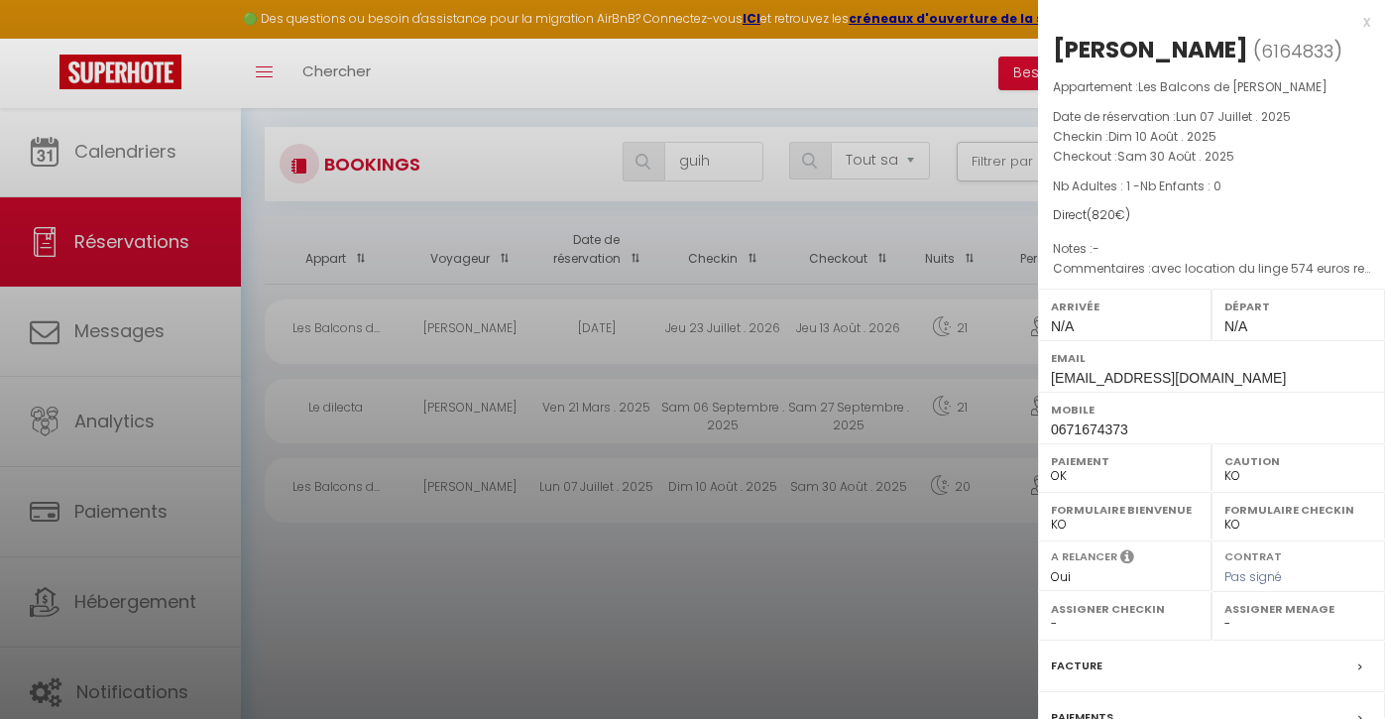
click at [700, 144] on div at bounding box center [692, 359] width 1385 height 719
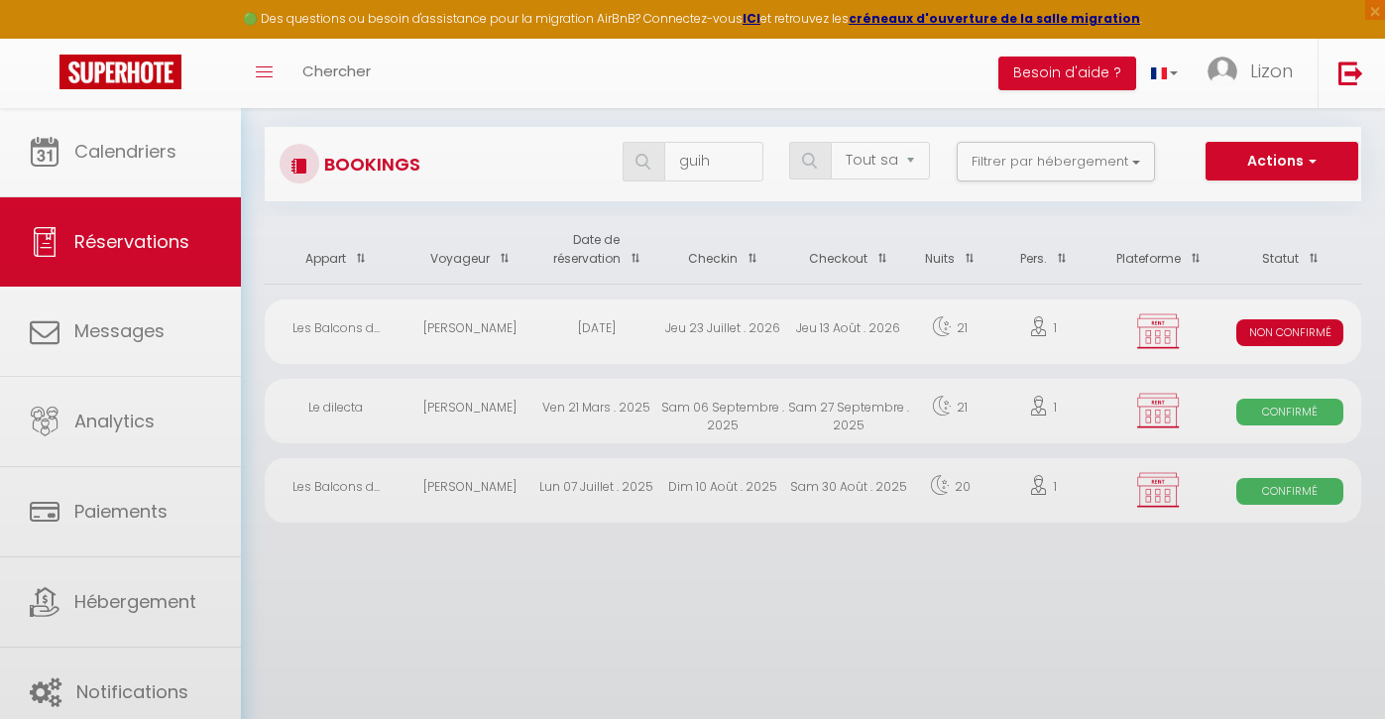
click at [707, 155] on body "🟢 Des questions ou besoin d'assistance pour la migration AirBnB? Connectez-vous…" at bounding box center [692, 359] width 1385 height 719
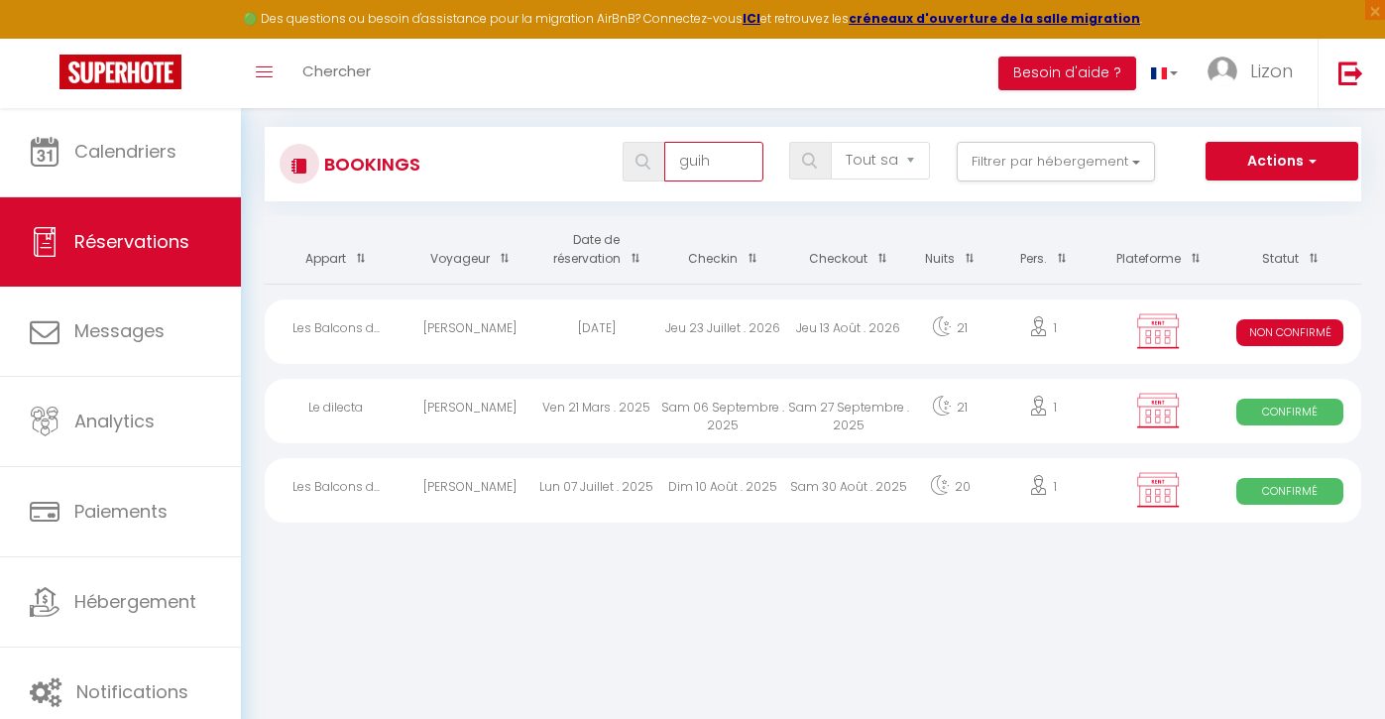
click at [707, 155] on input "guih" at bounding box center [713, 162] width 99 height 40
click at [599, 353] on div "[DATE] . 2025" at bounding box center [596, 331] width 126 height 64
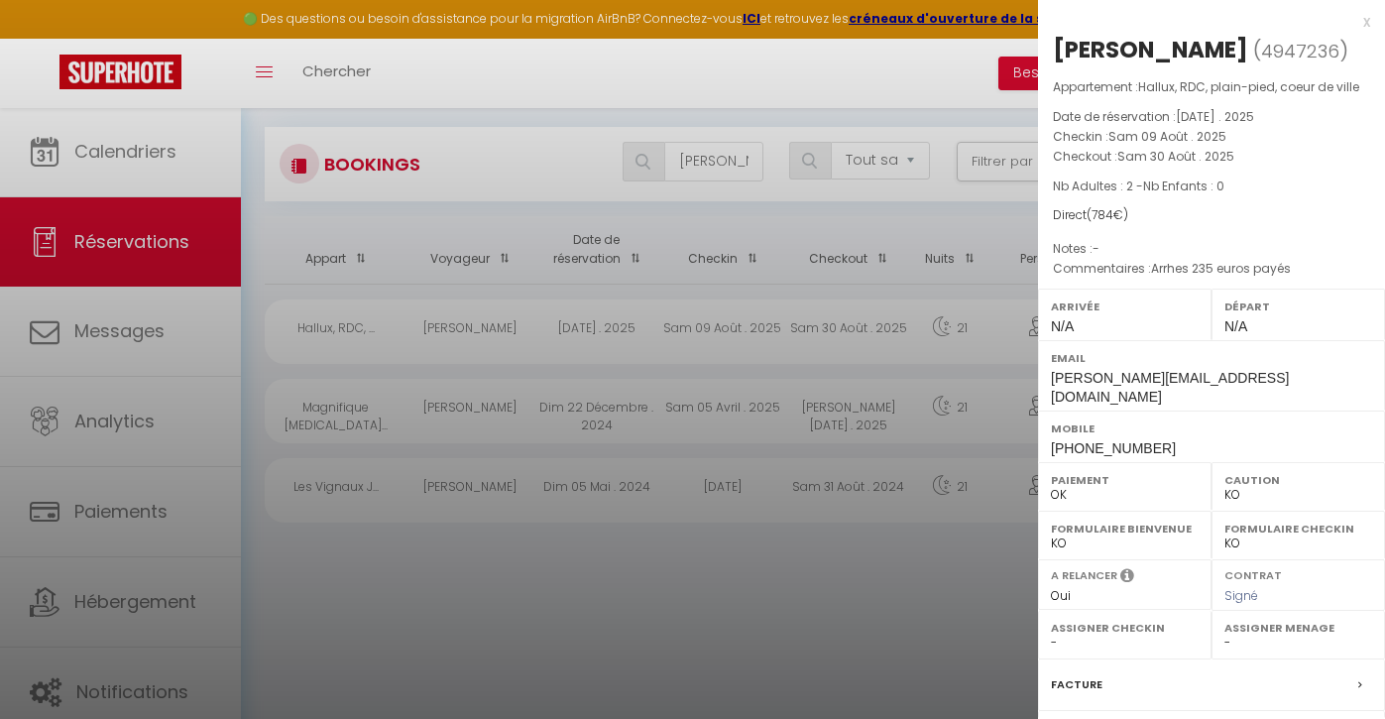
click at [705, 157] on div at bounding box center [692, 359] width 1385 height 719
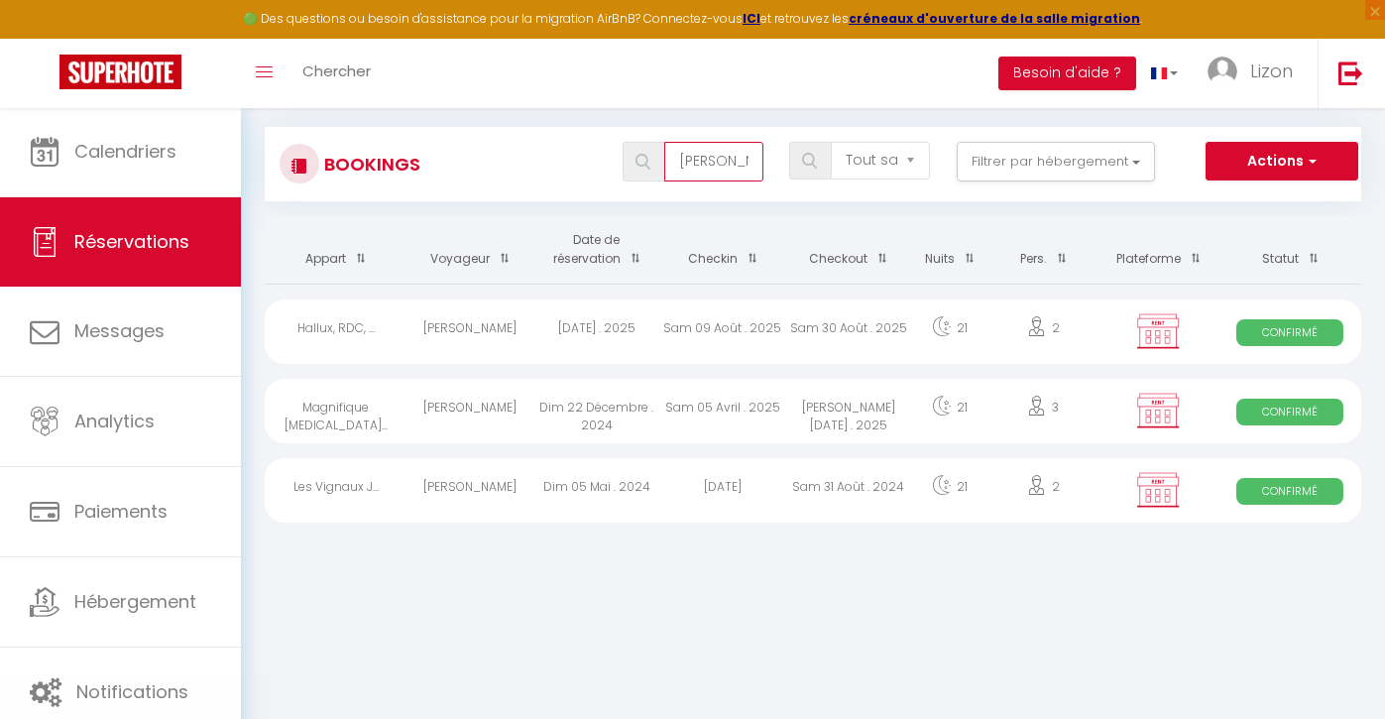
click at [712, 158] on input "[PERSON_NAME]" at bounding box center [713, 162] width 99 height 40
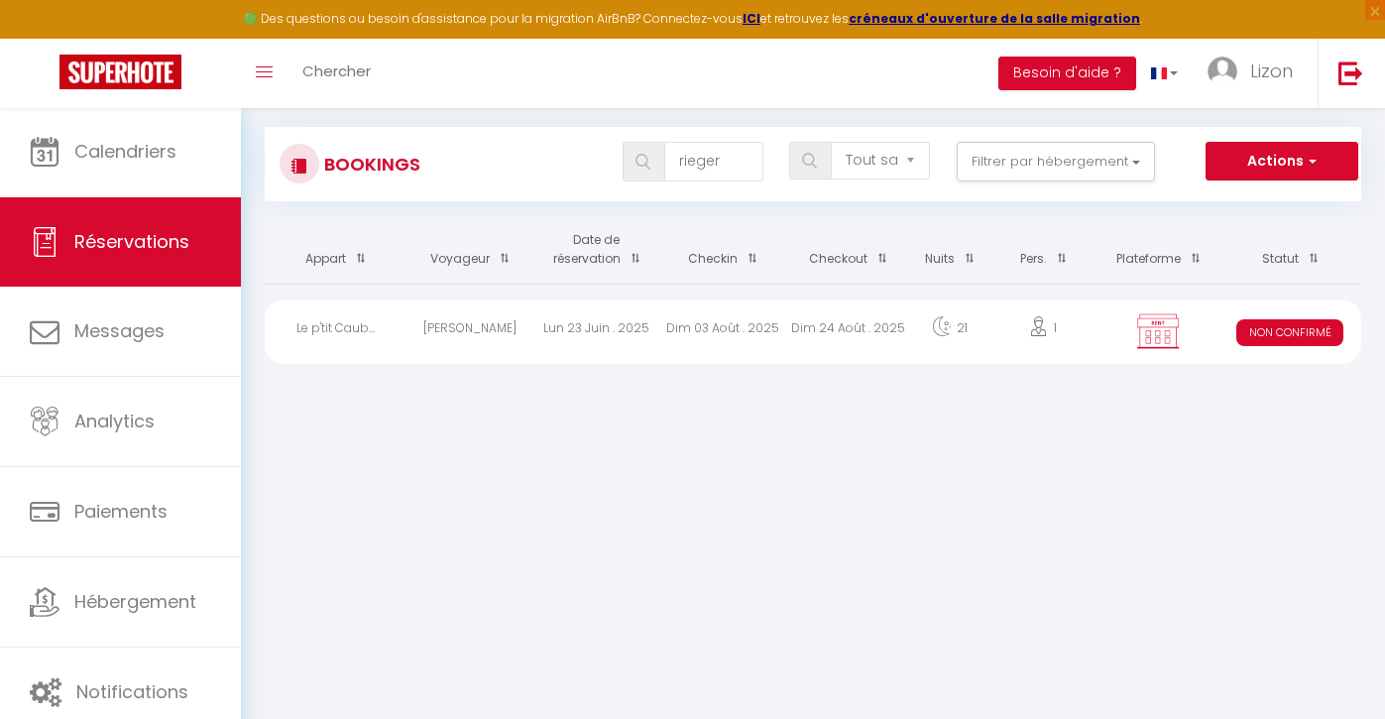
click at [604, 336] on div "Lun 23 Juin . 2025" at bounding box center [596, 331] width 126 height 64
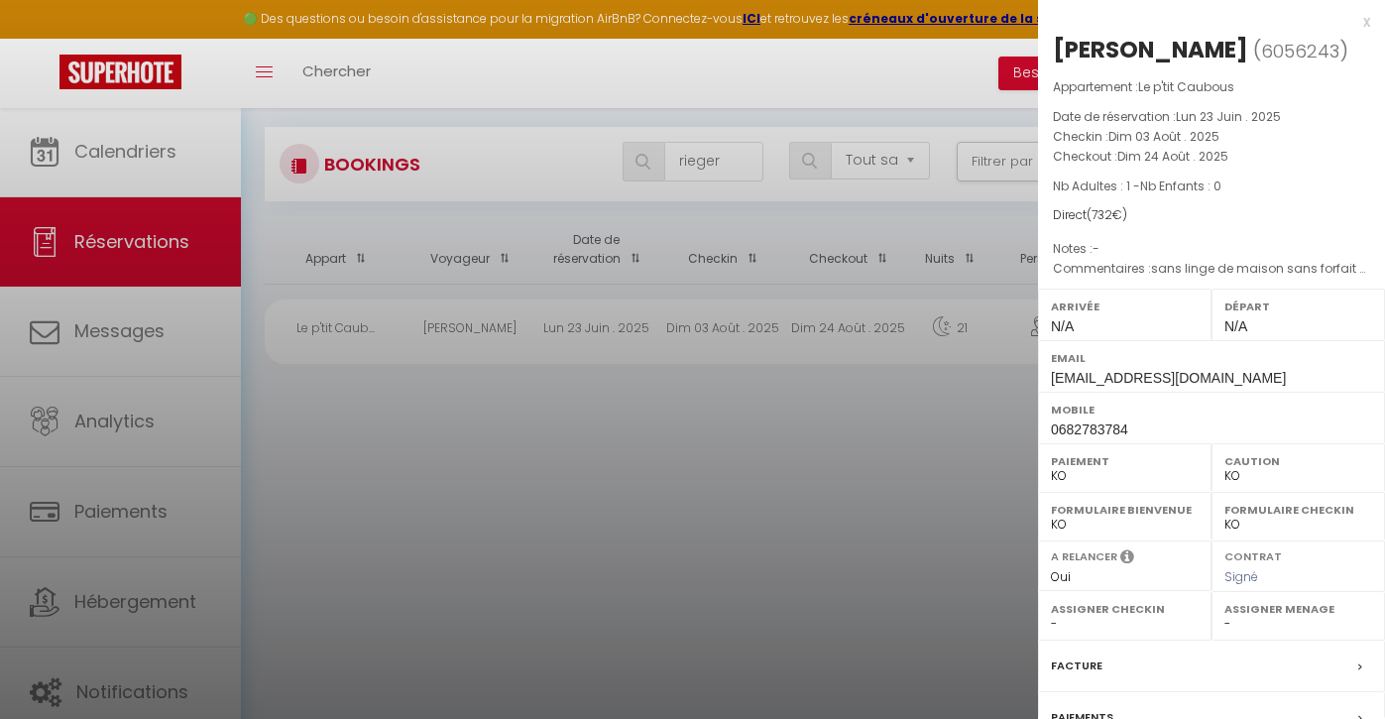
click at [105, 143] on div at bounding box center [692, 359] width 1385 height 719
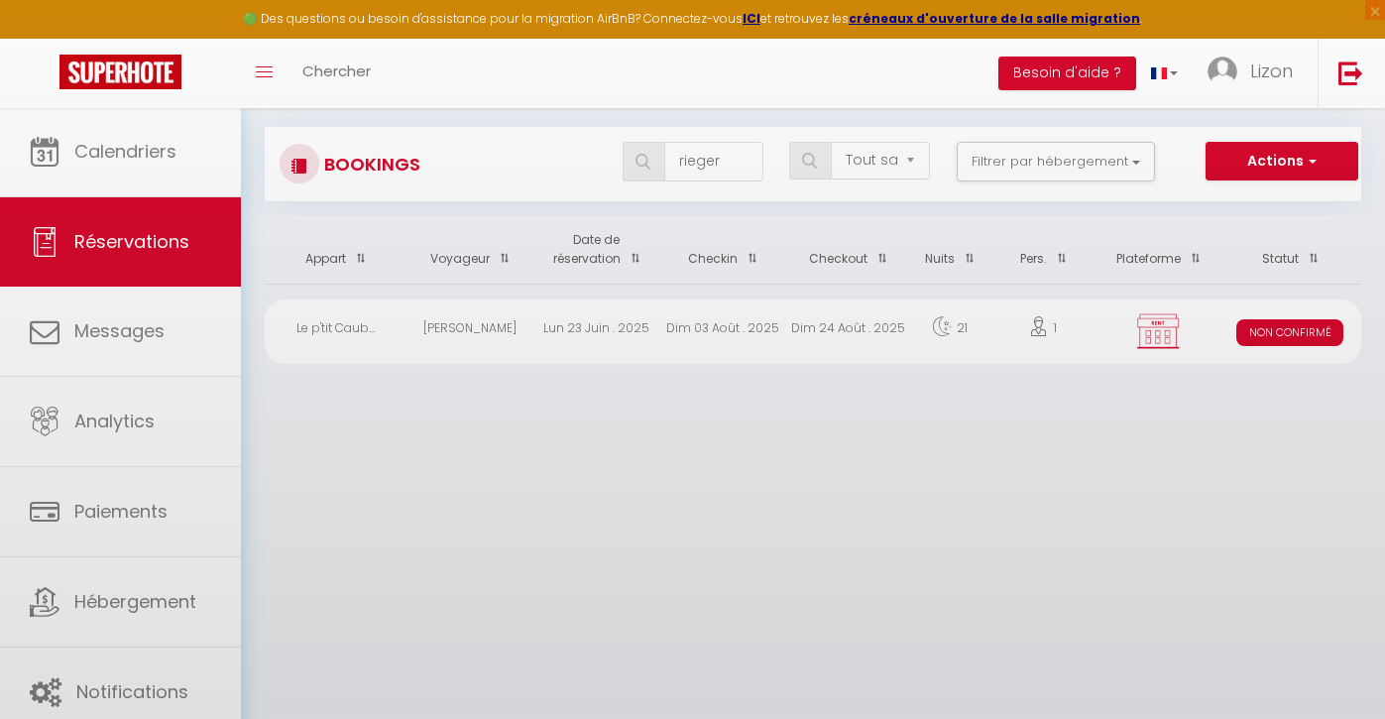
click at [106, 143] on body "🟢 Des questions ou besoin d'assistance pour la migration AirBnB? Connectez-vous…" at bounding box center [692, 359] width 1385 height 719
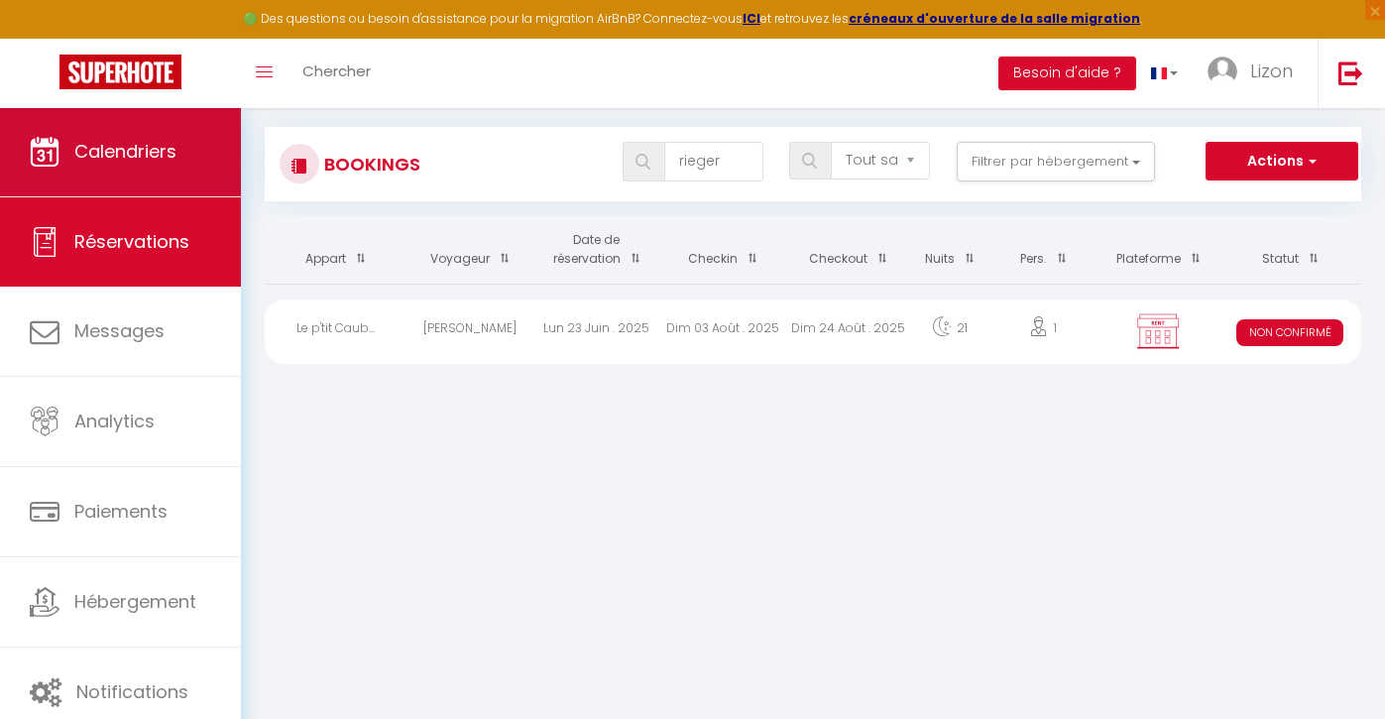
click at [208, 136] on link "Calendriers" at bounding box center [120, 151] width 241 height 89
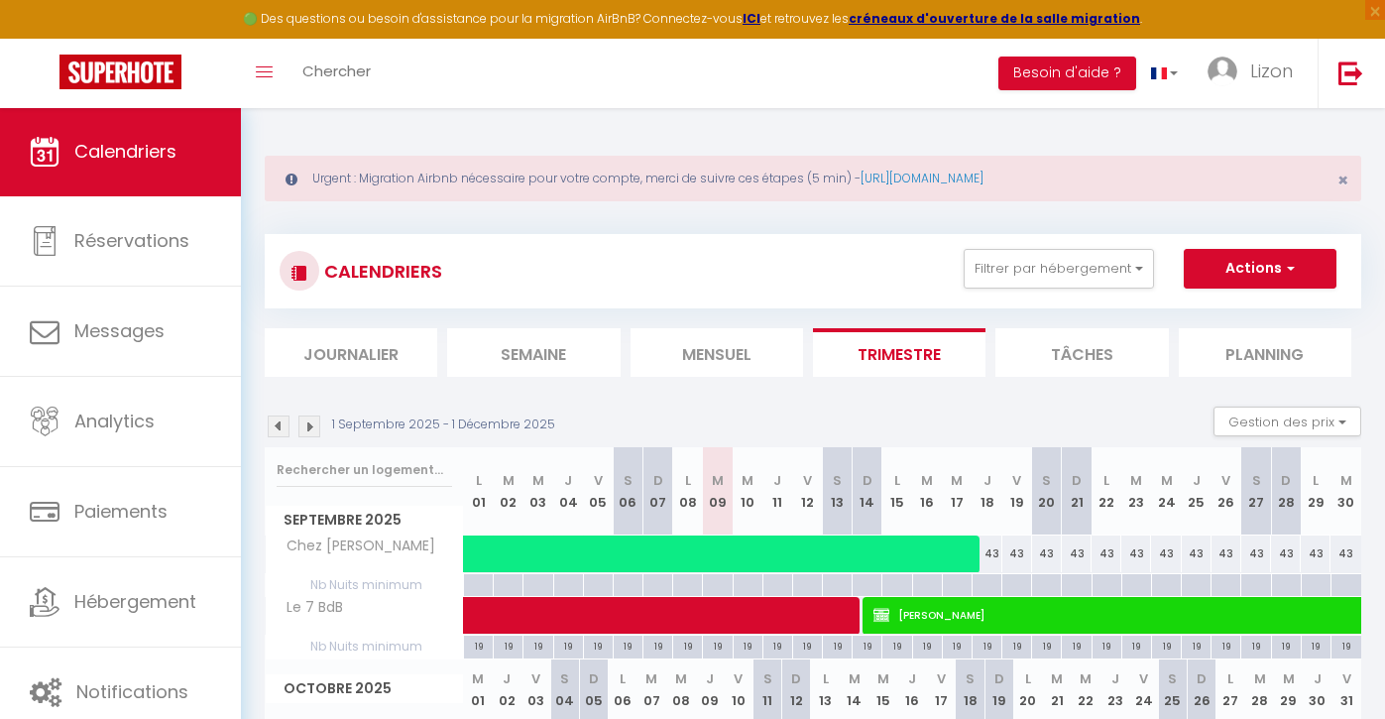
click at [1018, 247] on div "CALENDRIERS Filtrer par hébergement T2 La parenthèse Pyrénéenne appartement Iri…" at bounding box center [813, 271] width 1097 height 74
click at [1020, 275] on button "Filtrer par hébergement" at bounding box center [1059, 269] width 190 height 40
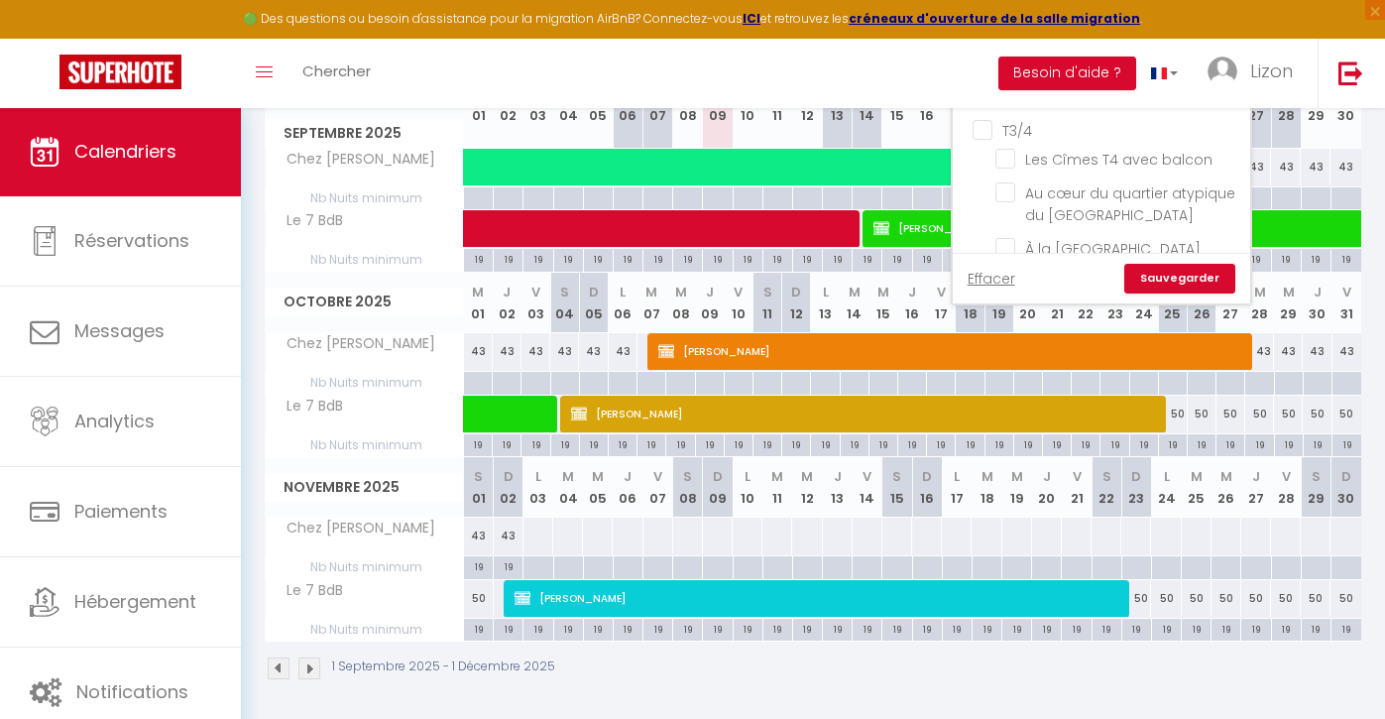
scroll to position [817, 0]
click at [1003, 272] on input "Le 7 BdB" at bounding box center [1119, 282] width 248 height 20
click at [1161, 276] on link "Sauvegarder" at bounding box center [1179, 279] width 111 height 30
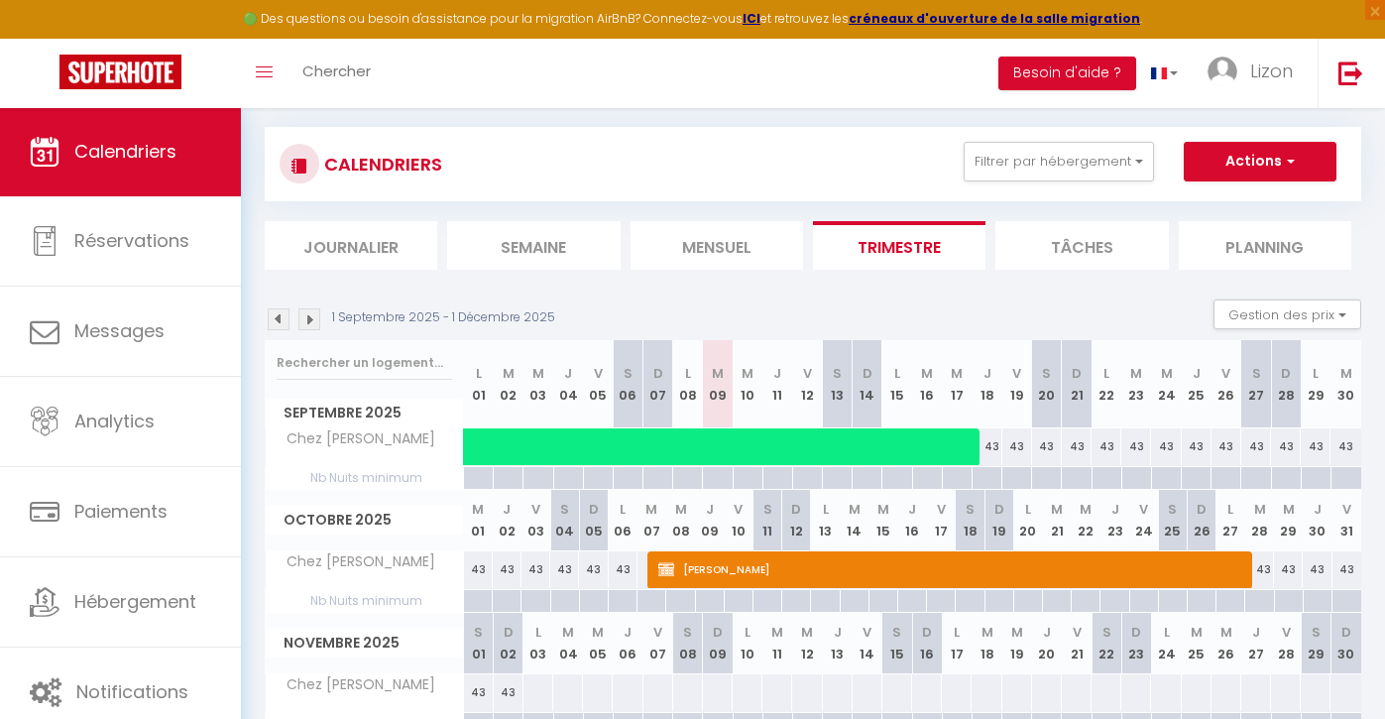
click at [310, 319] on img at bounding box center [309, 319] width 22 height 22
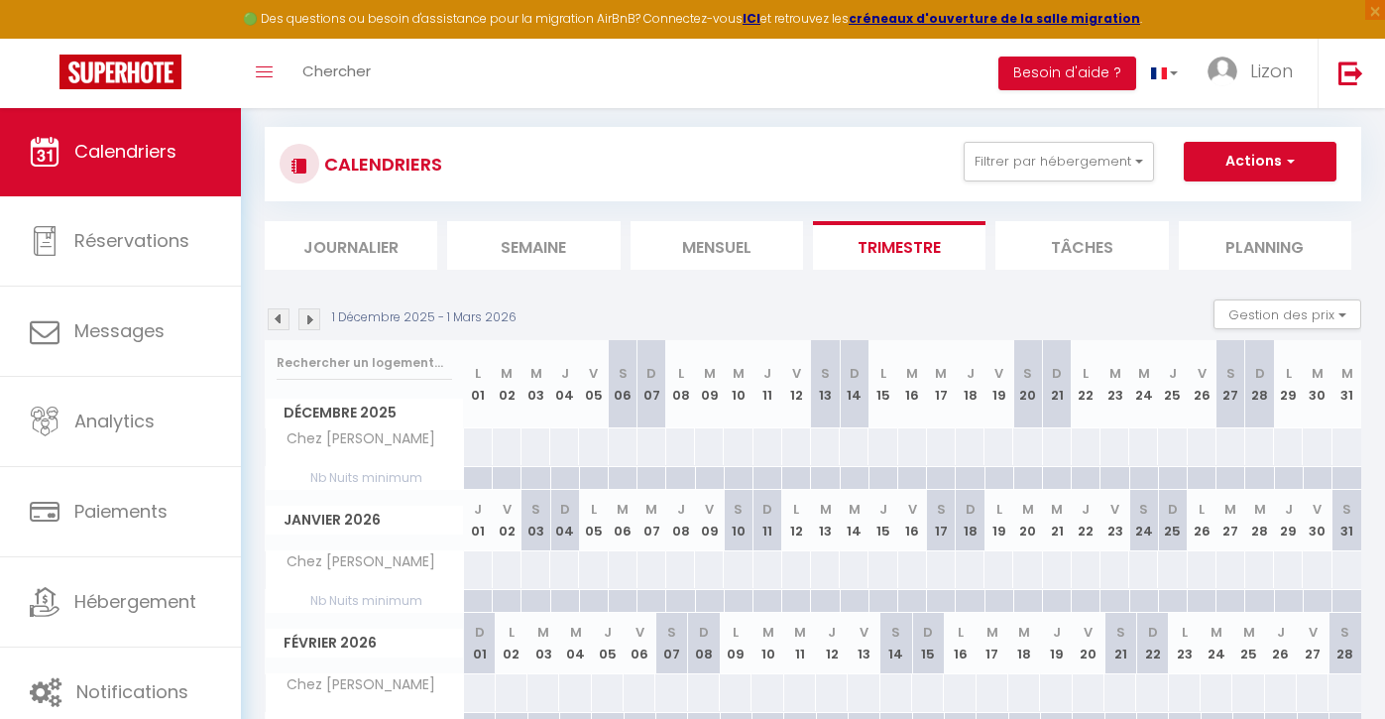
click at [310, 319] on img at bounding box center [309, 319] width 22 height 22
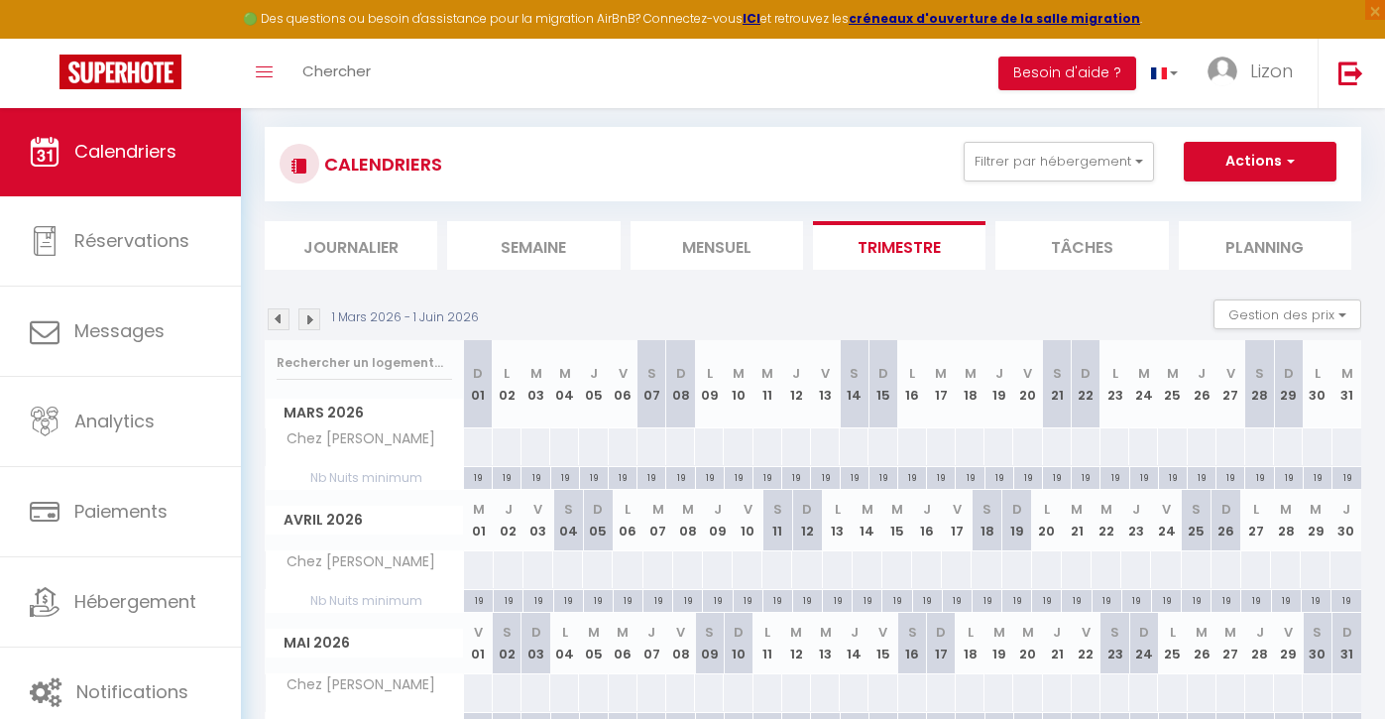
click at [310, 319] on img at bounding box center [309, 319] width 22 height 22
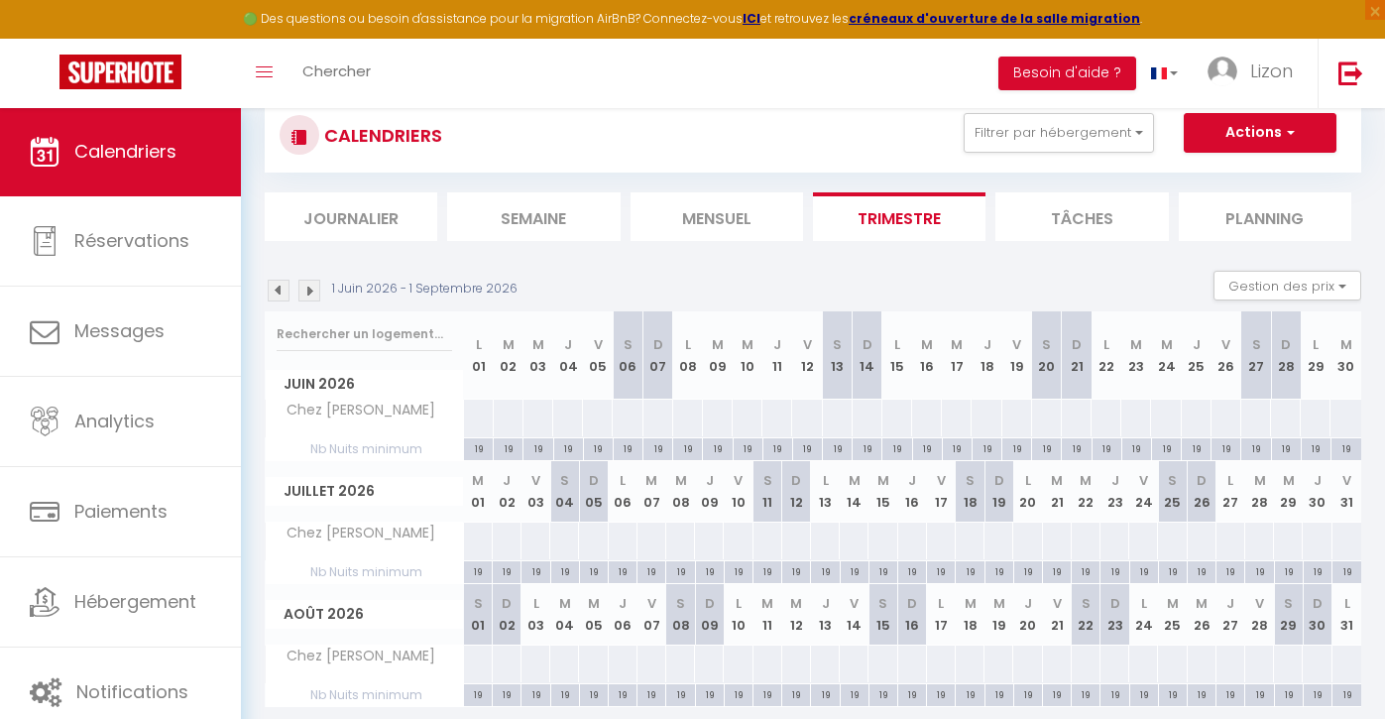
scroll to position [91, 0]
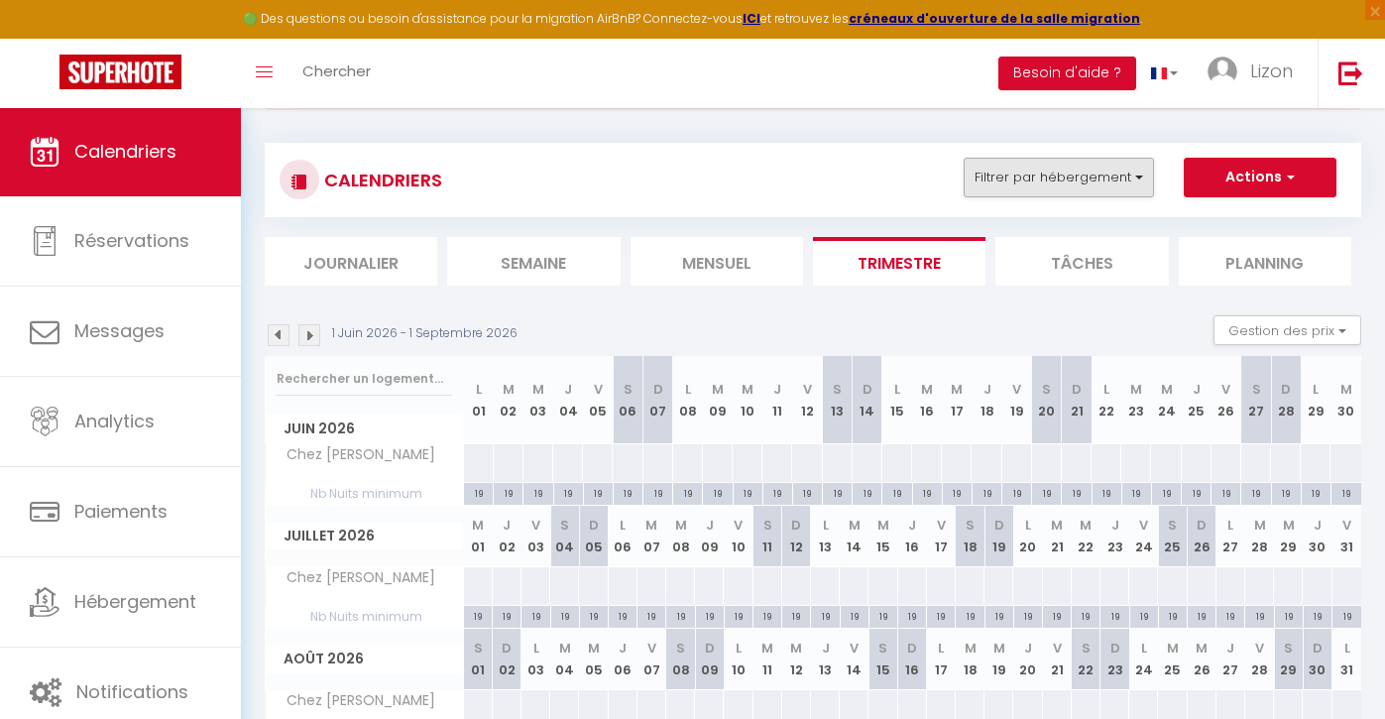
click at [1000, 175] on button "Filtrer par hébergement" at bounding box center [1059, 178] width 190 height 40
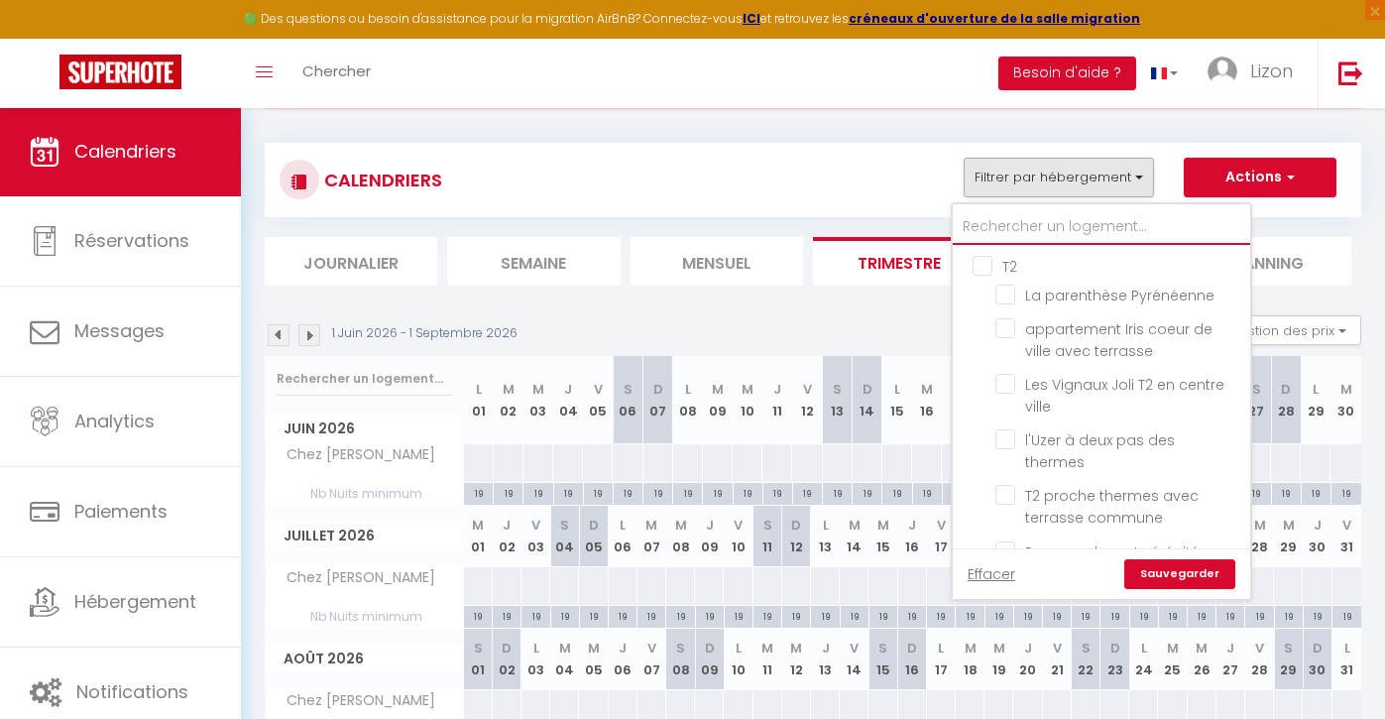
click at [1005, 221] on input "text" at bounding box center [1101, 227] width 297 height 36
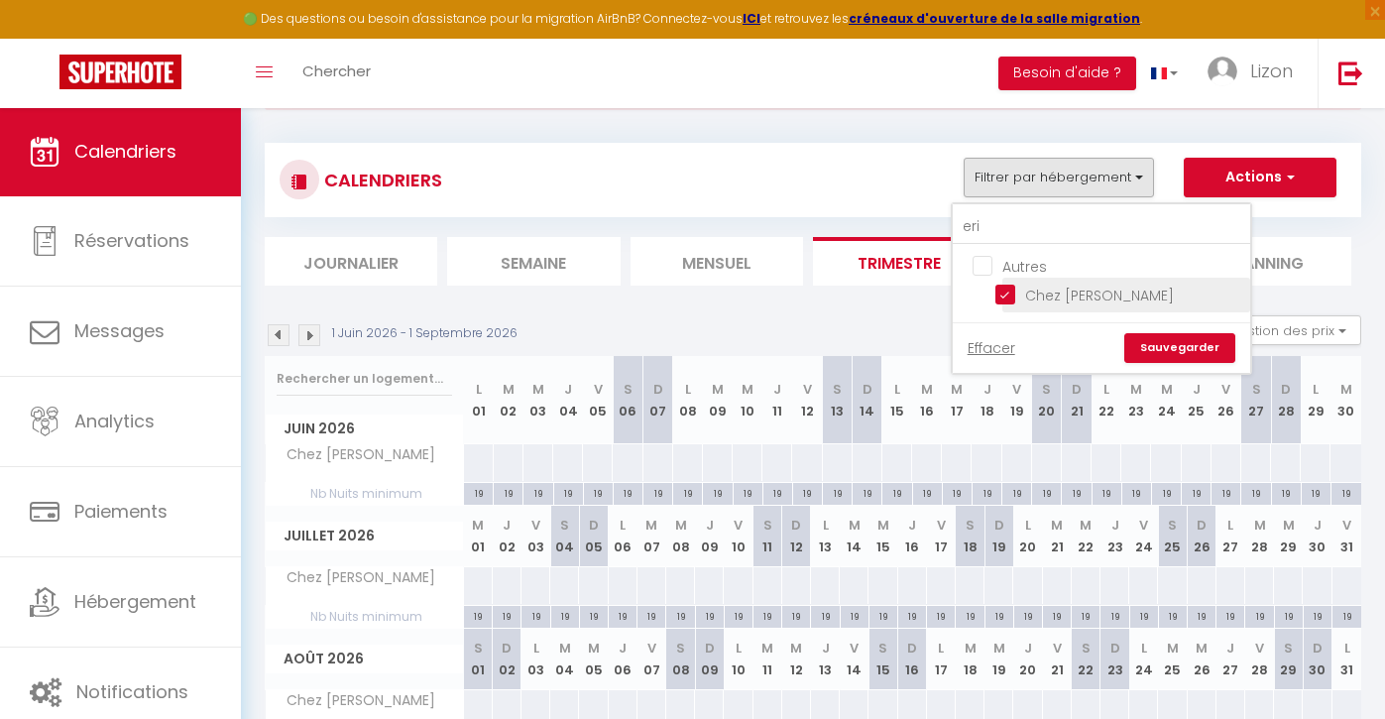
click at [998, 296] on input "Chez [PERSON_NAME]" at bounding box center [1119, 294] width 248 height 20
click at [1156, 344] on link "Sauvegarder" at bounding box center [1179, 348] width 111 height 30
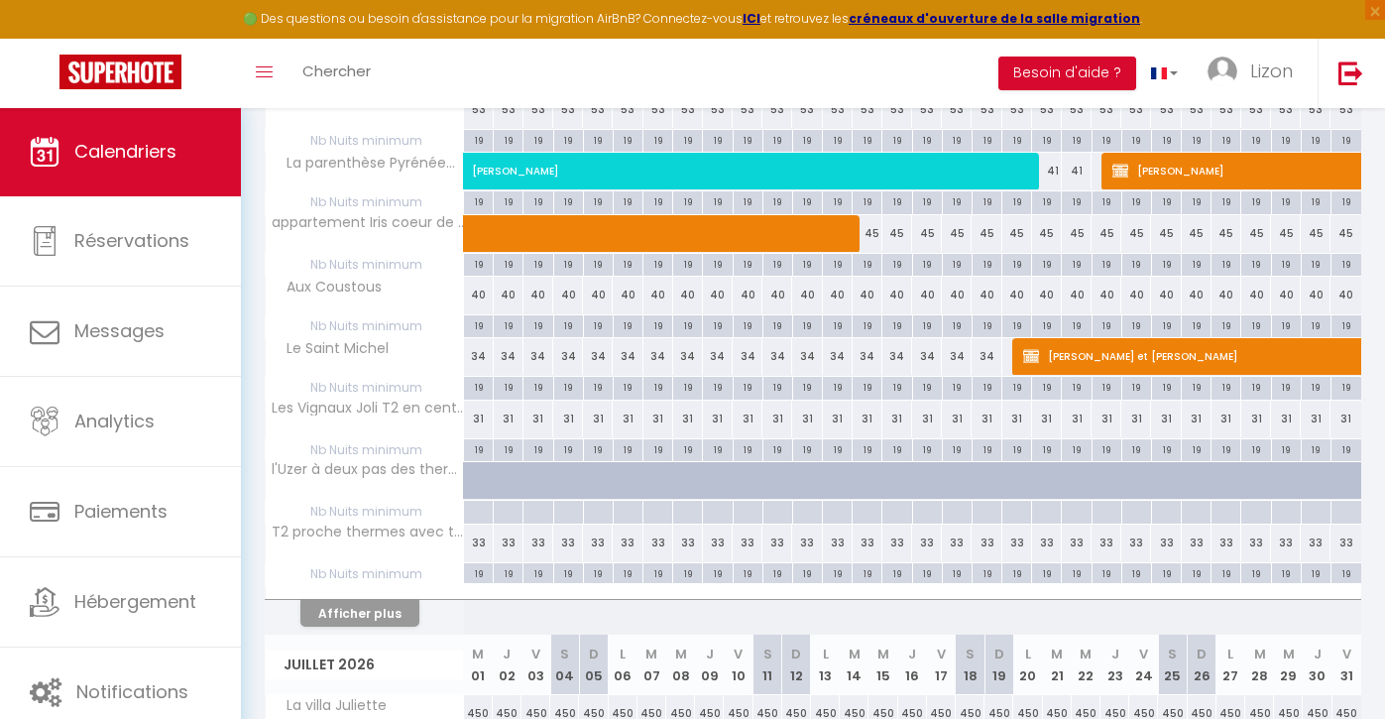
scroll to position [1184, 0]
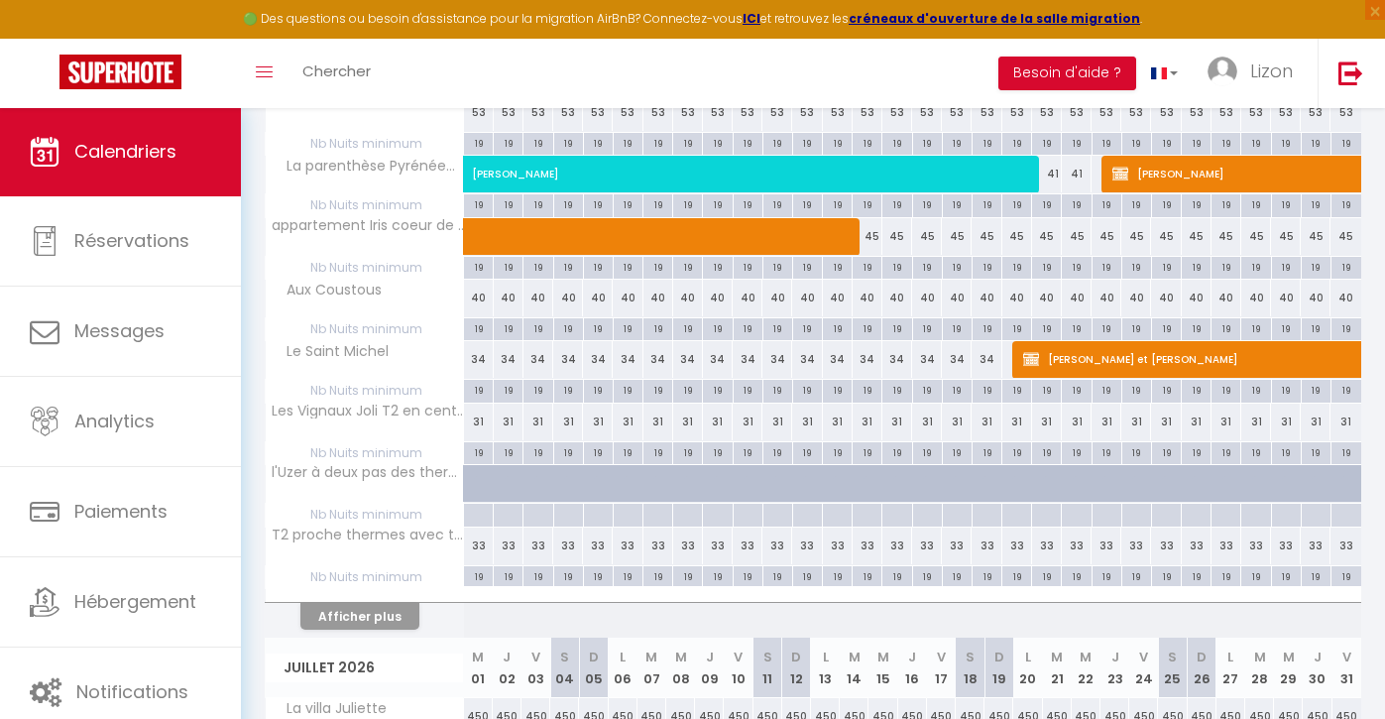
click at [363, 607] on button "Afficher plus" at bounding box center [359, 616] width 119 height 27
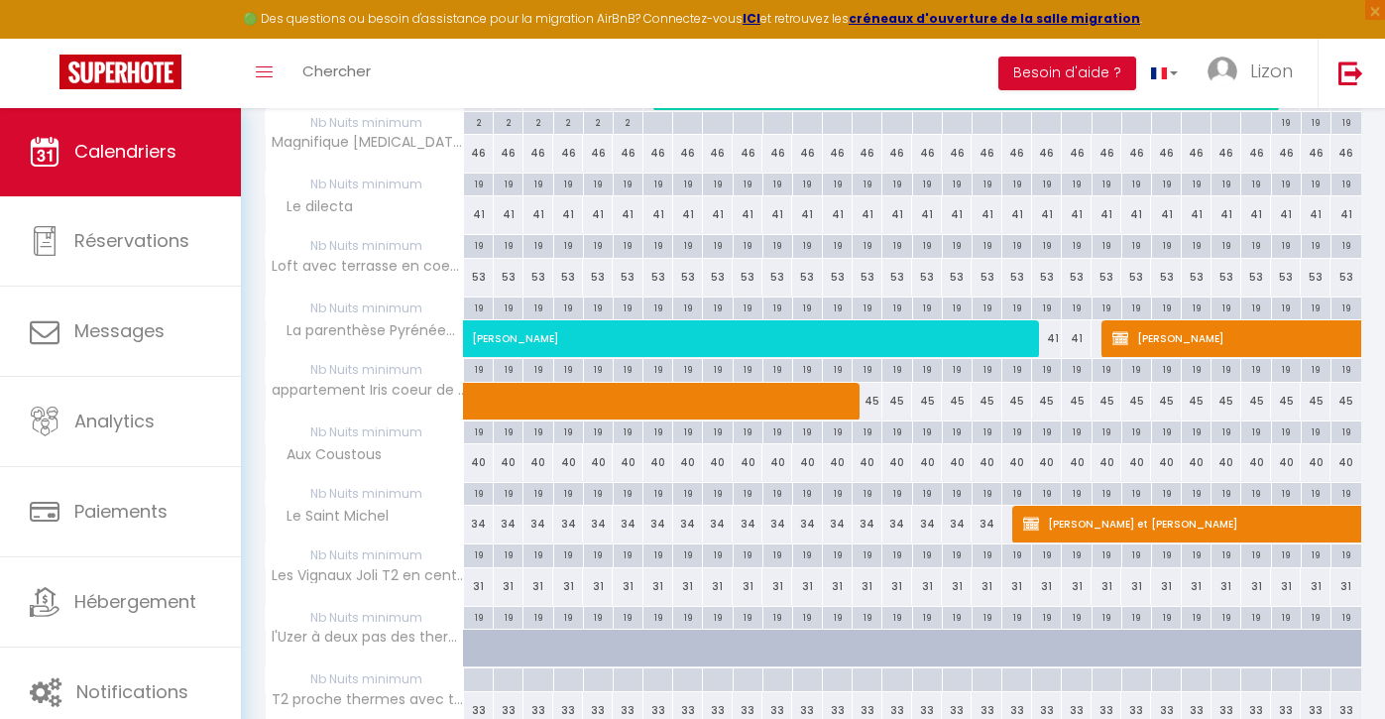
scroll to position [1032, 0]
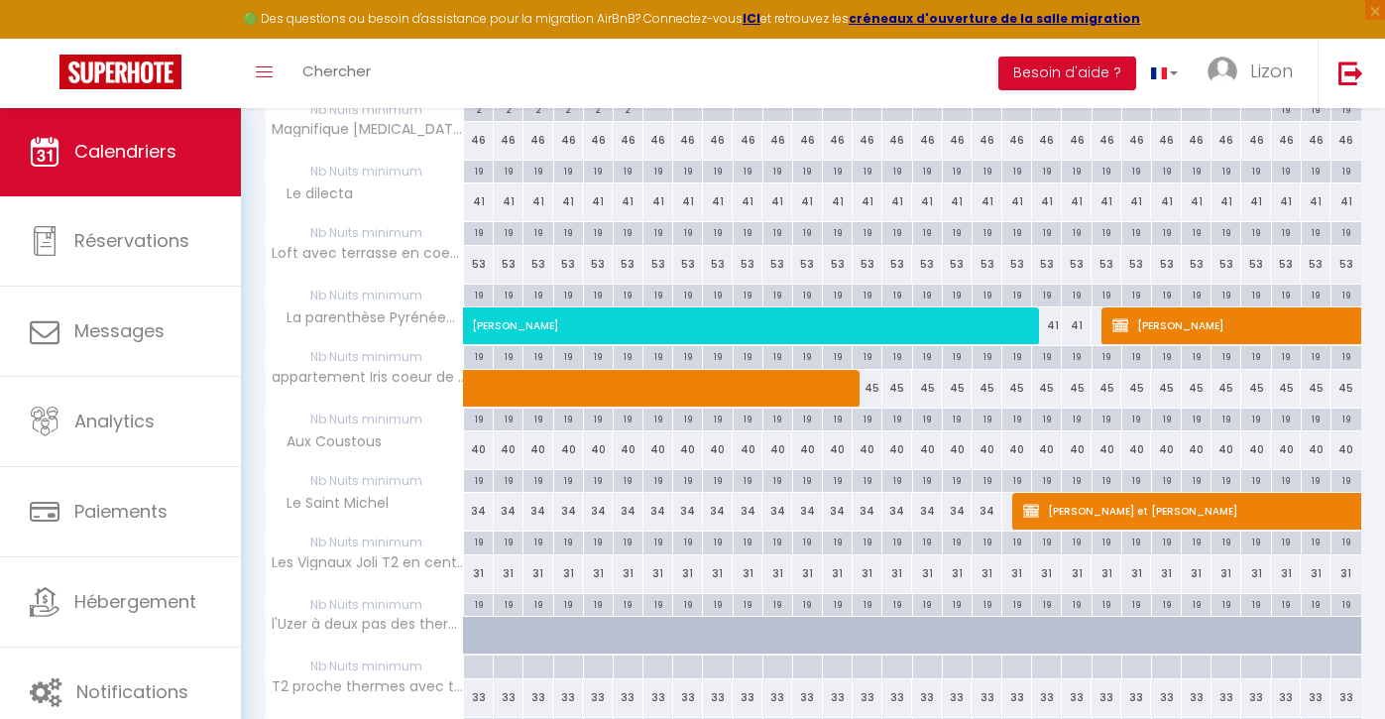
click at [627, 379] on span at bounding box center [781, 389] width 593 height 38
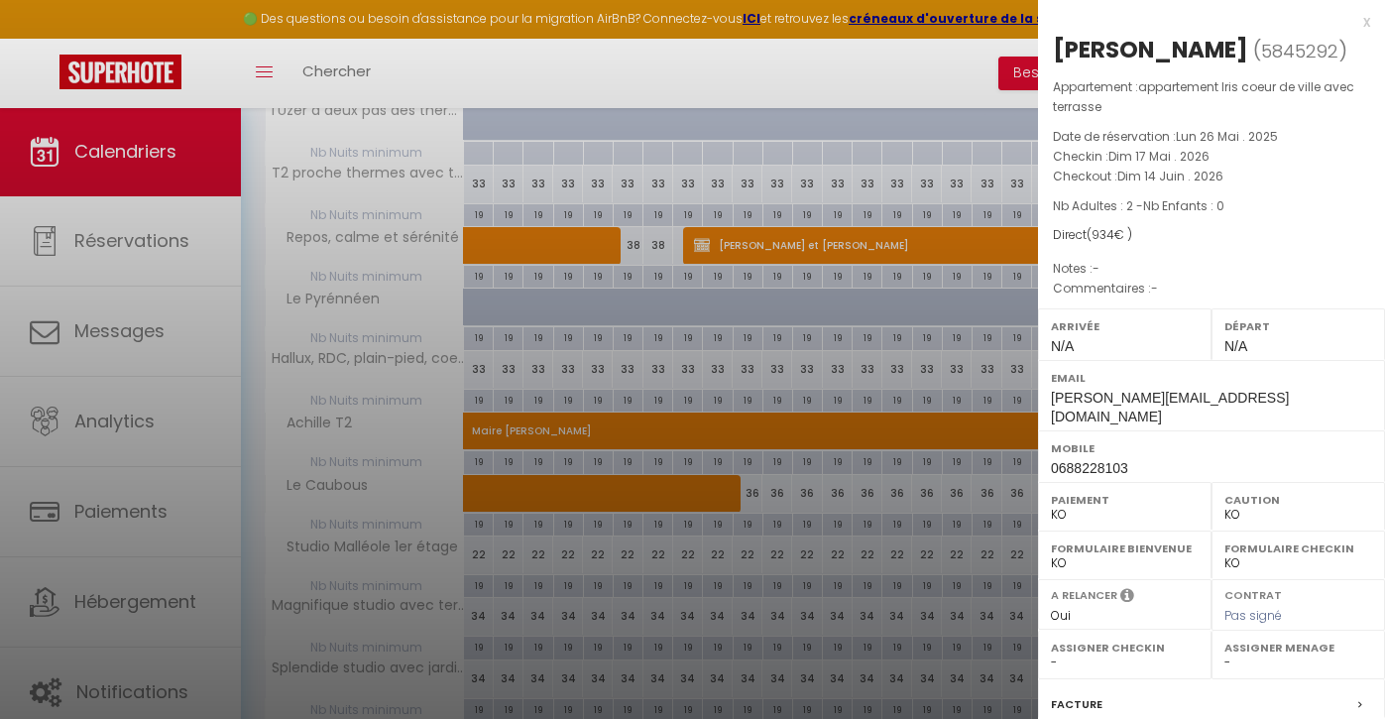
scroll to position [1542, 0]
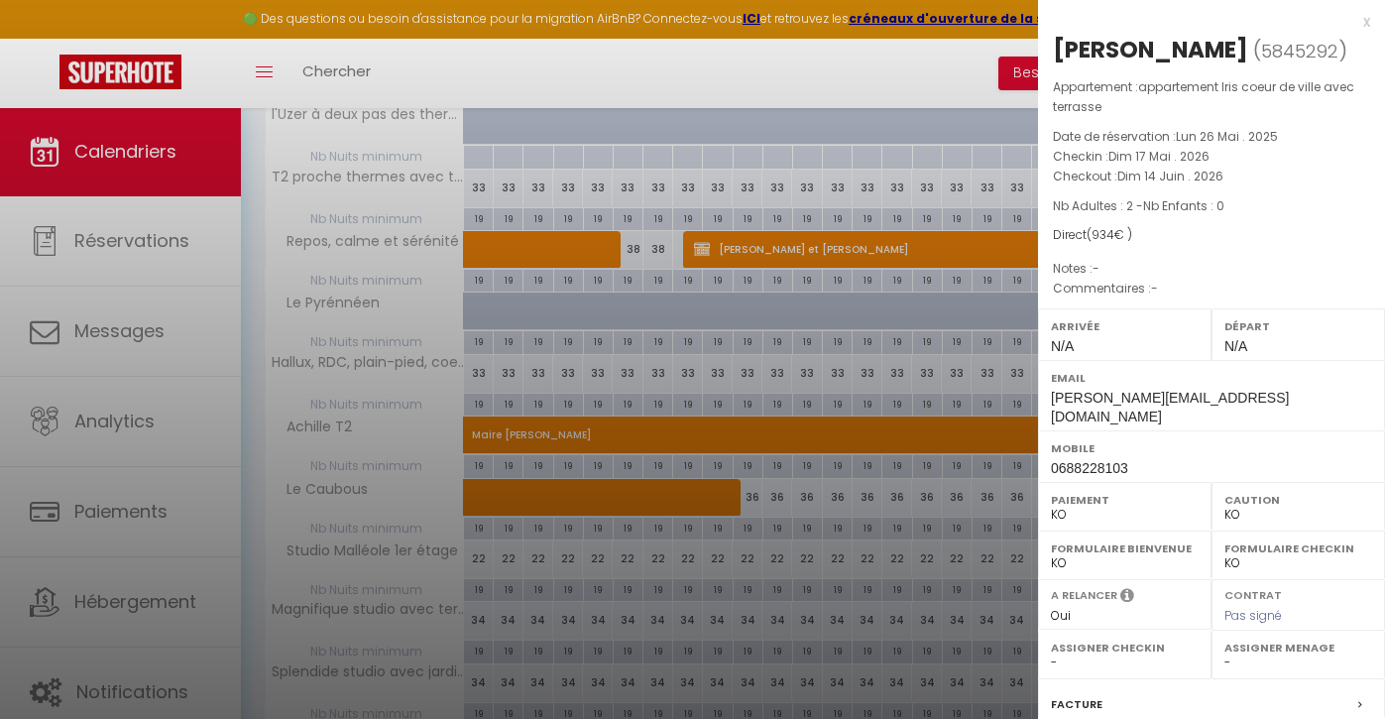
click at [770, 563] on div at bounding box center [692, 359] width 1385 height 719
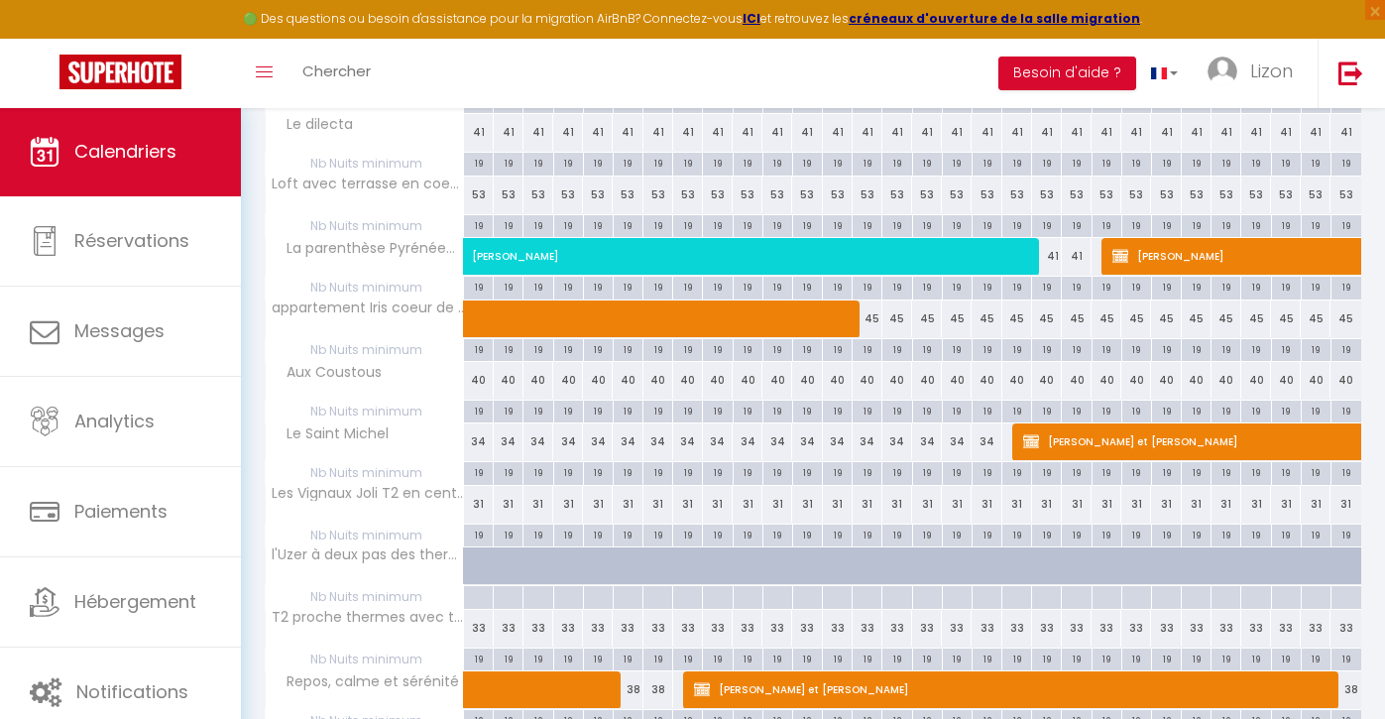
scroll to position [1117, 0]
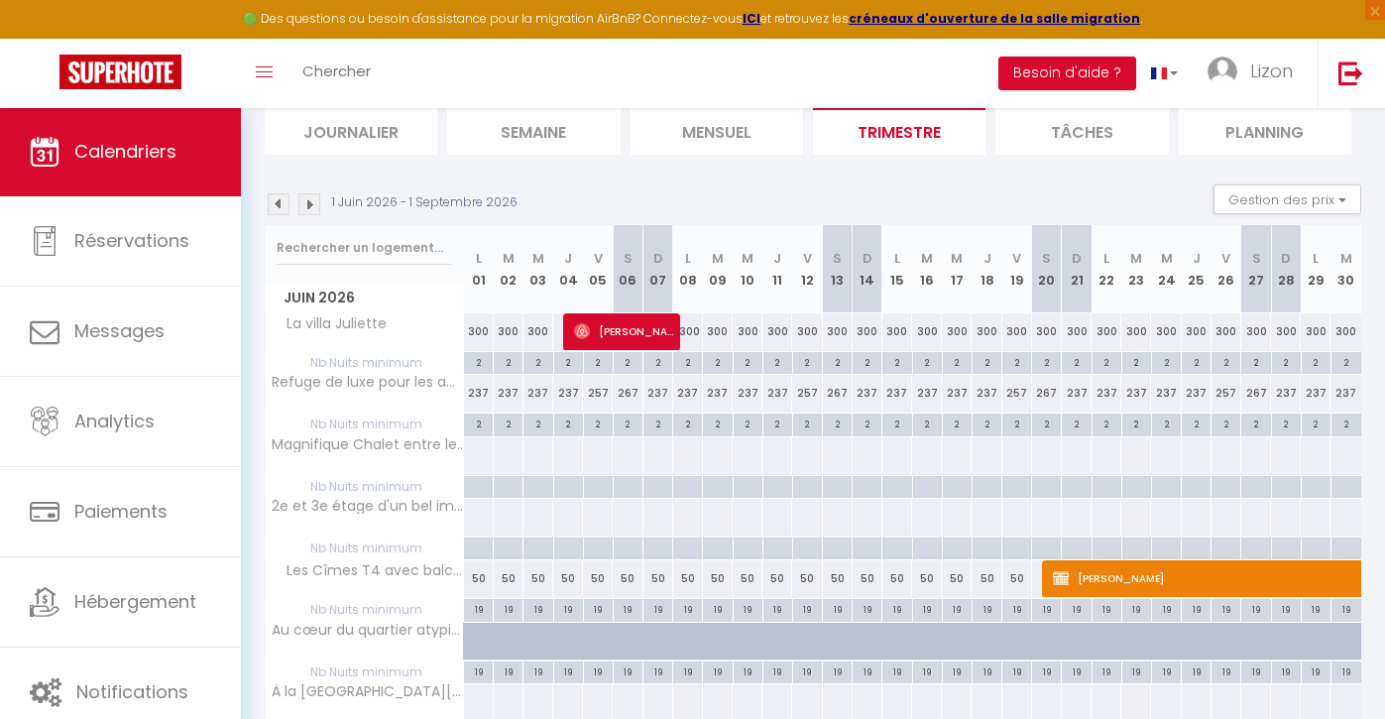
click at [284, 200] on img at bounding box center [279, 204] width 22 height 22
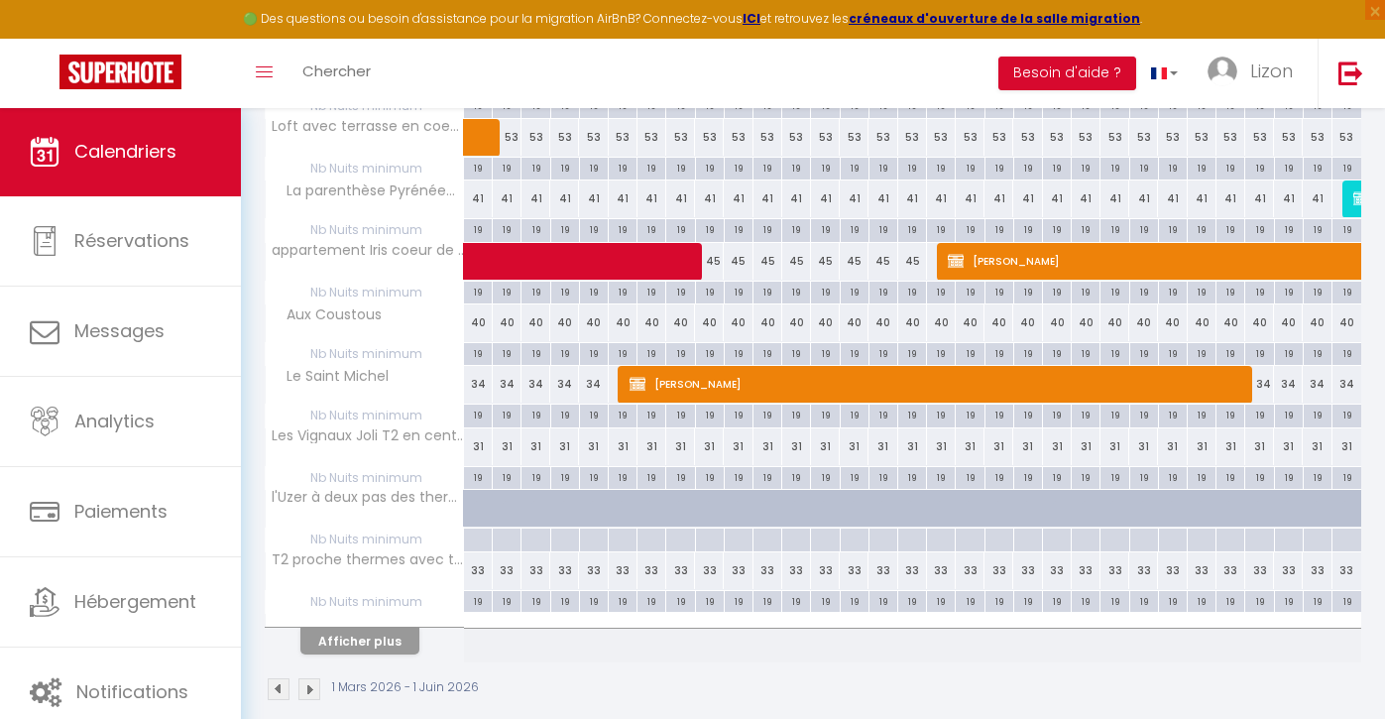
scroll to position [3852, 0]
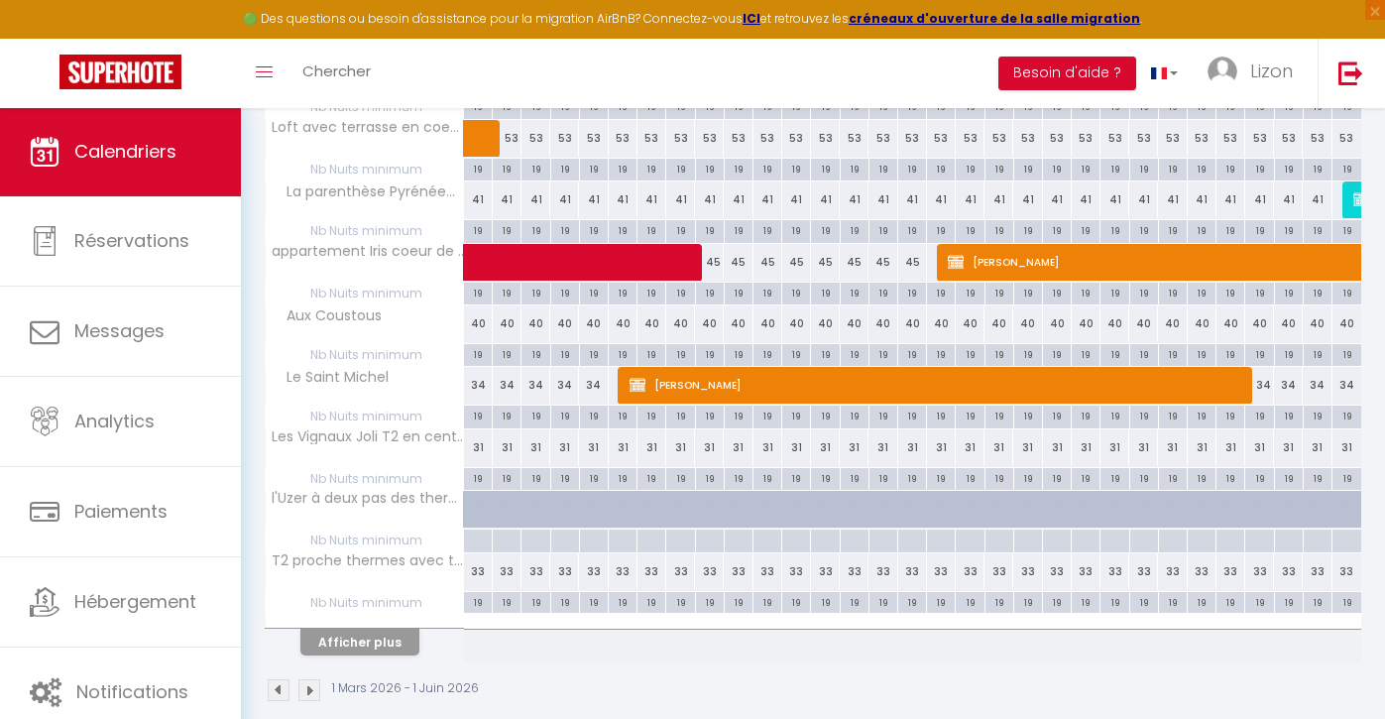
click at [367, 629] on button "Afficher plus" at bounding box center [359, 642] width 119 height 27
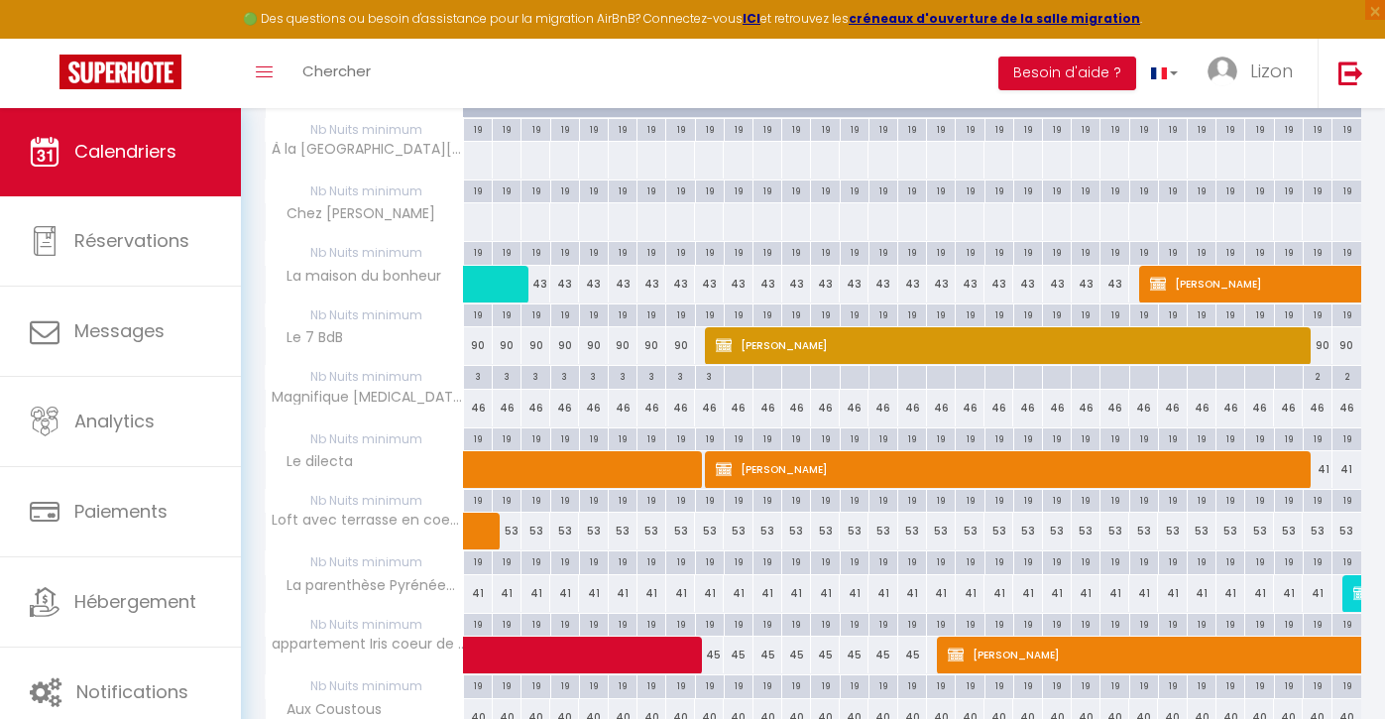
scroll to position [4978, 0]
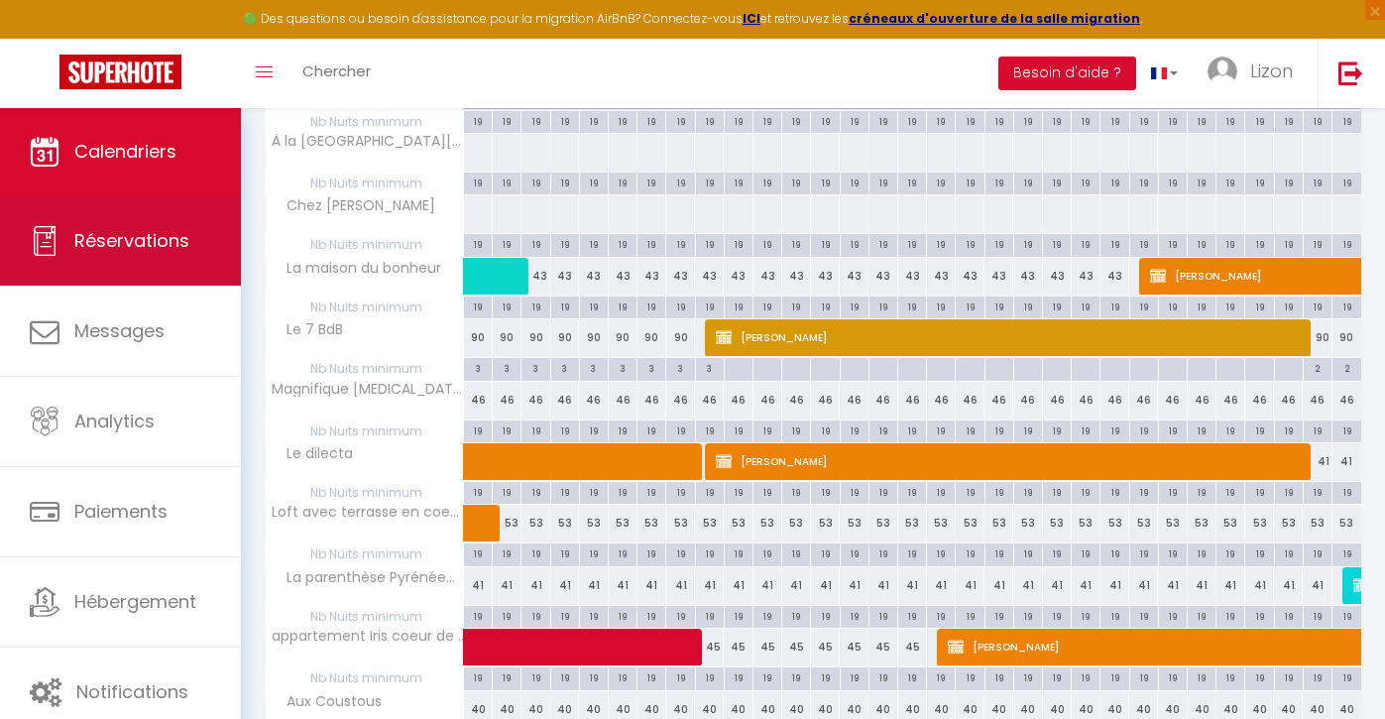
click at [164, 245] on span "Réservations" at bounding box center [131, 240] width 115 height 25
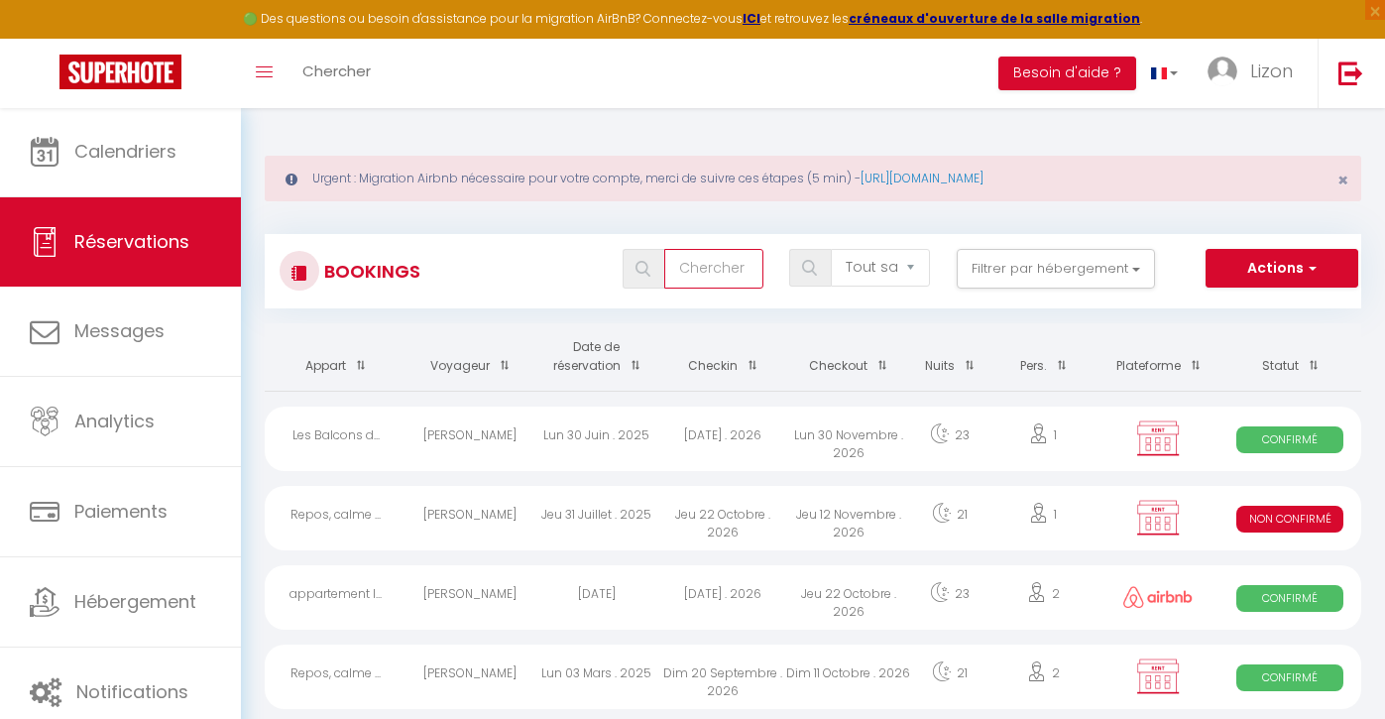
click at [727, 259] on input "text" at bounding box center [713, 269] width 99 height 40
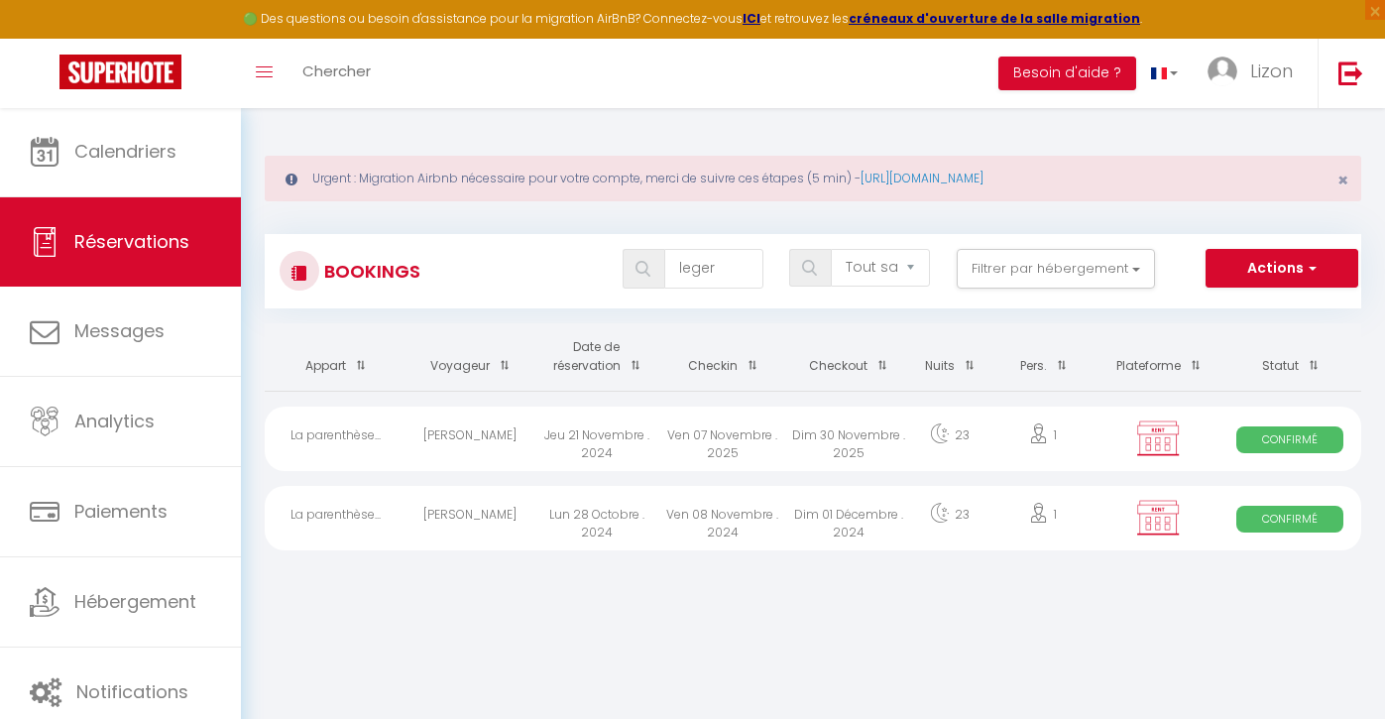
click at [489, 446] on div "[PERSON_NAME]" at bounding box center [470, 439] width 126 height 64
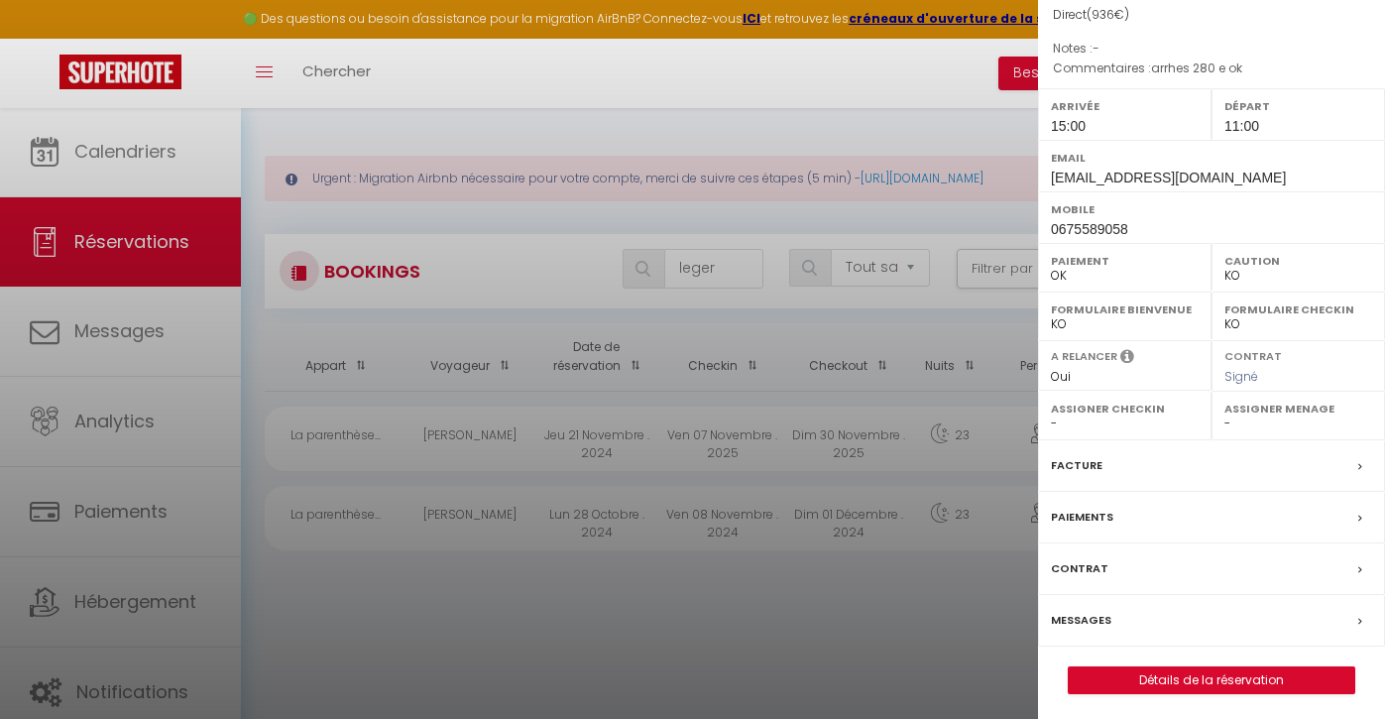
scroll to position [199, 0]
click at [1160, 673] on link "Détails de la réservation" at bounding box center [1212, 681] width 286 height 26
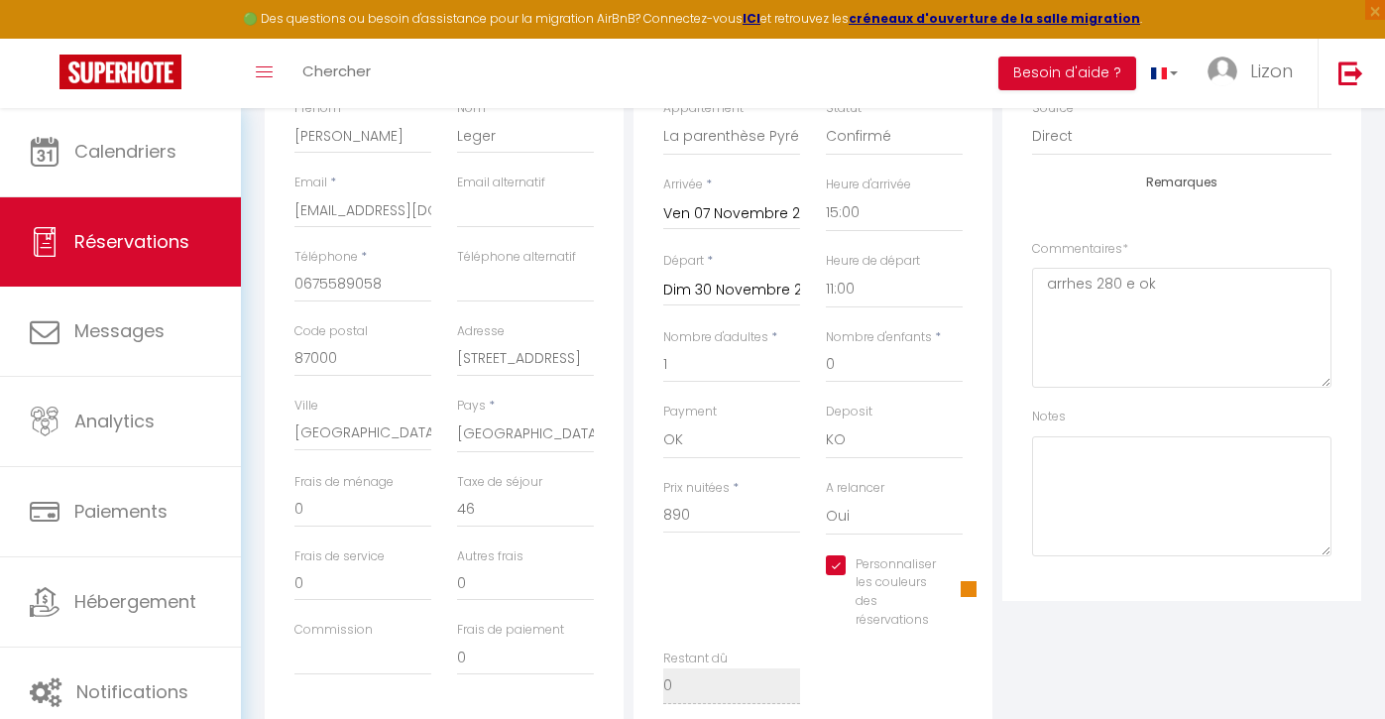
scroll to position [433, 0]
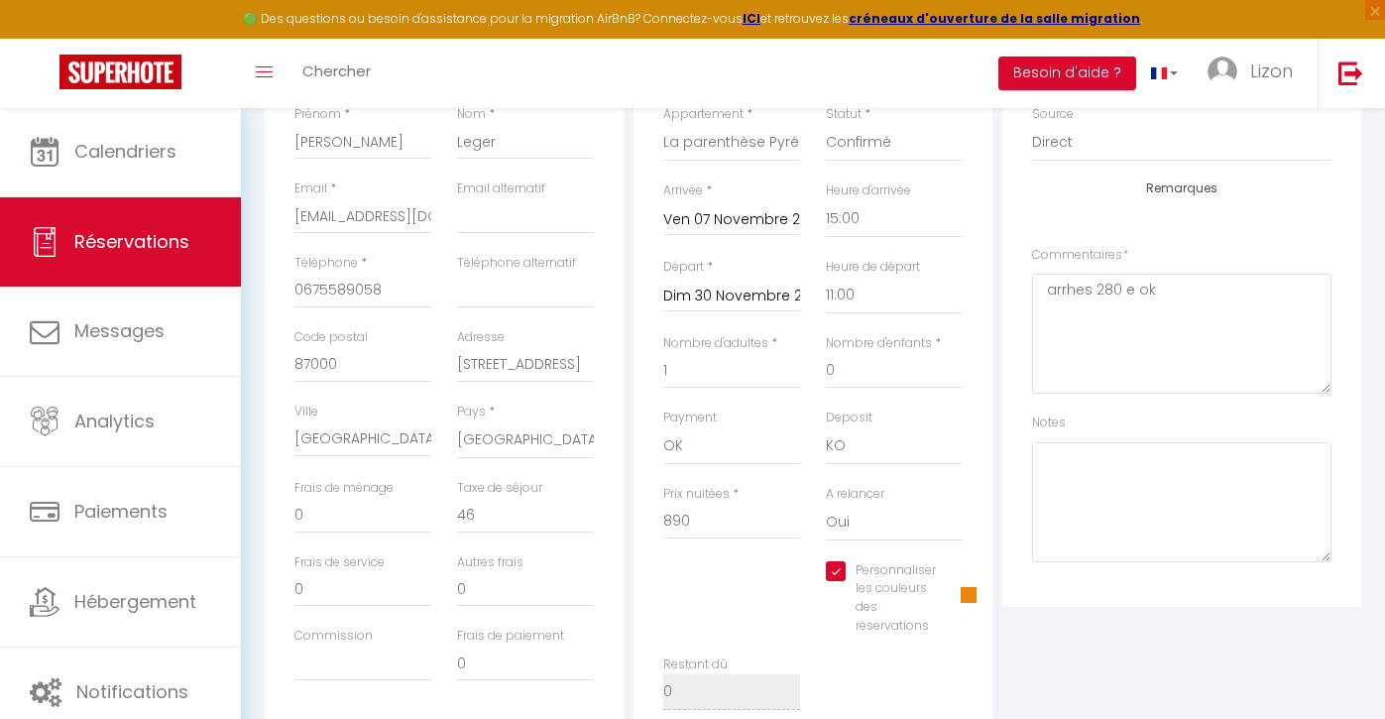
click at [735, 210] on input "Ven 07 Novembre 2025" at bounding box center [731, 220] width 137 height 26
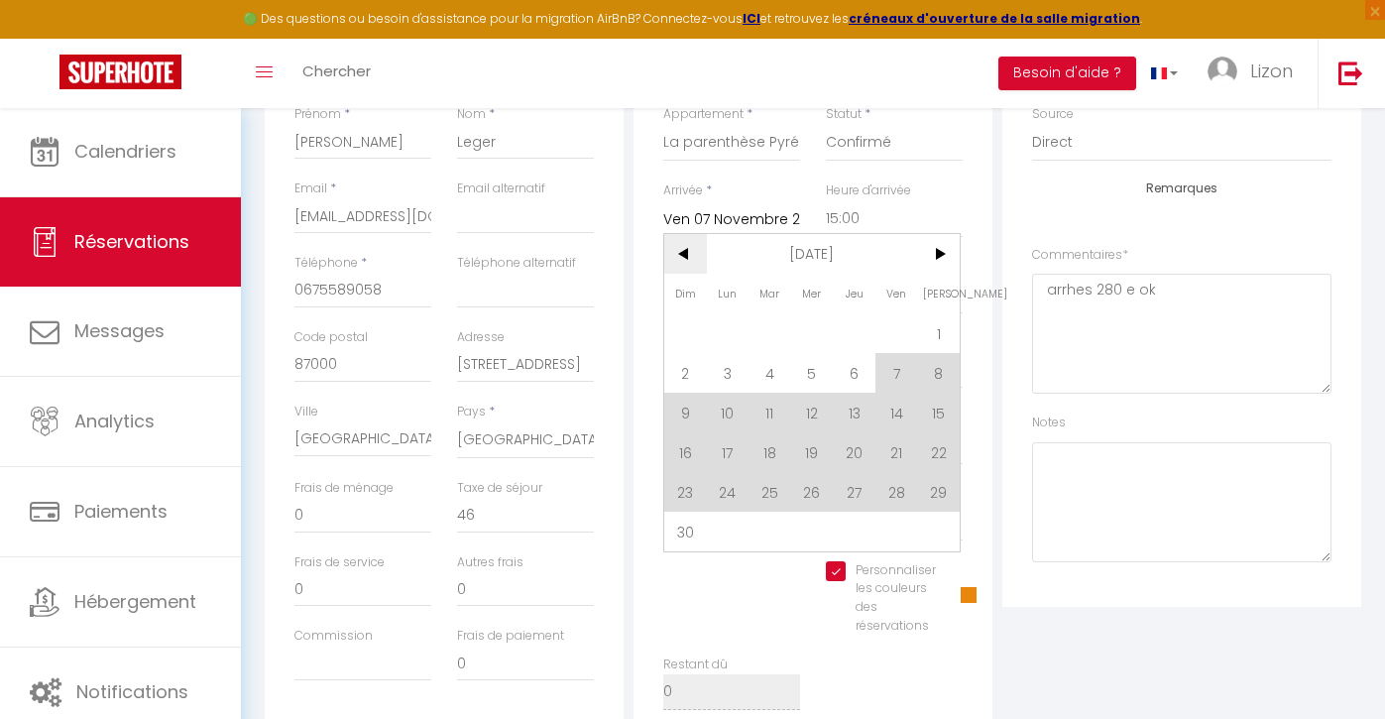
click at [696, 262] on span "<" at bounding box center [685, 254] width 43 height 40
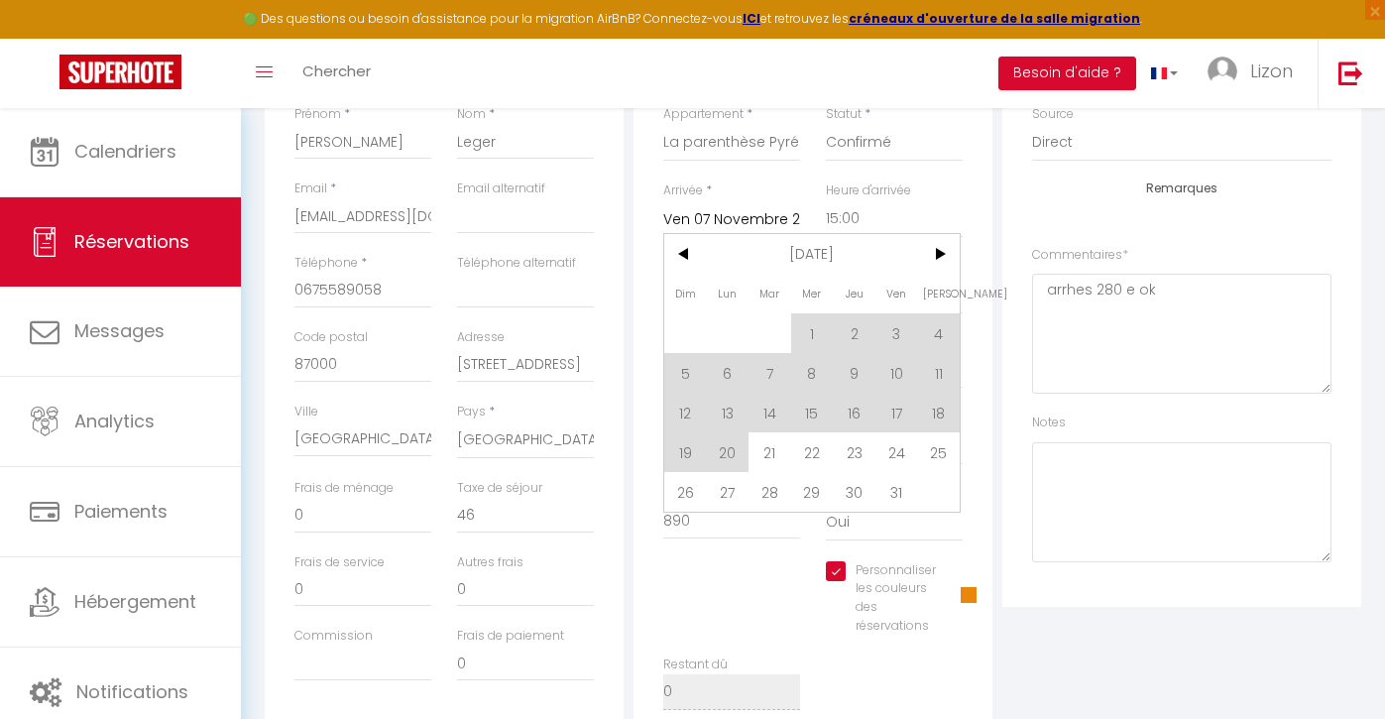
click at [757, 195] on div "Arrivée * [DATE] < [DATE] > Dim Lun Mar Mer Jeu Ven Sam 1 2 3 4 5 6 7 8 9 10 11…" at bounding box center [731, 208] width 137 height 55
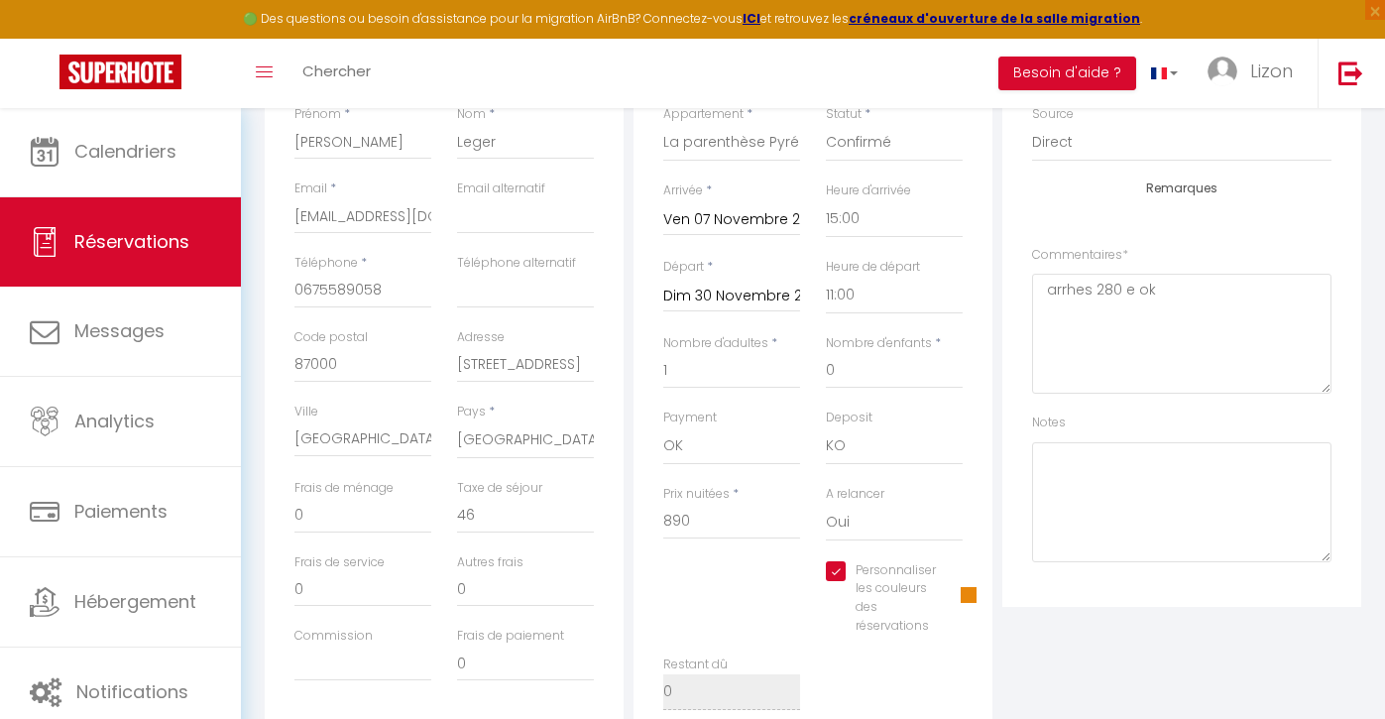
click at [740, 217] on input "Ven 07 Novembre 2025" at bounding box center [731, 220] width 137 height 26
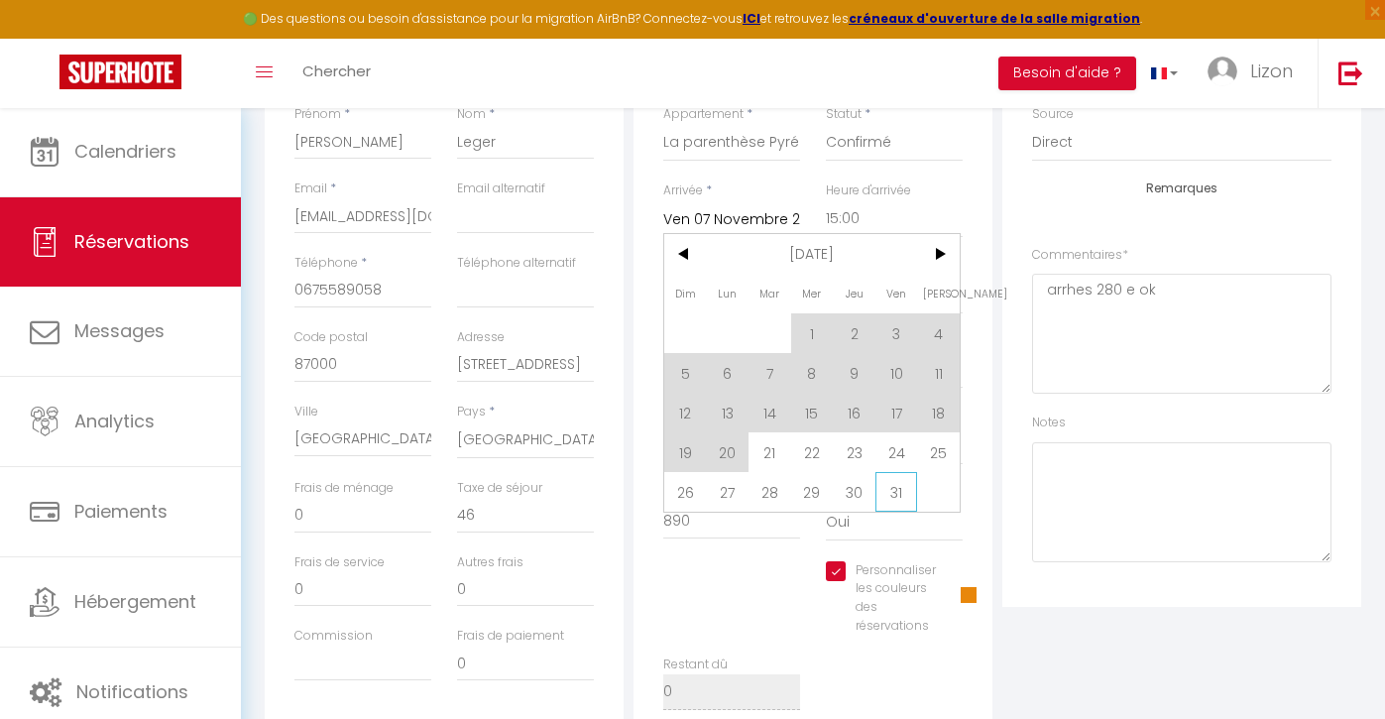
click at [892, 497] on span "31" at bounding box center [896, 492] width 43 height 40
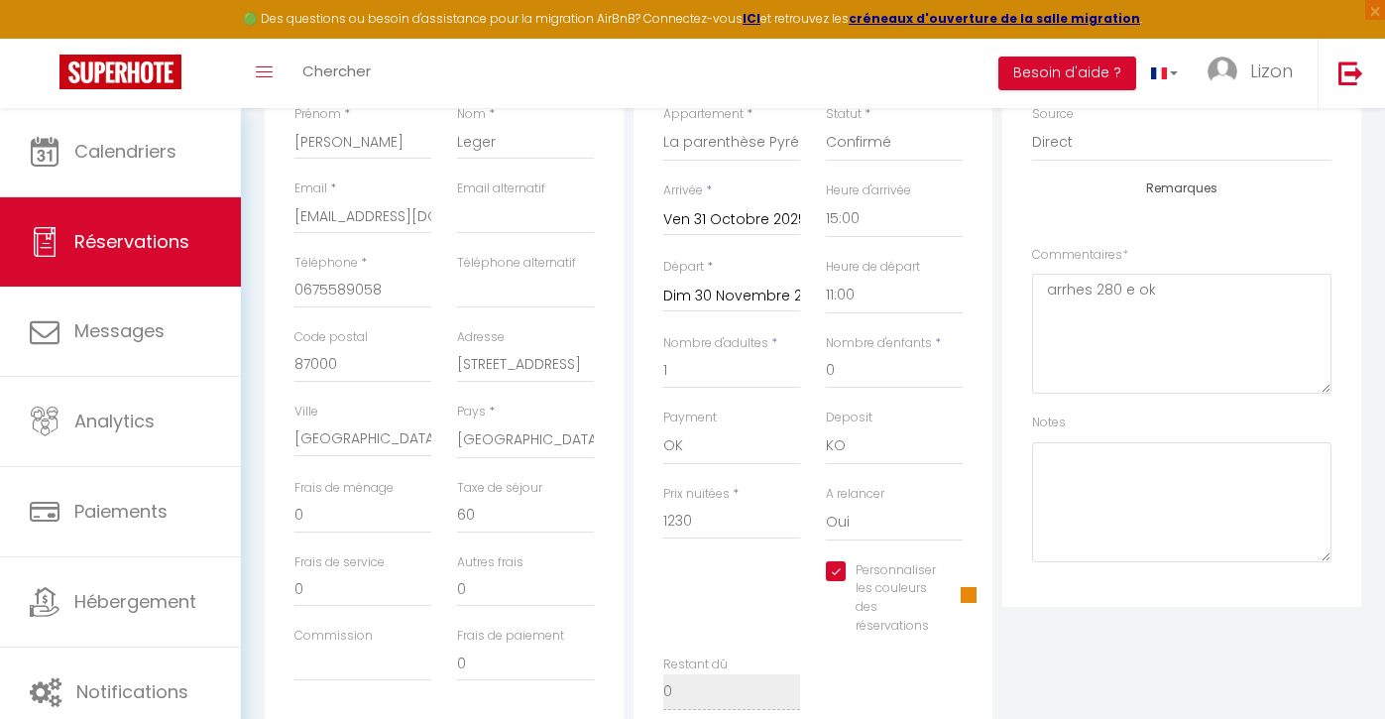
click at [760, 299] on input "Dim 30 Novembre 2025" at bounding box center [731, 297] width 137 height 26
click at [730, 299] on input "Dim 30 Novembre 2025" at bounding box center [731, 297] width 137 height 26
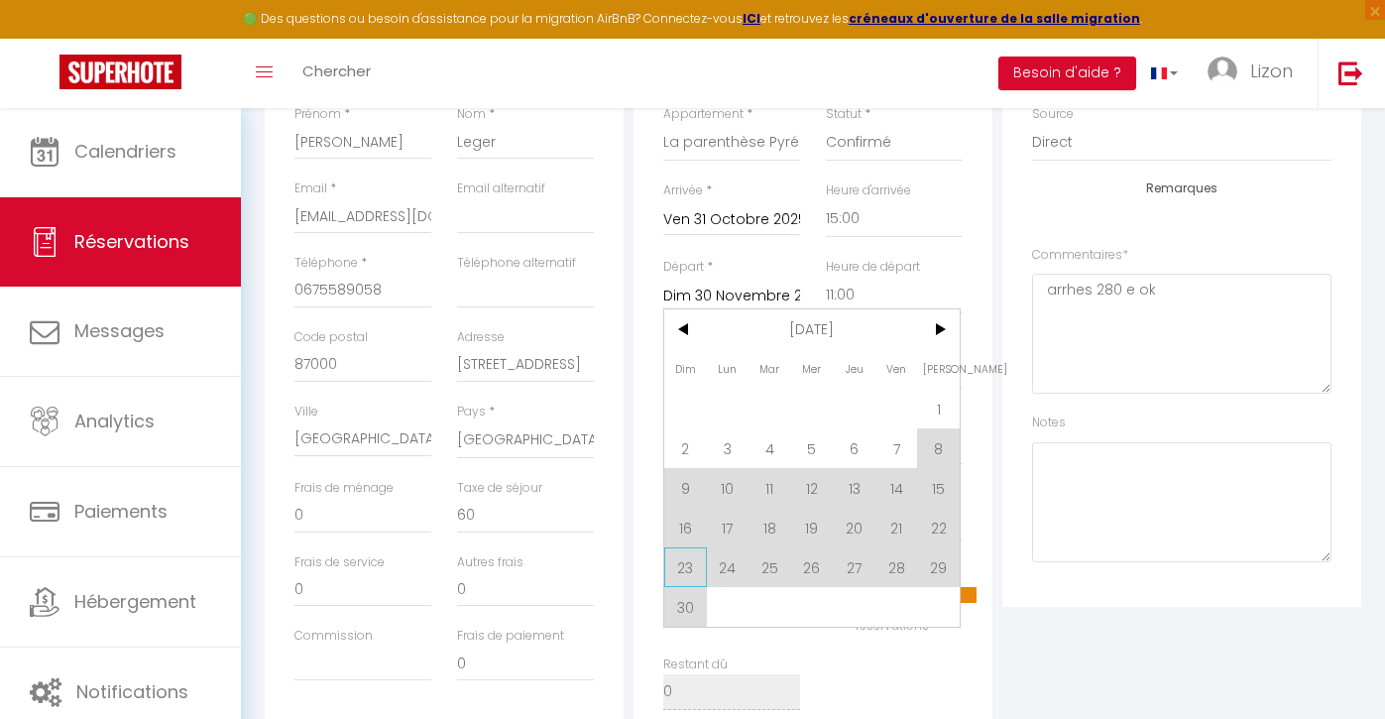
click at [695, 555] on span "23" at bounding box center [685, 567] width 43 height 40
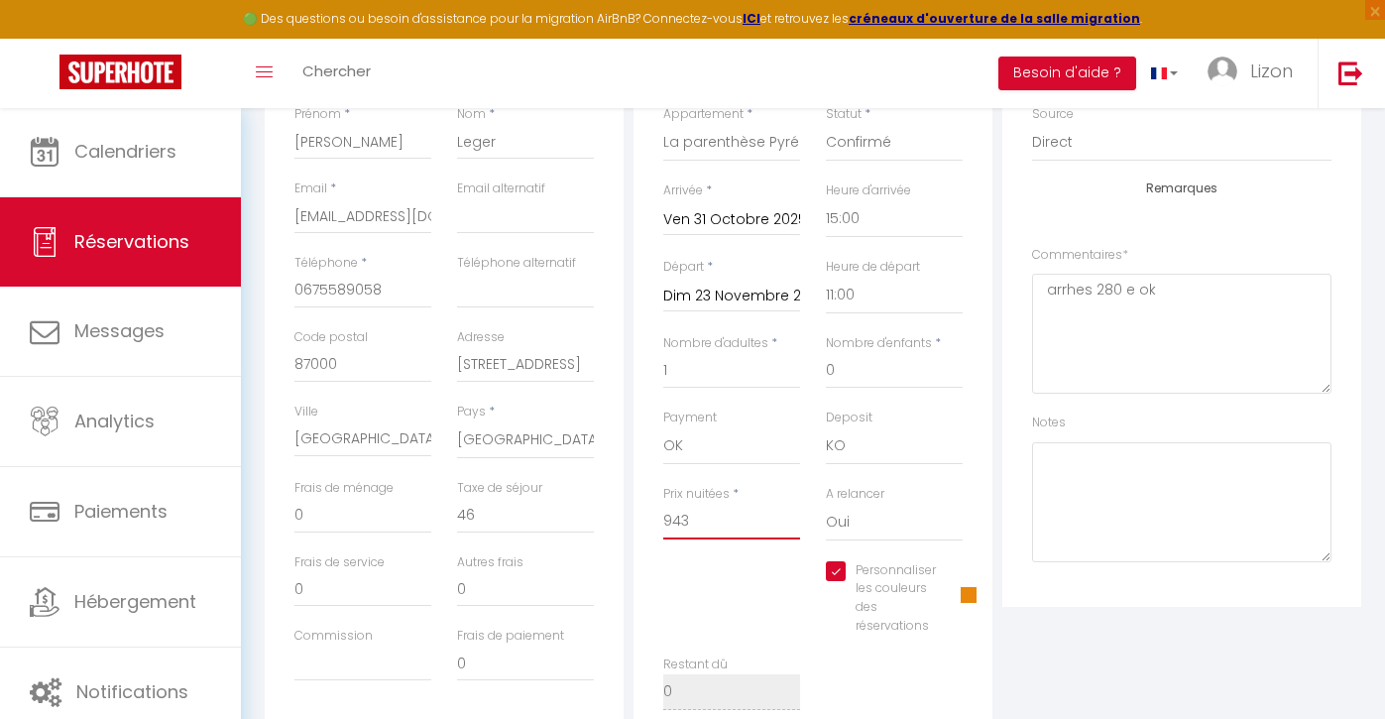
click at [692, 511] on input "943" at bounding box center [731, 522] width 137 height 36
click at [718, 596] on div "Personnaliser les couleurs des réservations #E8870B" at bounding box center [812, 608] width 325 height 94
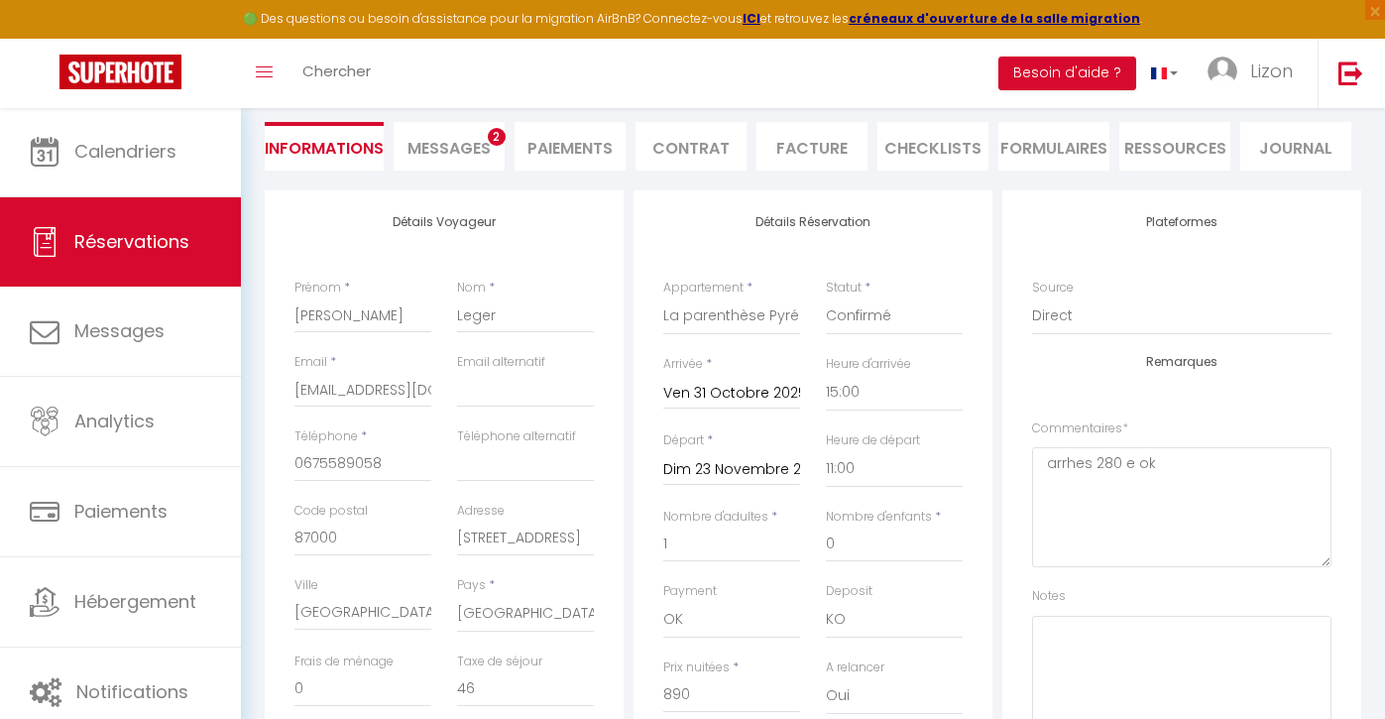
scroll to position [13, 0]
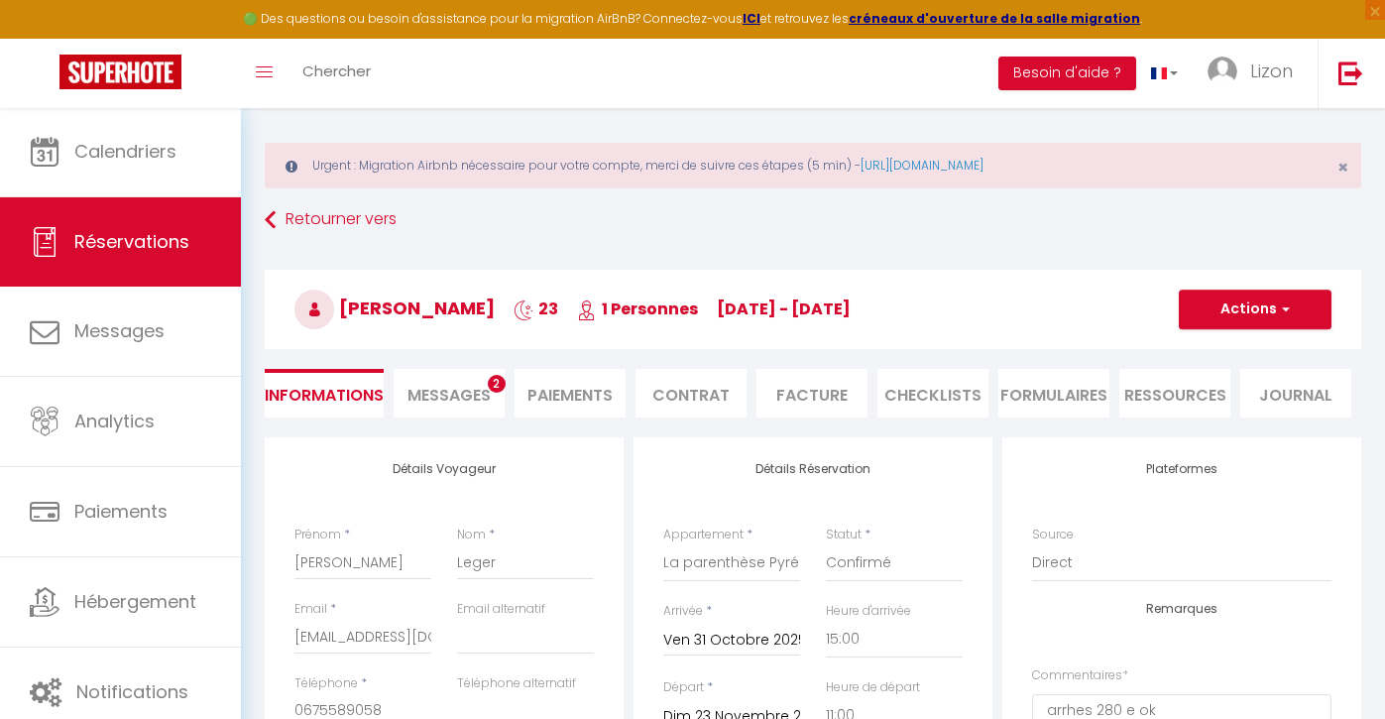
click at [1239, 312] on button "Actions" at bounding box center [1255, 310] width 153 height 40
click at [1218, 353] on link "Enregistrer" at bounding box center [1235, 353] width 157 height 26
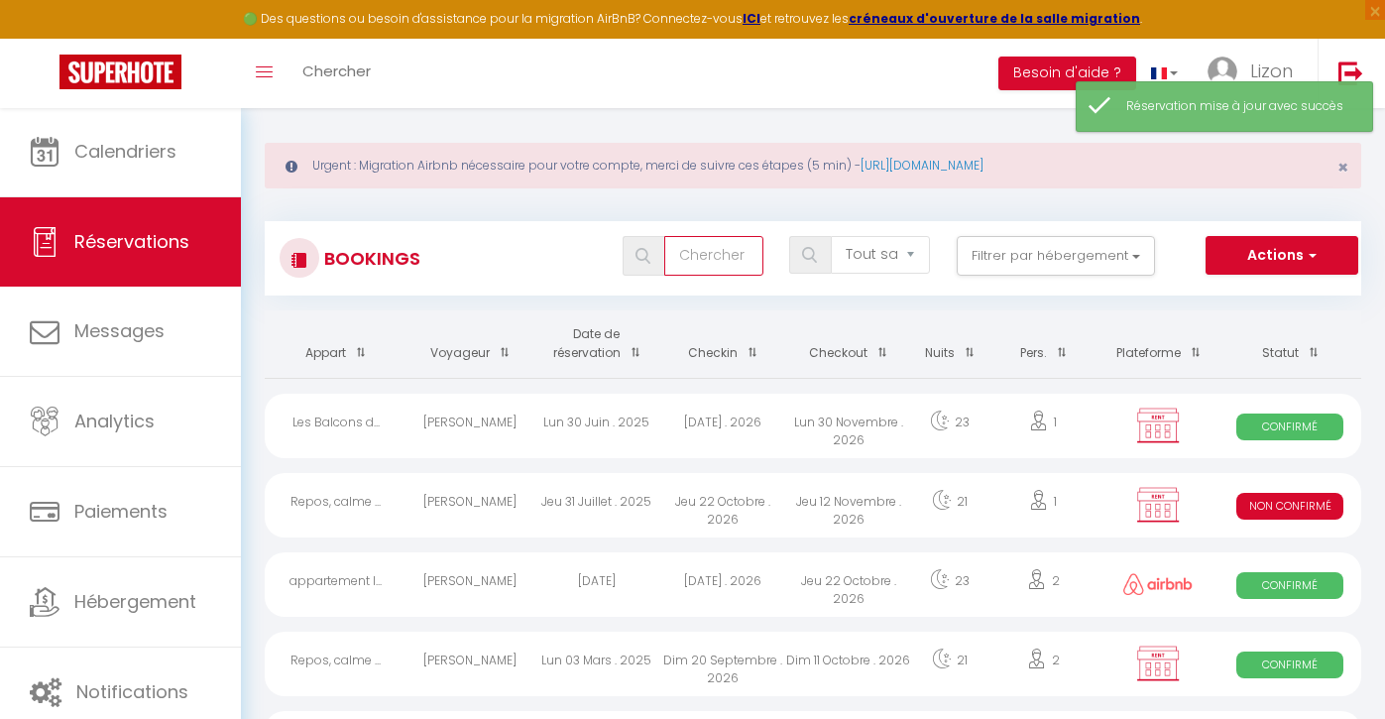
click at [728, 253] on input "text" at bounding box center [713, 256] width 99 height 40
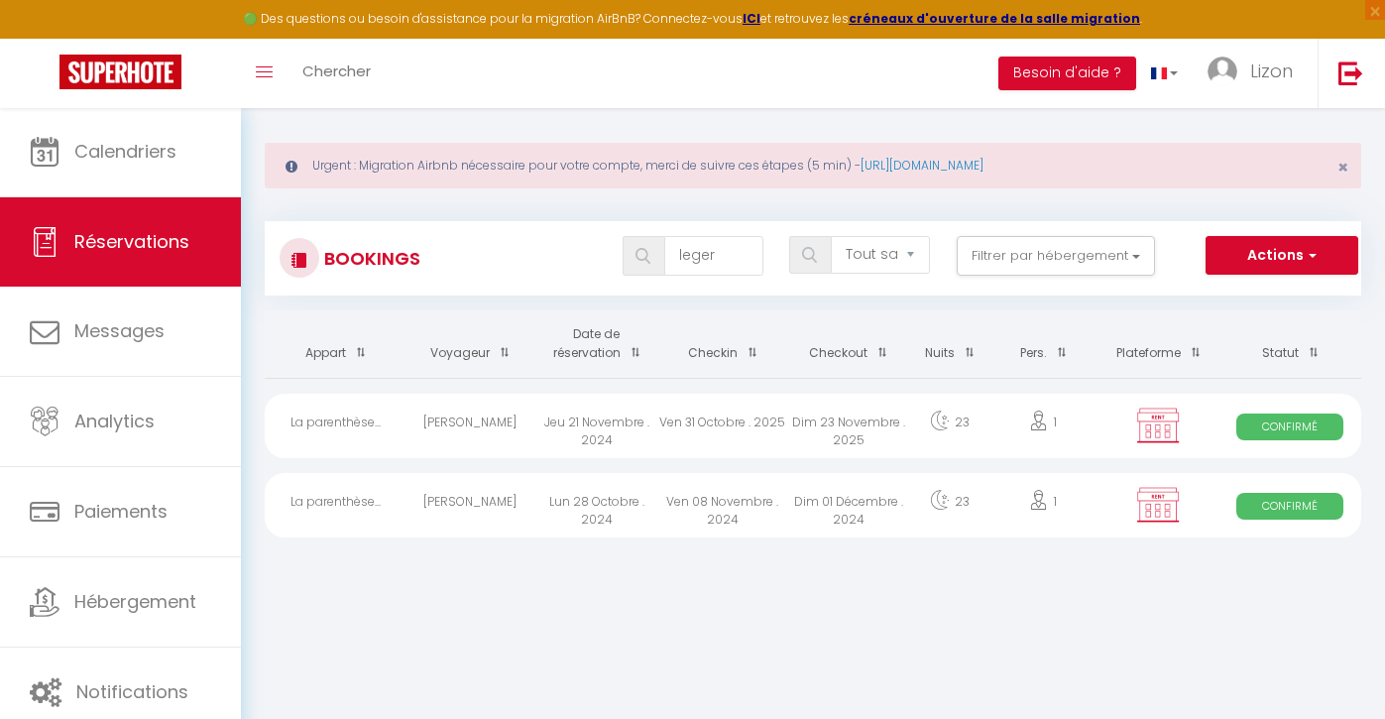
click at [481, 421] on div "[PERSON_NAME]" at bounding box center [470, 426] width 126 height 64
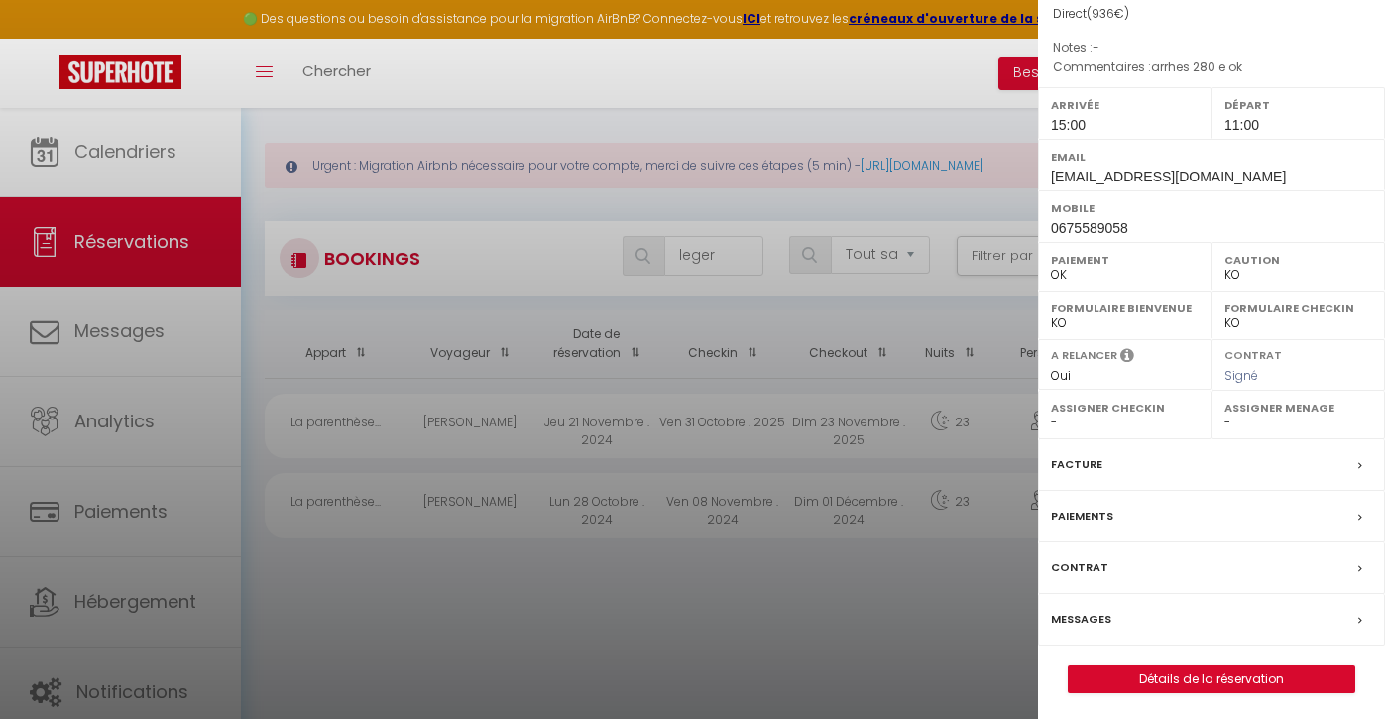
scroll to position [199, 0]
click at [1182, 668] on link "Détails de la réservation" at bounding box center [1212, 681] width 286 height 26
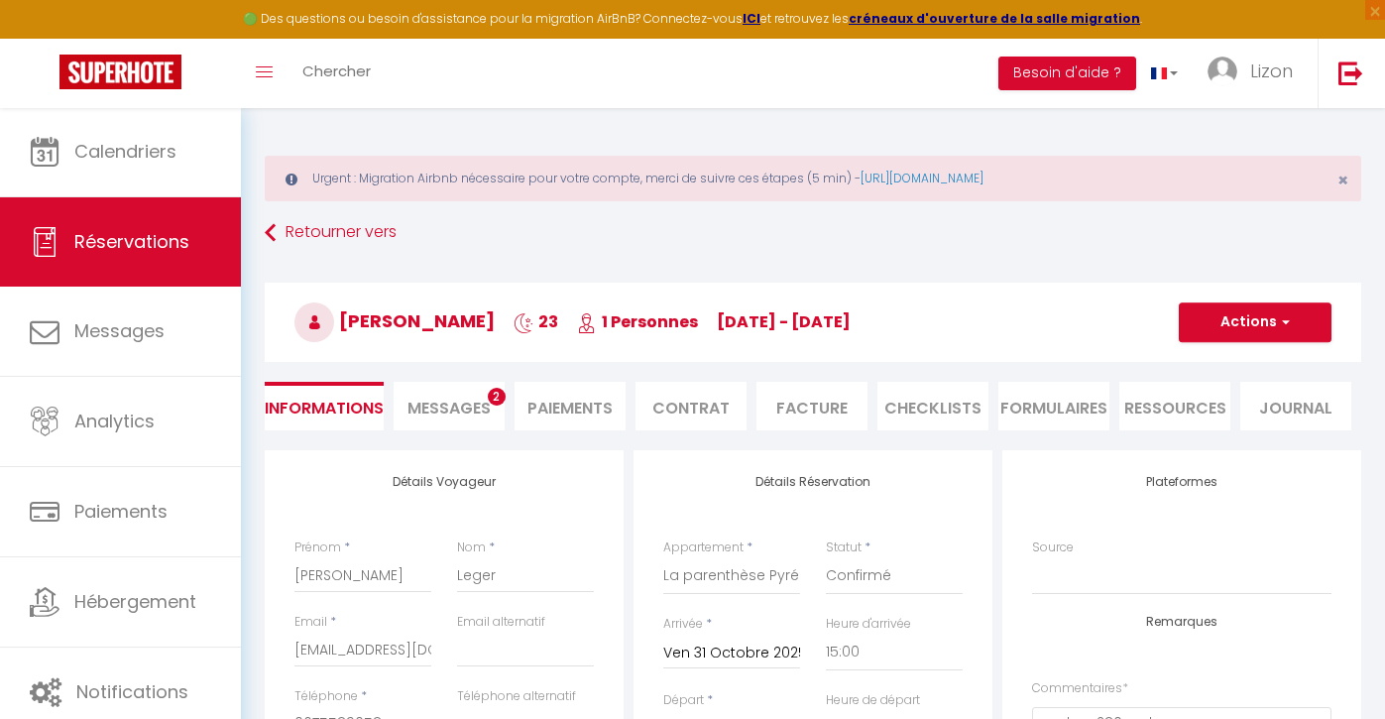
click at [657, 404] on li "Contrat" at bounding box center [691, 406] width 111 height 49
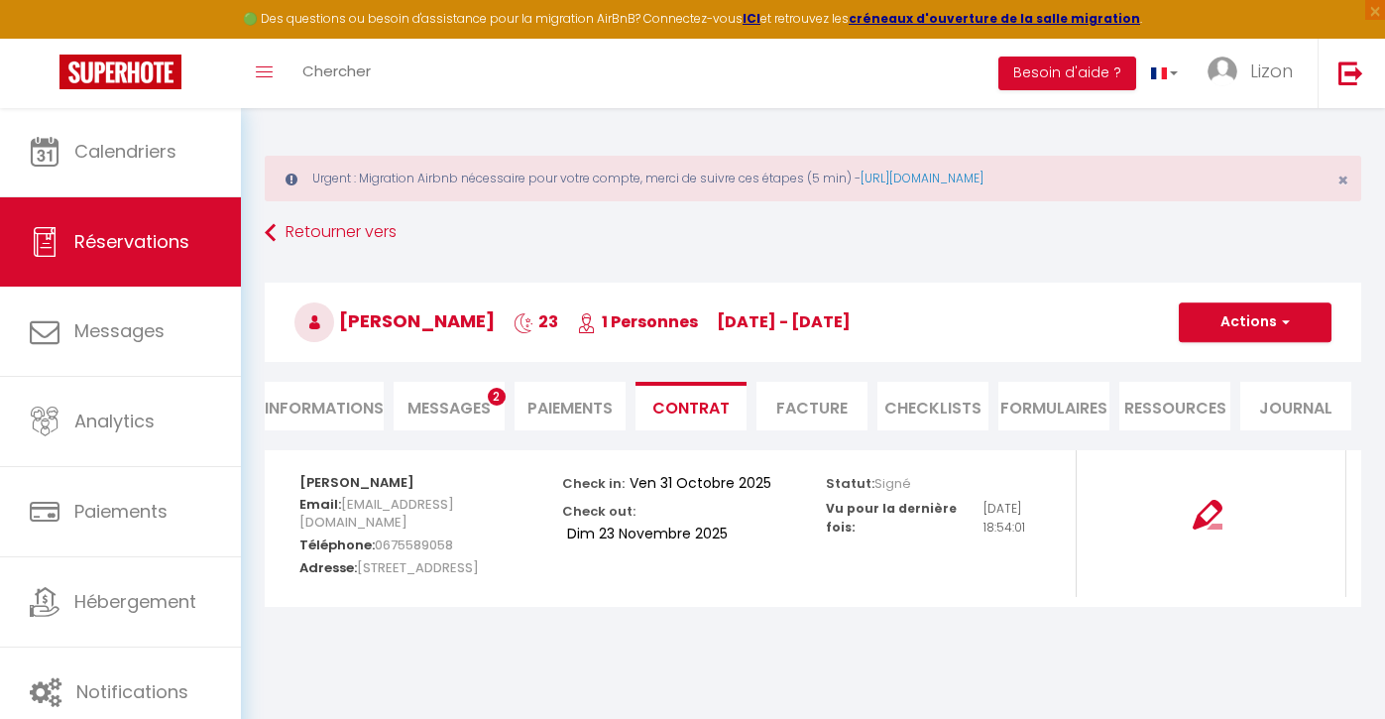
click at [1215, 311] on button "Actions" at bounding box center [1255, 322] width 153 height 40
click at [1211, 388] on link "Envoyer le contrat" at bounding box center [1240, 392] width 167 height 26
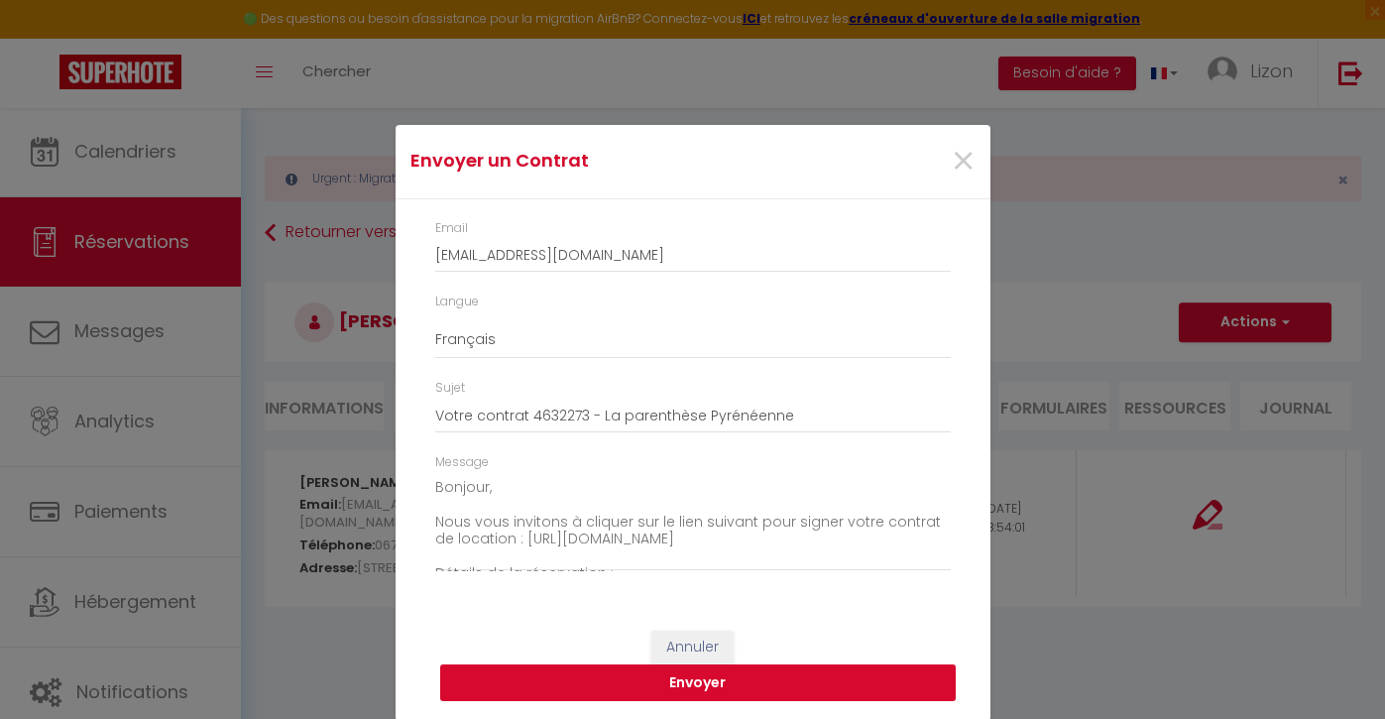
scroll to position [5, 0]
click at [730, 671] on button "Envoyer" at bounding box center [698, 684] width 516 height 38
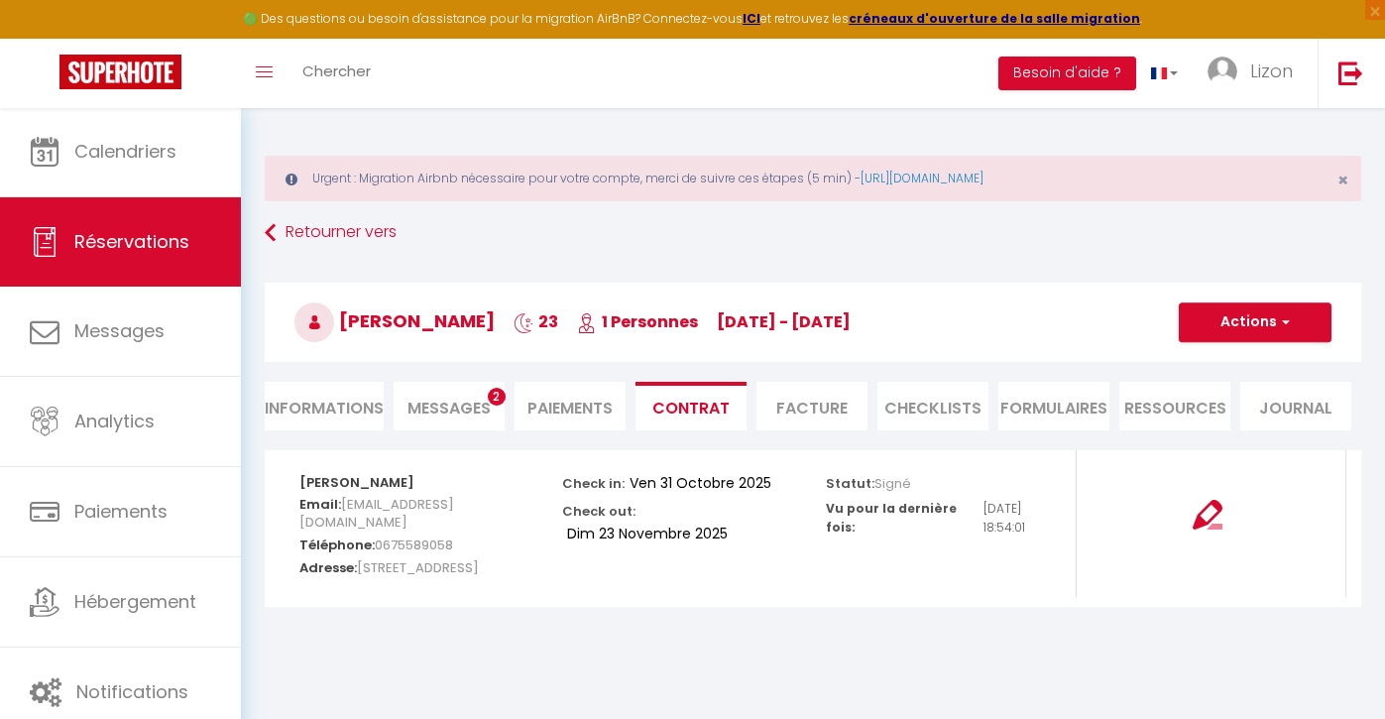
click at [175, 218] on link "Réservations" at bounding box center [120, 241] width 241 height 89
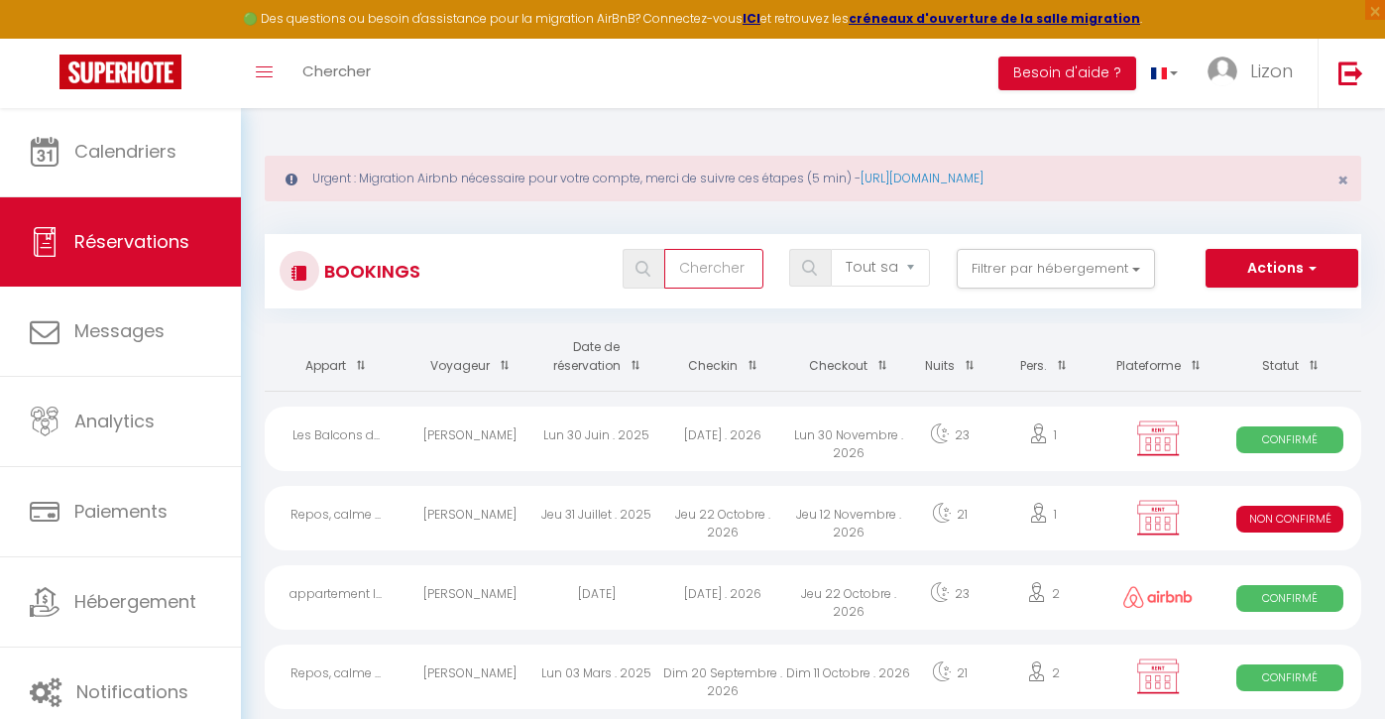
click at [704, 263] on input "text" at bounding box center [713, 269] width 99 height 40
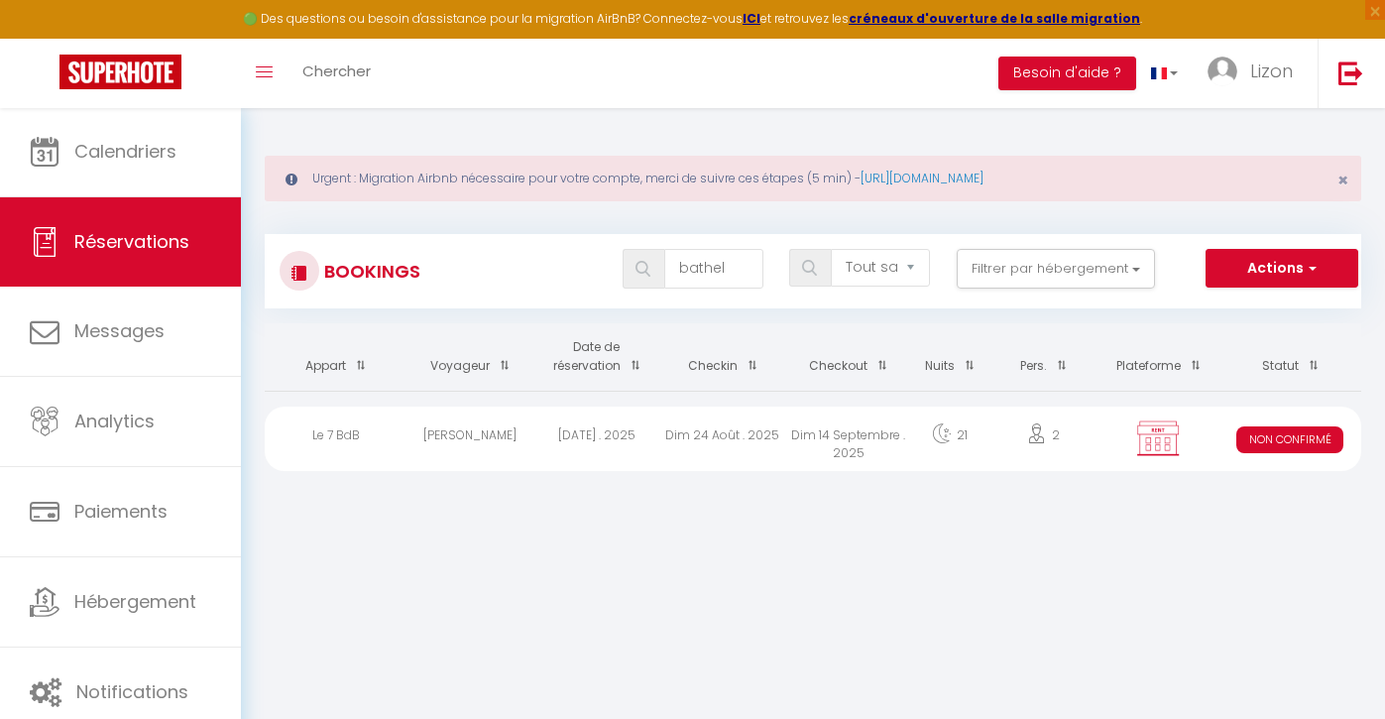
click at [549, 442] on div "[DATE] . 2025" at bounding box center [596, 439] width 126 height 64
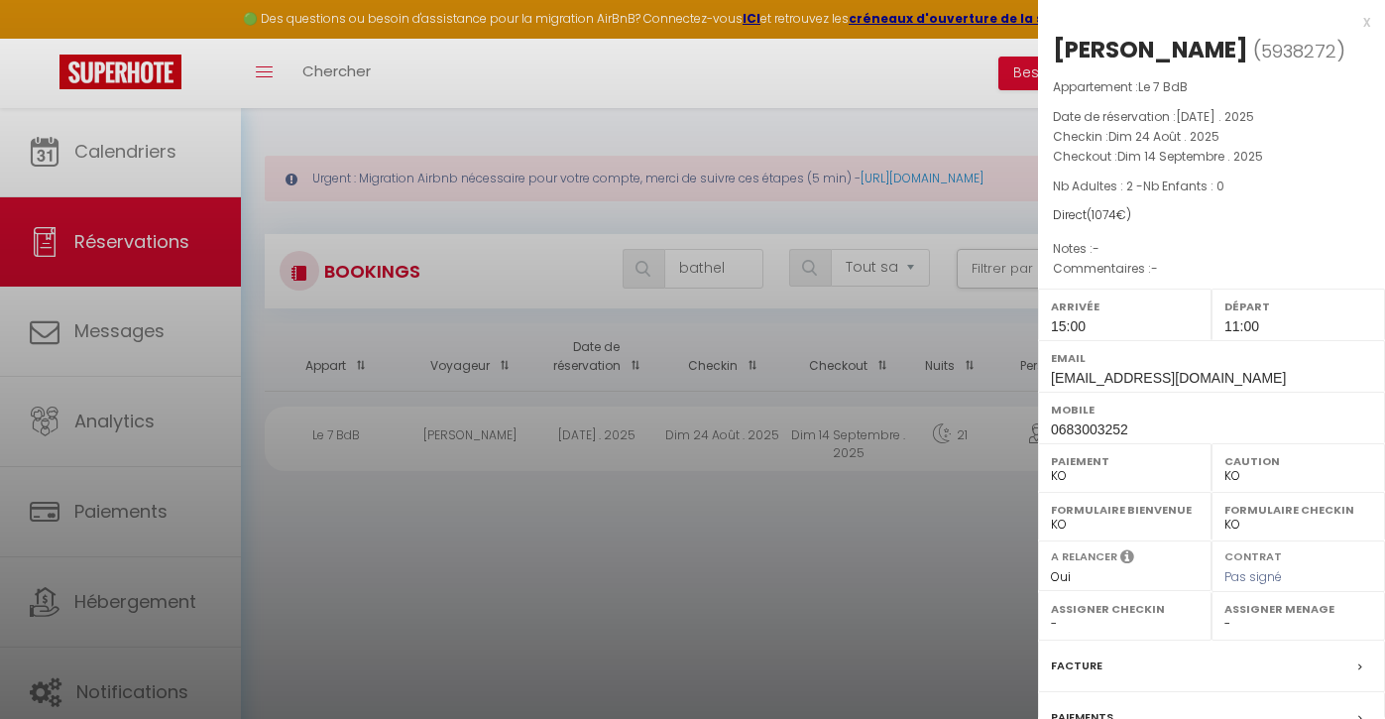
click at [649, 148] on div at bounding box center [692, 359] width 1385 height 719
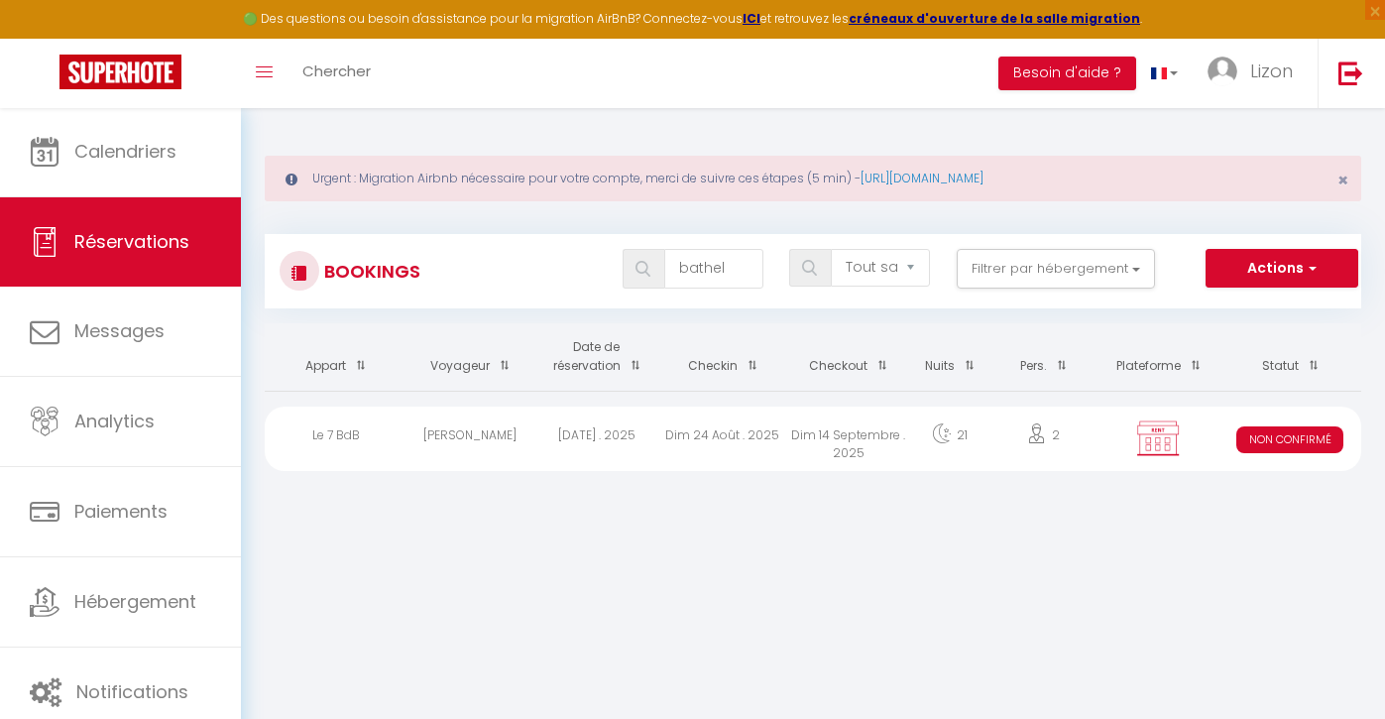
click at [1268, 264] on button "Actions" at bounding box center [1282, 269] width 153 height 40
click at [1222, 303] on link "Nouvelle Réservation" at bounding box center [1251, 311] width 212 height 26
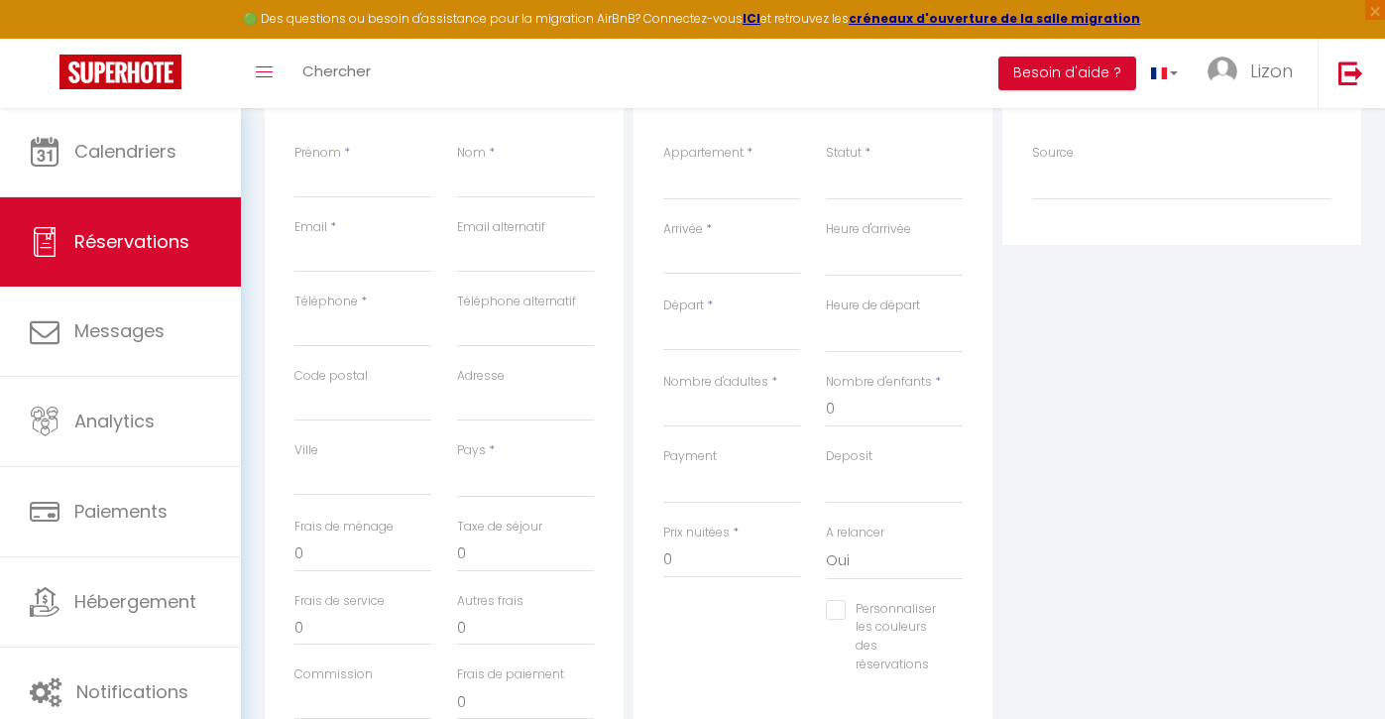
scroll to position [396, 0]
click at [732, 267] on input "Arrivée" at bounding box center [731, 258] width 137 height 26
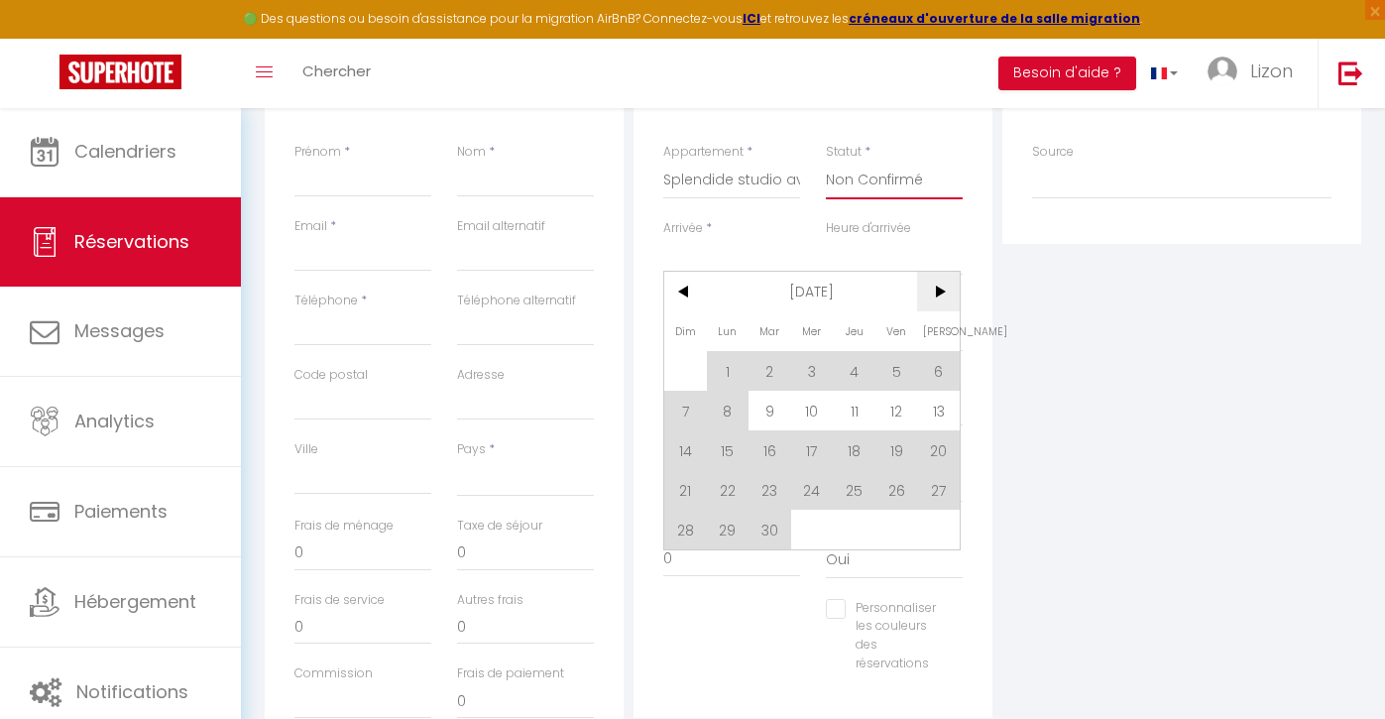
click at [936, 293] on span ">" at bounding box center [938, 292] width 43 height 40
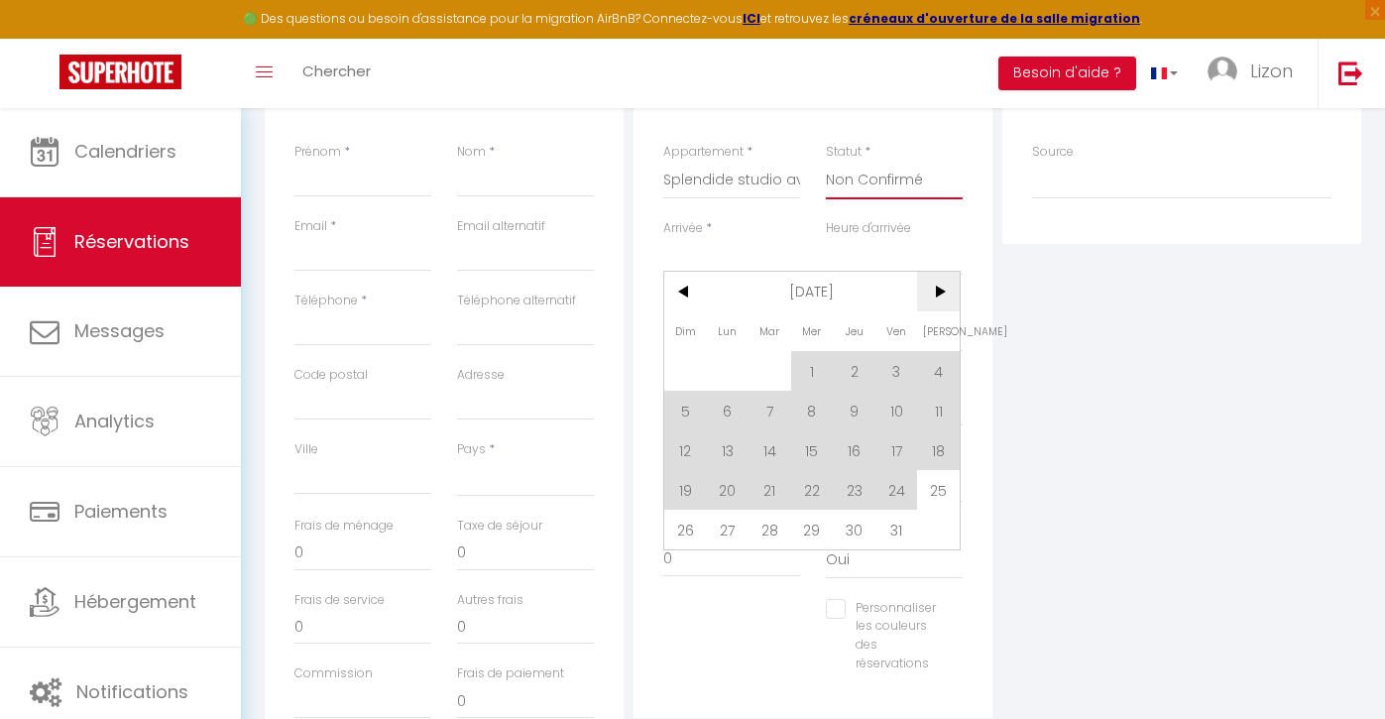
click at [936, 293] on span ">" at bounding box center [938, 292] width 43 height 40
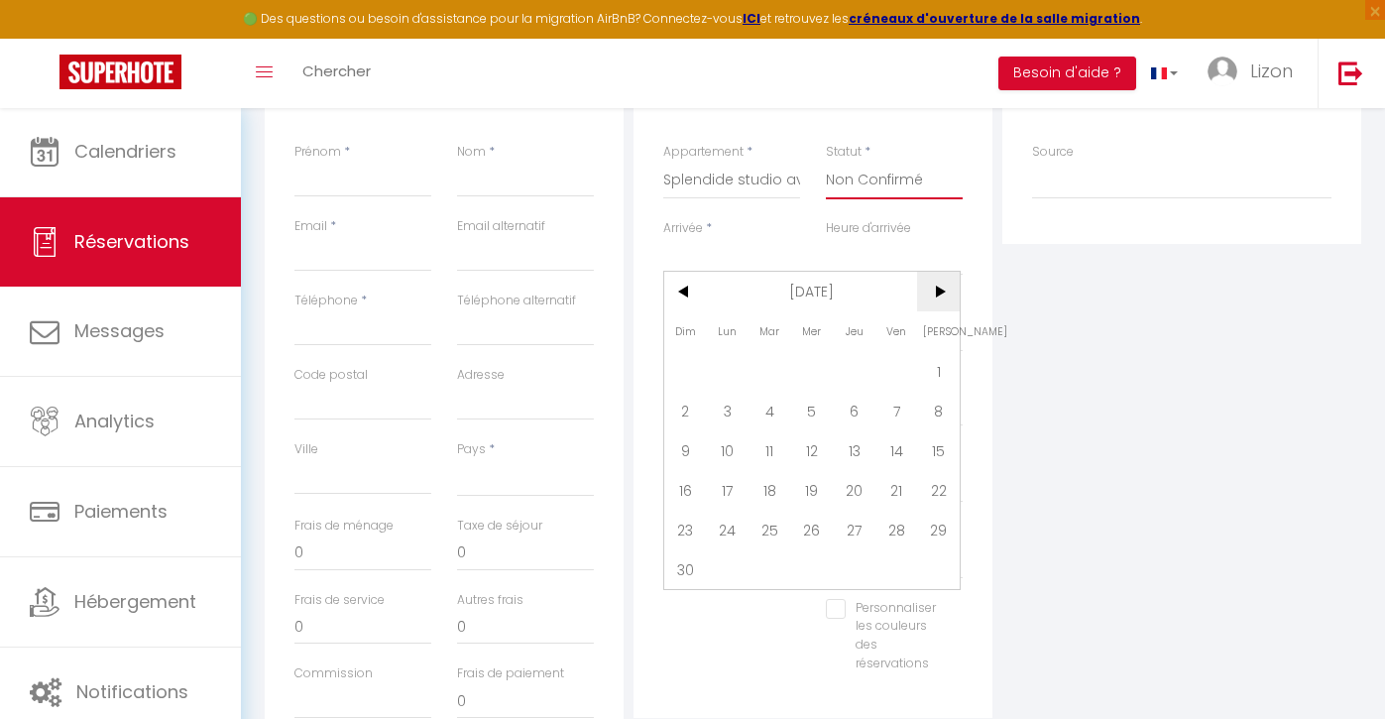
click at [936, 293] on span ">" at bounding box center [938, 292] width 43 height 40
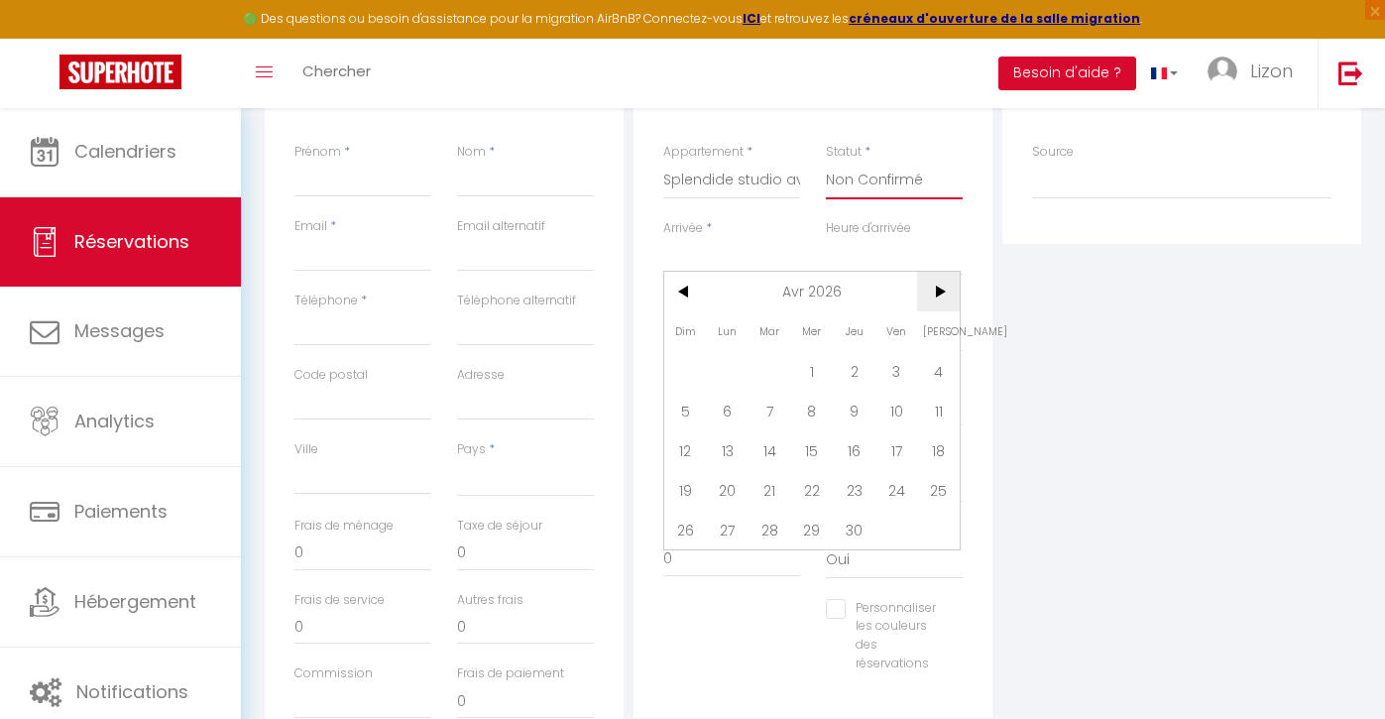
click at [936, 293] on span ">" at bounding box center [938, 292] width 43 height 40
click at [936, 368] on span "4" at bounding box center [938, 371] width 43 height 40
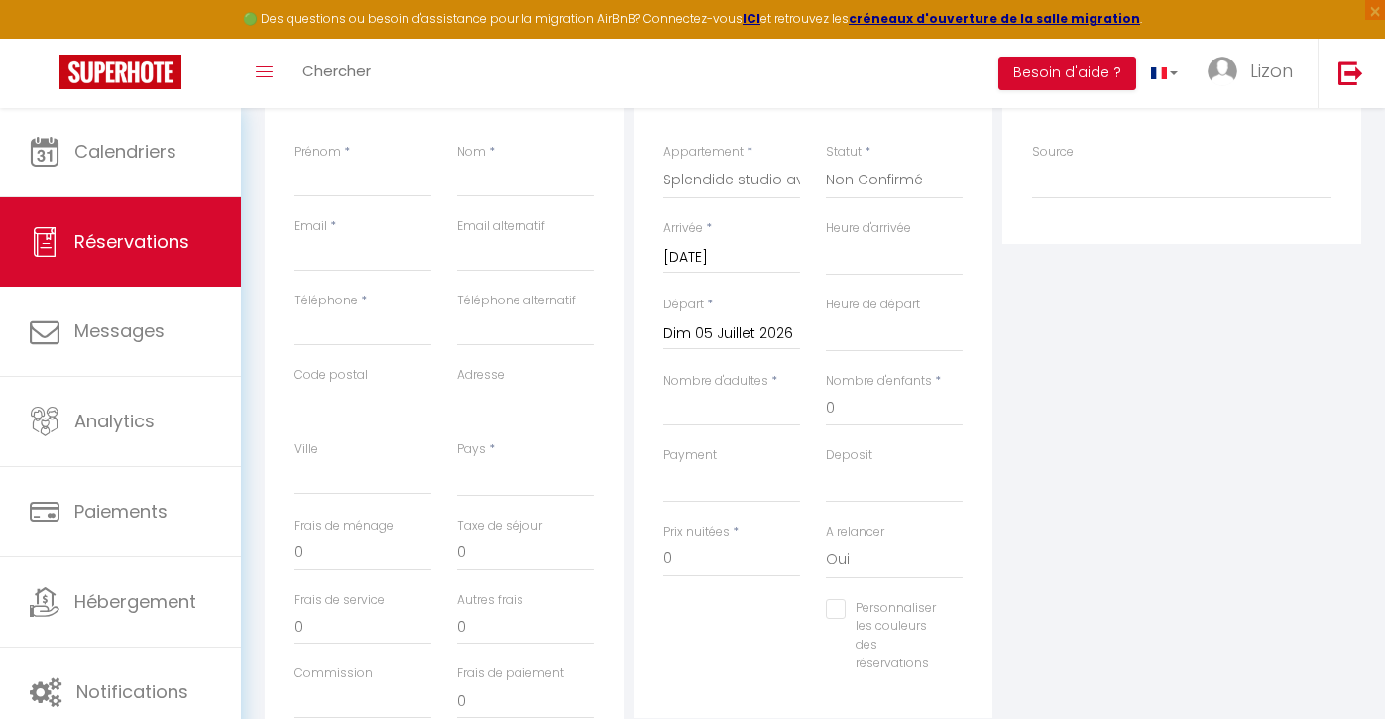
click at [732, 325] on input "Dim 05 Juillet 2026" at bounding box center [731, 334] width 137 height 26
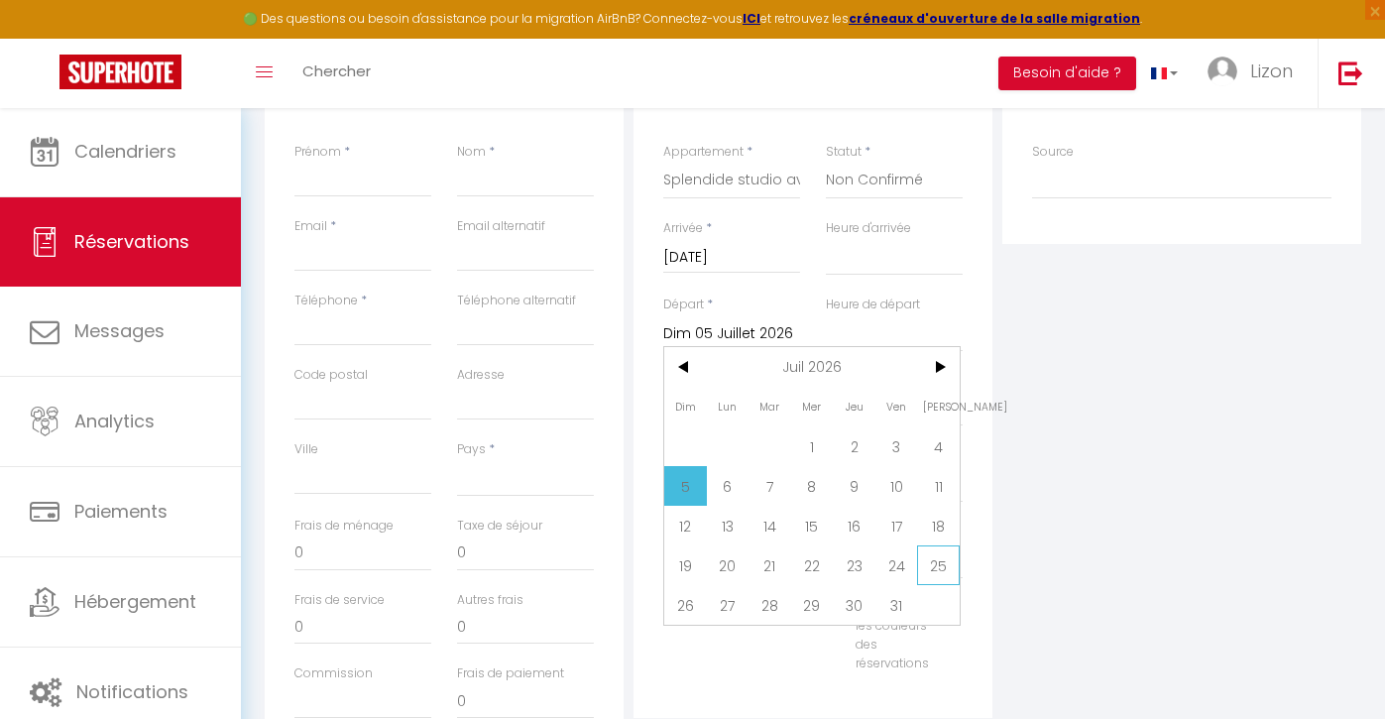
click at [936, 567] on span "25" at bounding box center [938, 565] width 43 height 40
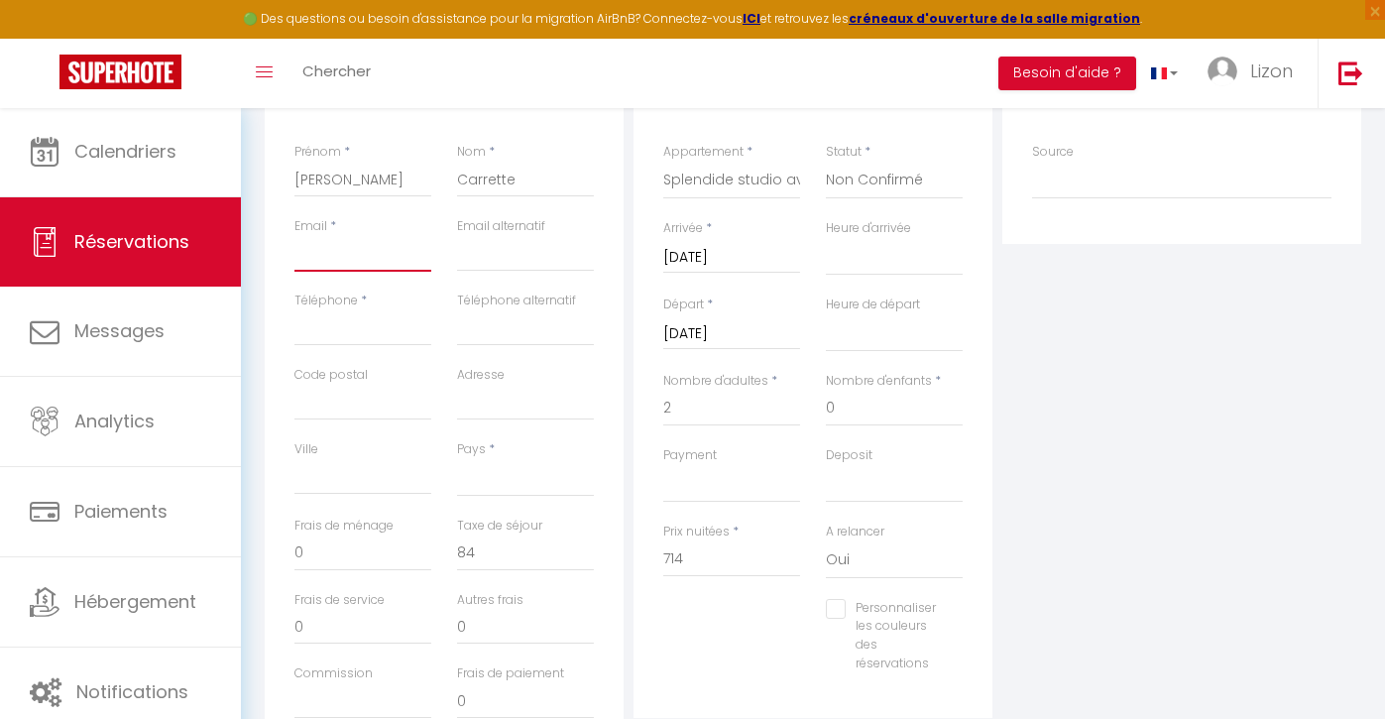
paste input "[EMAIL_ADDRESS][DOMAIN_NAME]"
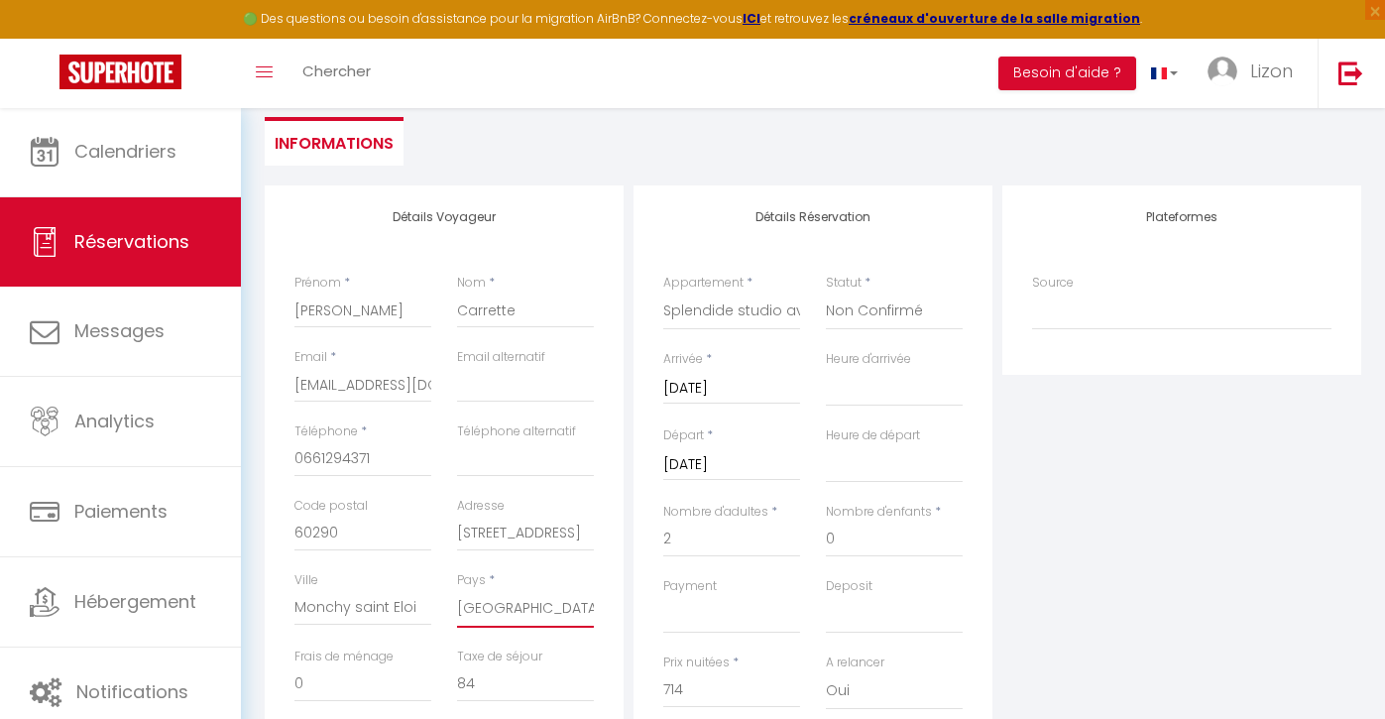
scroll to position [532, 0]
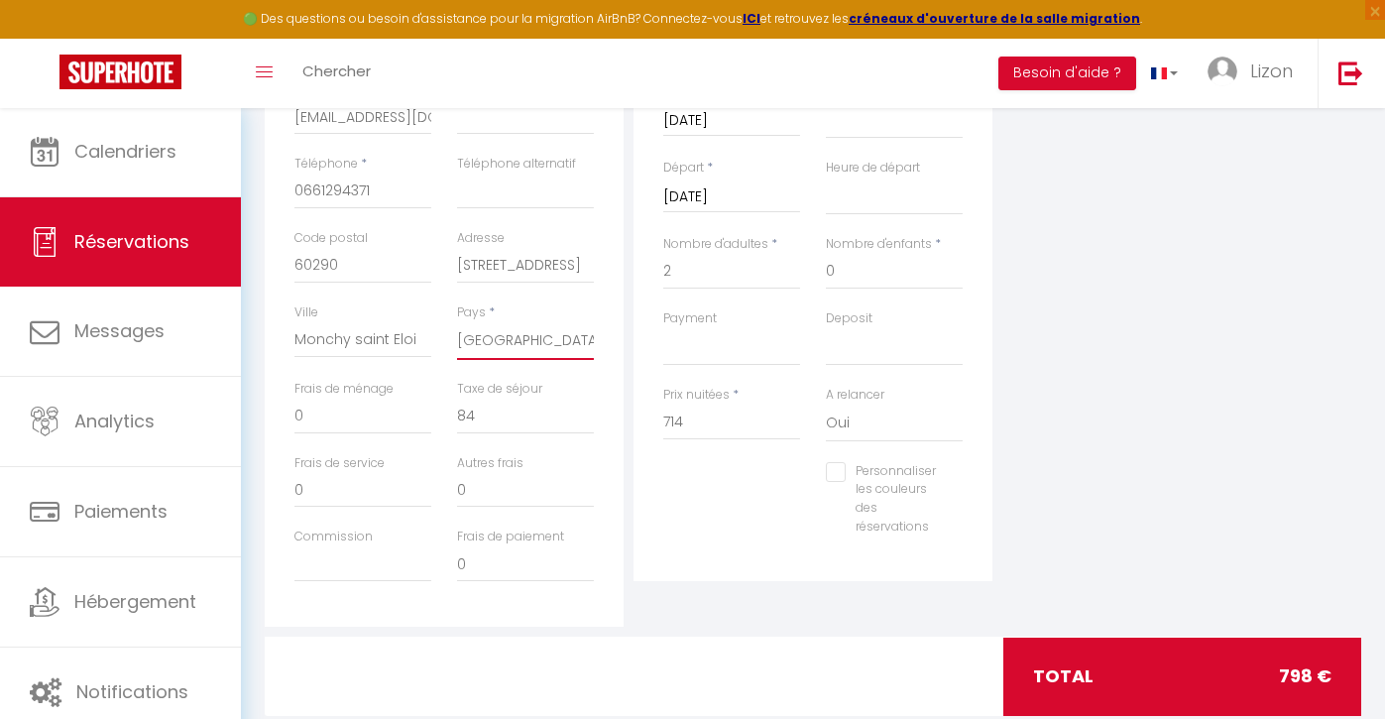
click at [845, 466] on input "Personnaliser les couleurs des réservations" at bounding box center [882, 472] width 112 height 20
click at [968, 495] on span at bounding box center [969, 496] width 16 height 16
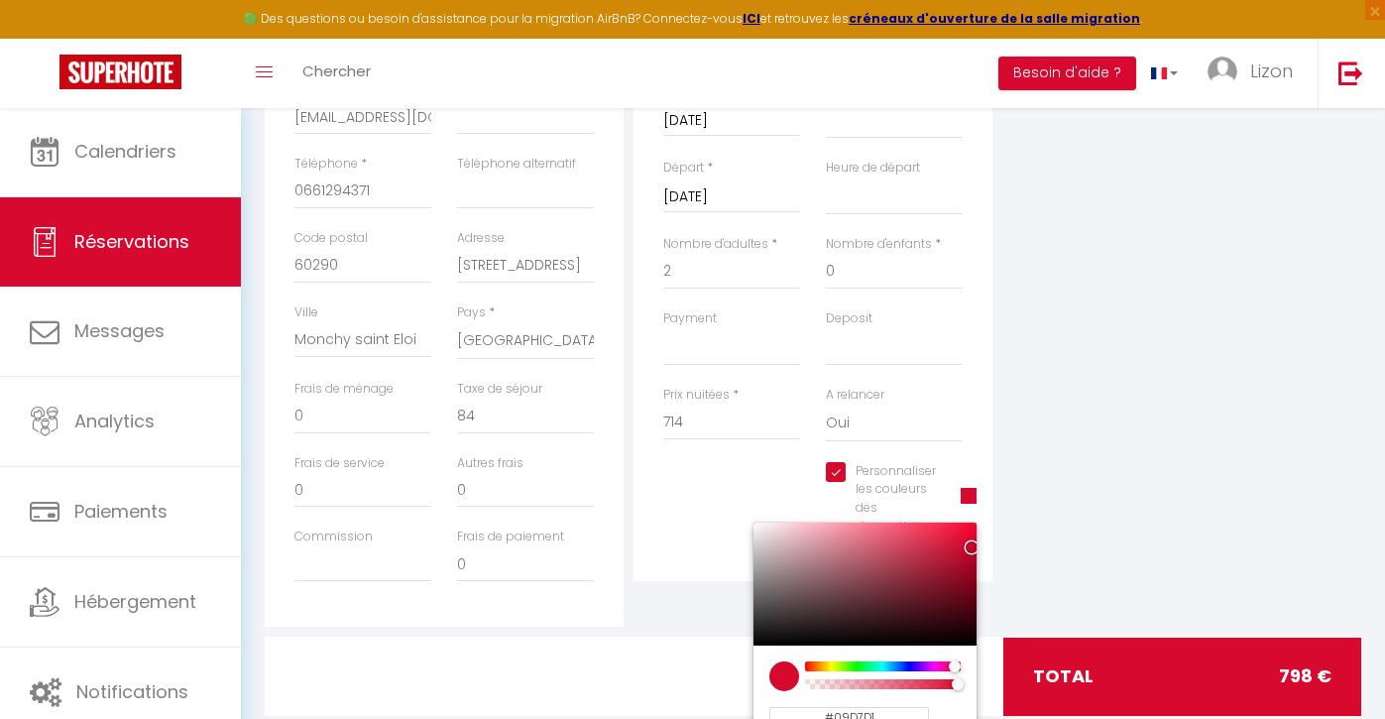
click at [880, 661] on div at bounding box center [883, 666] width 152 height 10
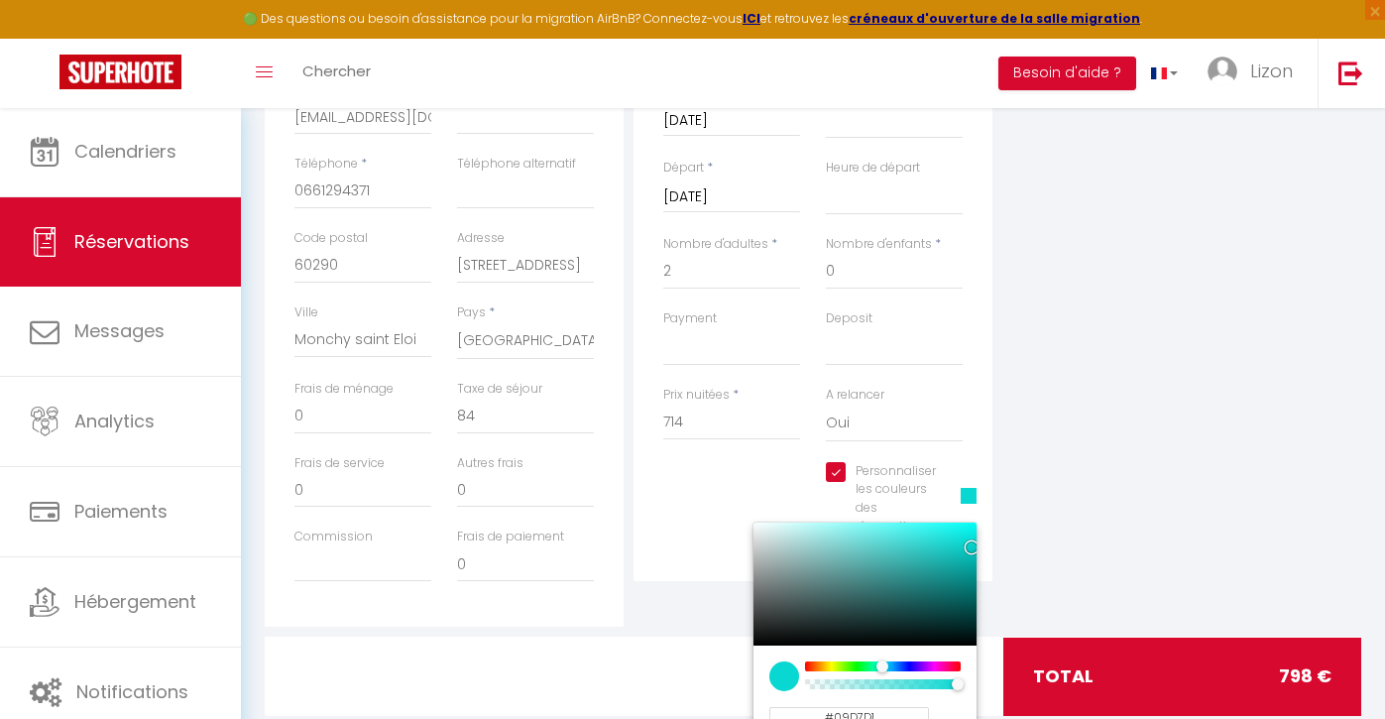
click at [1093, 467] on div "Plateformes Source Direct [DOMAIN_NAME] [DOMAIN_NAME] Chalet montagne Expedia G…" at bounding box center [1181, 272] width 369 height 709
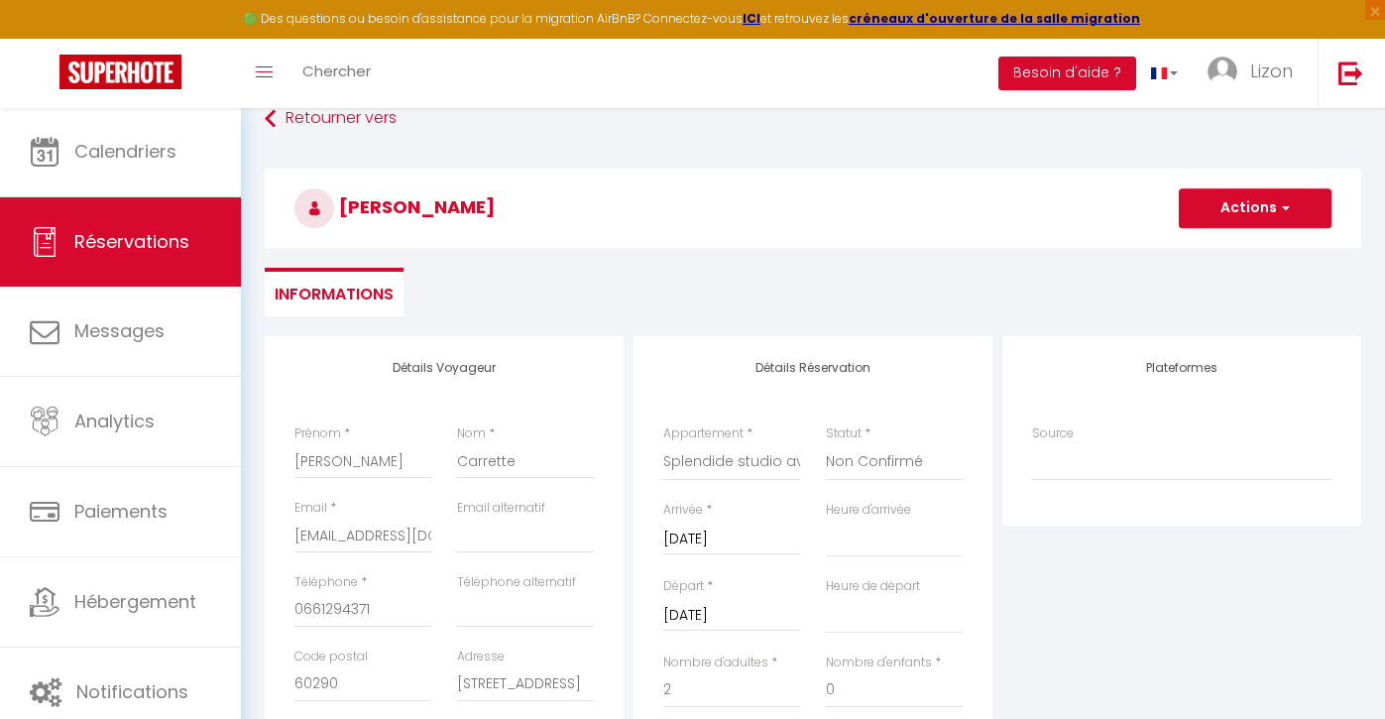
scroll to position [110, 0]
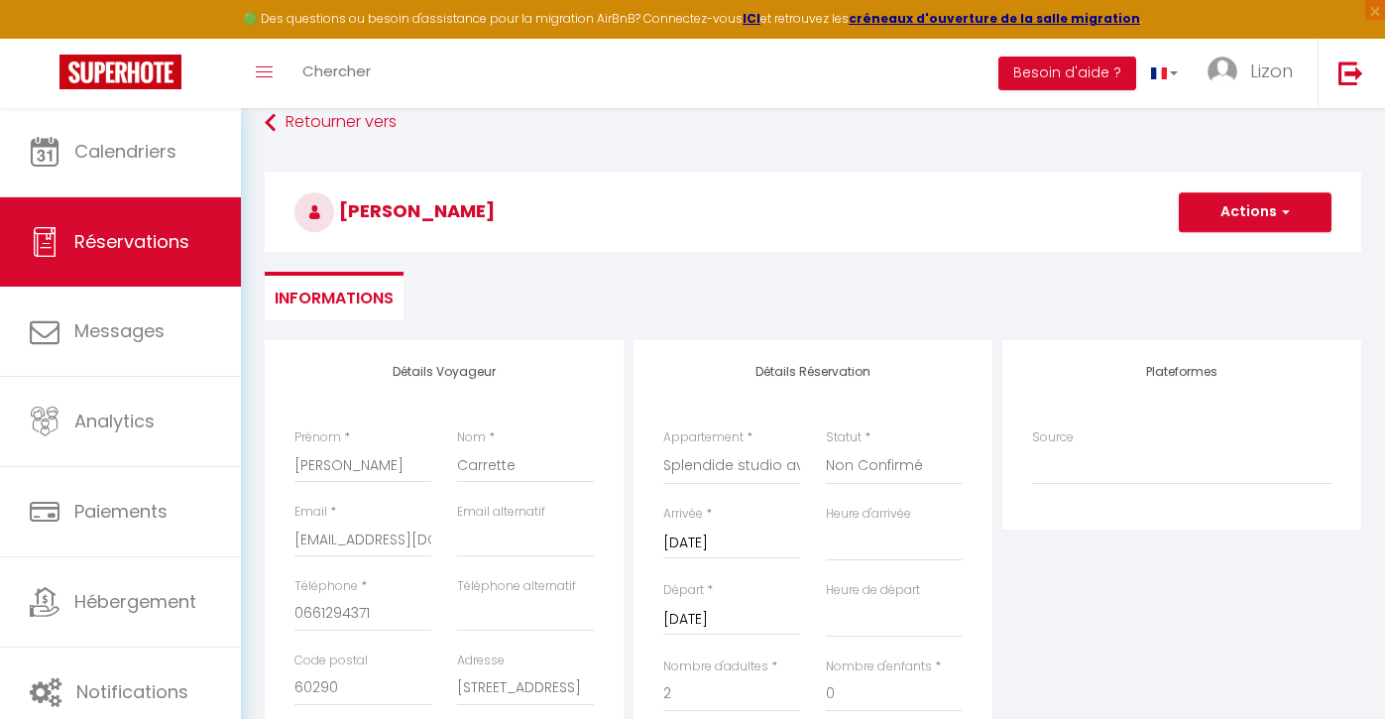
click at [1227, 229] on button "Actions" at bounding box center [1255, 212] width 153 height 40
click at [1208, 250] on link "Enregistrer" at bounding box center [1235, 256] width 157 height 26
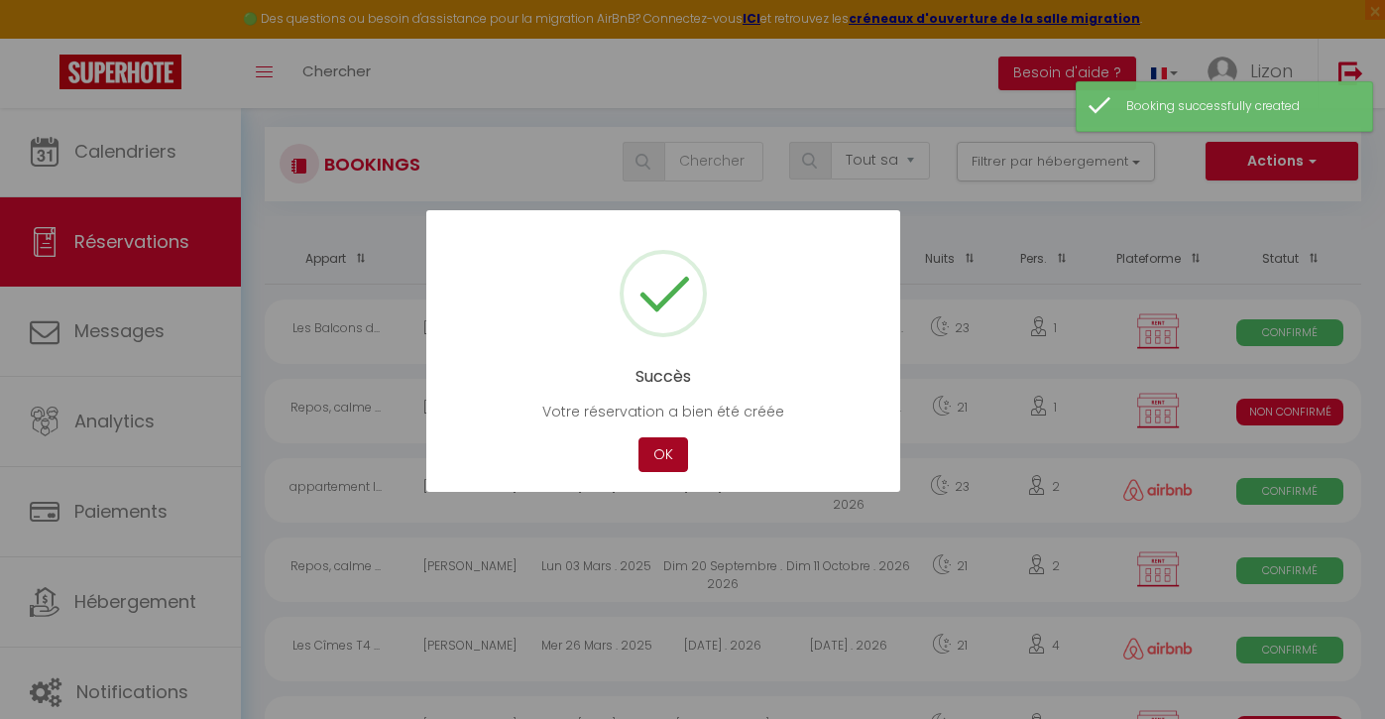
click at [670, 457] on button "OK" at bounding box center [664, 454] width 50 height 35
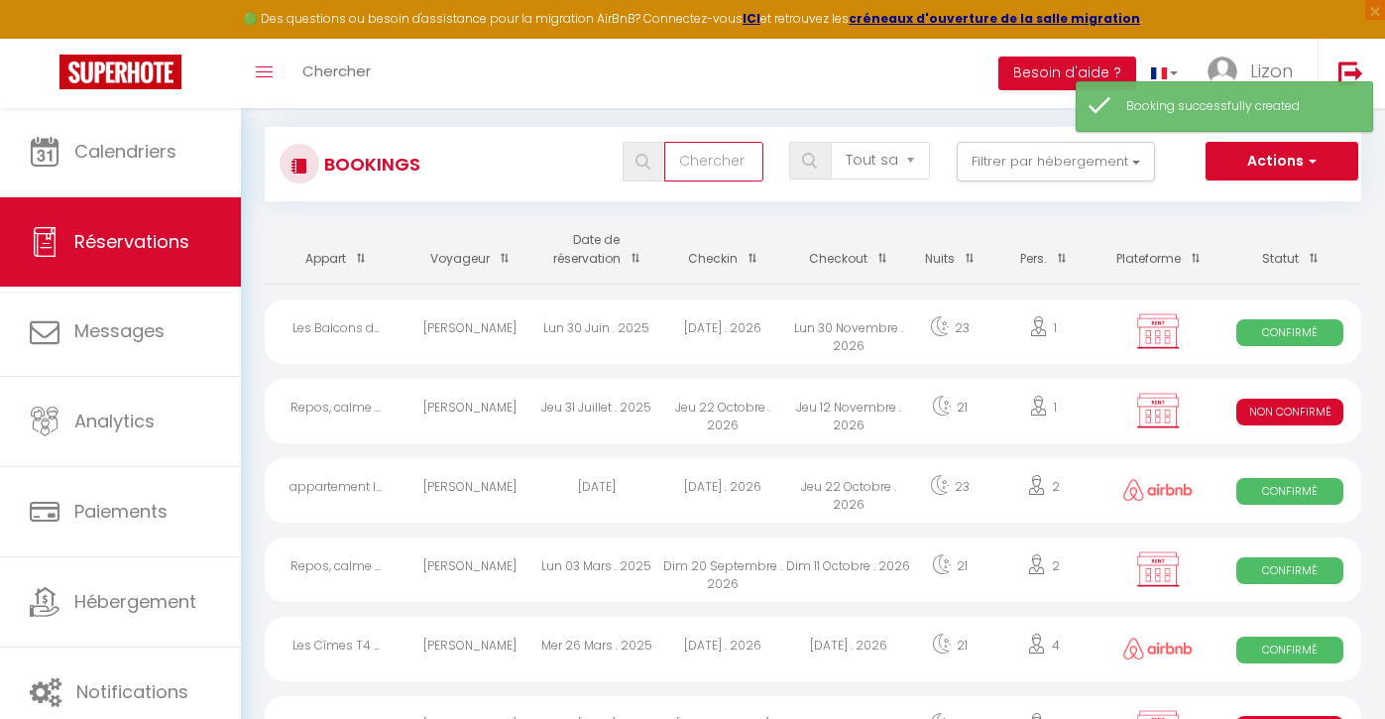
click at [732, 158] on input "text" at bounding box center [713, 162] width 99 height 40
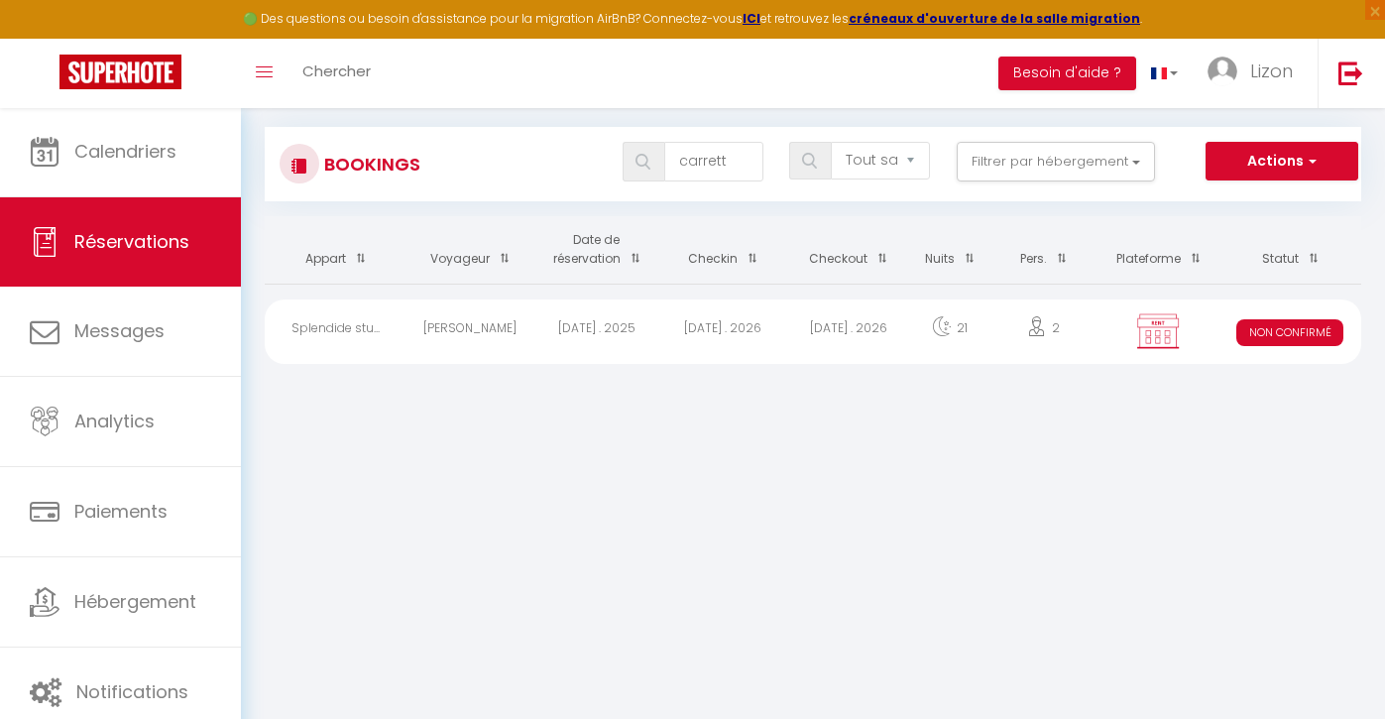
click at [515, 347] on div "[PERSON_NAME]" at bounding box center [470, 331] width 126 height 64
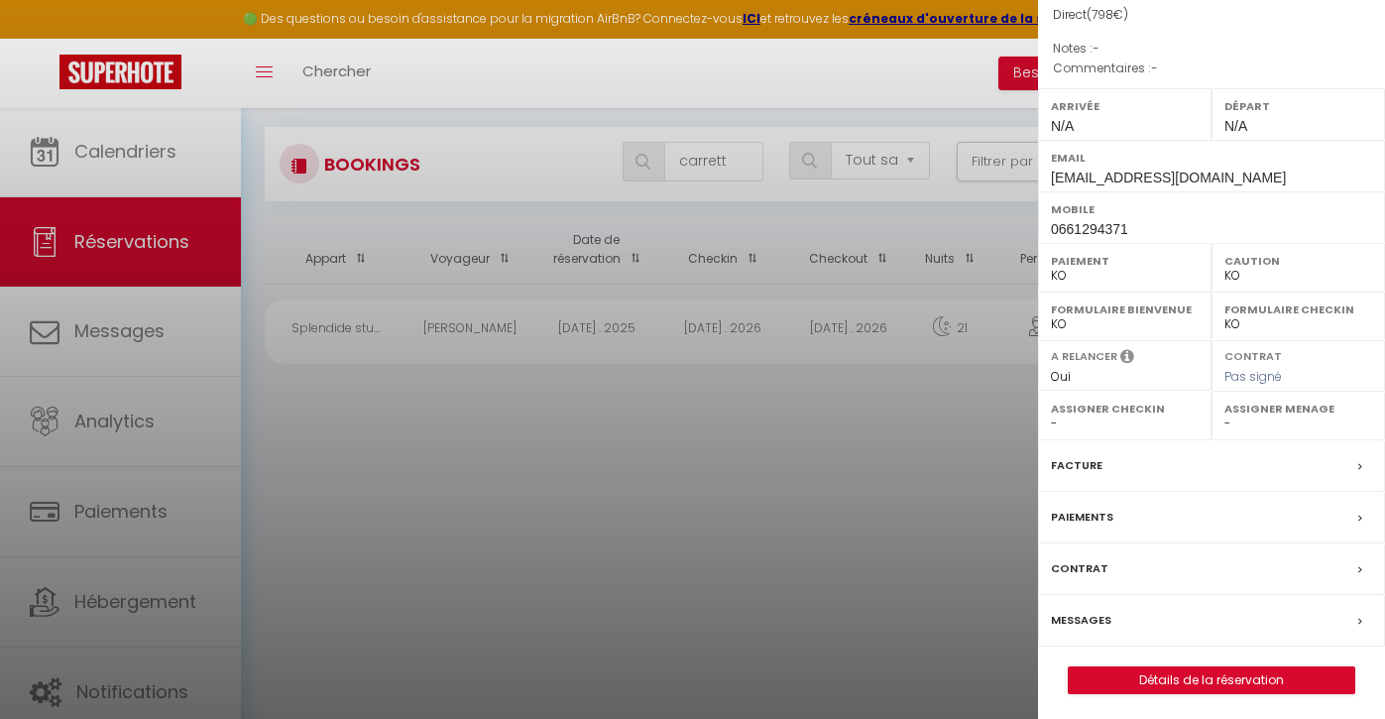
scroll to position [199, 0]
click at [1149, 677] on link "Détails de la réservation" at bounding box center [1212, 681] width 286 height 26
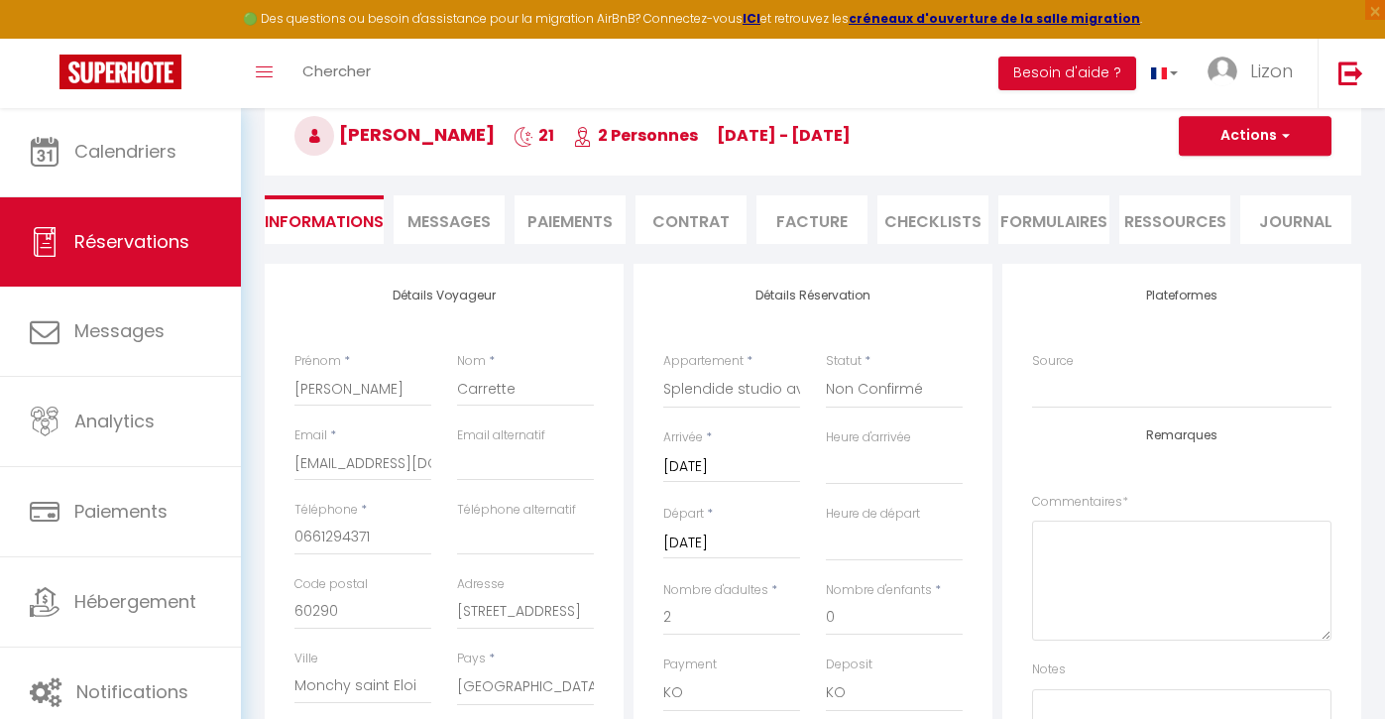
scroll to position [234, 0]
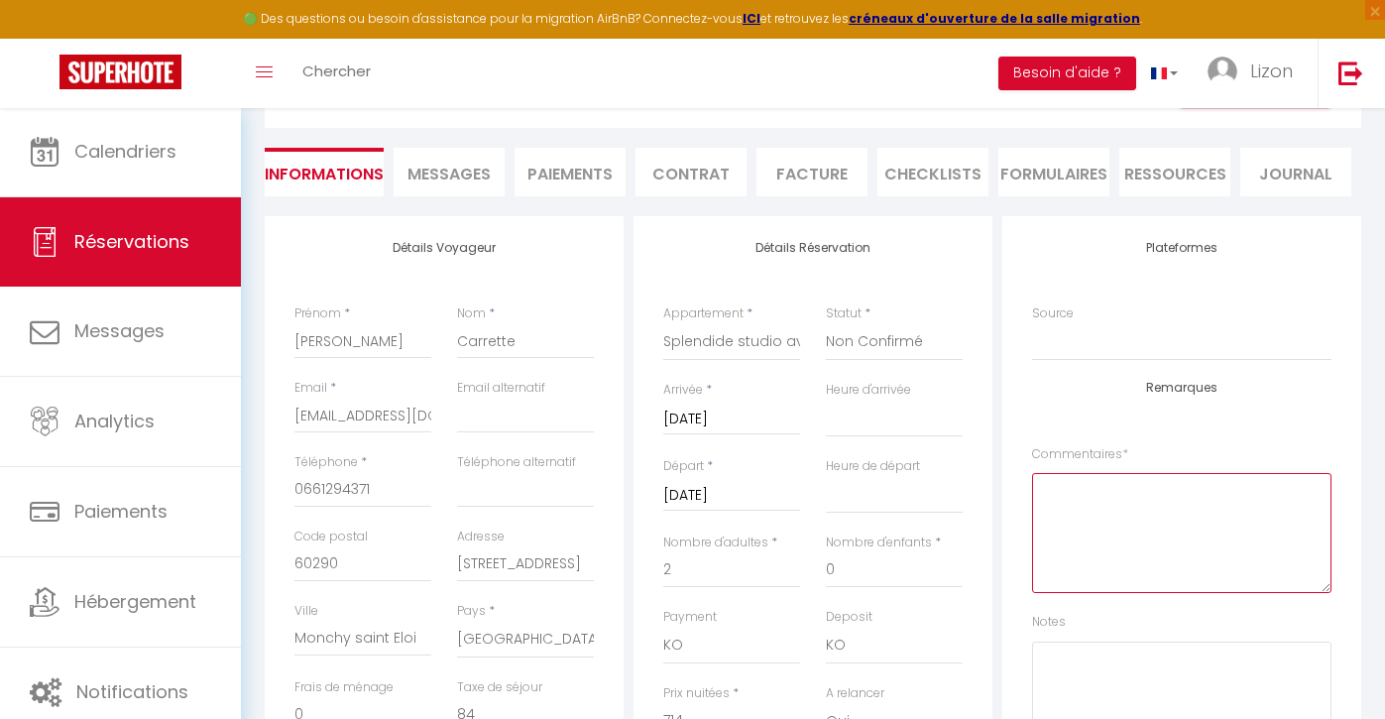
click at [1144, 504] on textarea at bounding box center [1181, 533] width 299 height 120
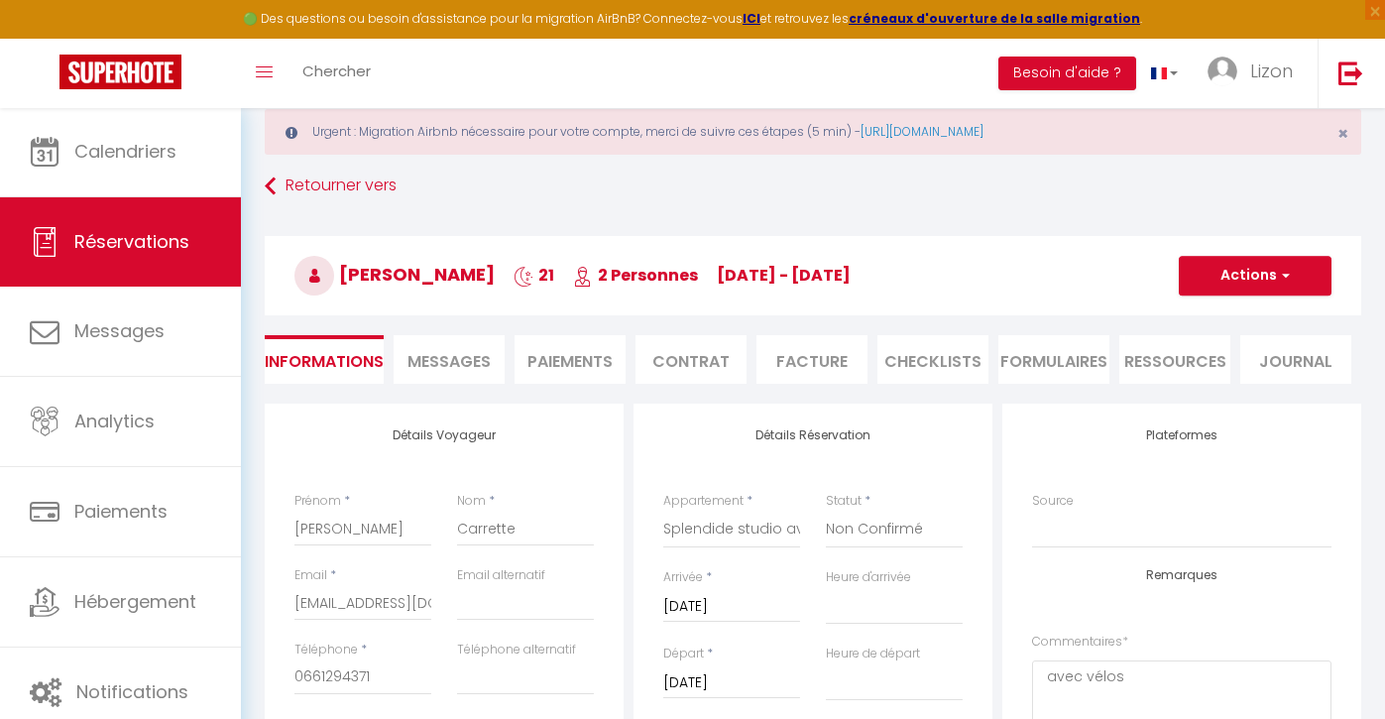
click at [1240, 275] on button "Actions" at bounding box center [1255, 276] width 153 height 40
click at [1197, 316] on link "Enregistrer" at bounding box center [1235, 319] width 157 height 26
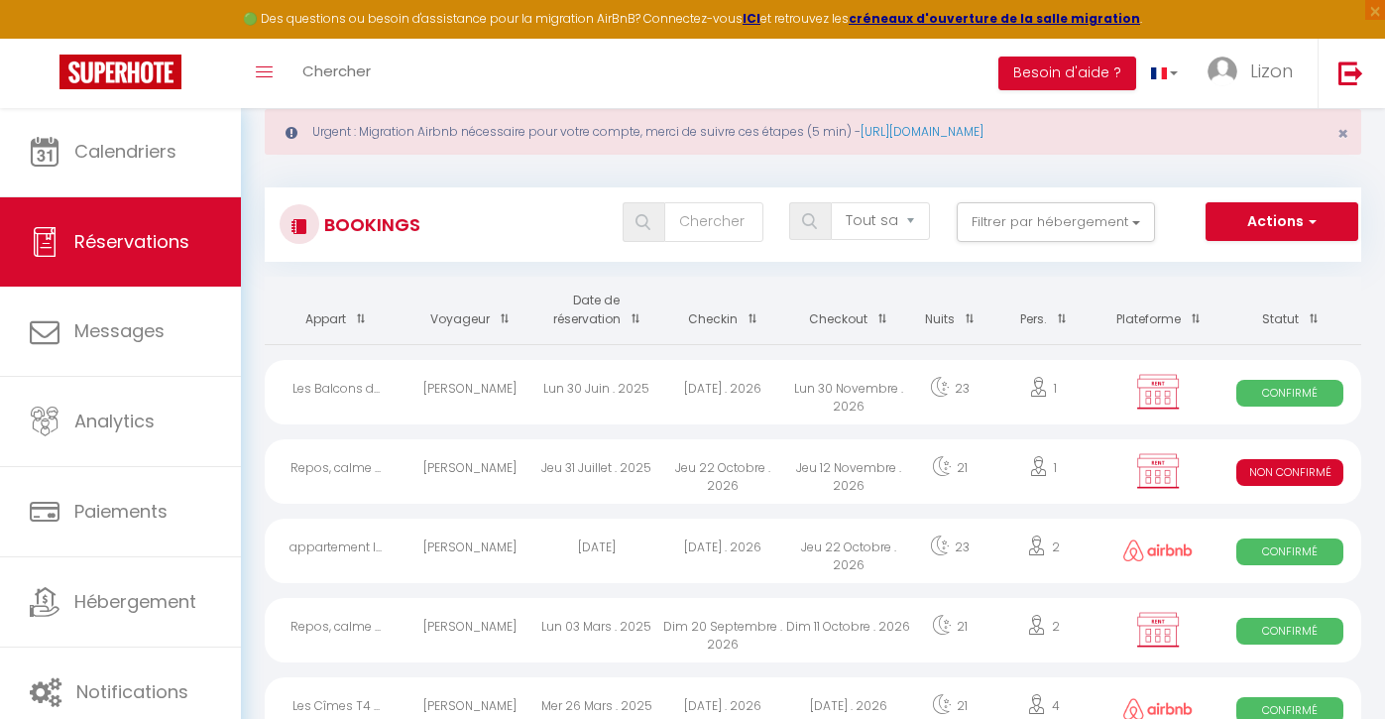
click at [710, 242] on div "Tous les statuts Annulé Confirmé Non Confirmé Tout sauf annulé No Show Request …" at bounding box center [858, 224] width 1001 height 45
click at [710, 224] on input "text" at bounding box center [713, 222] width 99 height 40
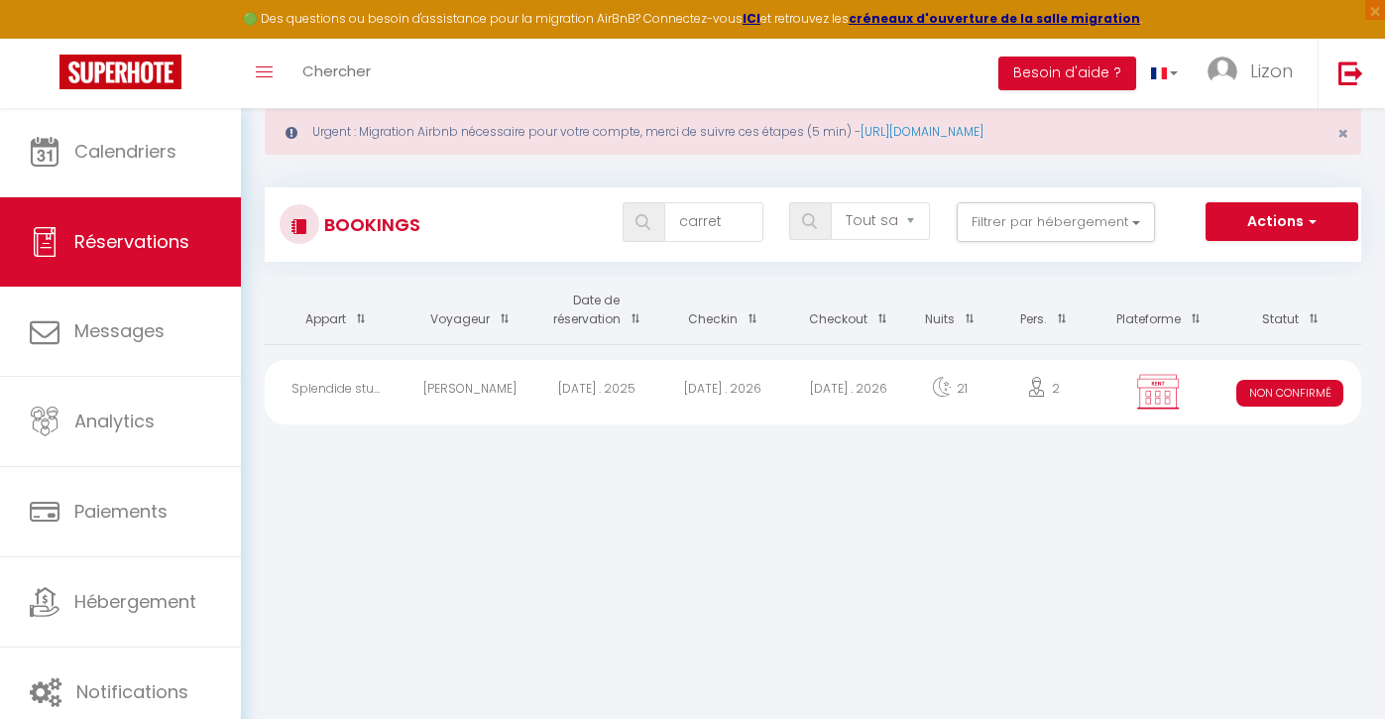
click at [657, 383] on div "[DATE] . 2025" at bounding box center [596, 392] width 126 height 64
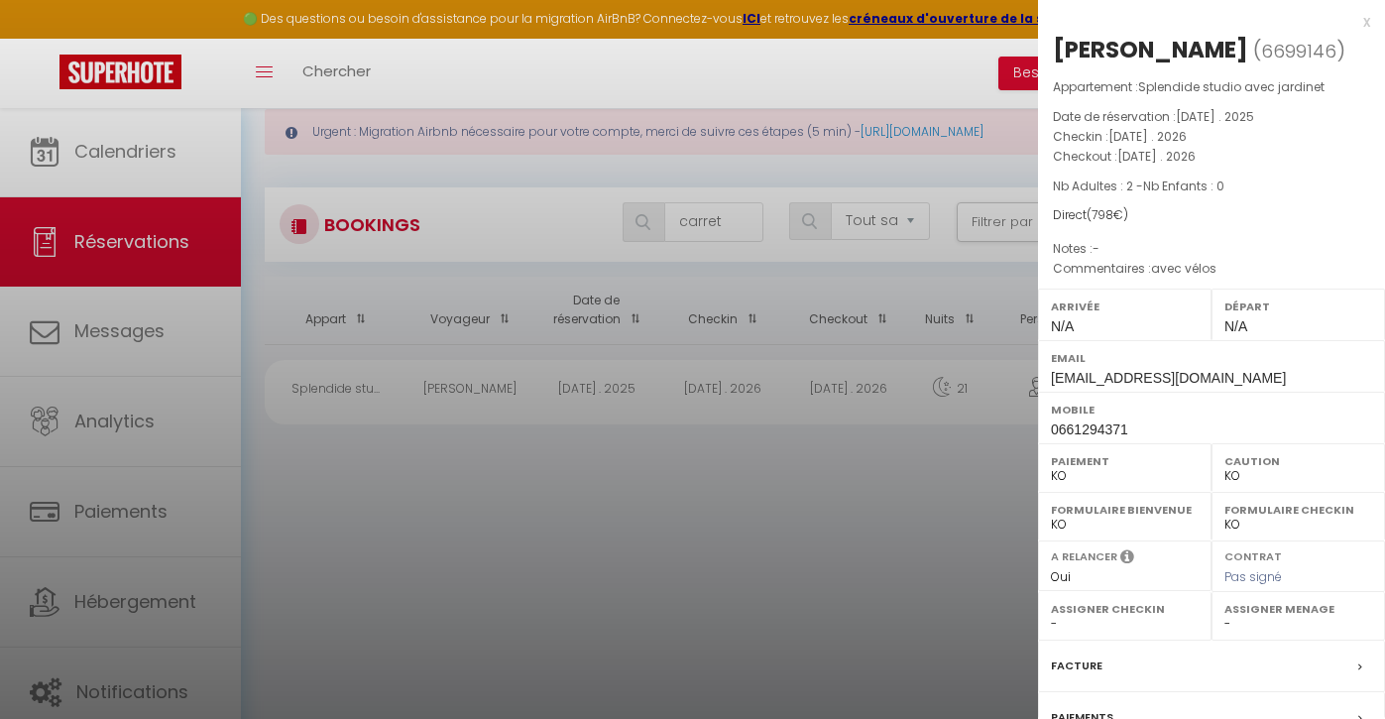
click at [723, 311] on div at bounding box center [692, 359] width 1385 height 719
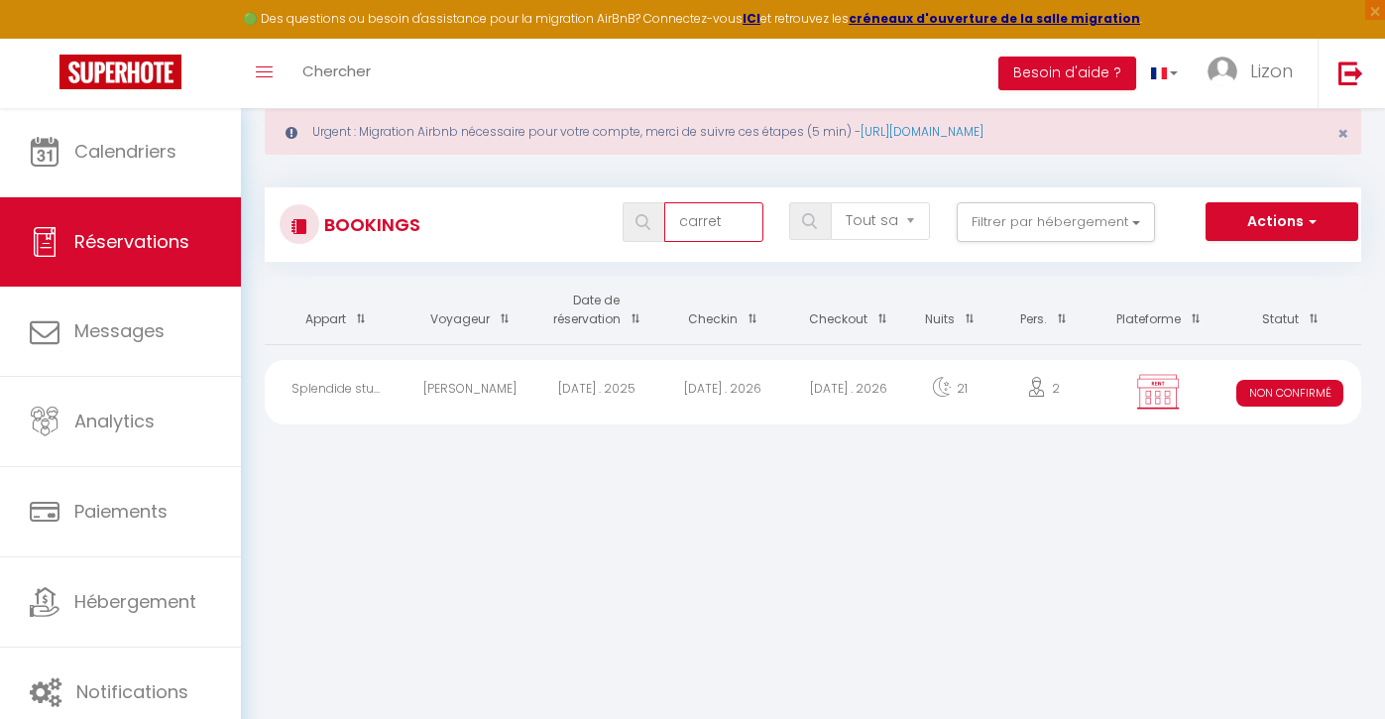
click at [735, 217] on input "carret" at bounding box center [713, 222] width 99 height 40
